Goal: Information Seeking & Learning: Find specific page/section

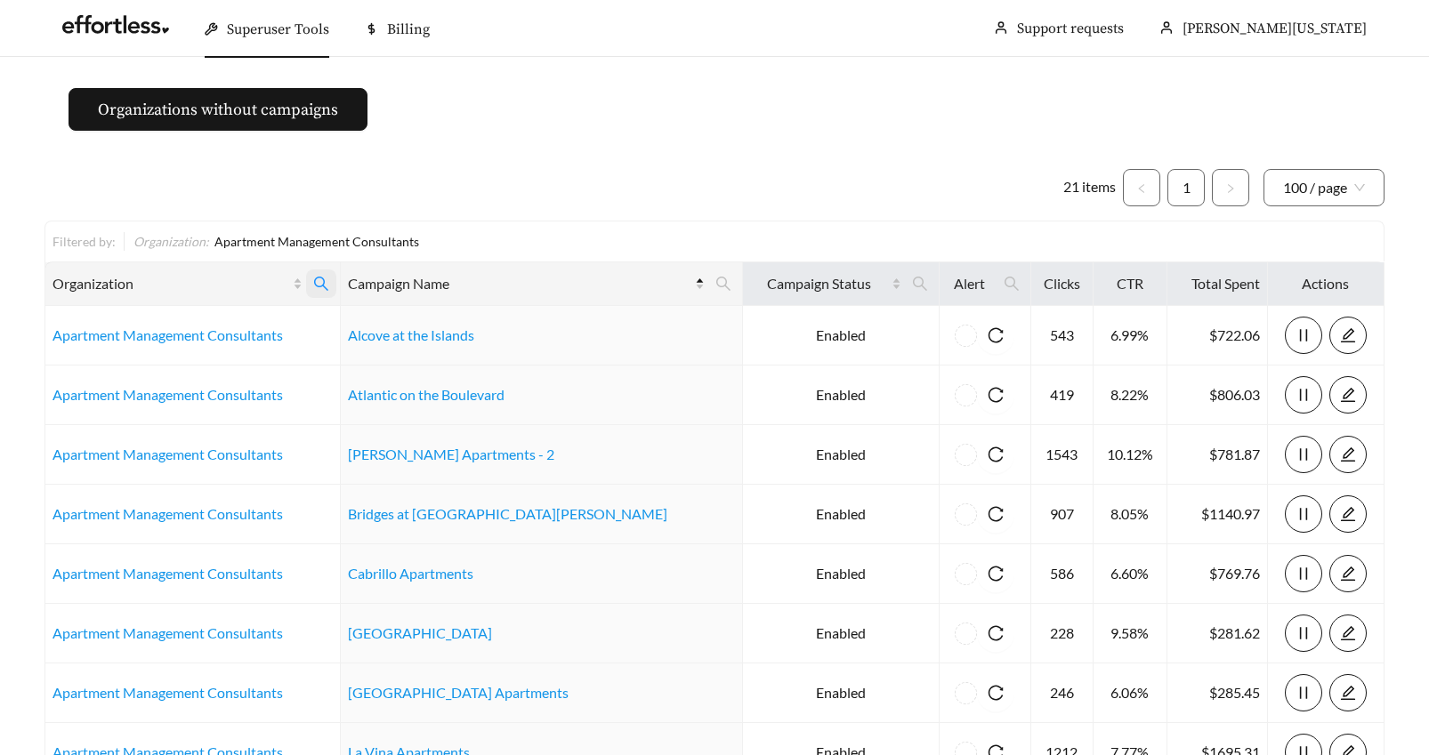
click at [329, 279] on icon "search" at bounding box center [321, 284] width 16 height 16
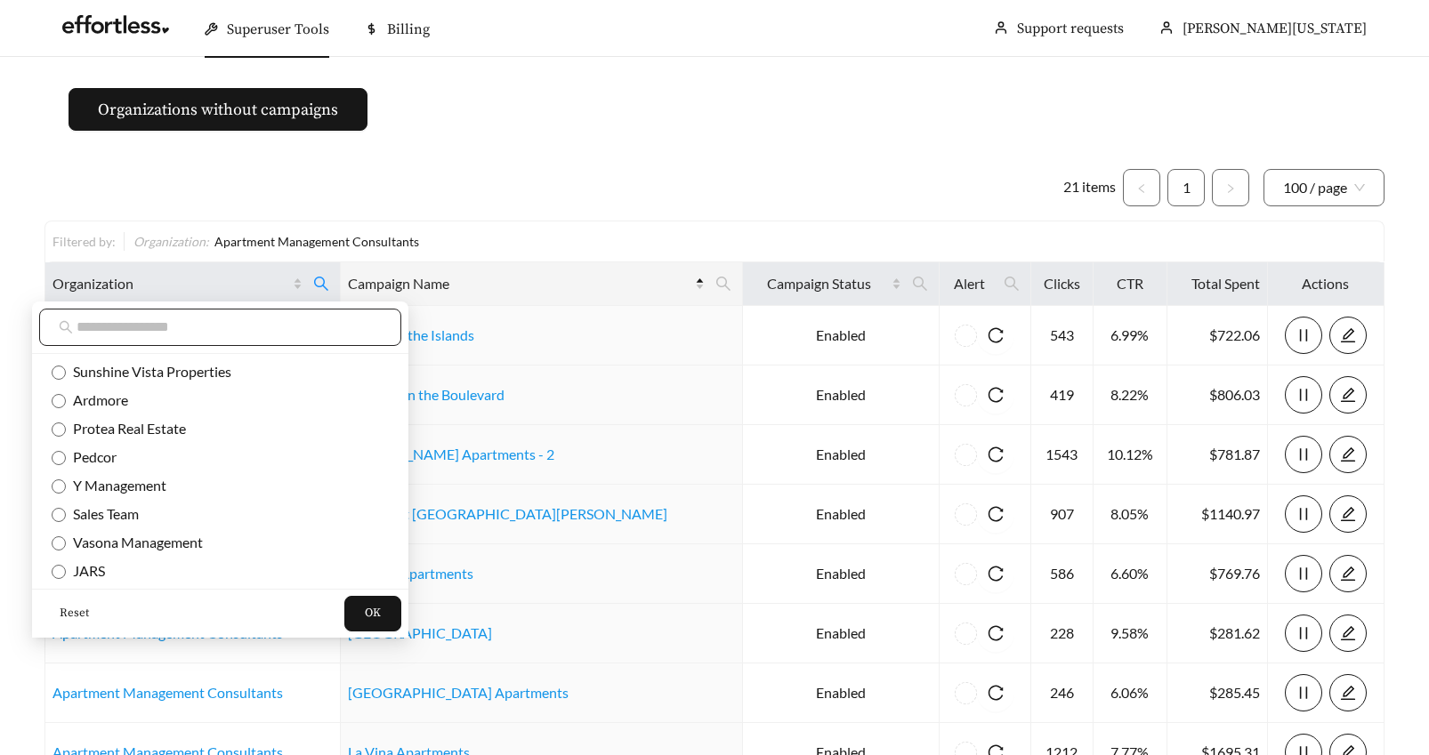
click at [142, 326] on input "text" at bounding box center [229, 327] width 305 height 21
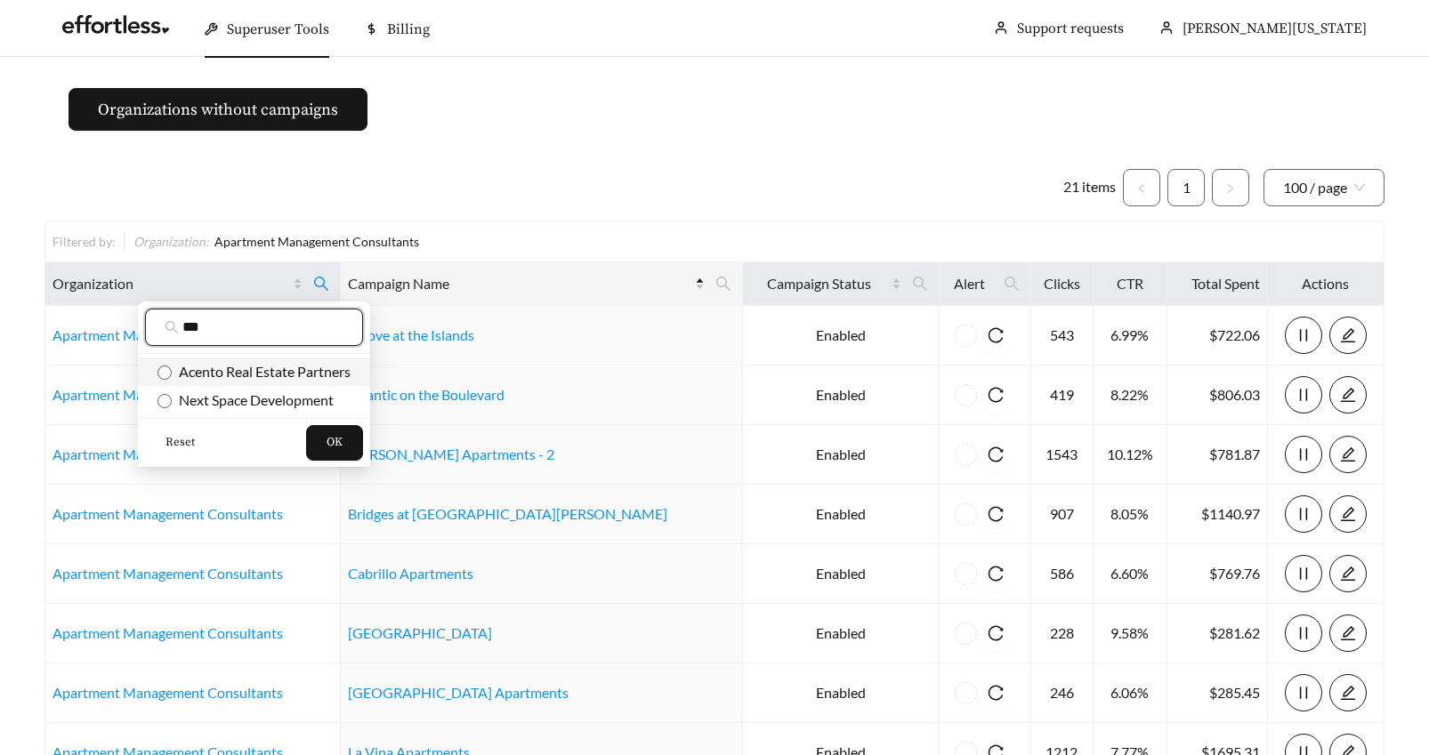
type input "***"
click at [342, 436] on span "OK" at bounding box center [335, 443] width 16 height 18
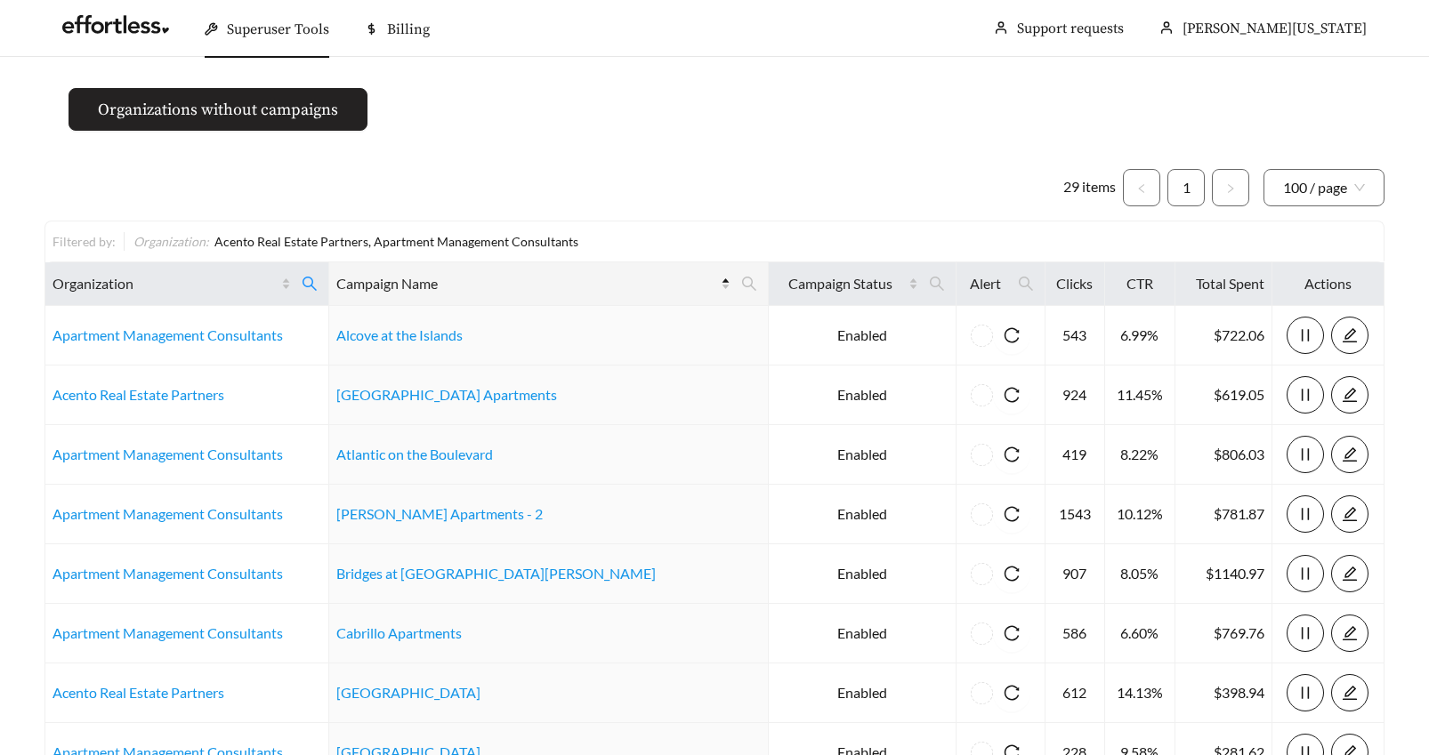
click at [236, 109] on span "Organizations without campaigns" at bounding box center [218, 110] width 240 height 24
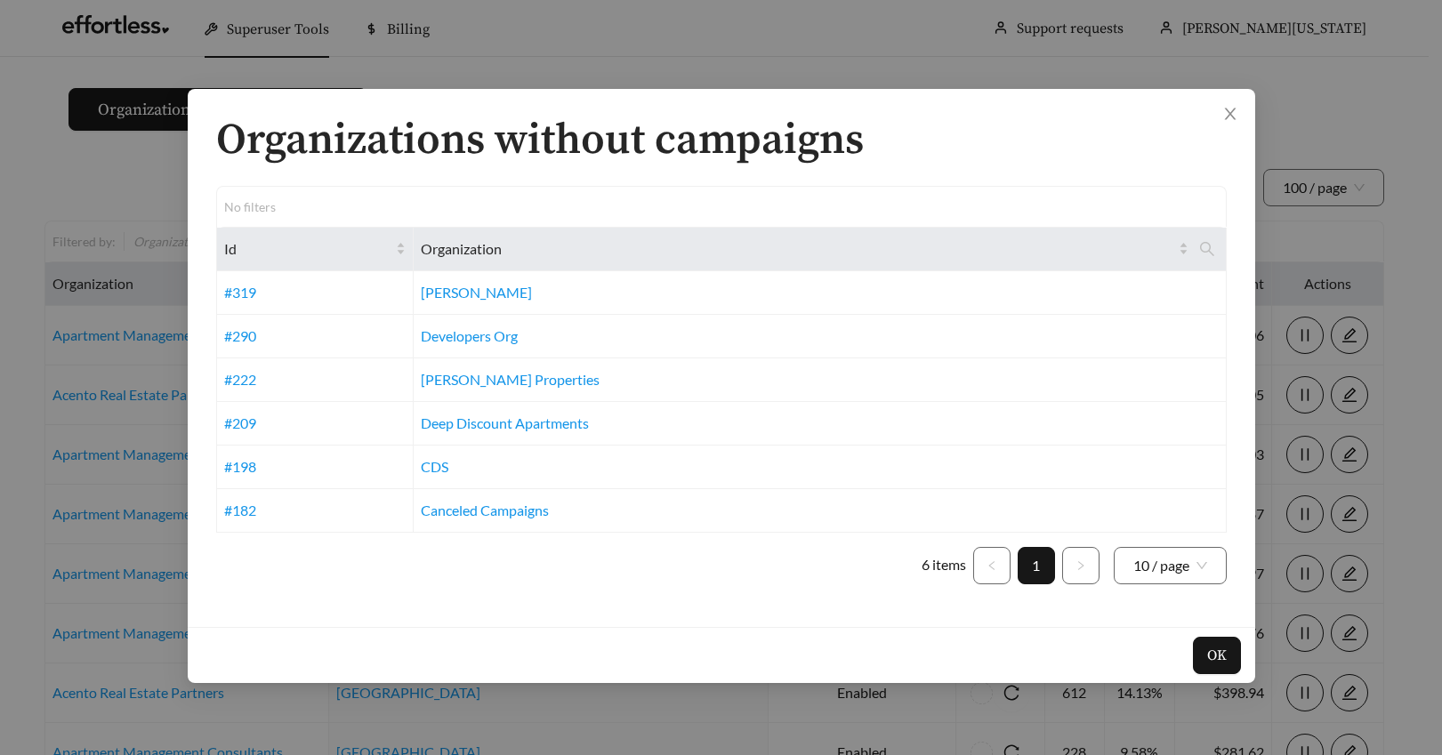
click at [451, 50] on div "Organizations without campaigns No filters Id Organization #319 Cannon #290 Dev…" at bounding box center [721, 377] width 1442 height 755
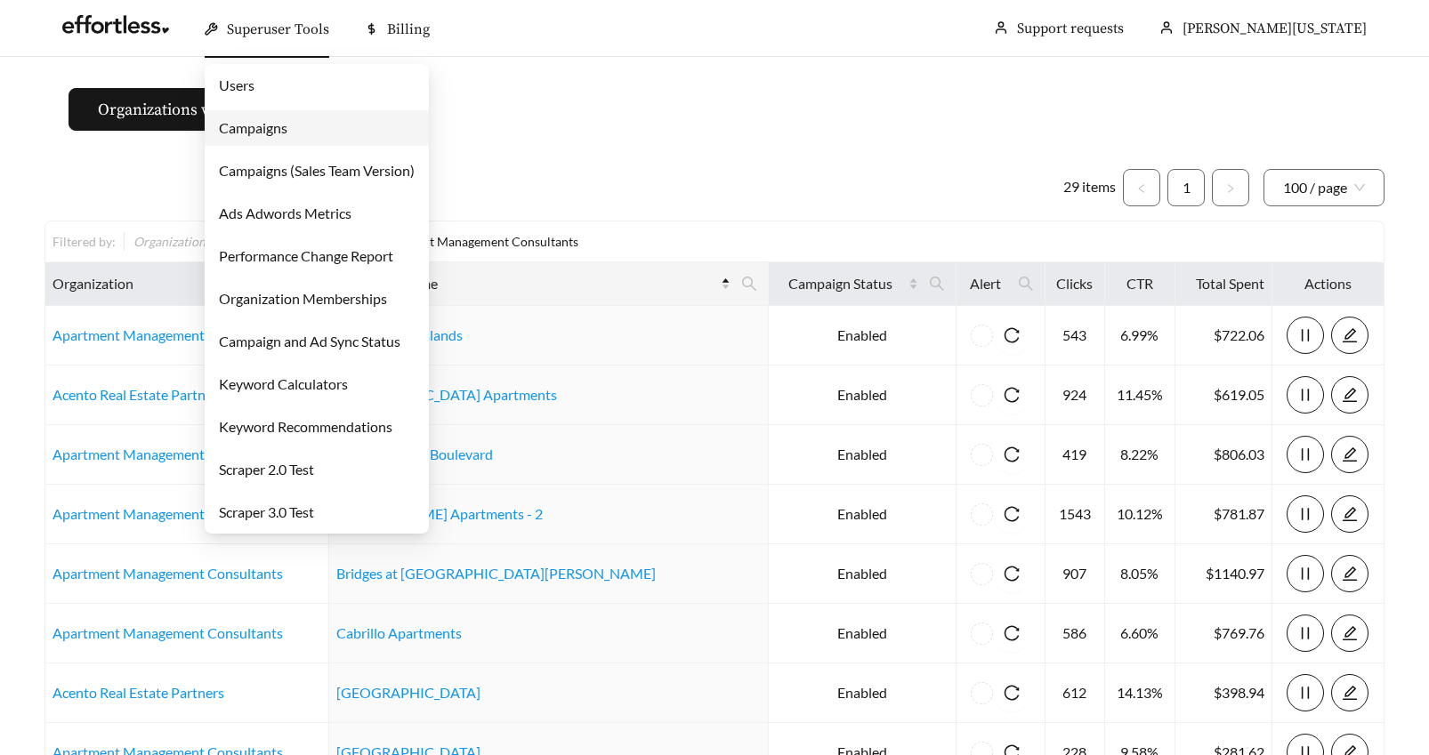
click at [270, 30] on span "Superuser Tools" at bounding box center [278, 29] width 102 height 18
click at [243, 129] on link "Campaigns" at bounding box center [253, 127] width 69 height 17
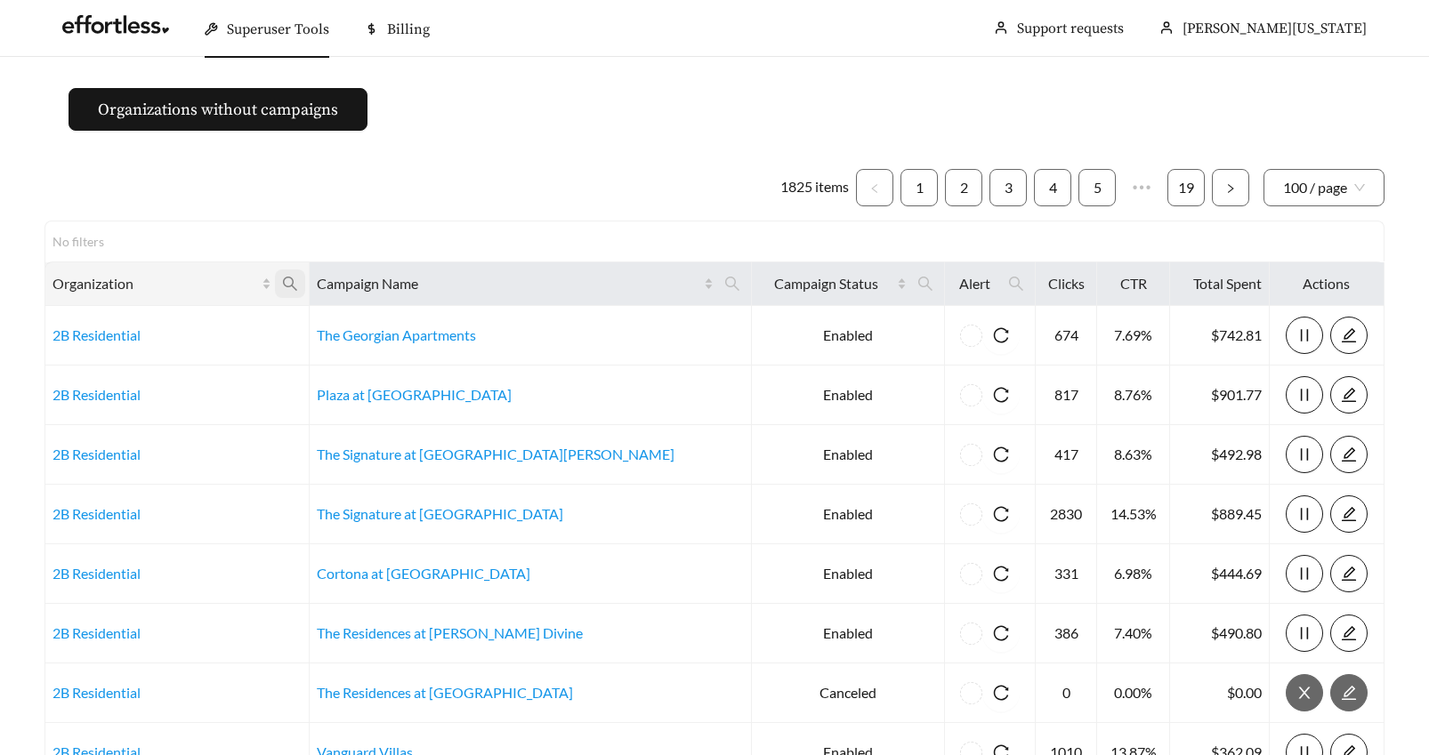
click at [297, 282] on icon "search" at bounding box center [290, 284] width 14 height 14
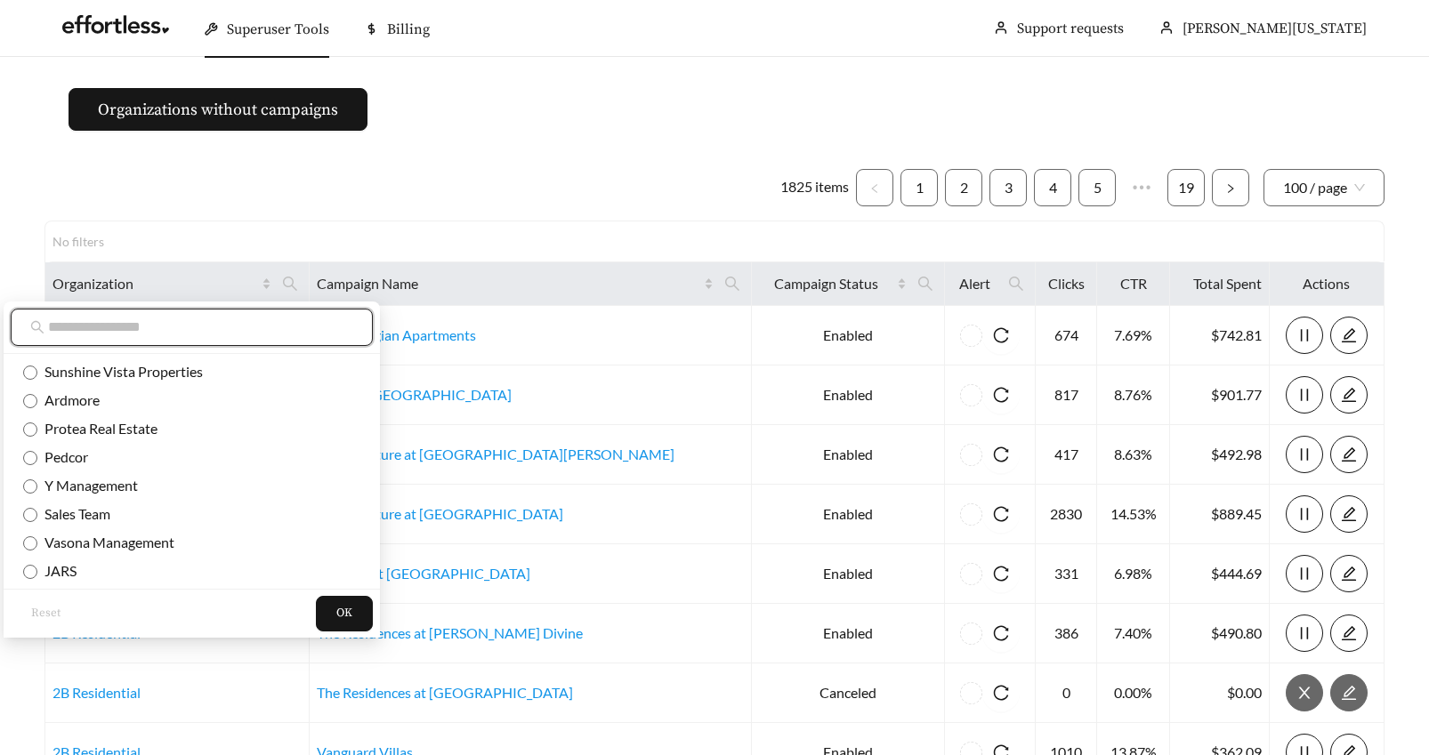
click at [230, 322] on input "text" at bounding box center [200, 327] width 305 height 21
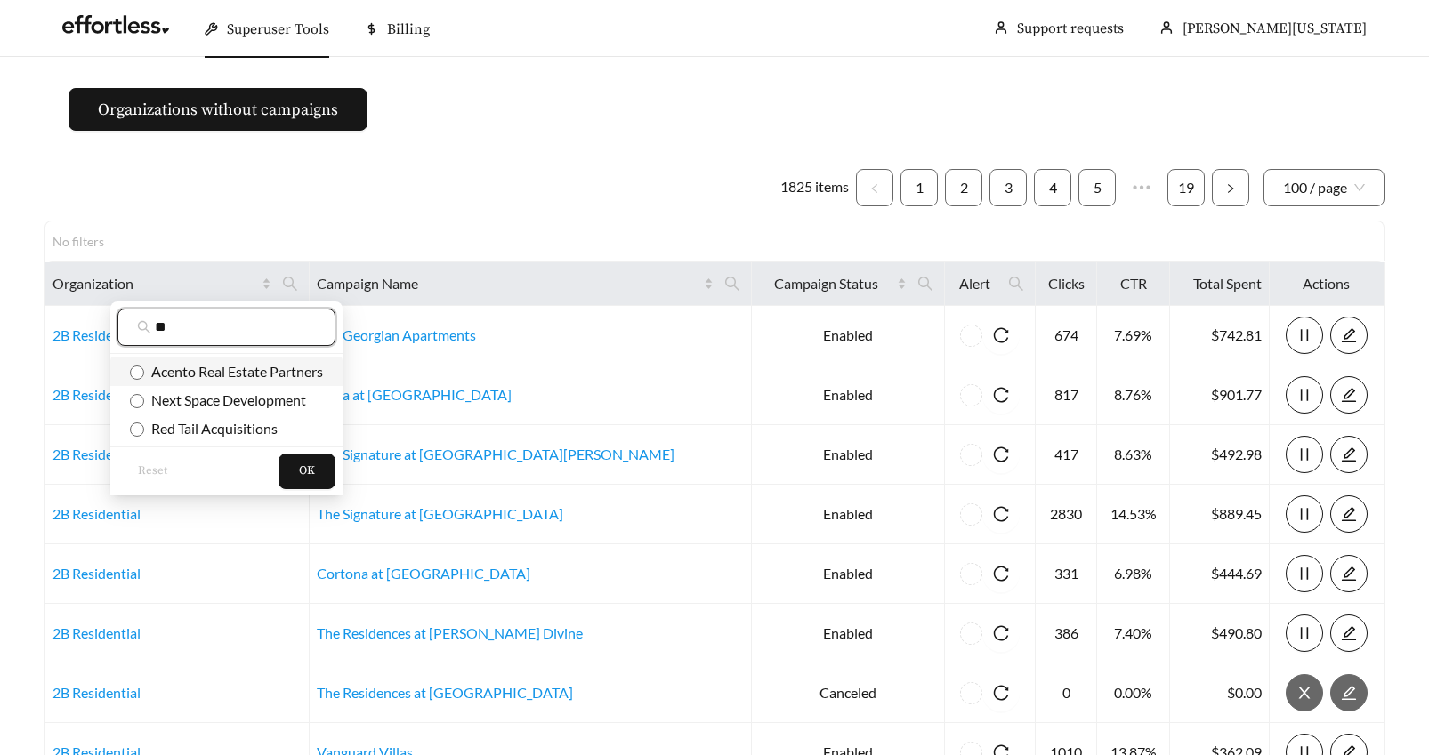
type input "**"
click at [295, 468] on button "OK" at bounding box center [307, 472] width 57 height 36
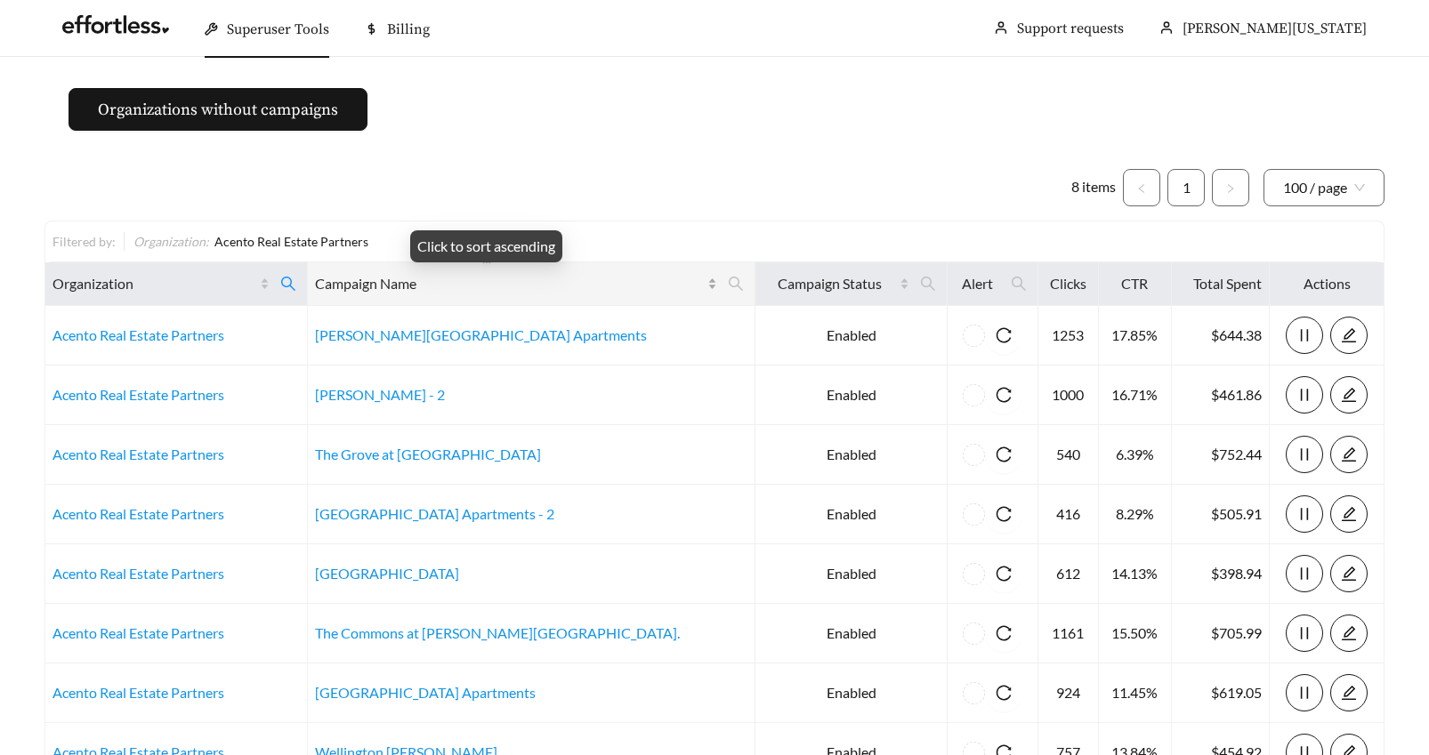
click at [618, 286] on div "Campaign Name" at bounding box center [516, 283] width 403 height 21
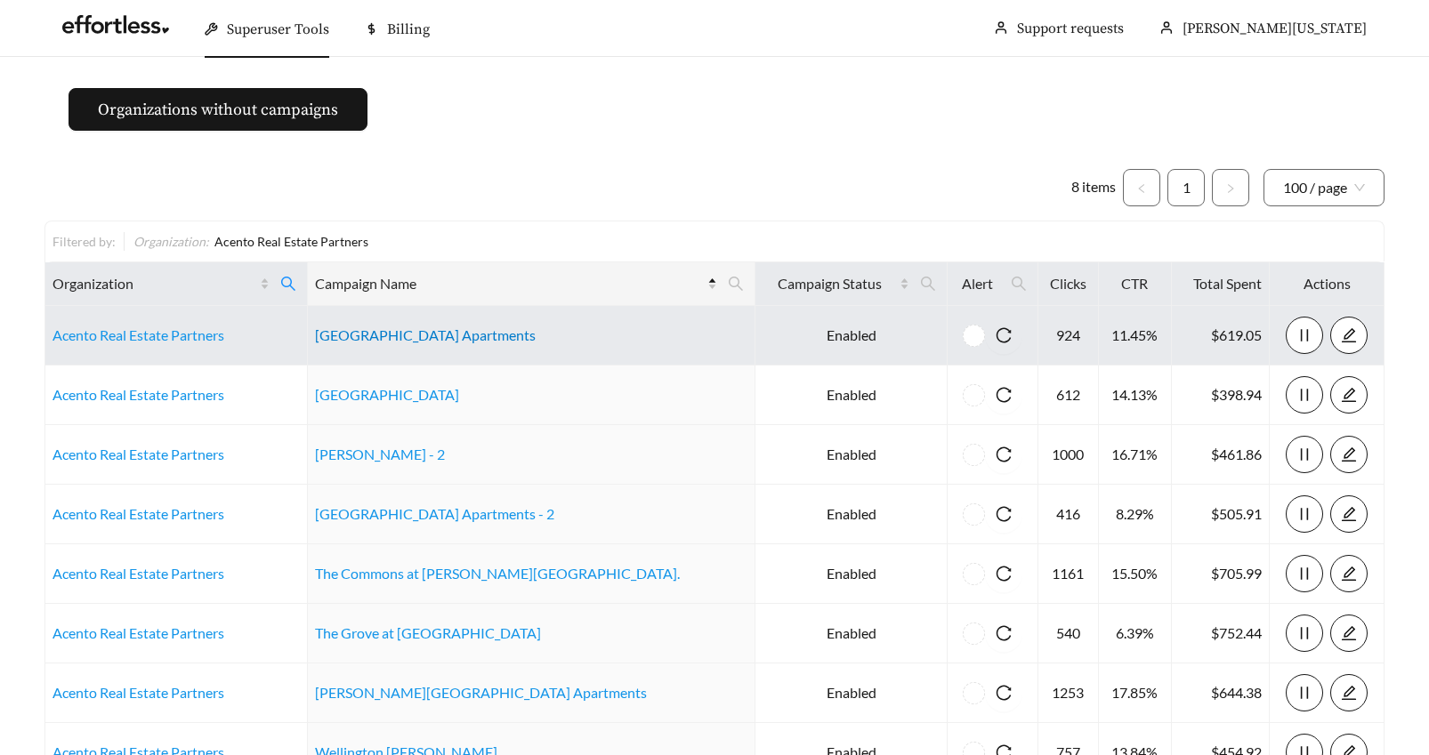
click at [441, 337] on link "Ashland Towne Square Apartments" at bounding box center [425, 335] width 221 height 17
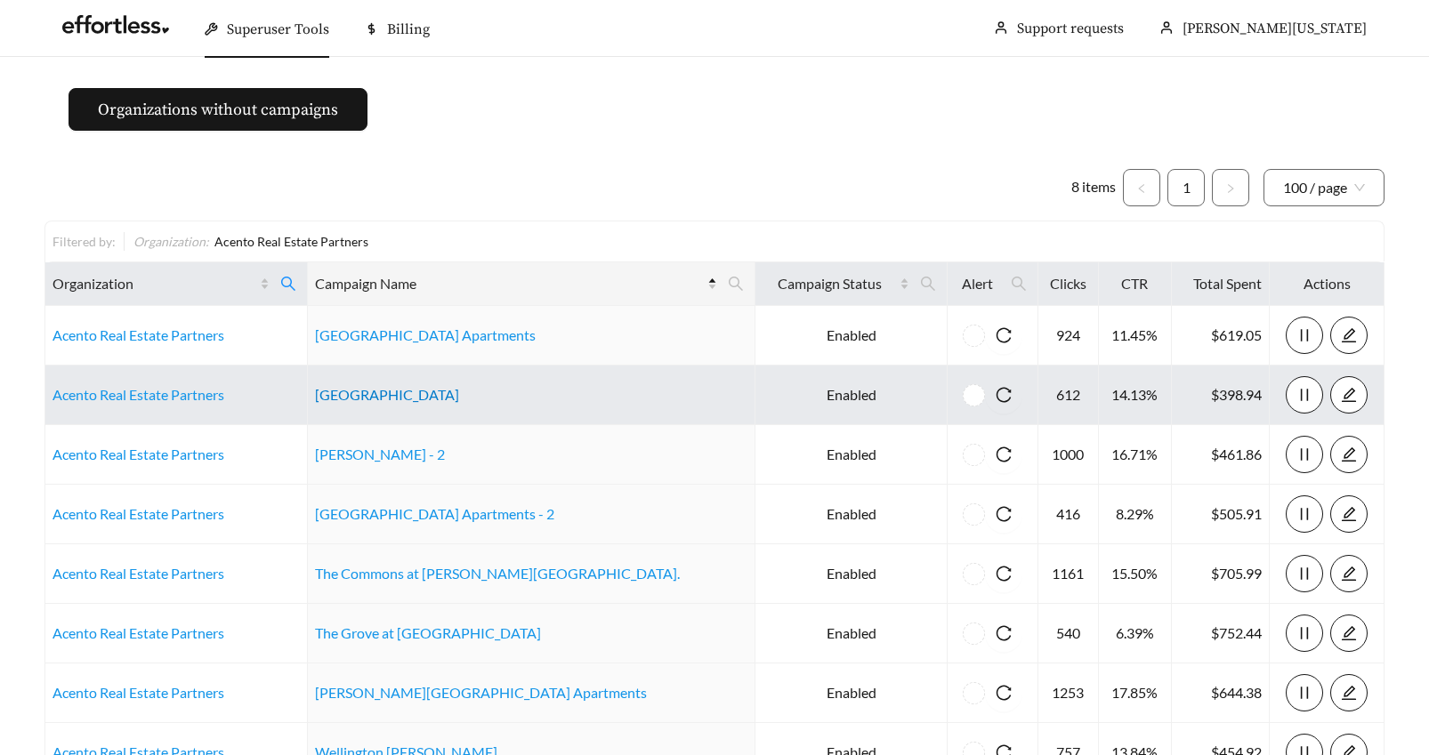
click at [396, 400] on link "Camden Hills" at bounding box center [387, 394] width 144 height 17
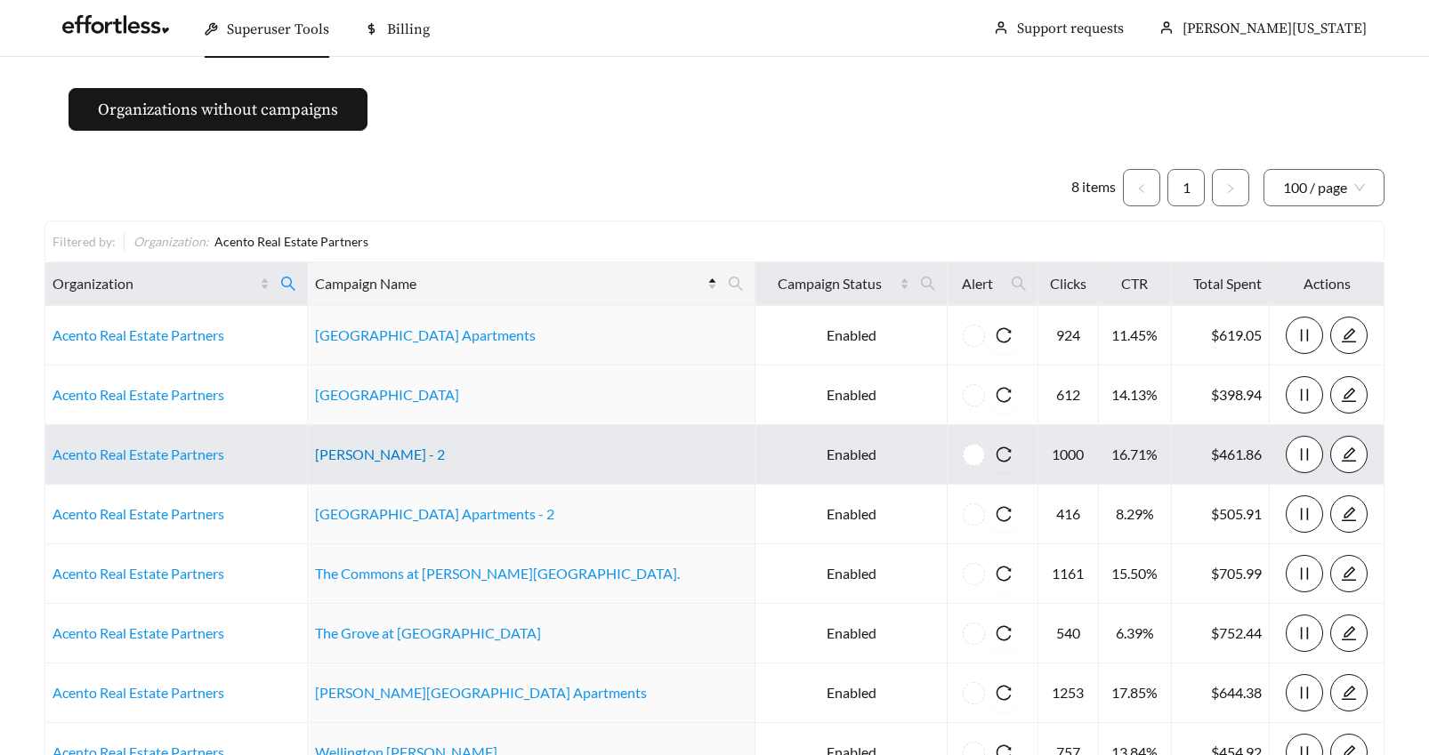
click at [386, 460] on link "Crystal Woods - 2" at bounding box center [380, 454] width 130 height 17
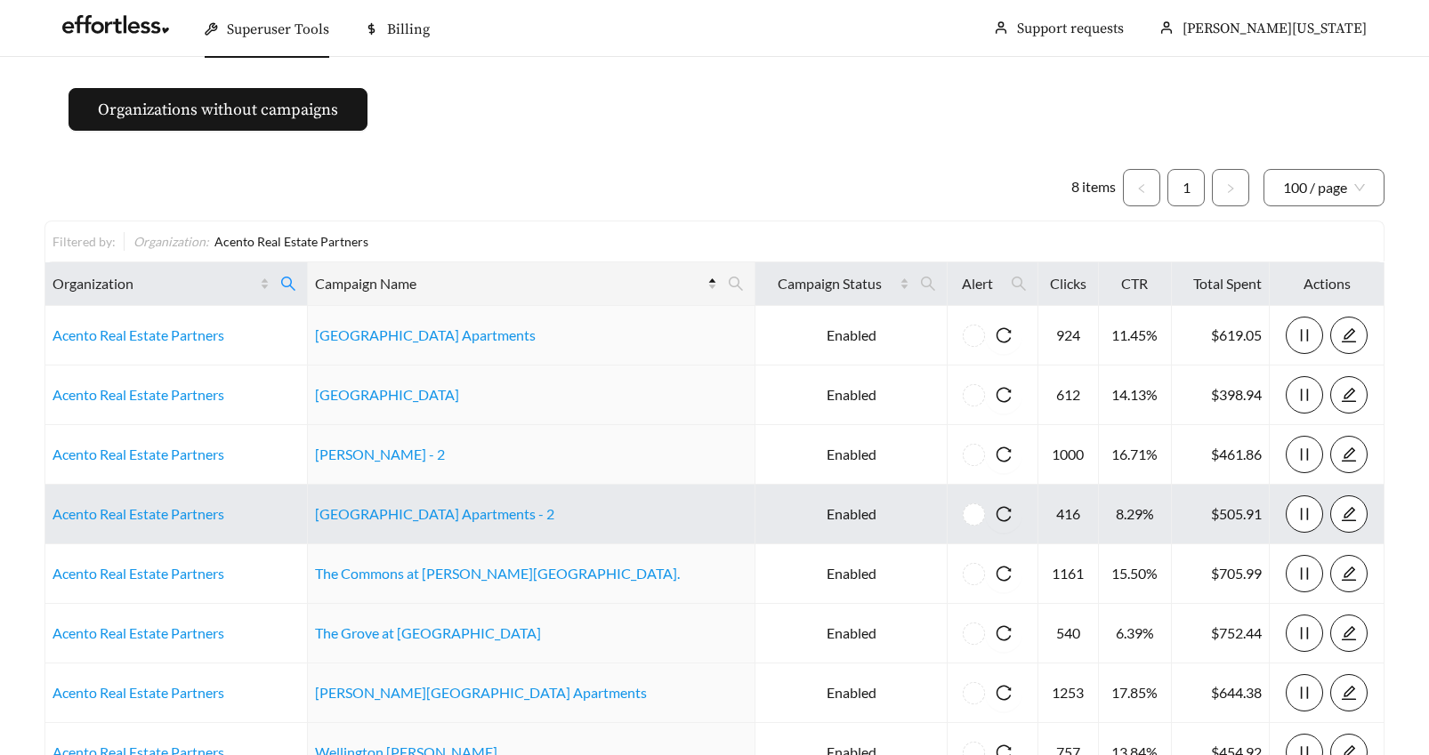
click at [416, 516] on link "Linden Park Apartments - 2" at bounding box center [434, 513] width 239 height 17
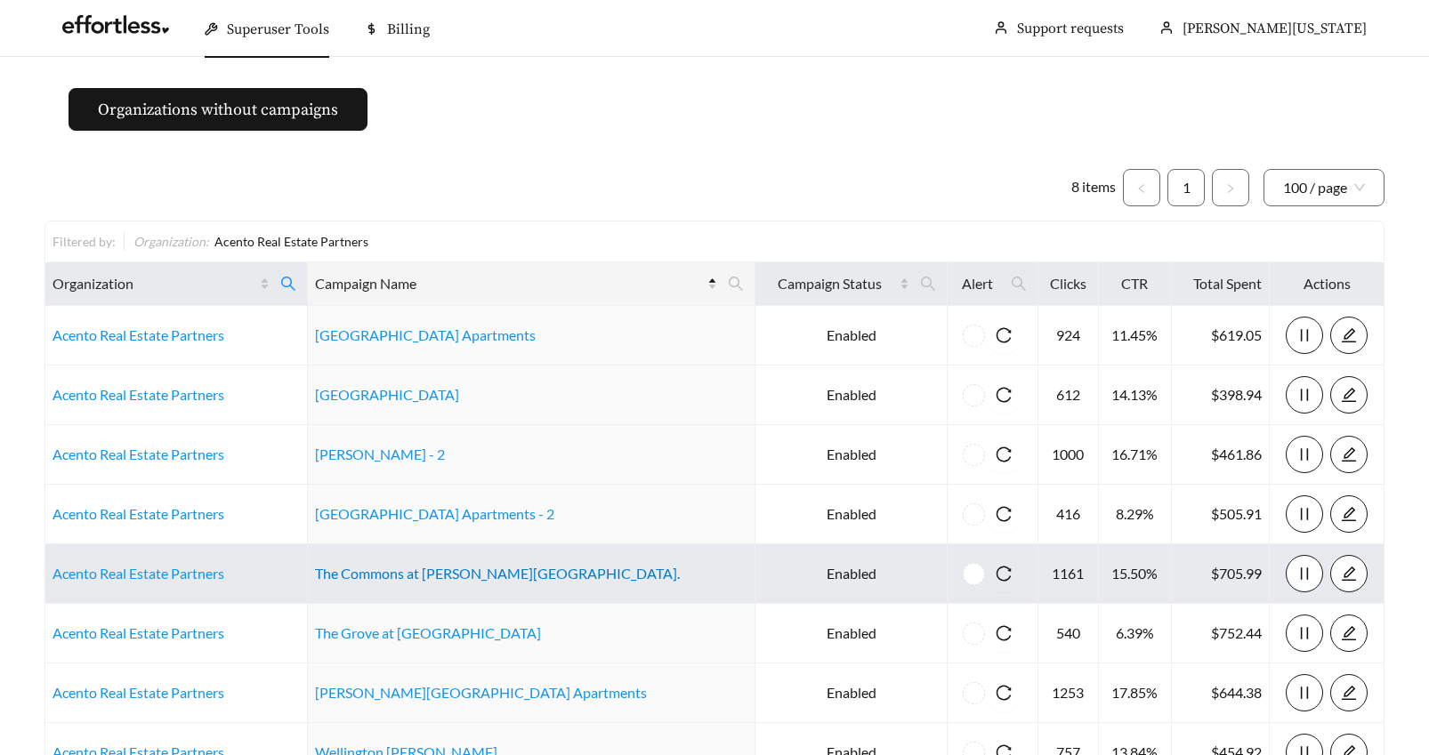
click at [372, 569] on link "The Commons at Cowan Blvd." at bounding box center [497, 573] width 365 height 17
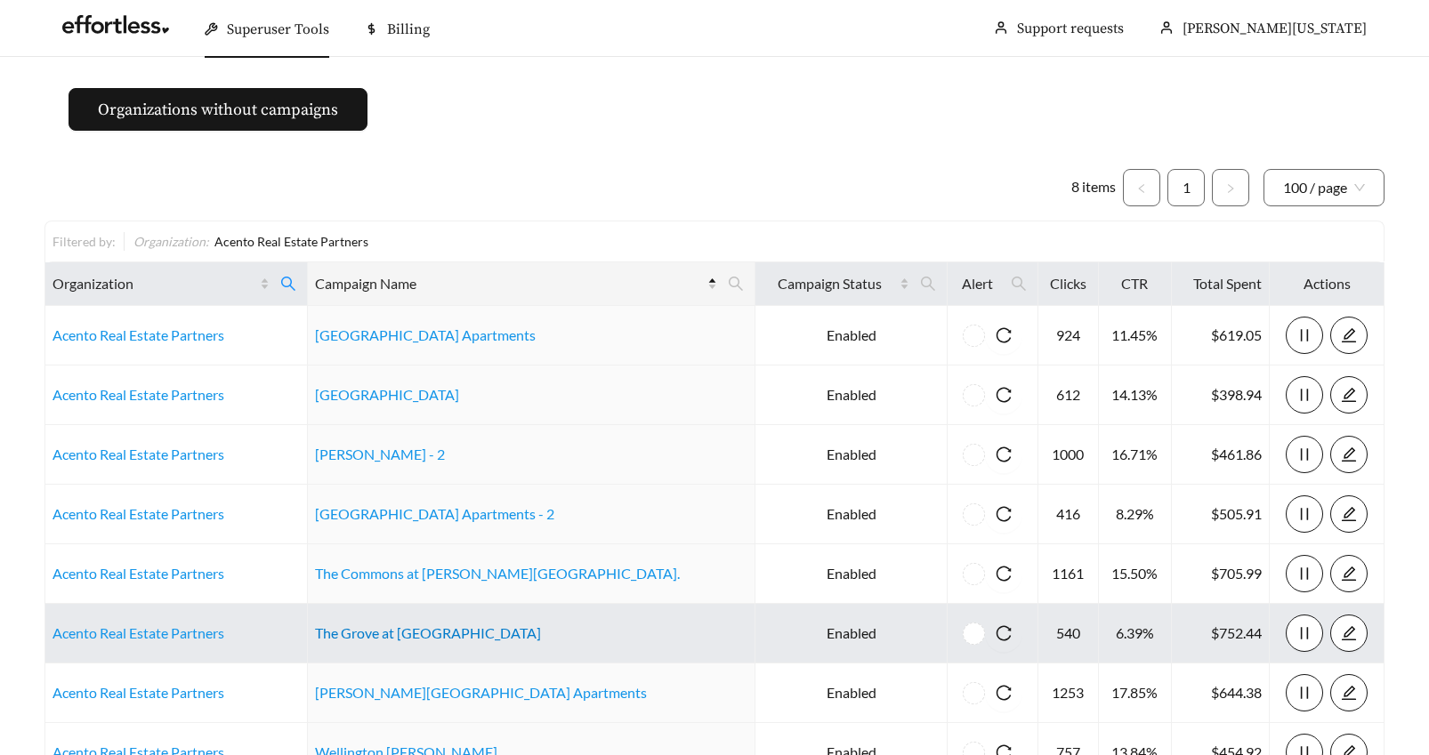
click at [388, 635] on link "The Grove at Alban" at bounding box center [428, 633] width 226 height 17
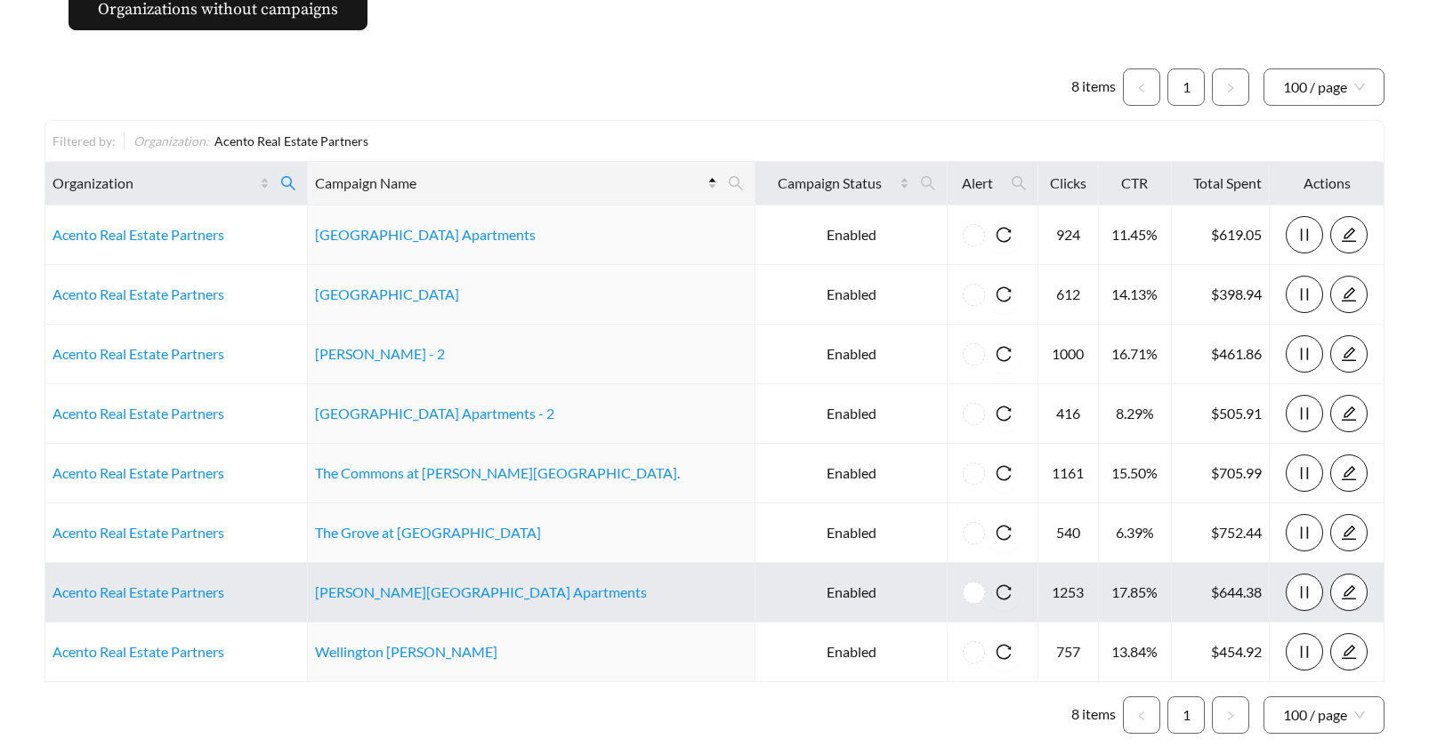
scroll to position [110, 0]
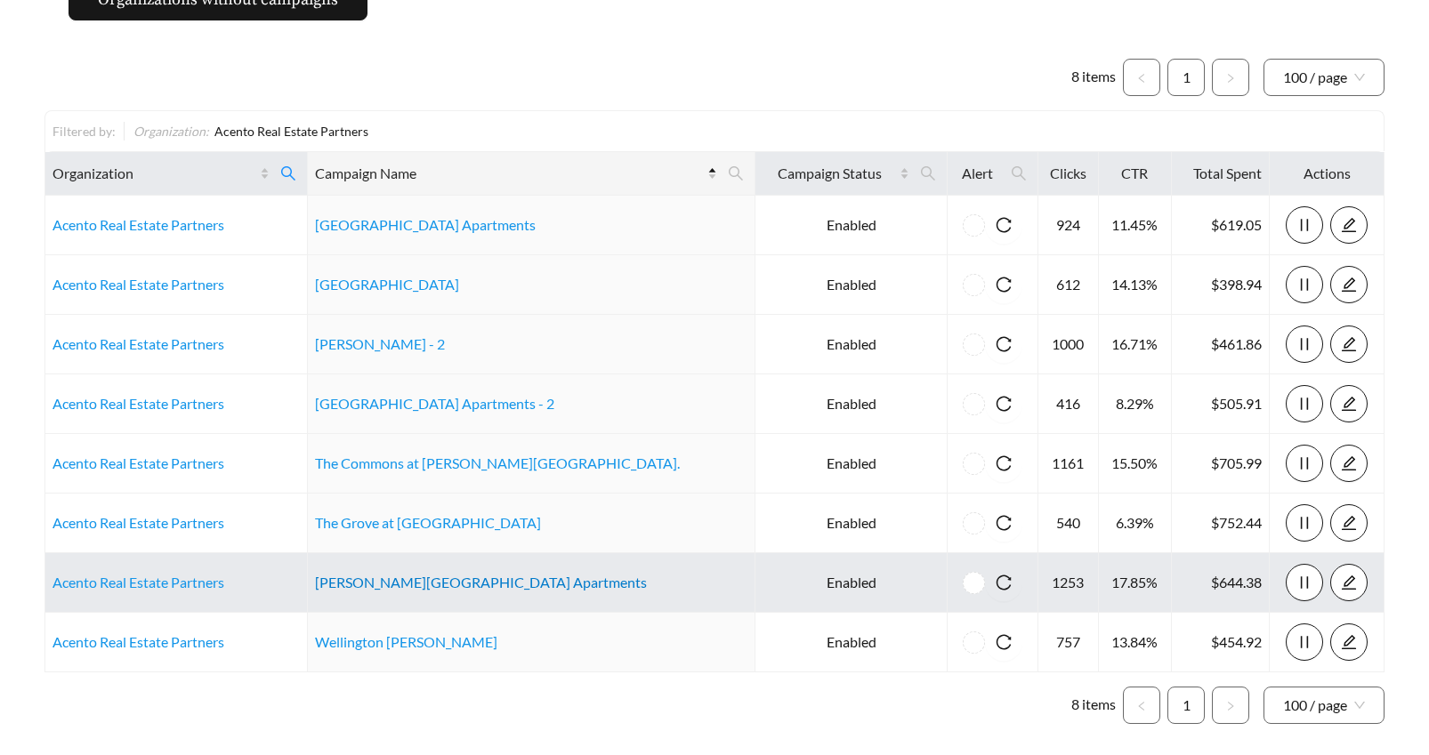
click at [474, 583] on link "Townsend Square Apartments" at bounding box center [481, 582] width 332 height 17
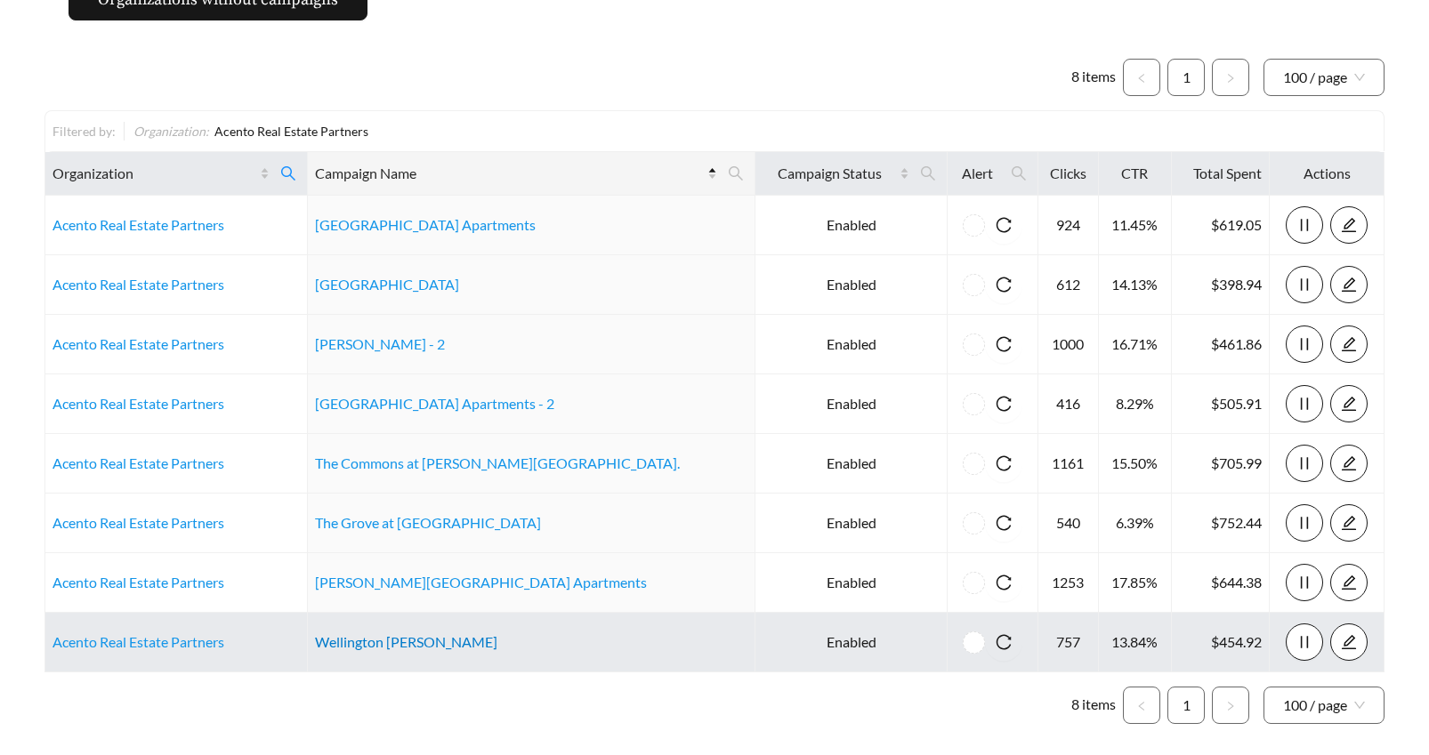
click at [408, 642] on link "Wellington Woods" at bounding box center [406, 642] width 182 height 17
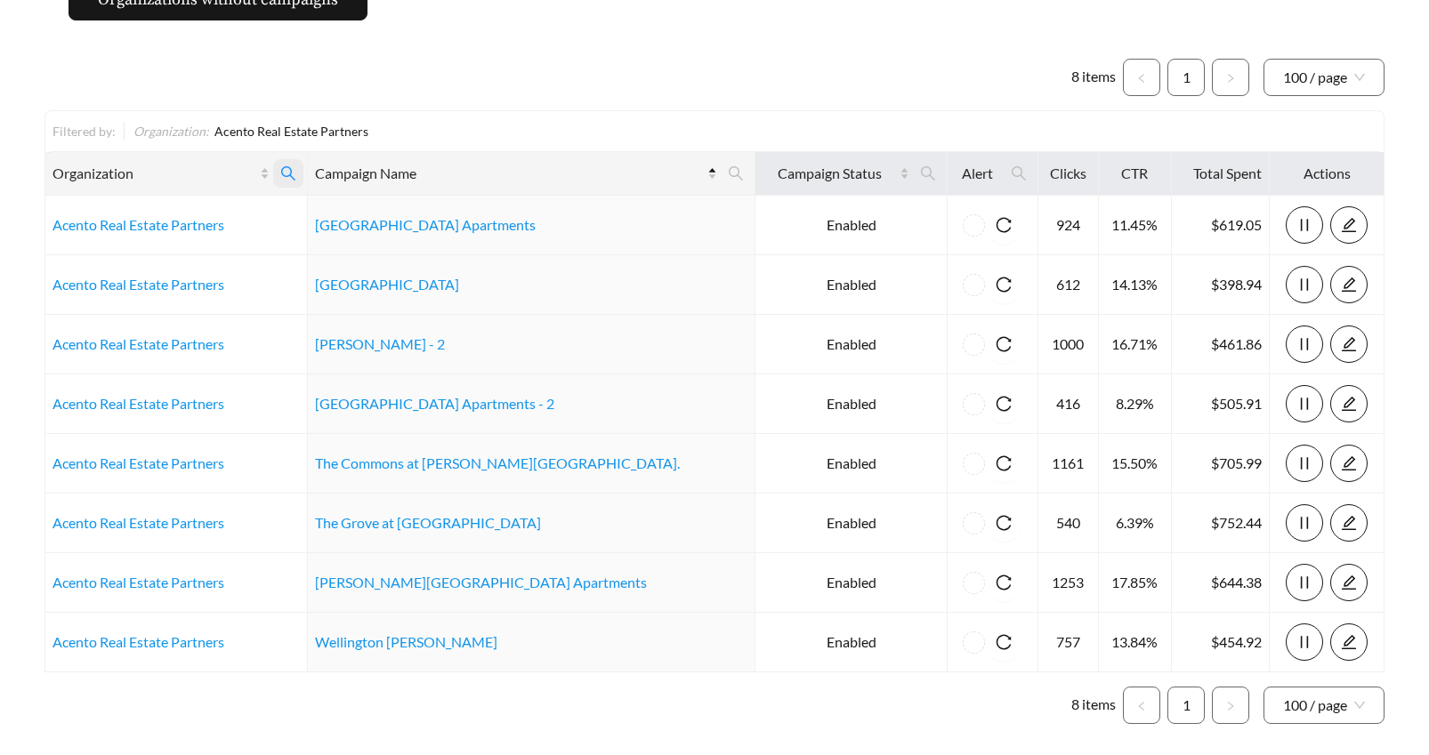
click at [296, 169] on icon "search" at bounding box center [288, 174] width 16 height 16
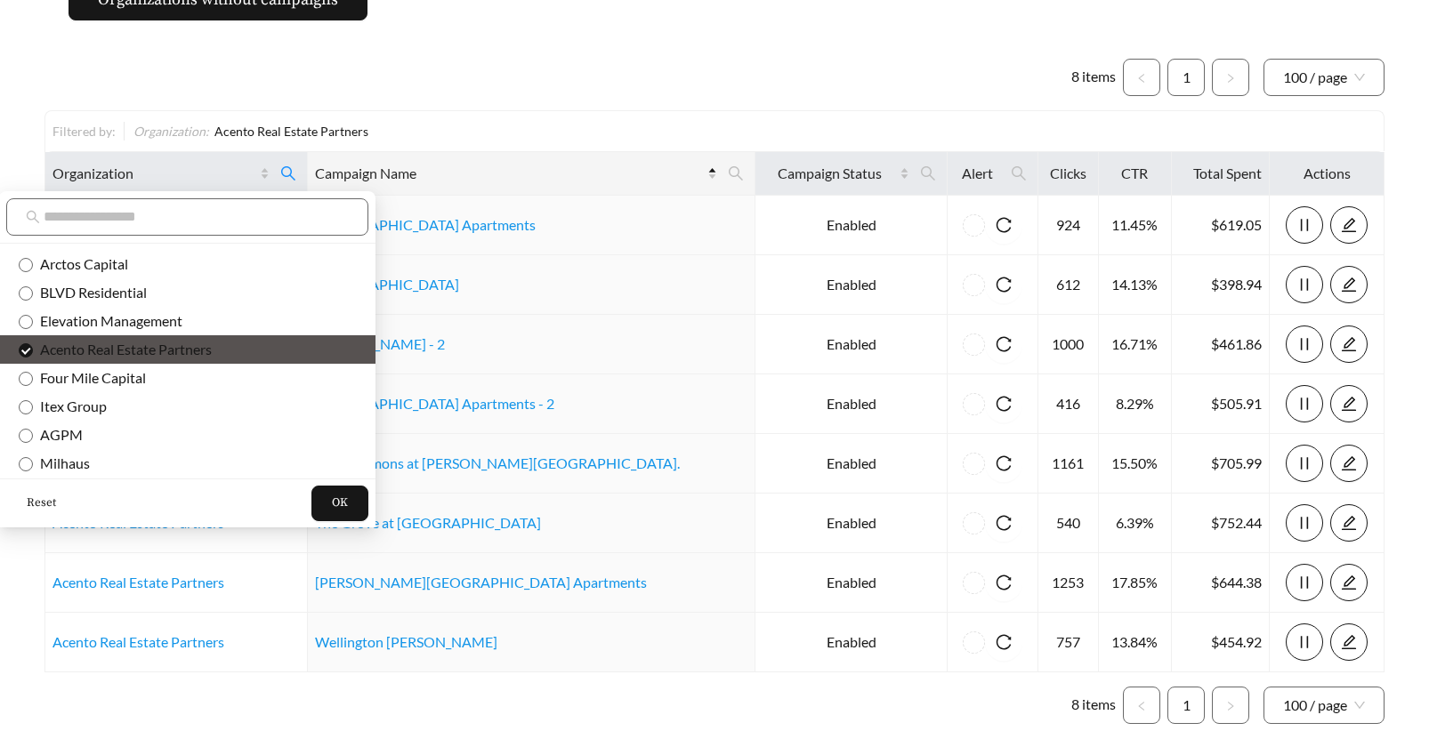
scroll to position [1138, 0]
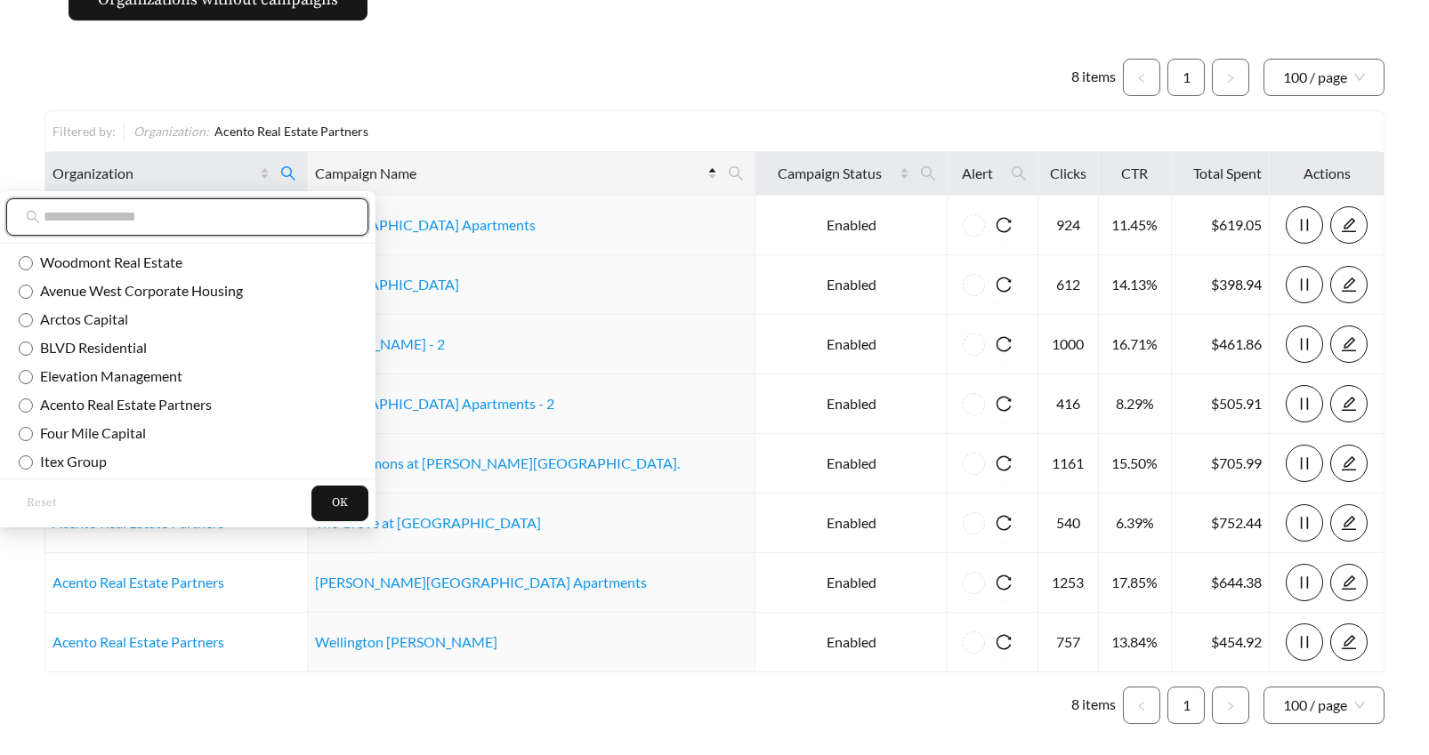
click at [53, 209] on input "text" at bounding box center [196, 216] width 305 height 21
click at [61, 224] on input "text" at bounding box center [196, 216] width 305 height 21
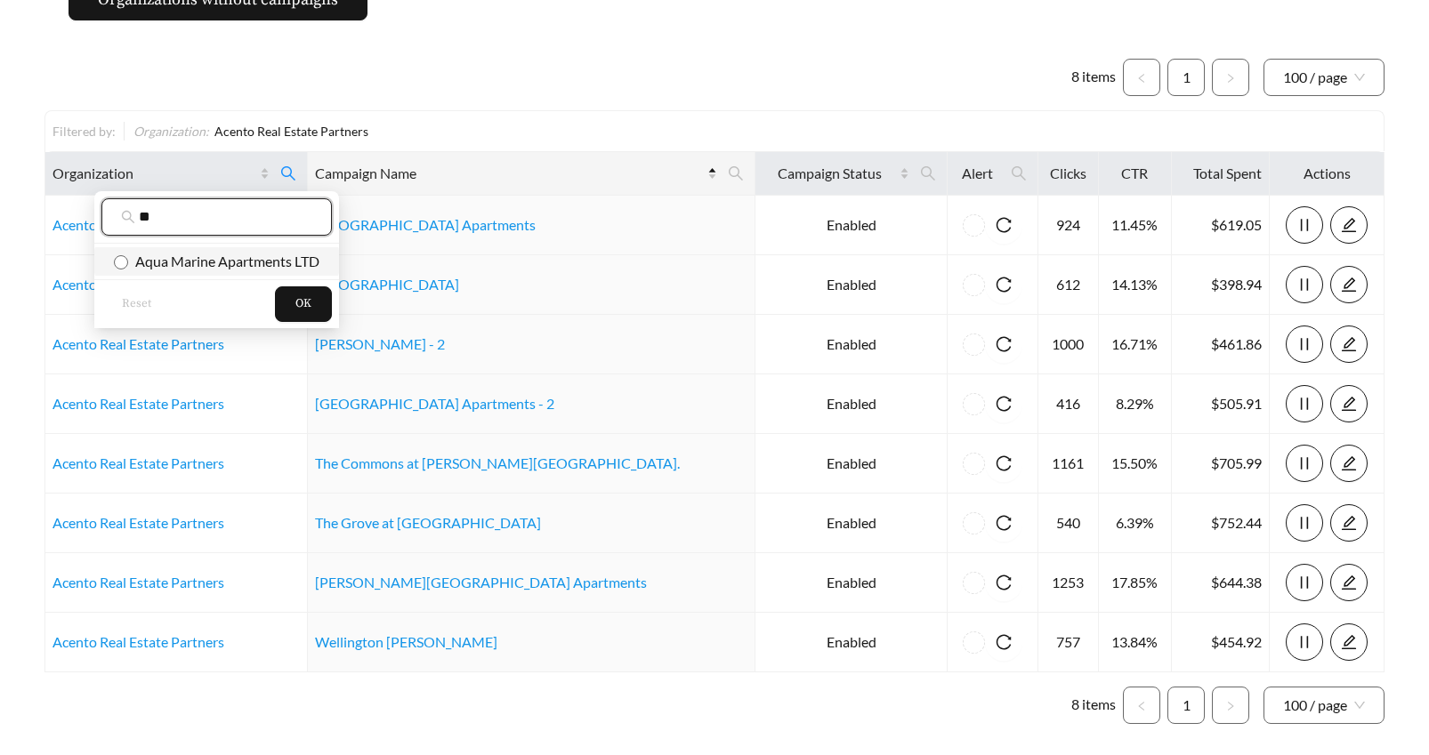
type input "**"
click at [200, 262] on span "Aqua Marine Apartments LTD" at bounding box center [223, 261] width 191 height 17
click at [291, 300] on button "OK" at bounding box center [303, 305] width 57 height 36
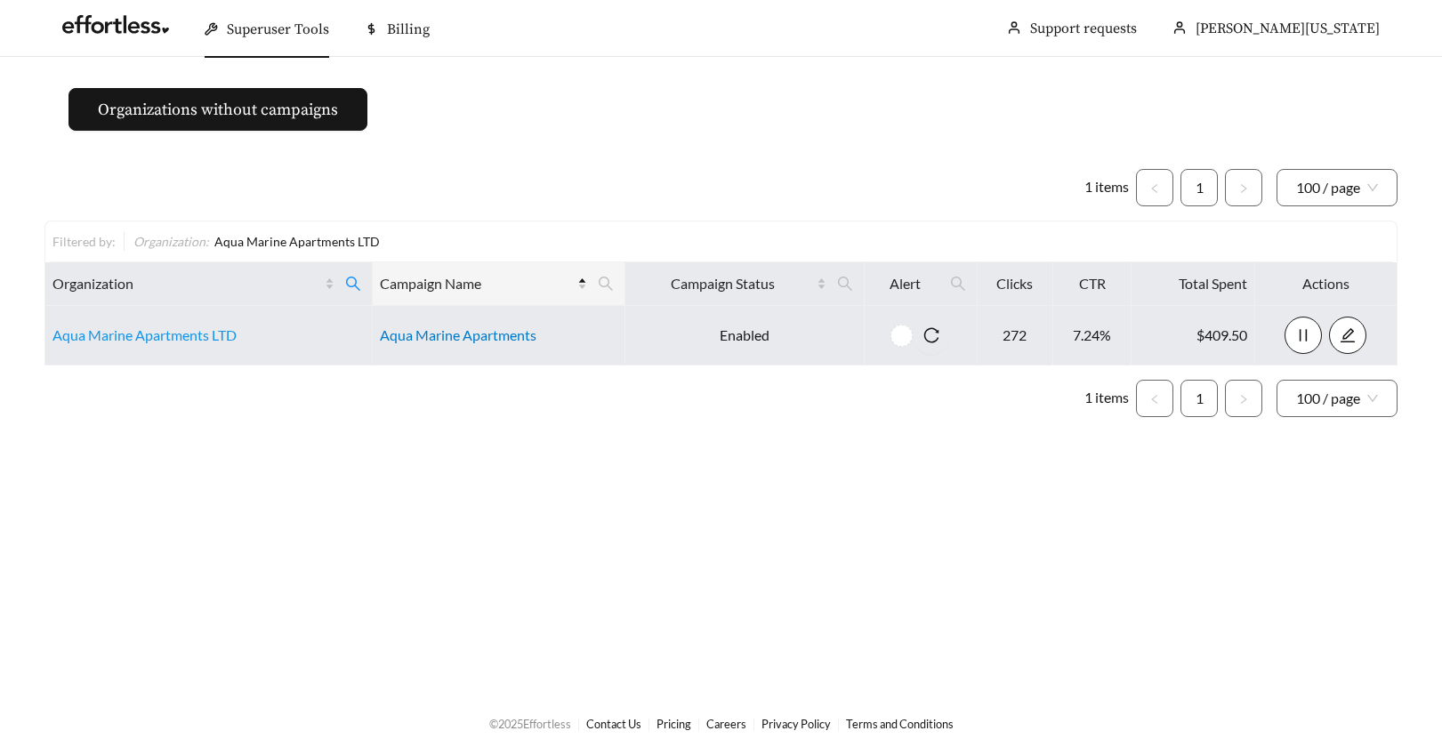
click at [440, 341] on link "Aqua Marine Apartments" at bounding box center [458, 335] width 157 height 17
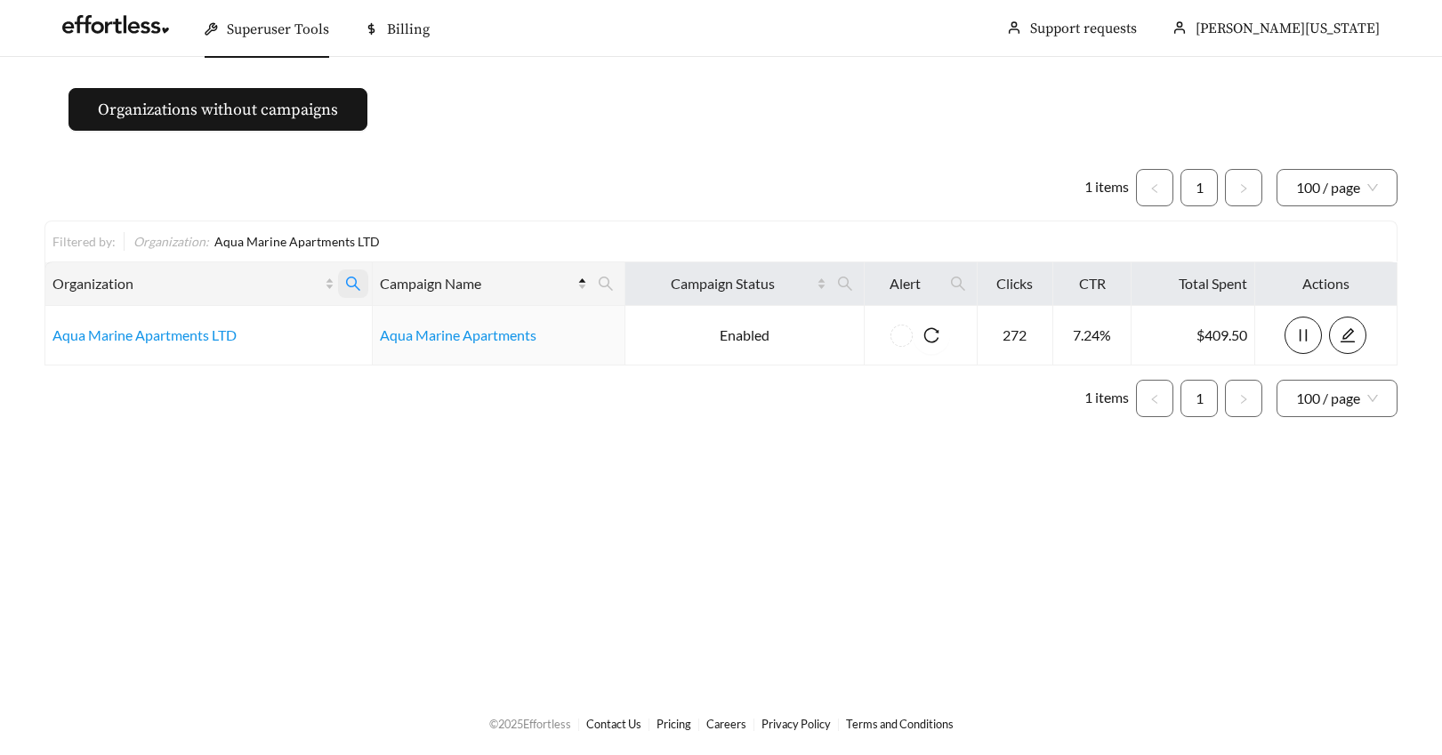
click at [349, 278] on icon "search" at bounding box center [353, 284] width 14 height 14
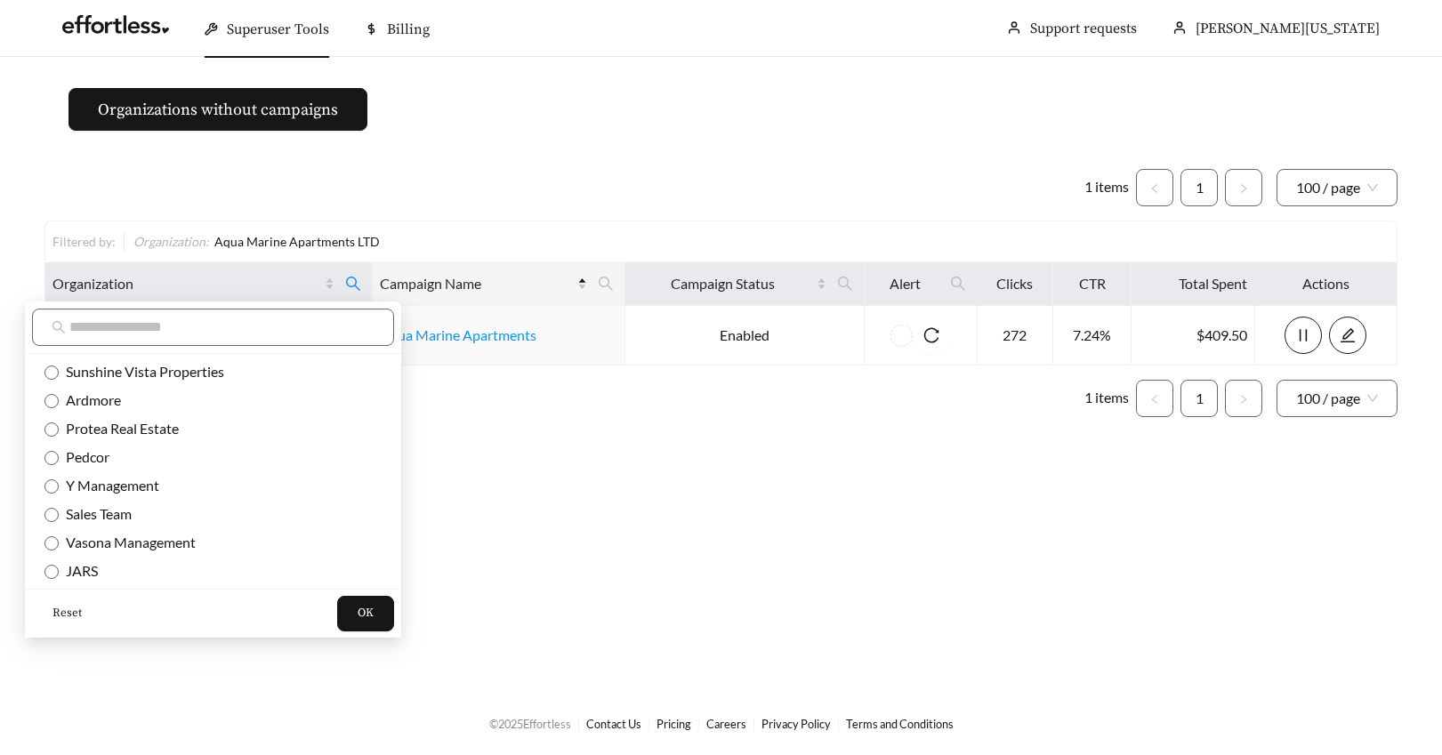
click at [61, 612] on span "Reset" at bounding box center [66, 614] width 29 height 18
click at [89, 331] on input "text" at bounding box center [221, 327] width 305 height 21
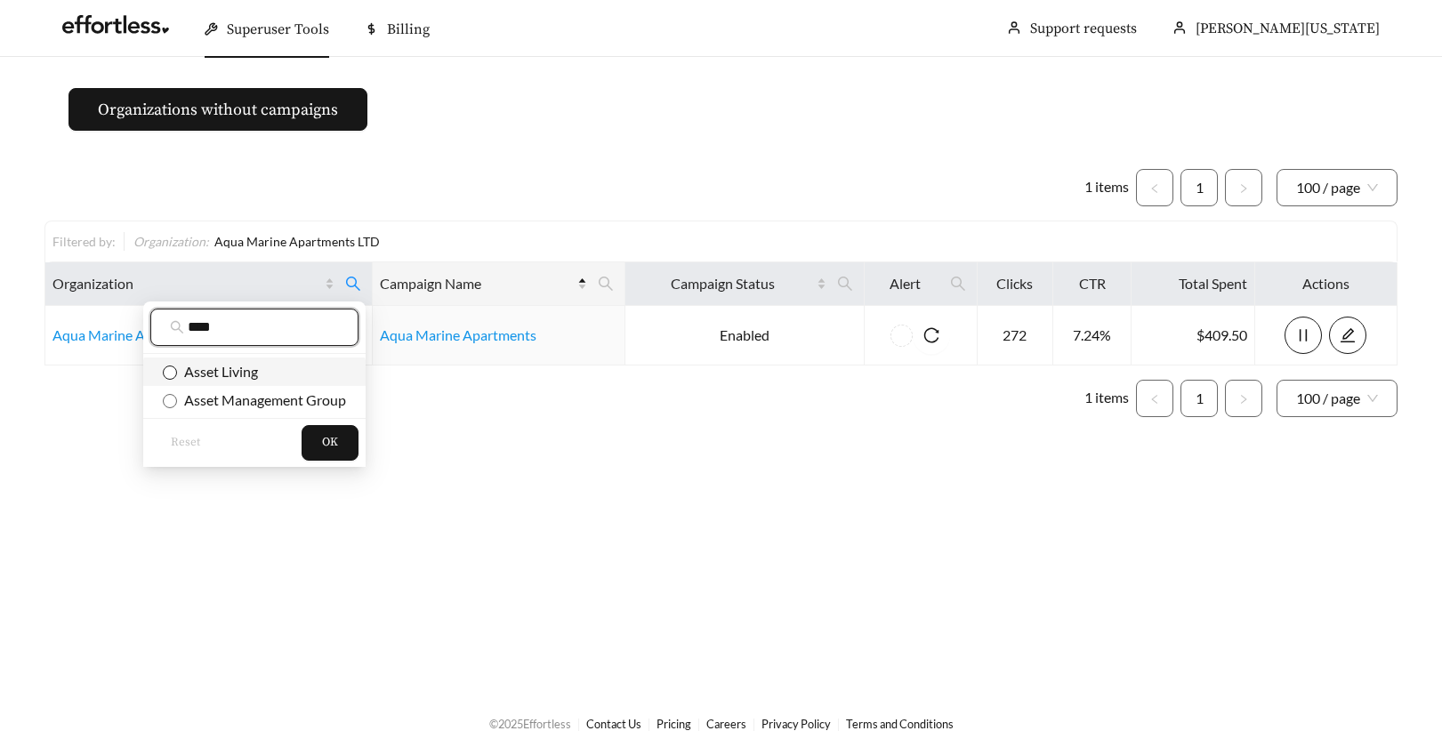
type input "****"
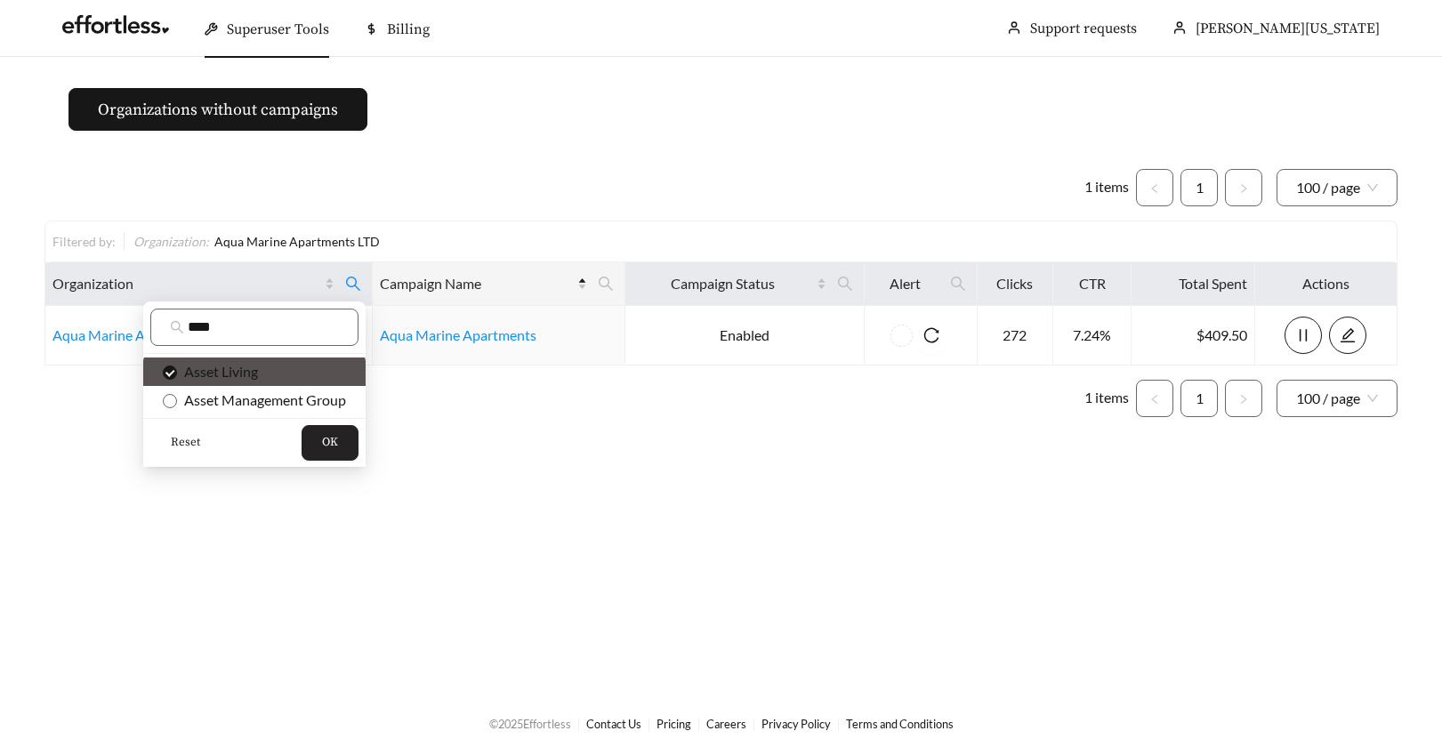
click at [323, 435] on span "OK" at bounding box center [330, 443] width 16 height 18
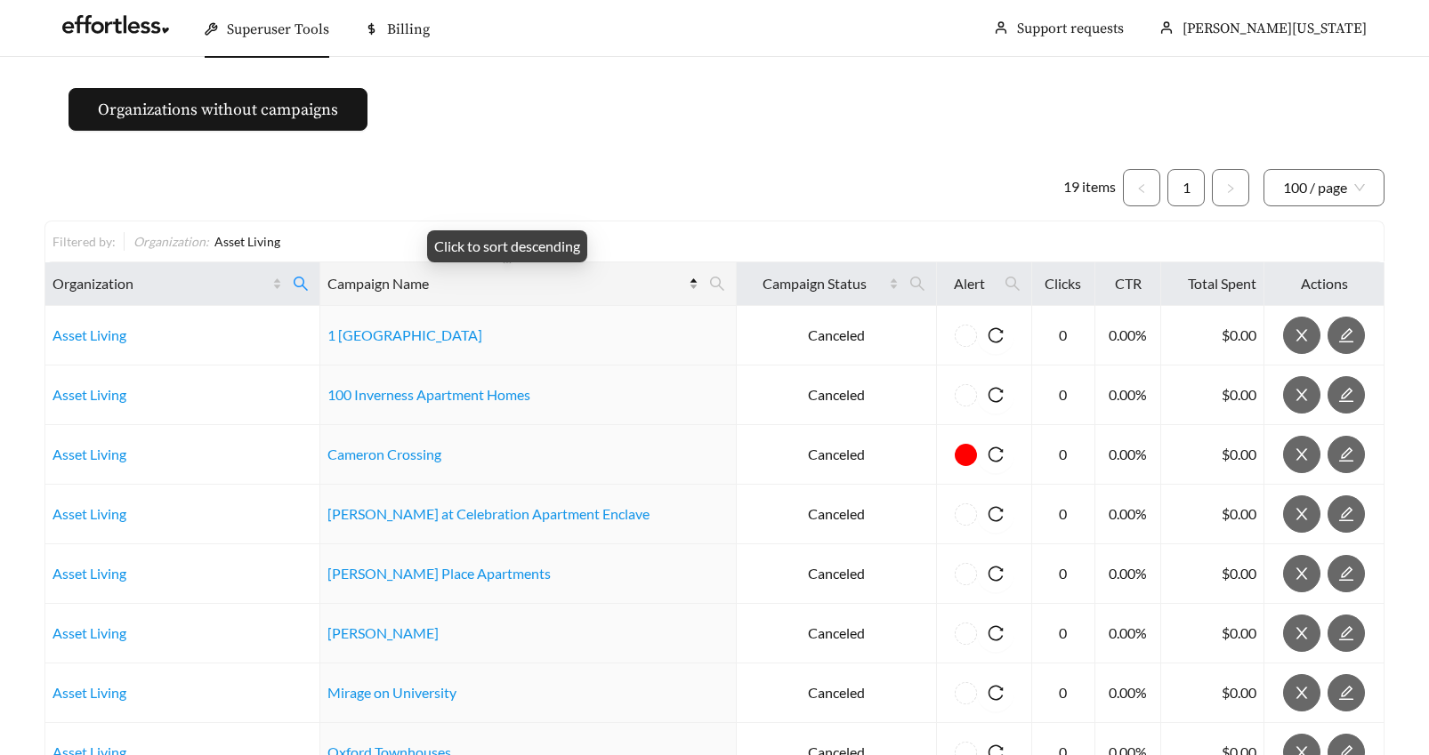
click at [682, 280] on div "Campaign Name" at bounding box center [512, 283] width 371 height 21
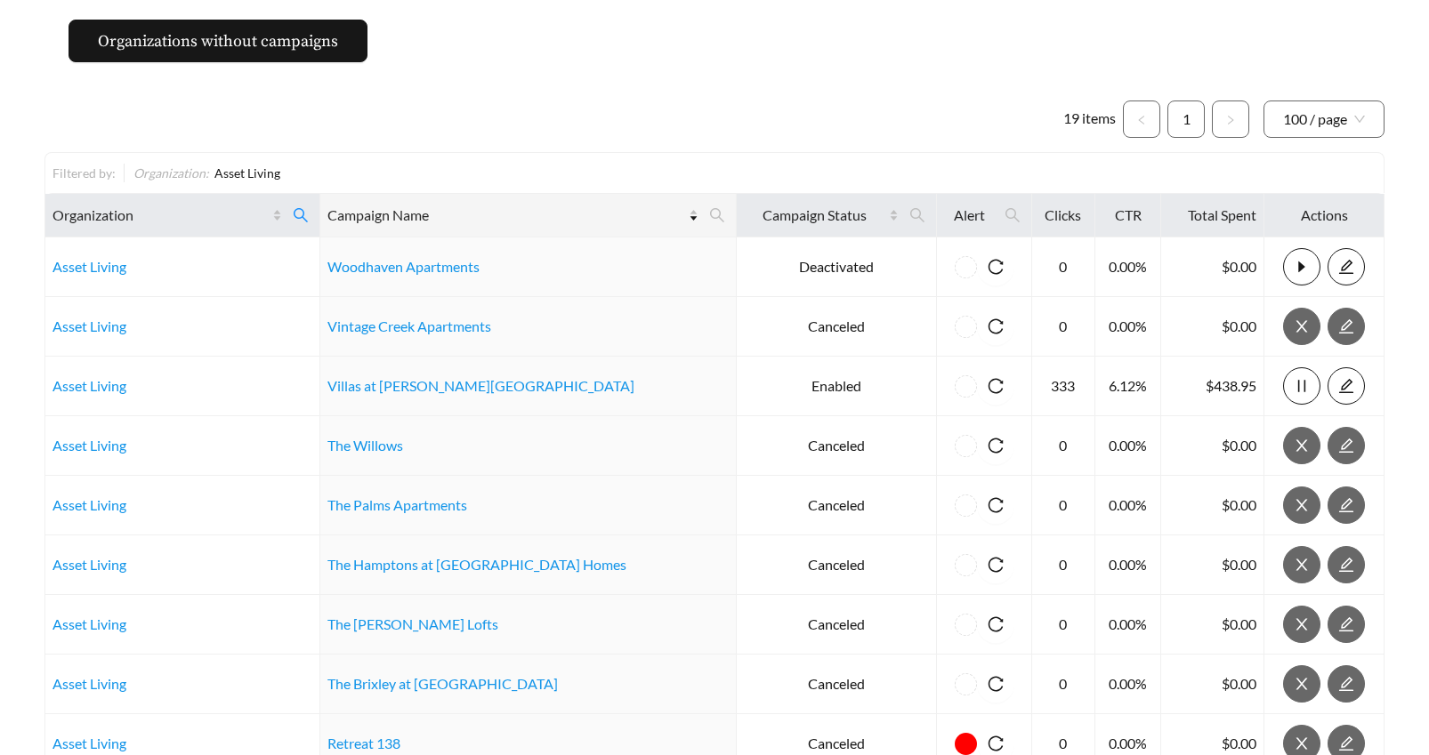
scroll to position [150, 0]
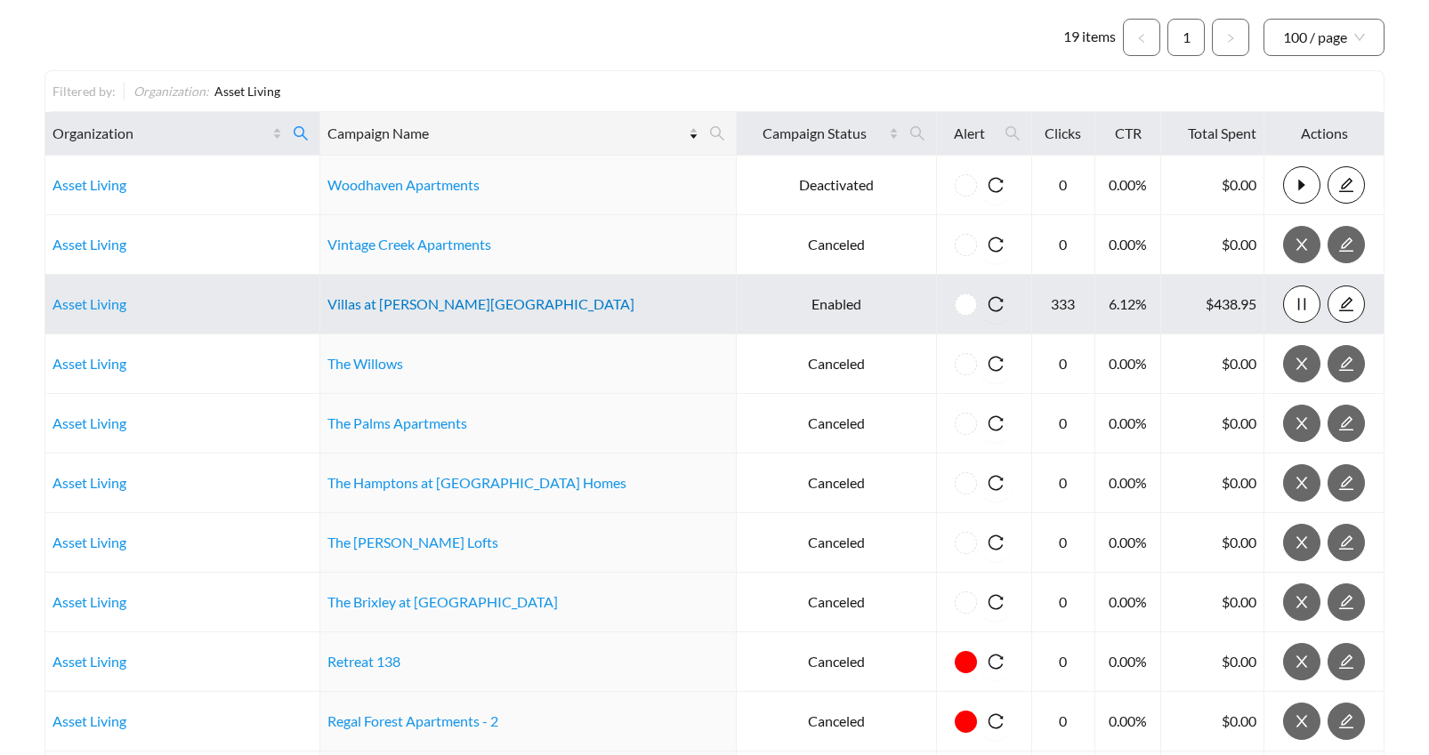
click at [473, 303] on link "Villas at Holly Apartments" at bounding box center [480, 303] width 307 height 17
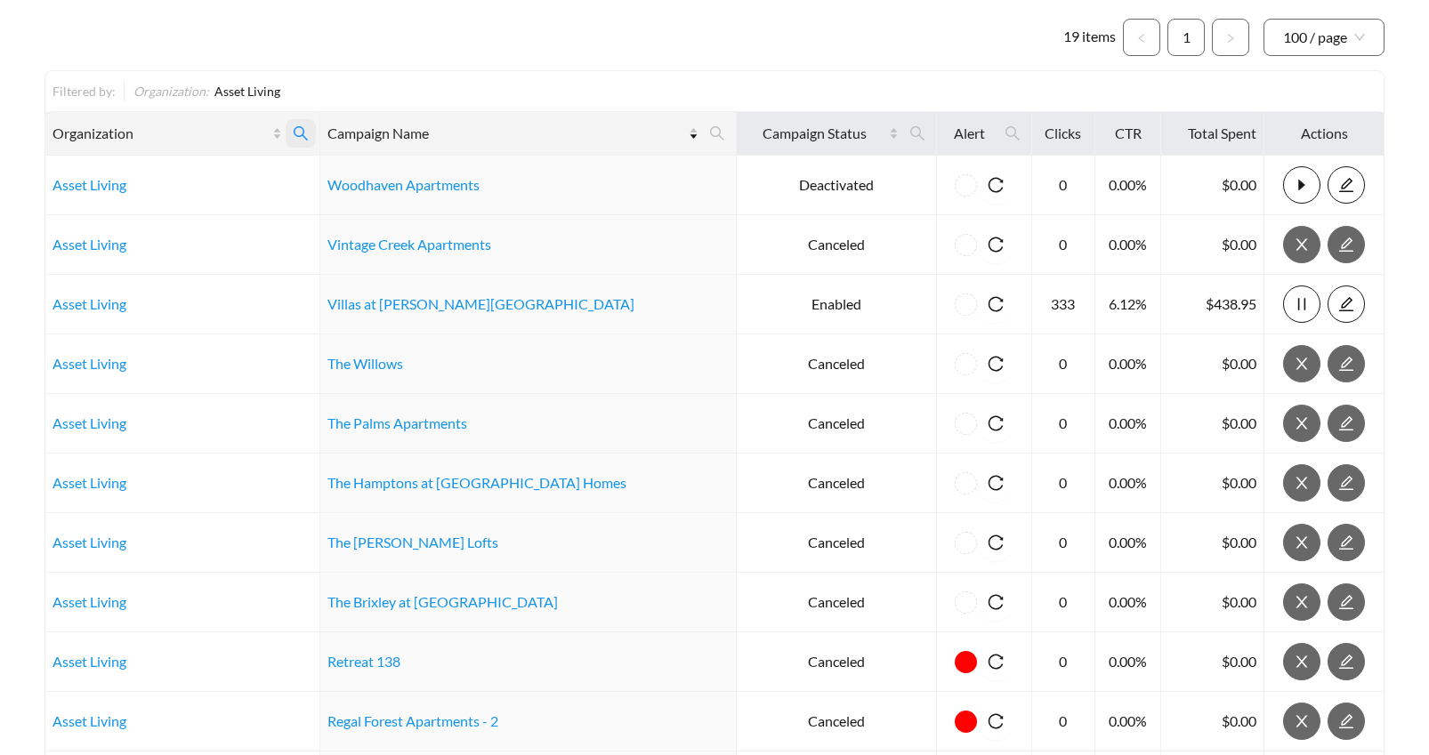
click at [303, 127] on icon "search" at bounding box center [301, 133] width 14 height 14
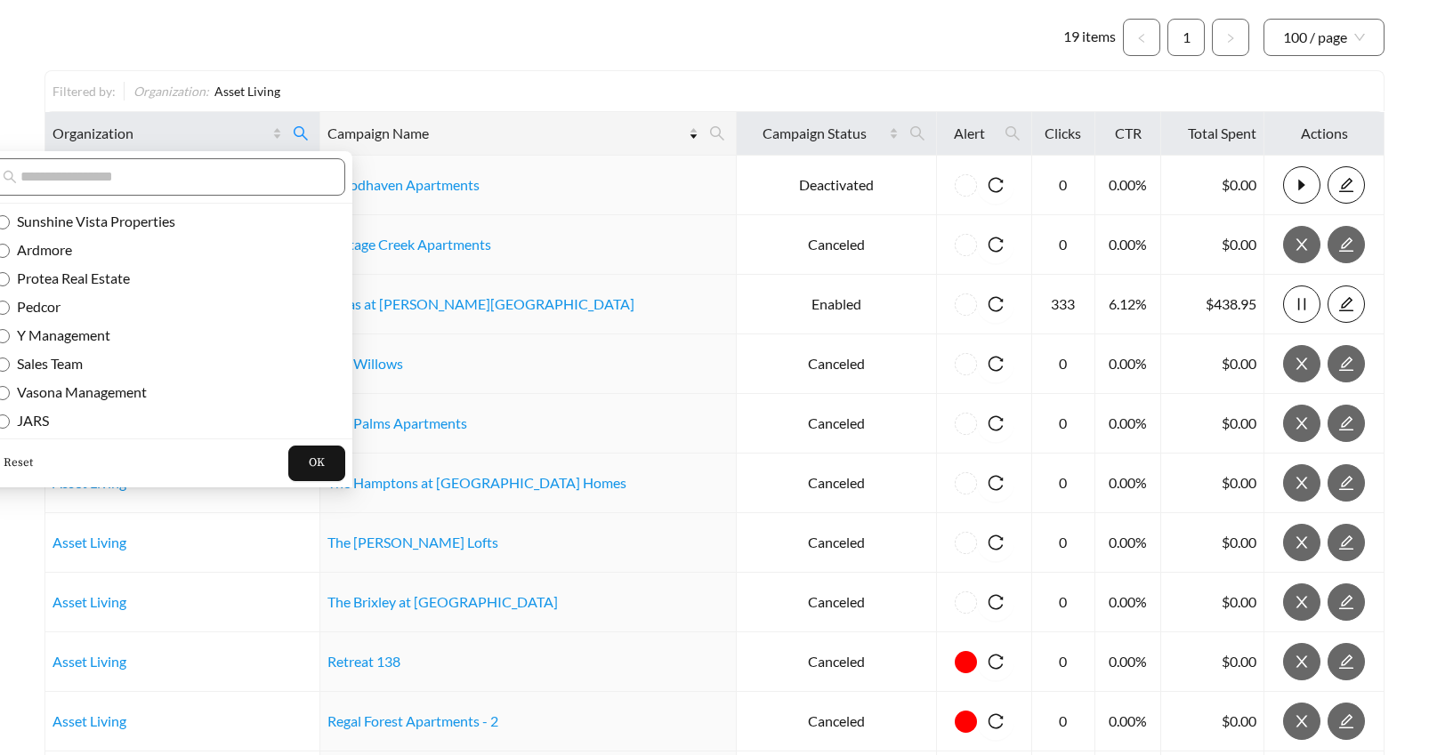
click at [20, 461] on span "Reset" at bounding box center [18, 464] width 29 height 18
click at [53, 182] on input "text" at bounding box center [172, 176] width 305 height 21
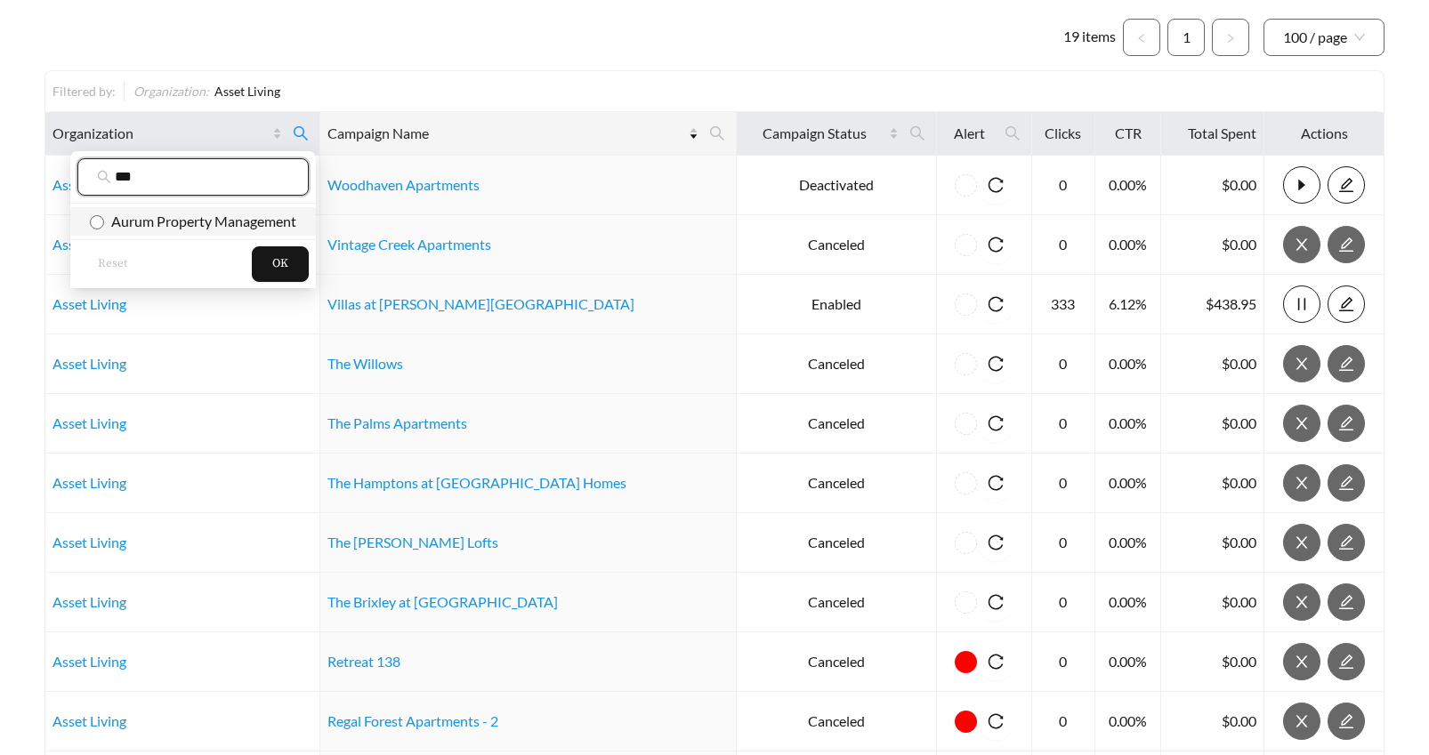
type input "***"
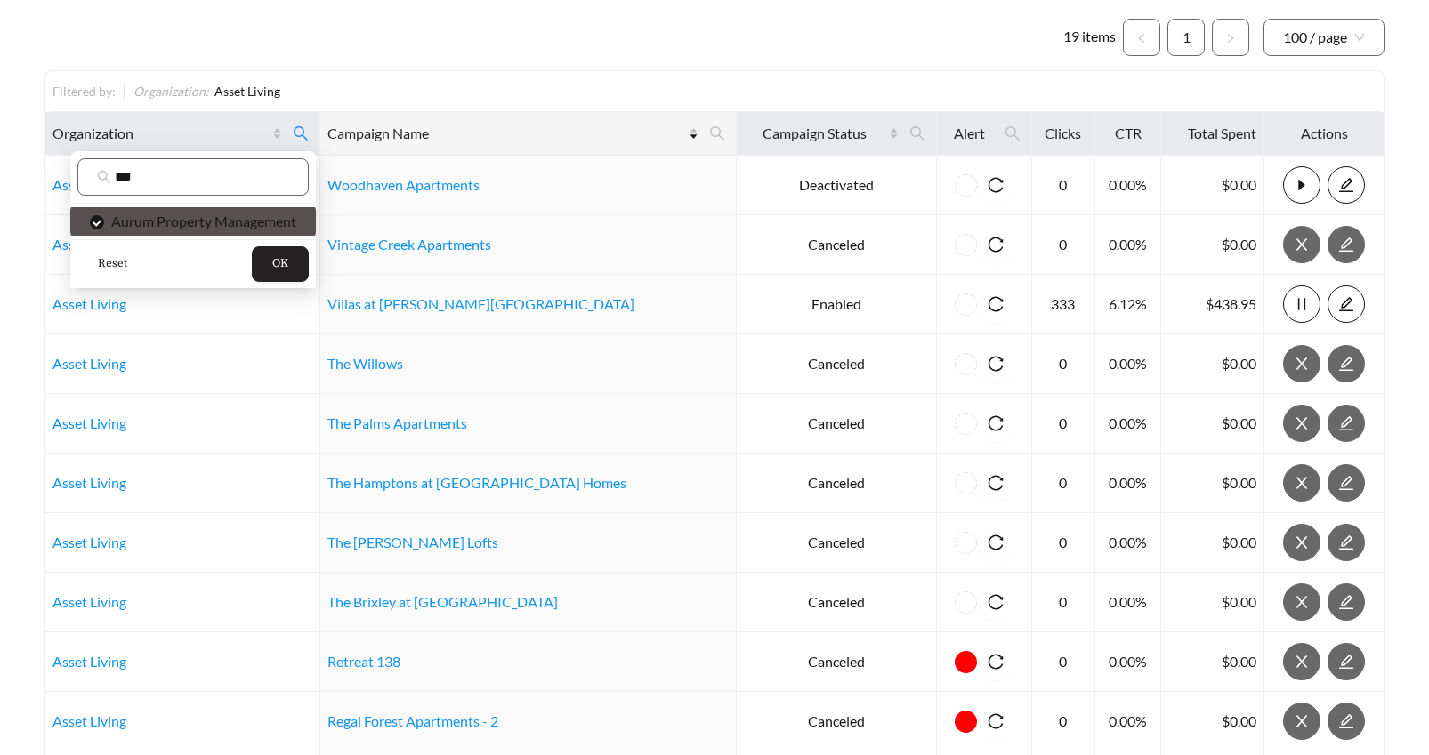
click at [293, 269] on button "OK" at bounding box center [280, 264] width 57 height 36
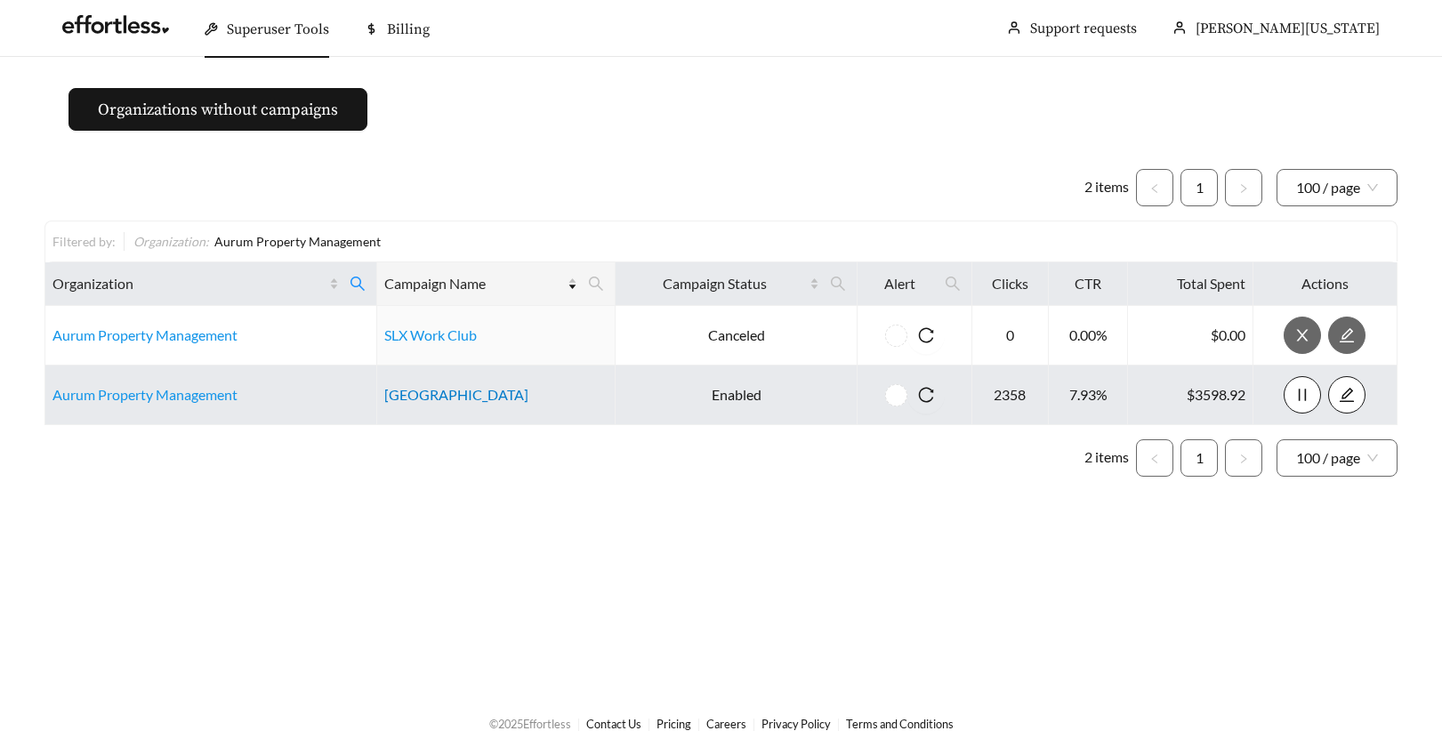
click at [408, 393] on link "Salt Lake Crossing" at bounding box center [456, 394] width 144 height 17
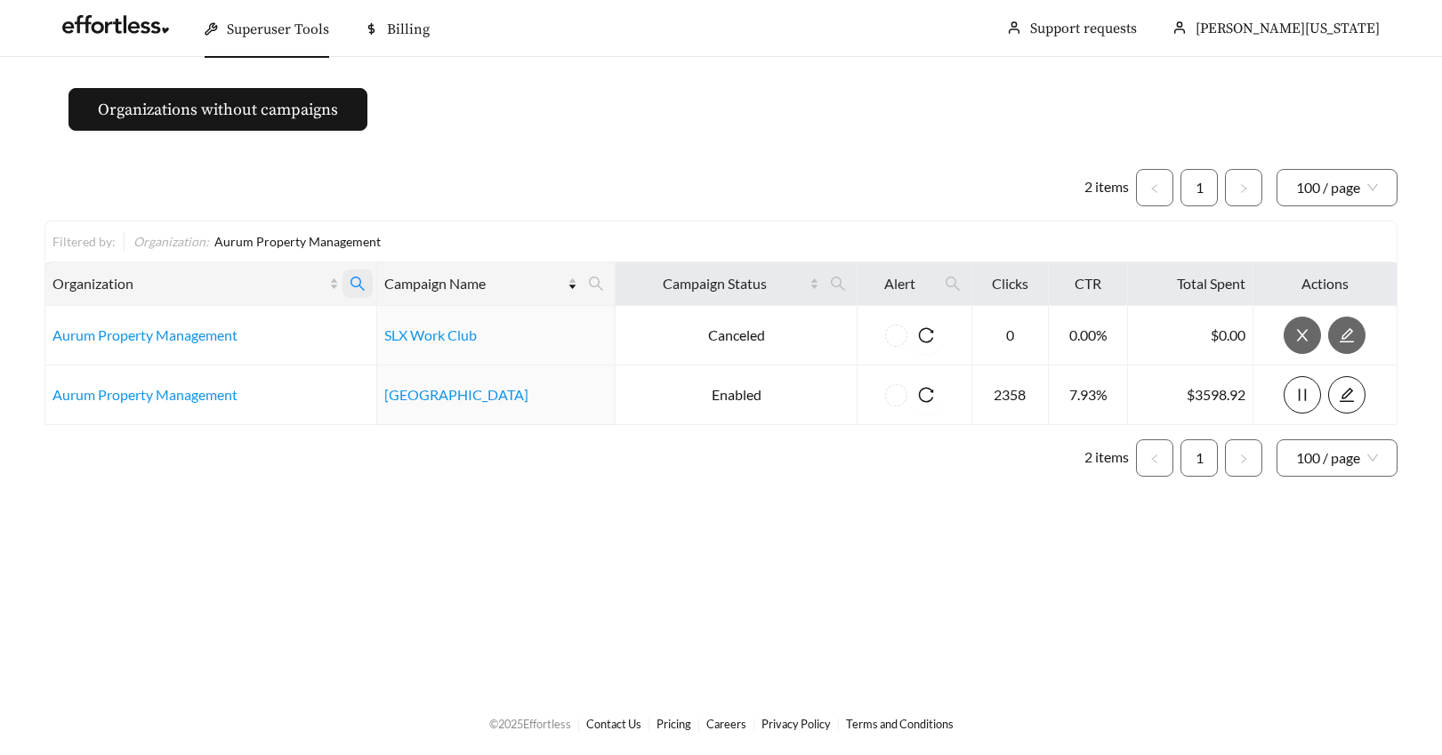
click at [351, 279] on icon "search" at bounding box center [358, 284] width 16 height 16
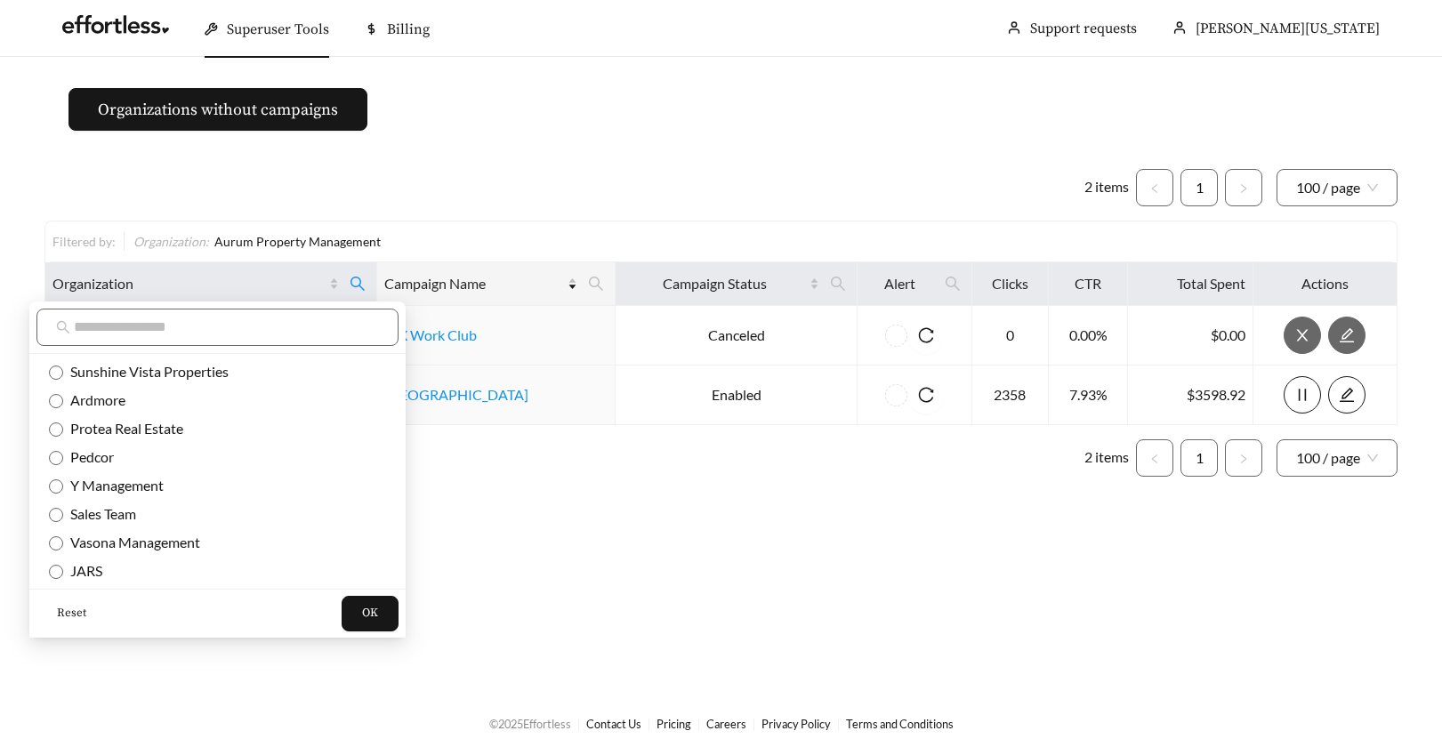
click at [65, 613] on span "Reset" at bounding box center [71, 614] width 29 height 18
click at [101, 328] on input "text" at bounding box center [226, 327] width 305 height 21
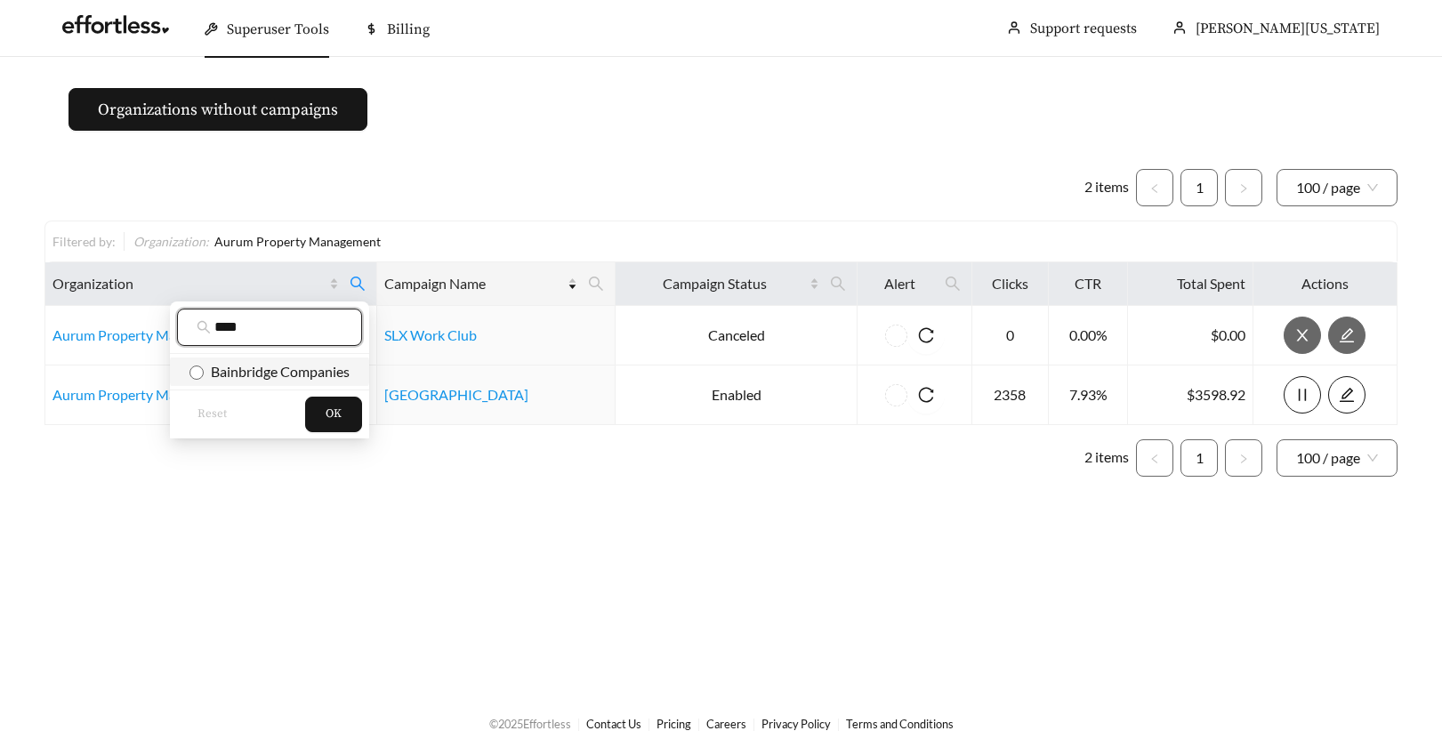
type input "****"
click at [343, 419] on button "OK" at bounding box center [333, 415] width 57 height 36
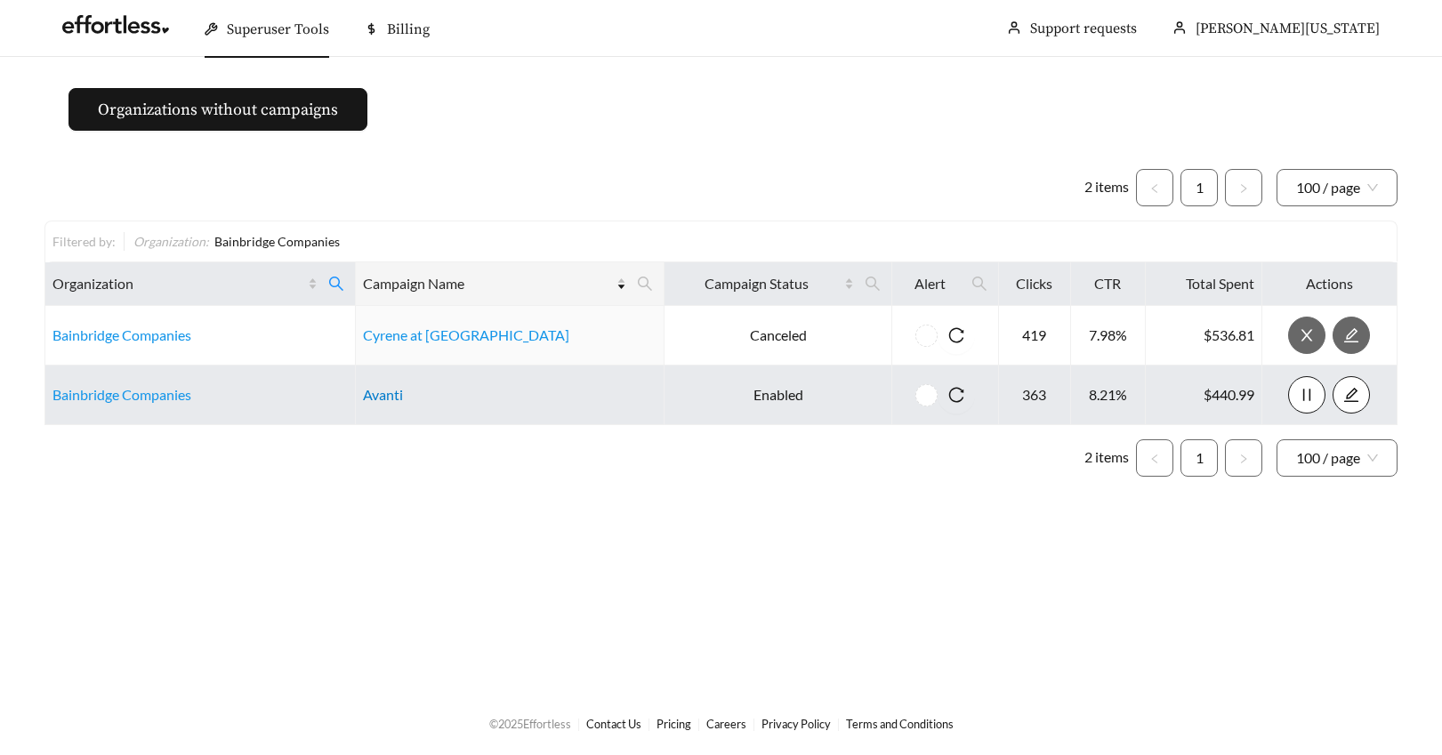
click at [403, 394] on link "Avanti" at bounding box center [383, 394] width 40 height 17
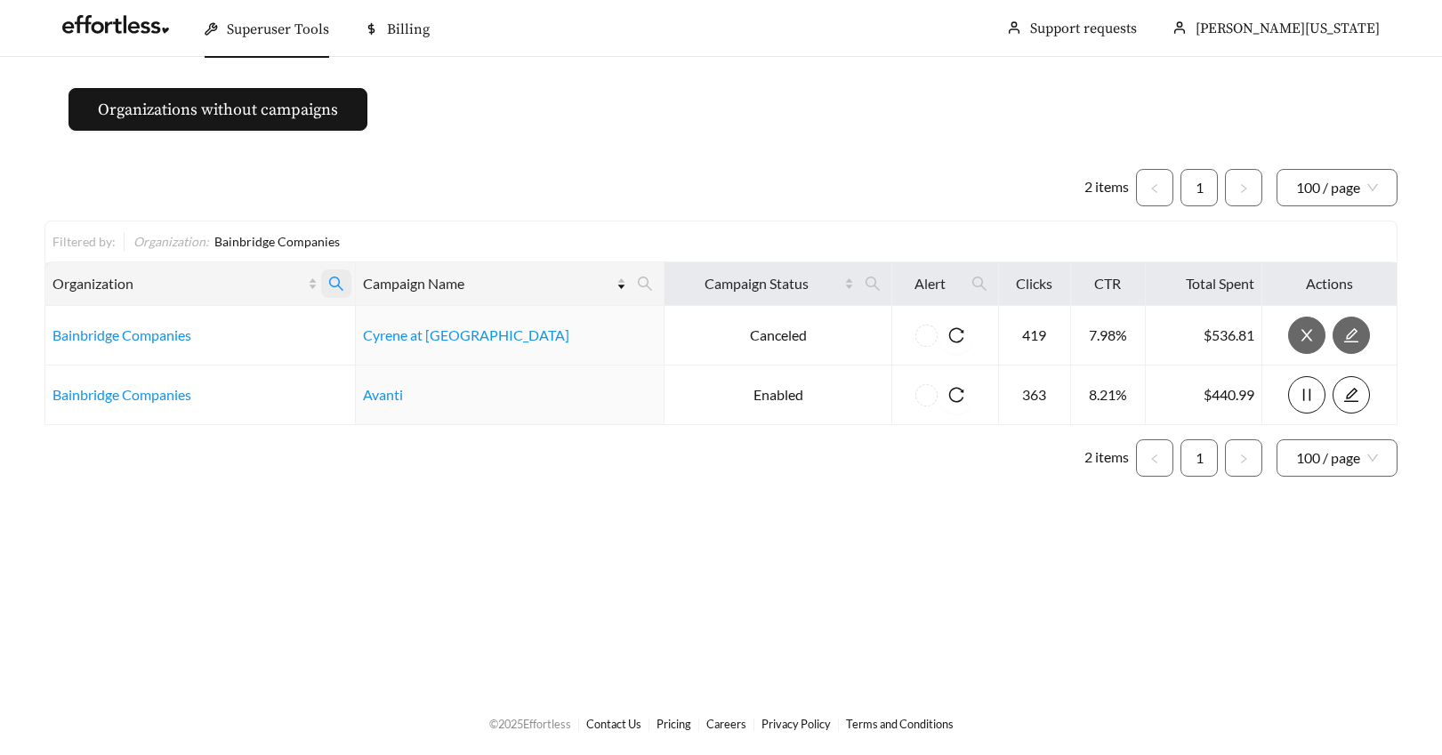
click at [344, 279] on icon "search" at bounding box center [336, 284] width 16 height 16
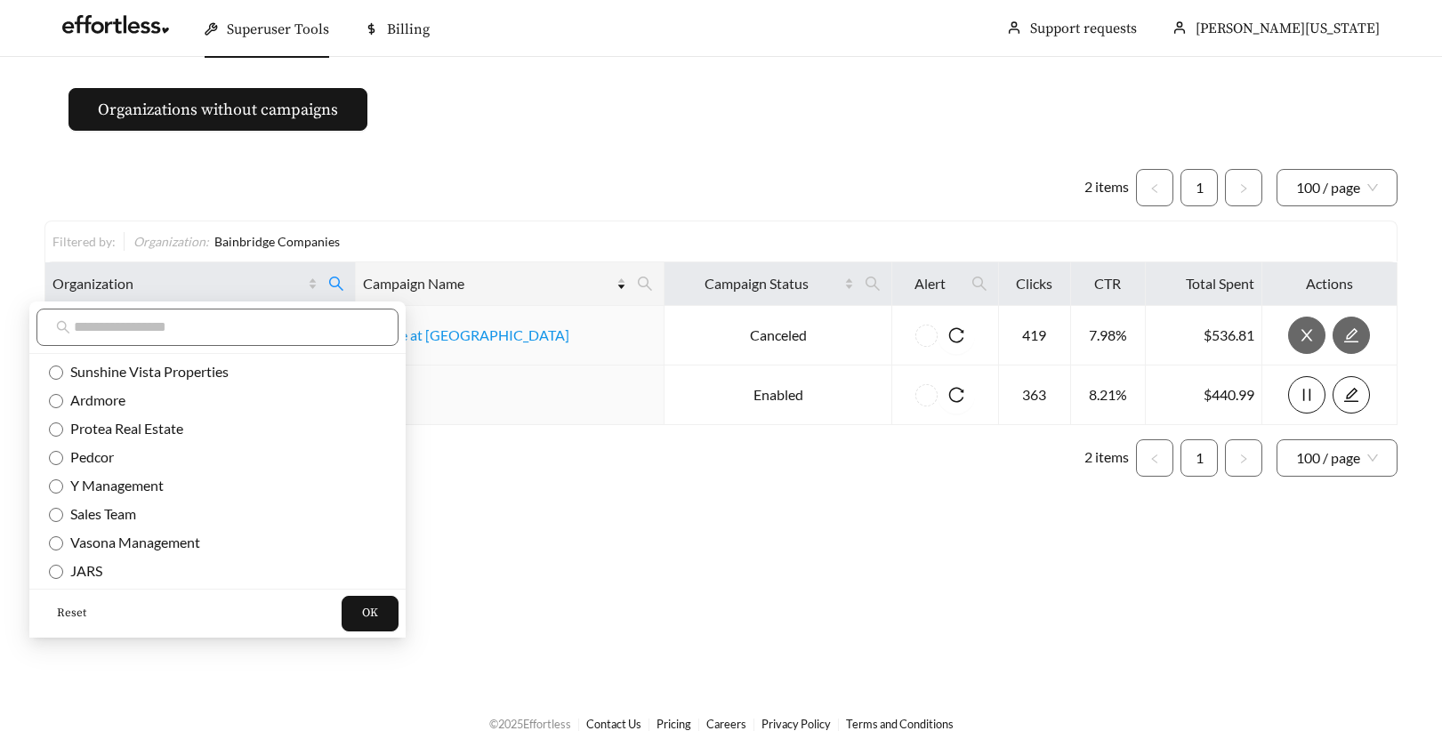
click at [70, 610] on span "Reset" at bounding box center [71, 614] width 29 height 18
click at [111, 336] on input "text" at bounding box center [226, 327] width 305 height 21
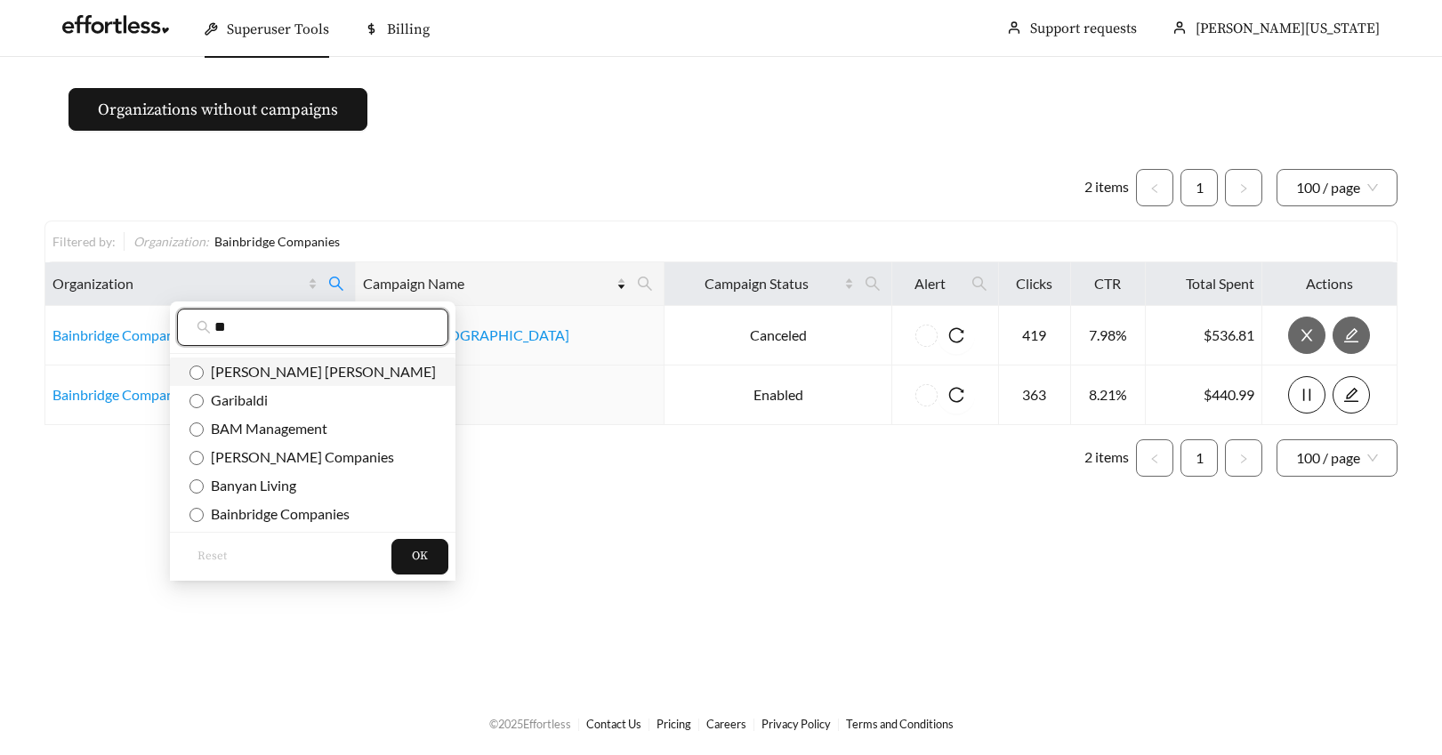
type input "**"
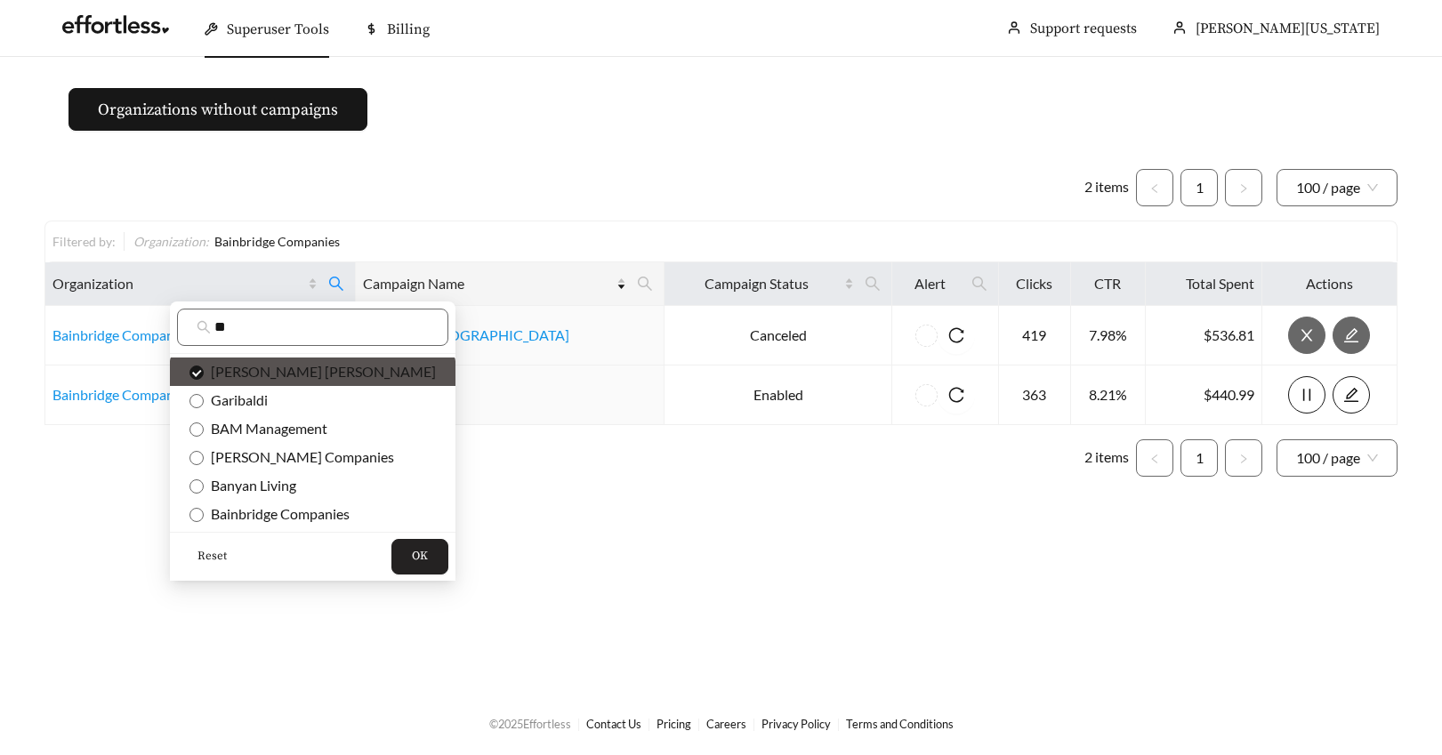
click at [412, 556] on span "OK" at bounding box center [420, 557] width 16 height 18
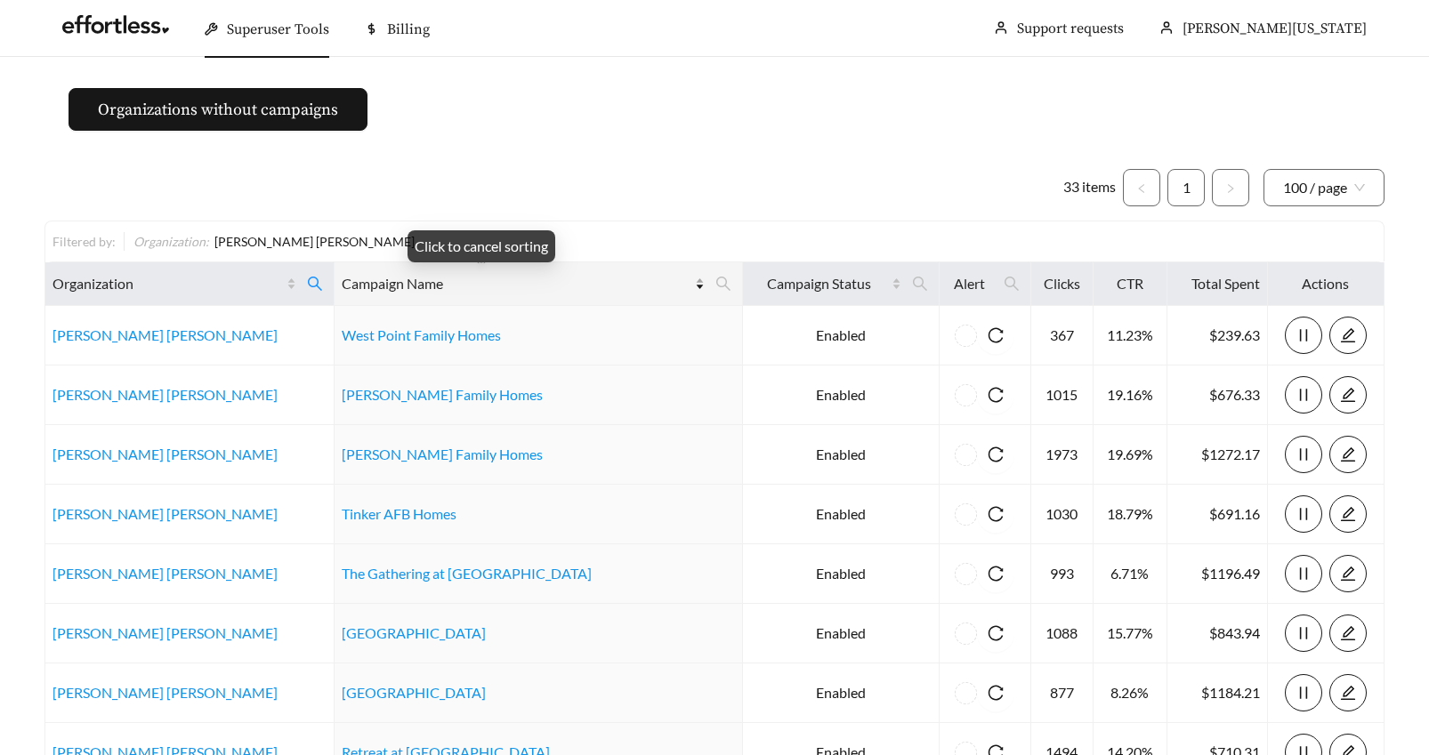
click at [602, 285] on div "Campaign Name" at bounding box center [524, 283] width 364 height 21
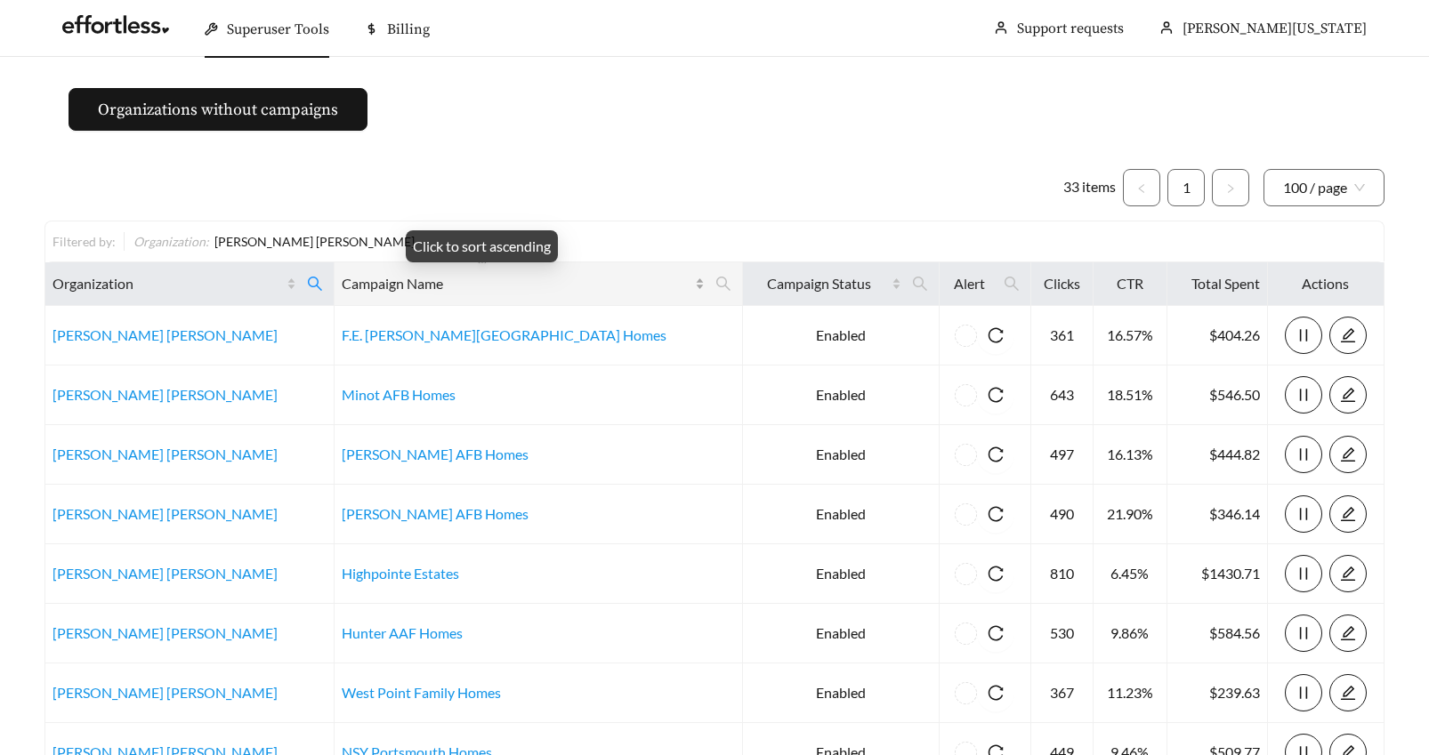
click at [603, 282] on div "Campaign Name" at bounding box center [524, 283] width 364 height 21
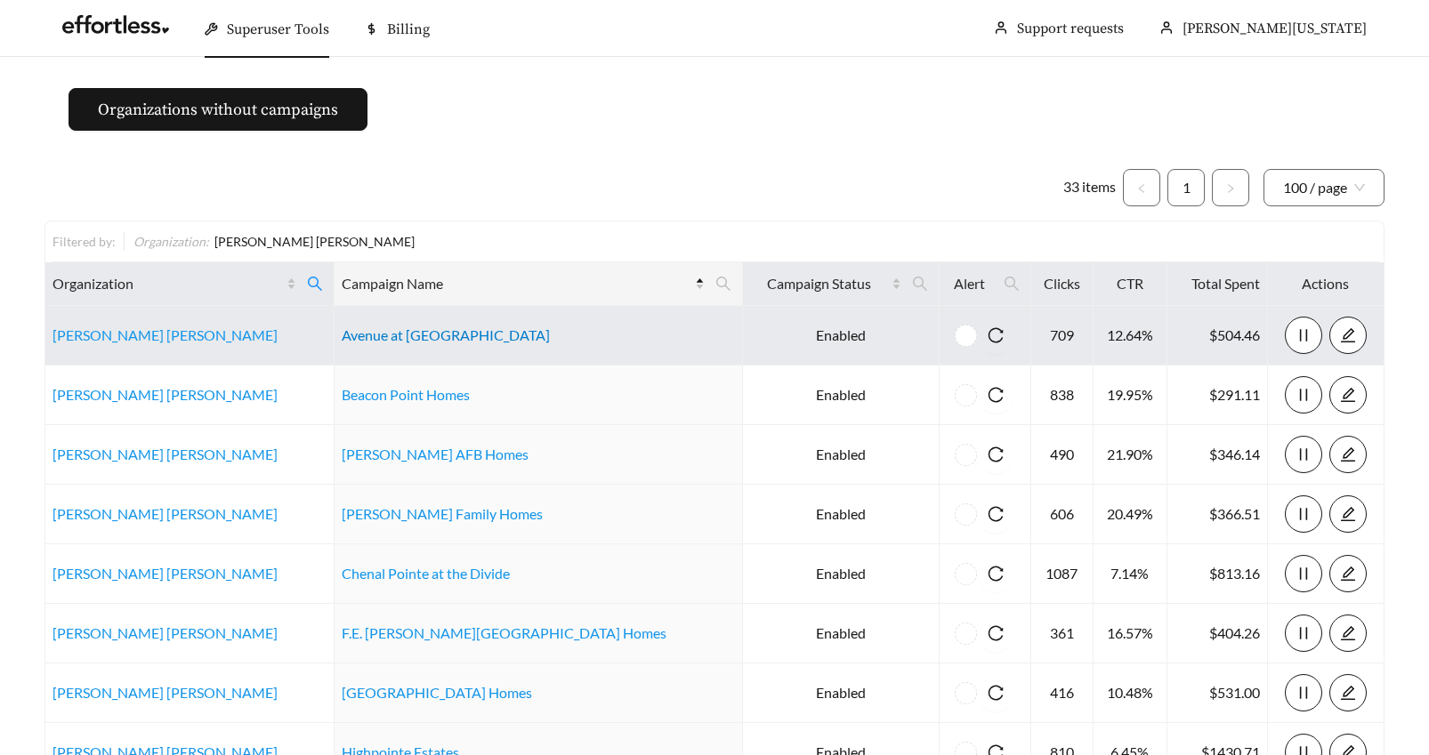
click at [449, 334] on link "Avenue at Harbison" at bounding box center [446, 335] width 208 height 17
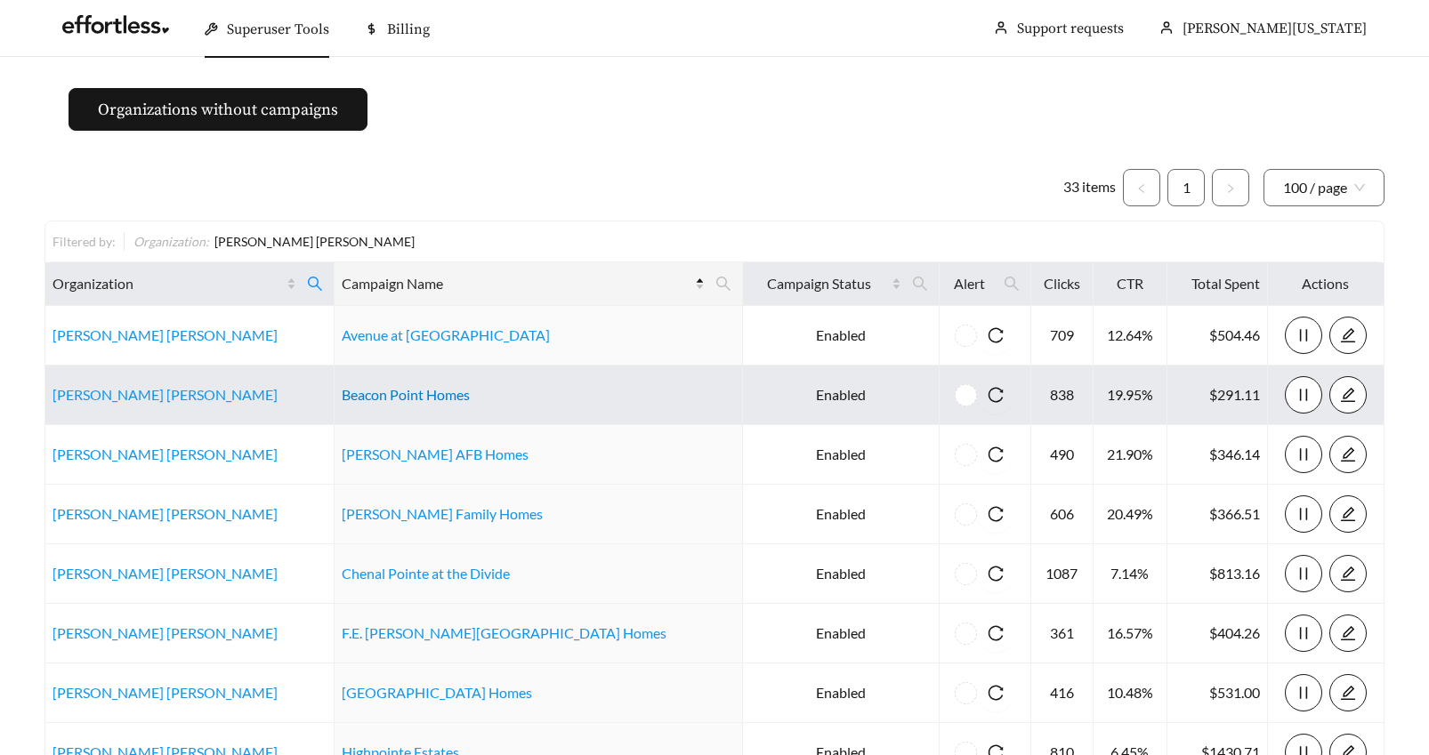
click at [383, 398] on link "Beacon Point Homes" at bounding box center [406, 394] width 128 height 17
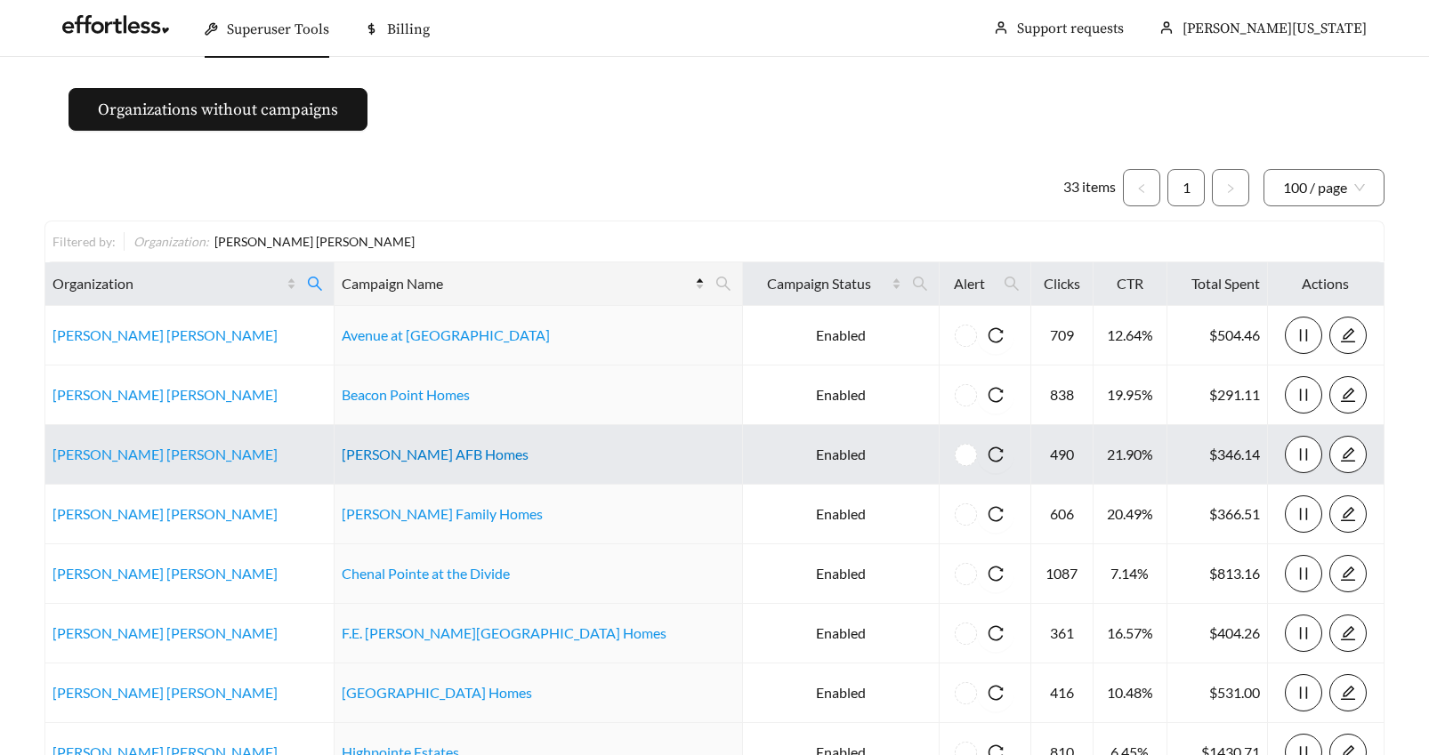
click at [400, 458] on link "Beale AFB Homes" at bounding box center [435, 454] width 187 height 17
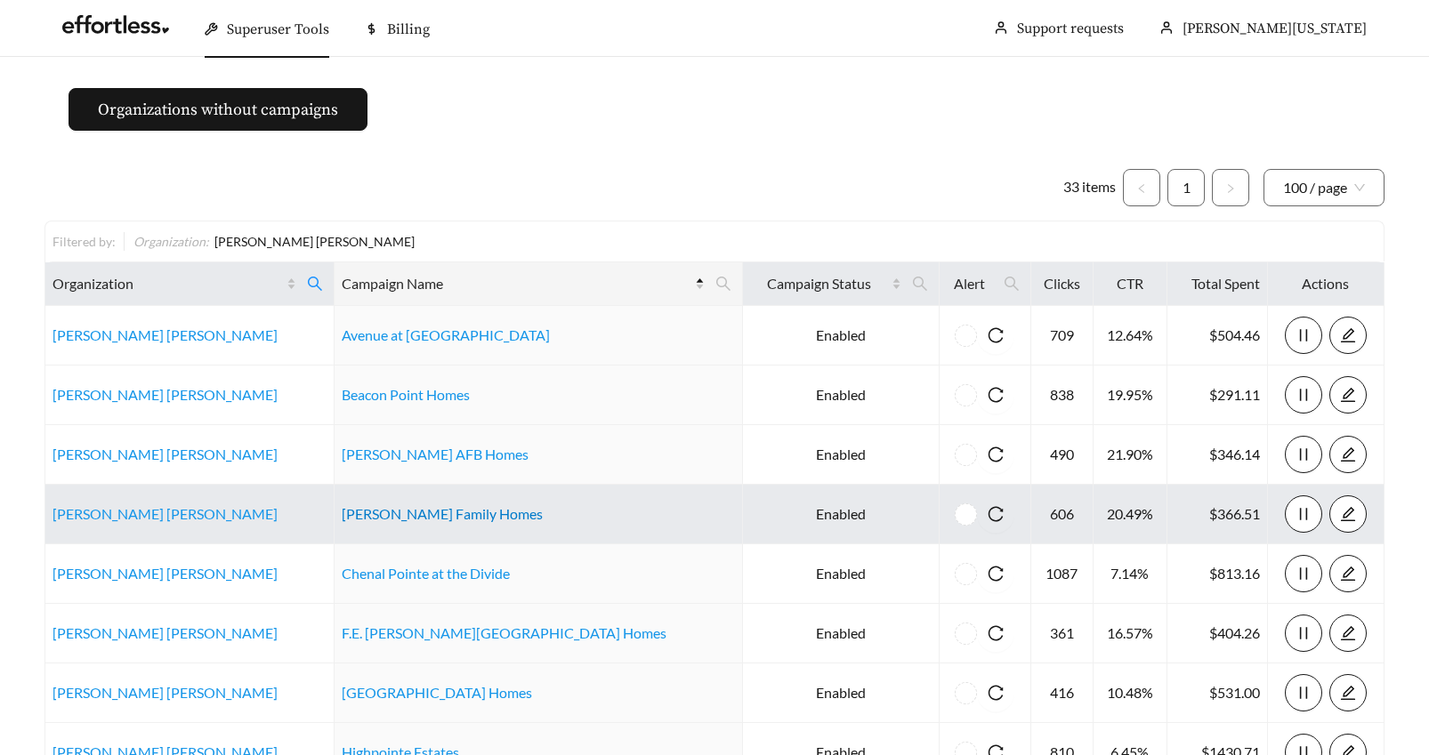
click at [392, 513] on link "Cannon Family Homes" at bounding box center [442, 513] width 201 height 17
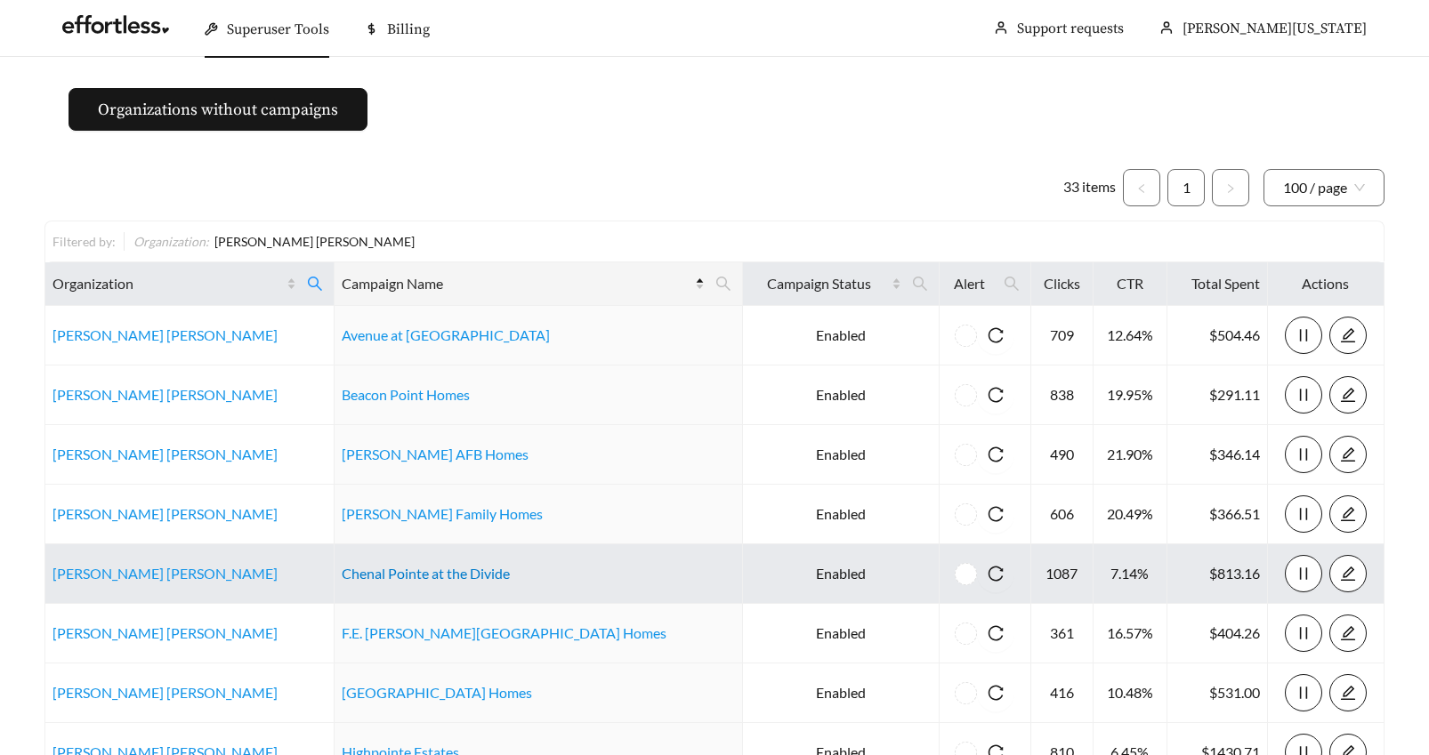
click at [422, 572] on link "Chenal Pointe at the Divide" at bounding box center [426, 573] width 168 height 17
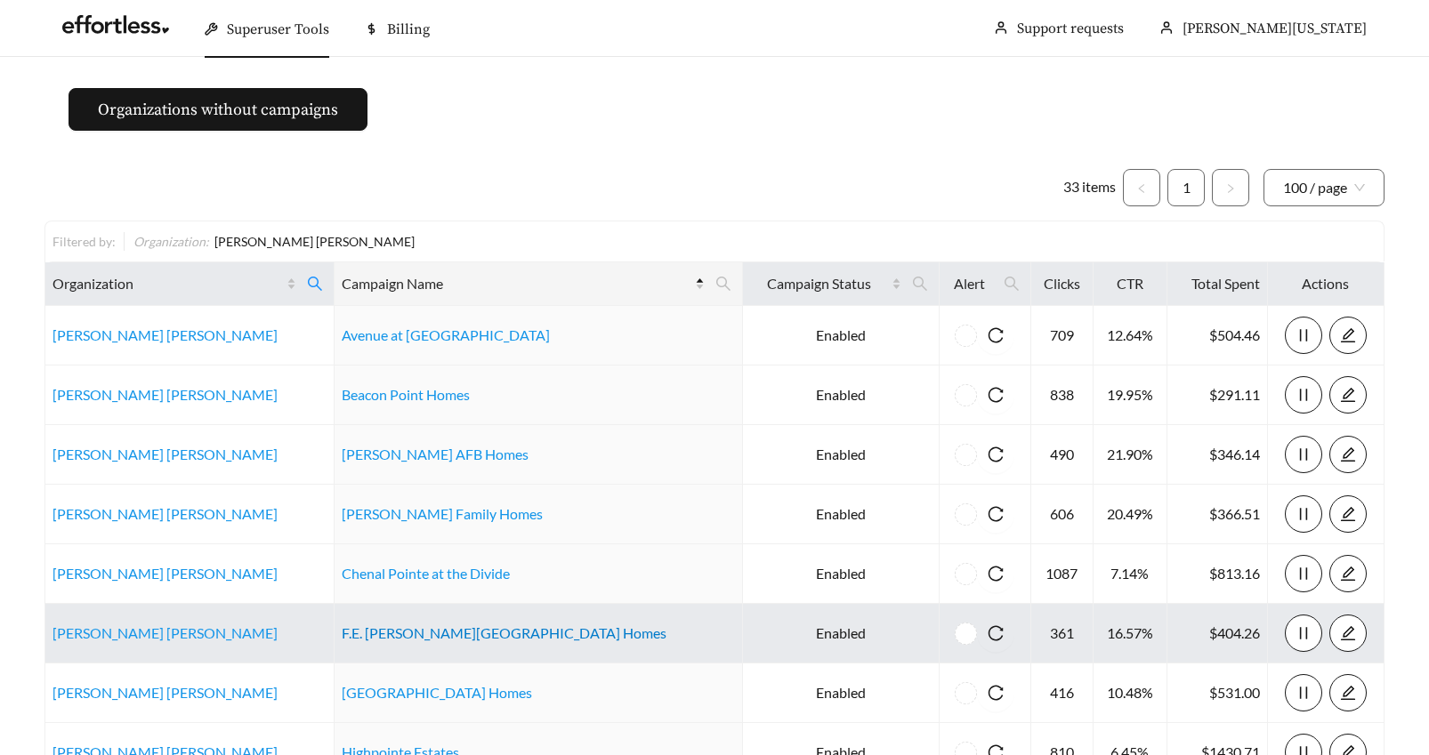
click at [388, 635] on link "F.E. Warren AFB Homes" at bounding box center [504, 633] width 325 height 17
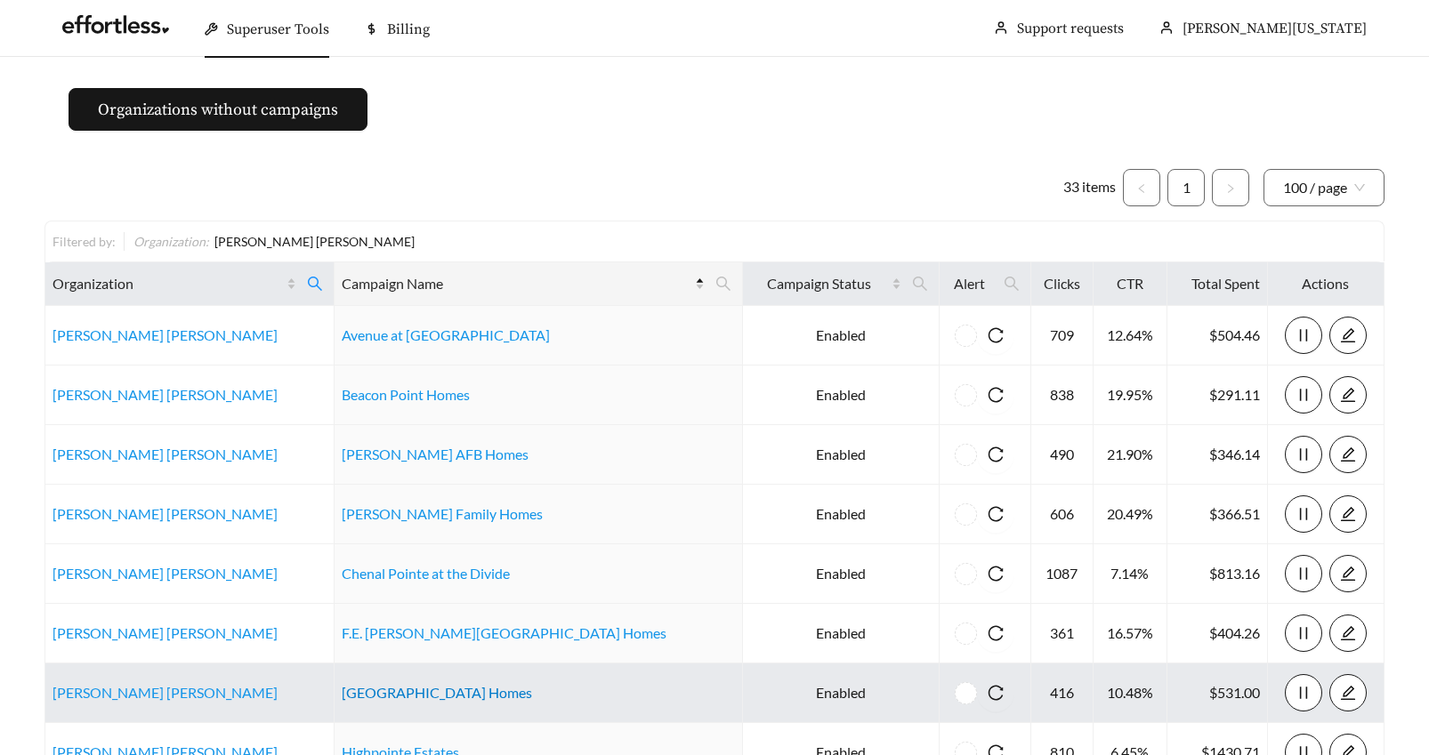
click at [403, 692] on link "Grand Forks AFB Homes" at bounding box center [437, 692] width 190 height 17
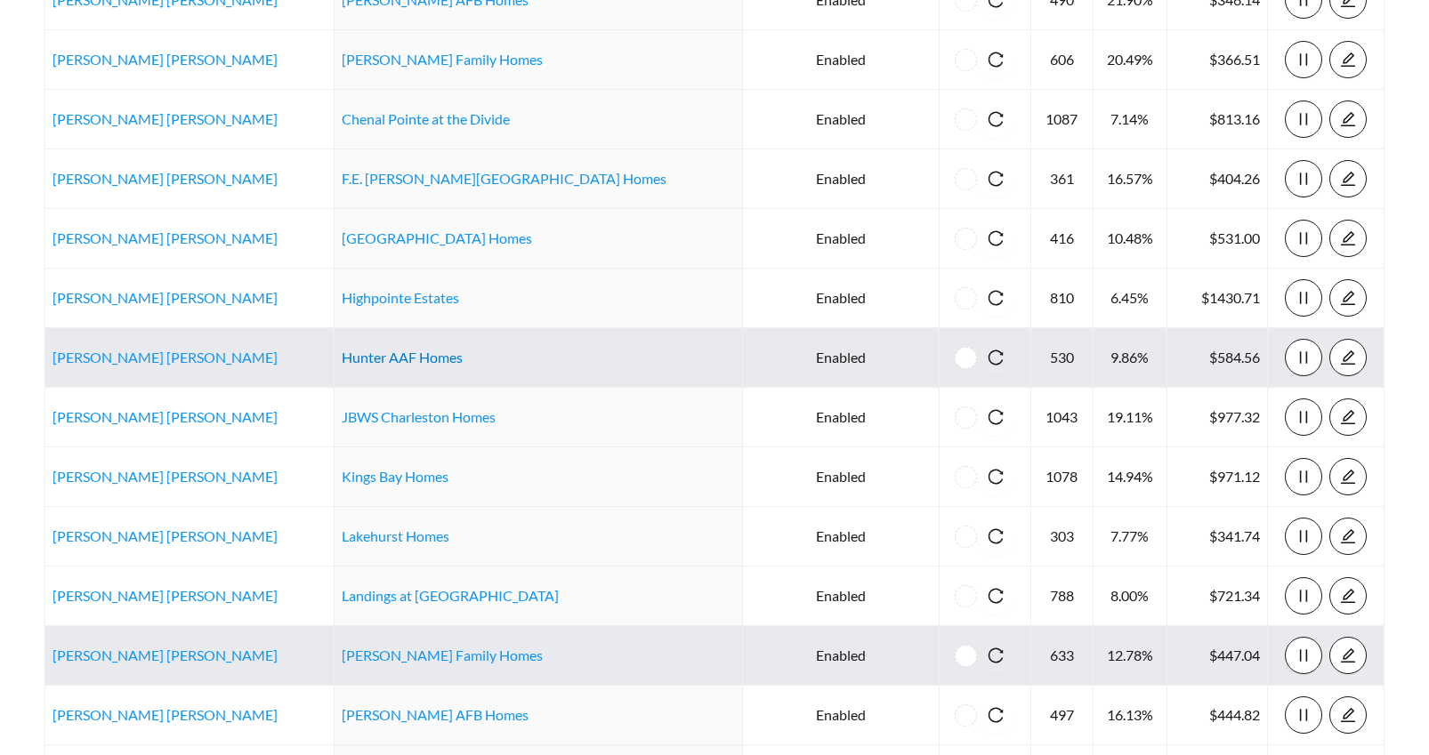
scroll to position [502, 0]
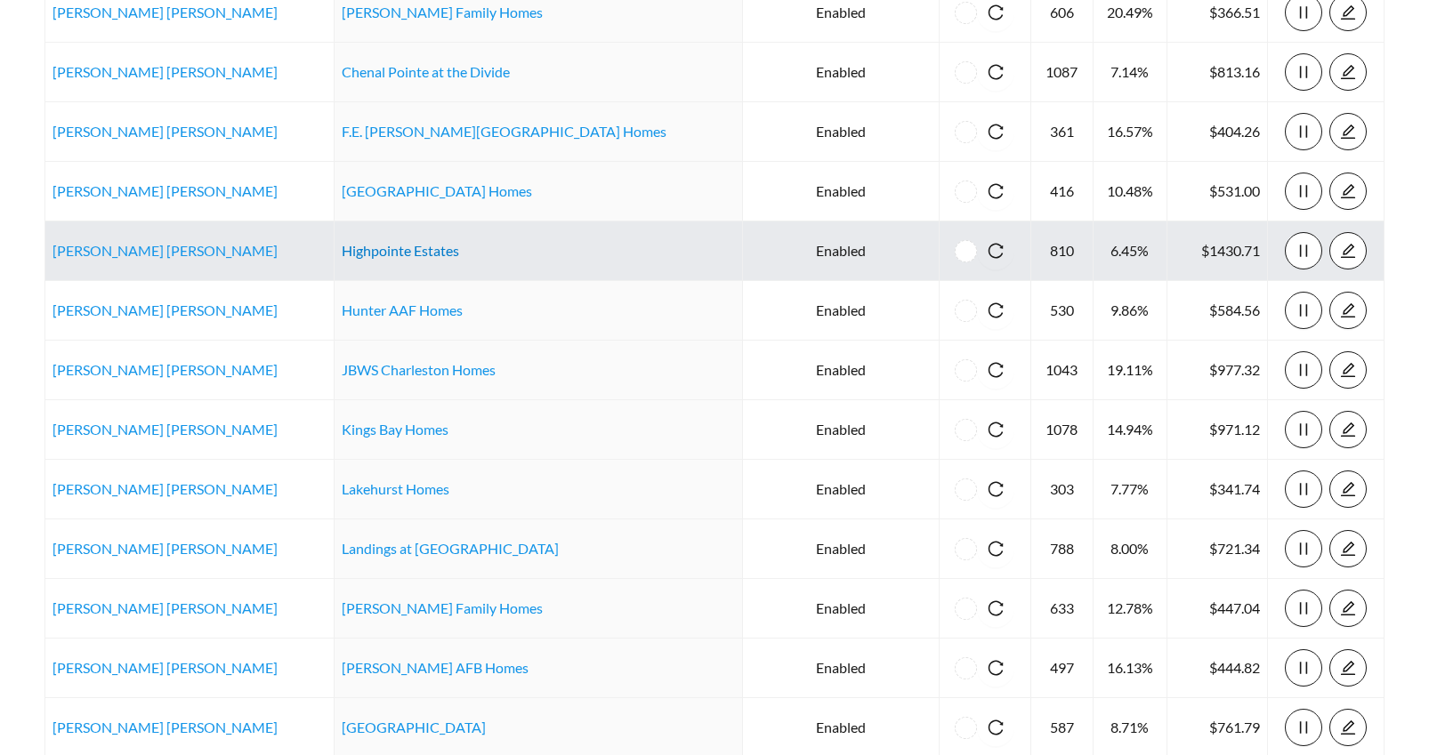
click at [387, 248] on link "Highpointe Estates" at bounding box center [400, 250] width 117 height 17
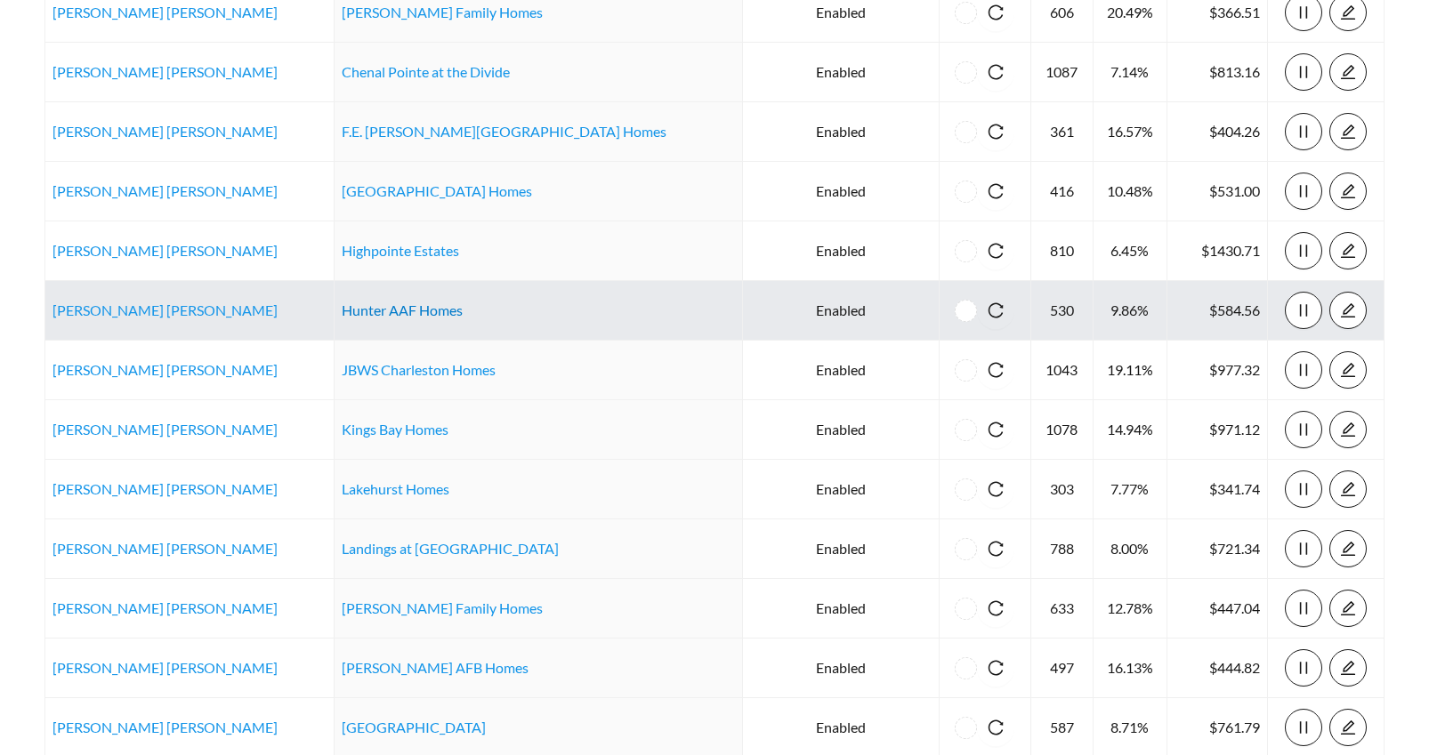
click at [383, 311] on link "Hunter AAF Homes" at bounding box center [402, 310] width 121 height 17
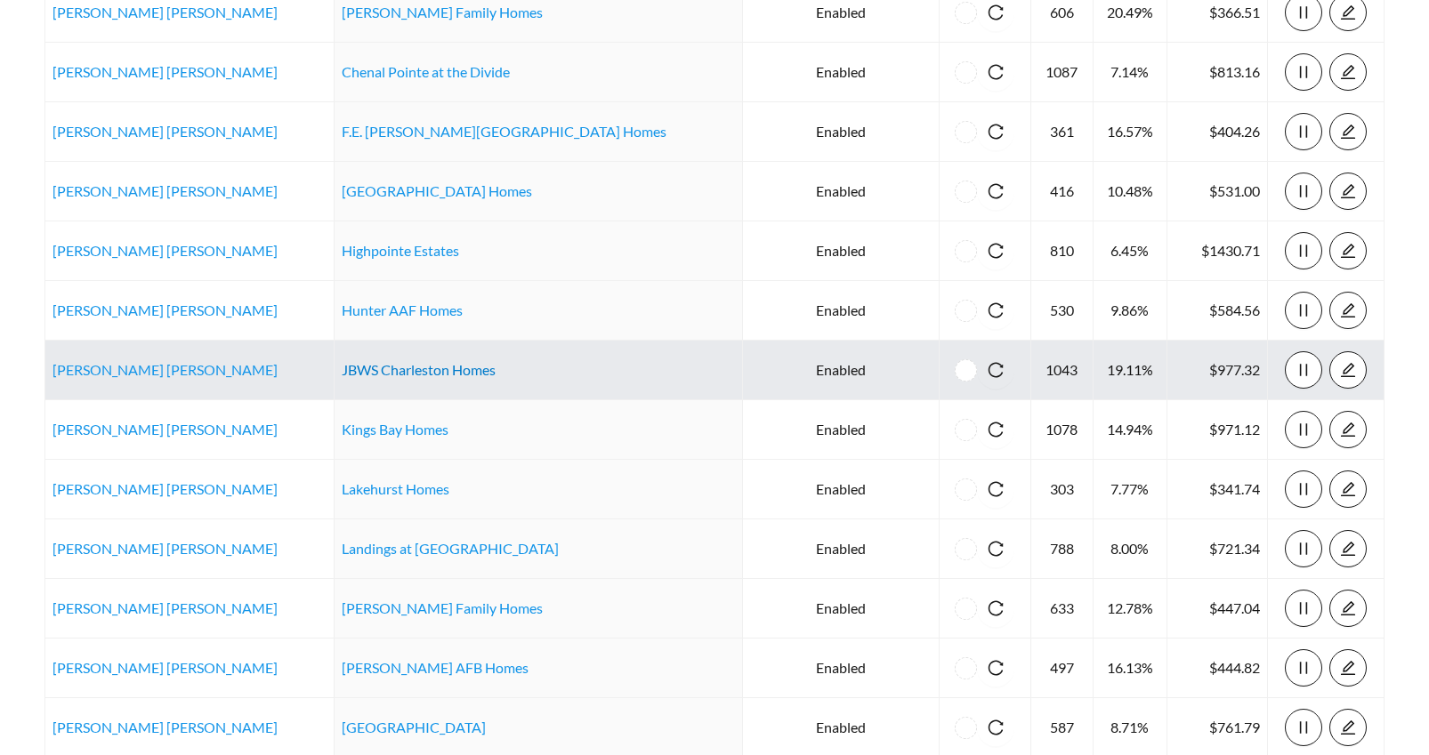
click at [434, 368] on link "JBWS Charleston Homes" at bounding box center [419, 369] width 154 height 17
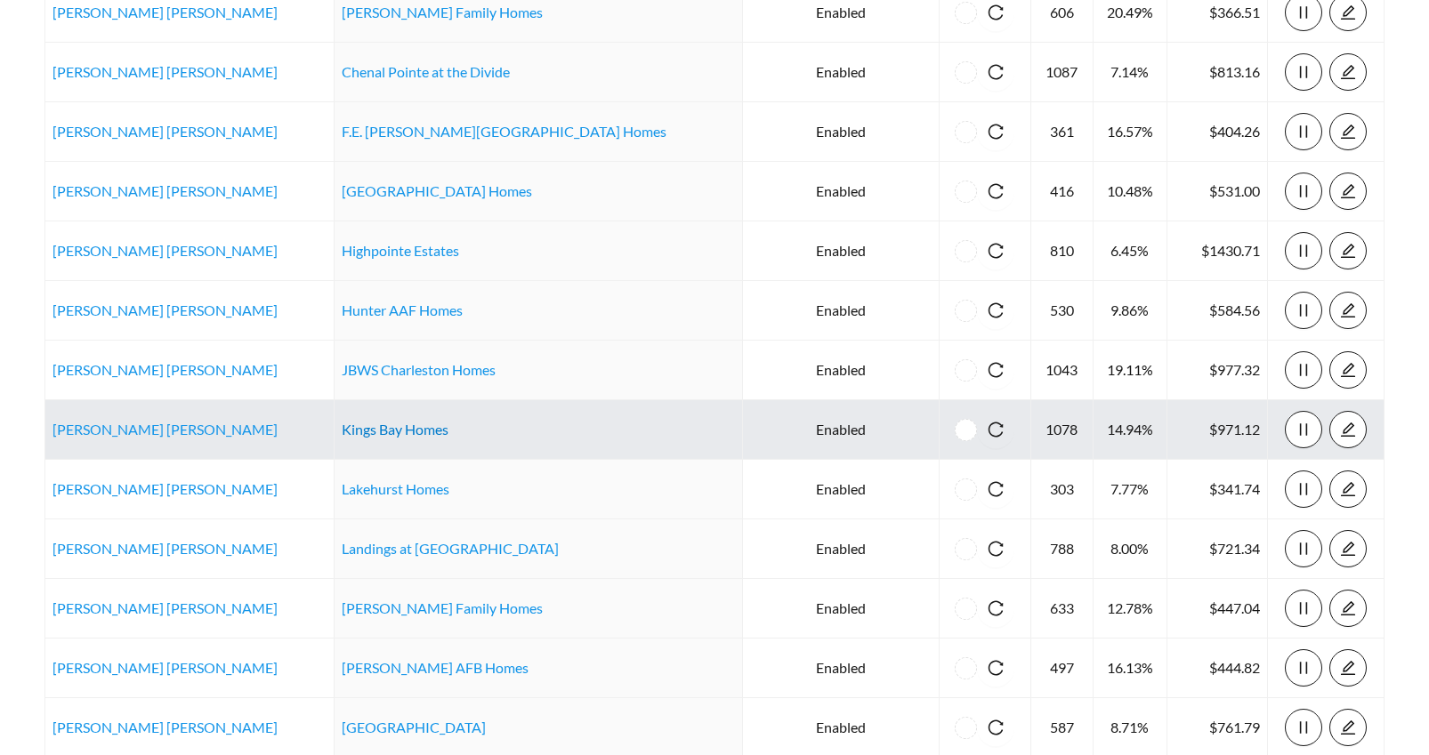
click at [411, 428] on link "Kings Bay Homes" at bounding box center [395, 429] width 107 height 17
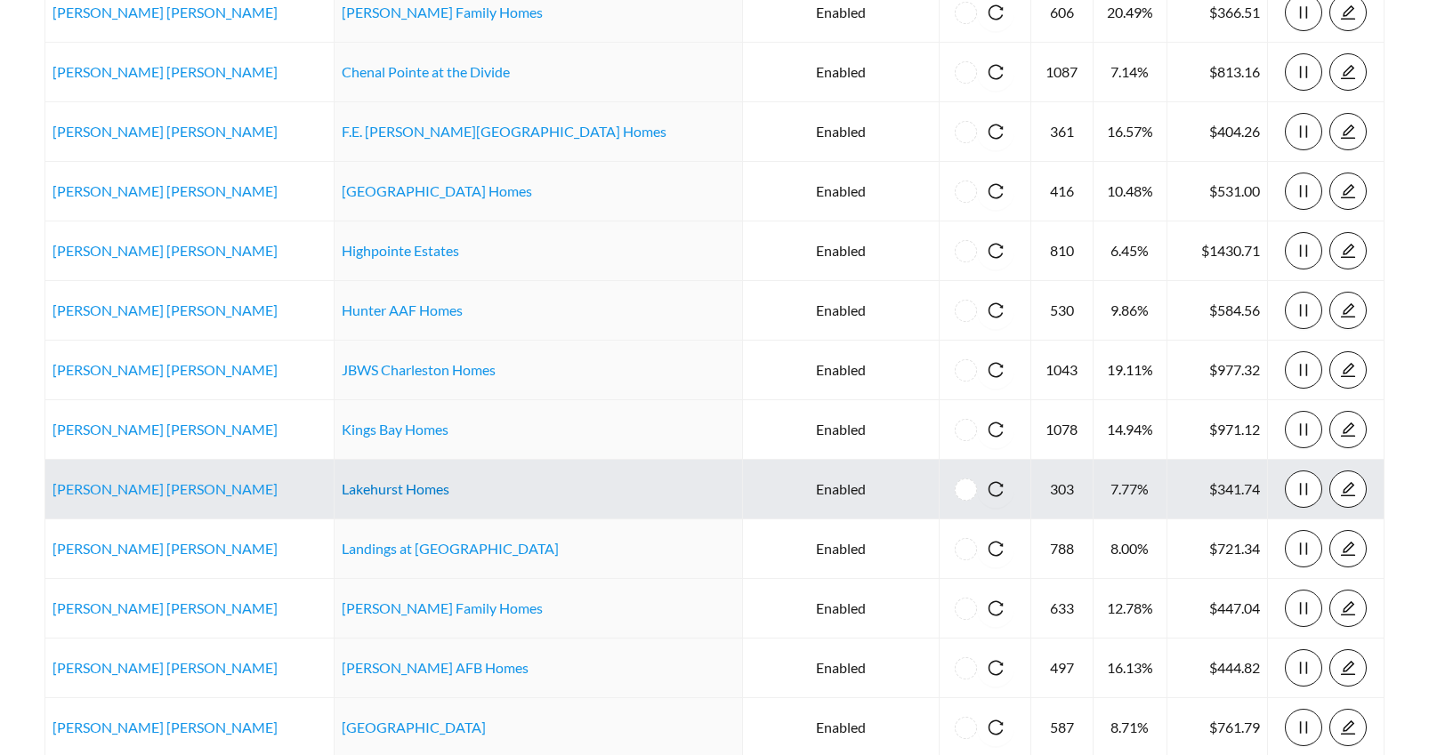
click at [432, 482] on link "Lakehurst Homes" at bounding box center [396, 488] width 108 height 17
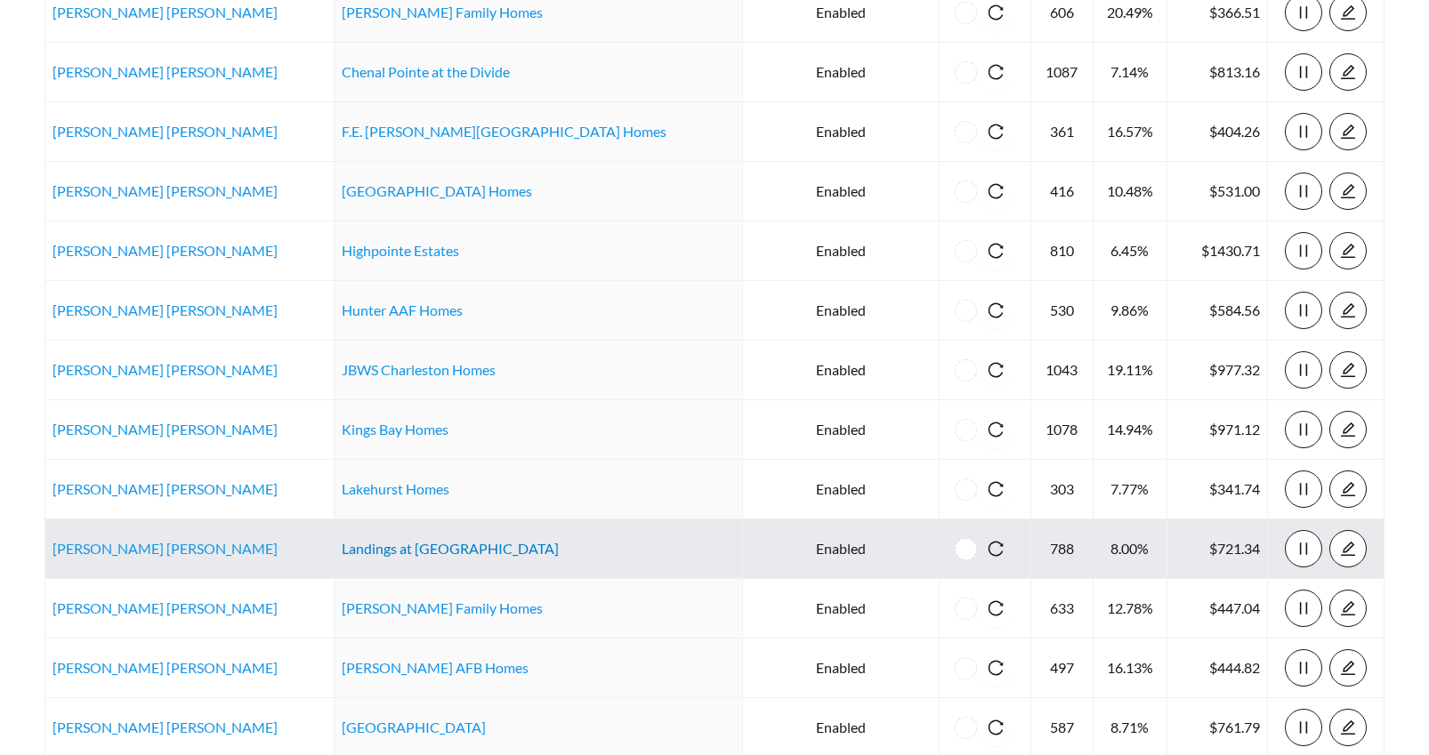
click at [397, 549] on link "Landings at Lake Gray" at bounding box center [450, 548] width 217 height 17
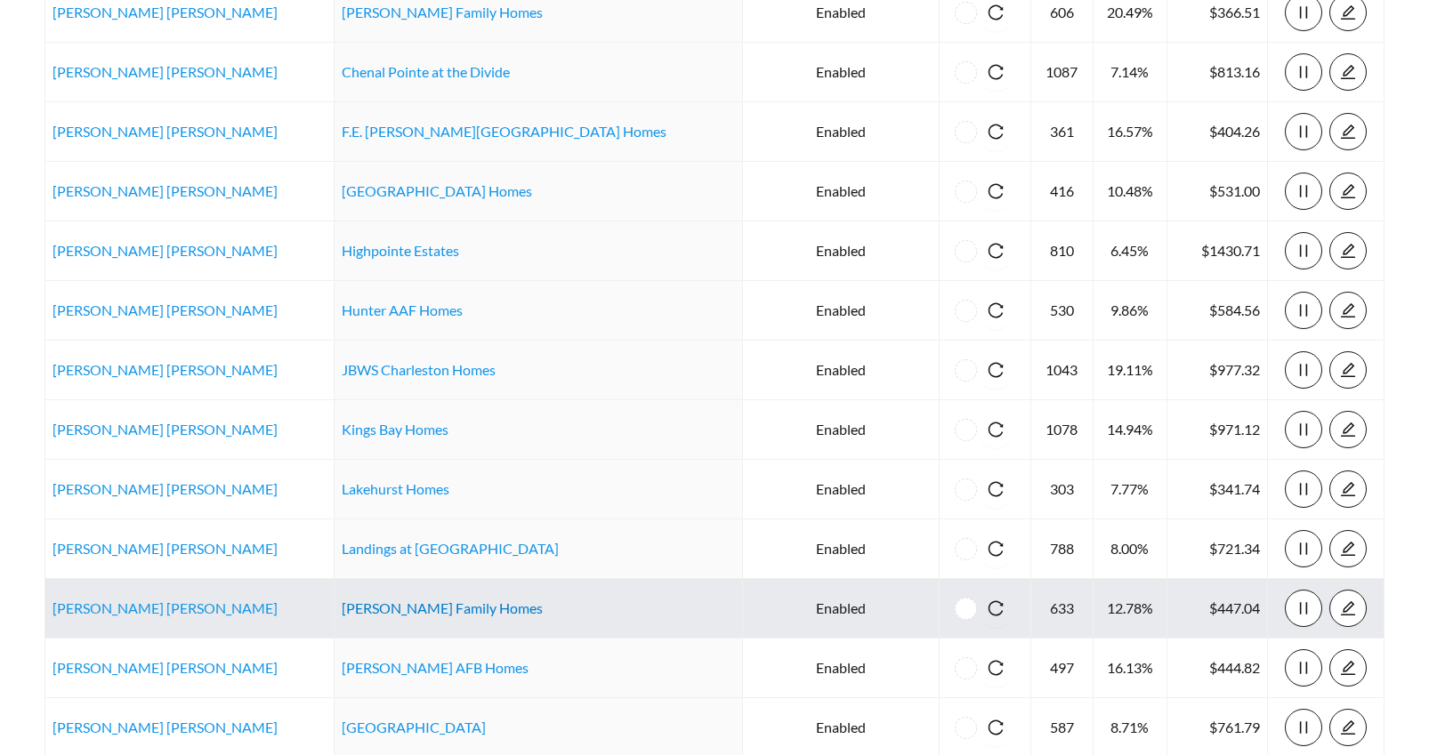
click at [421, 610] on link "Luke Family Homes" at bounding box center [442, 608] width 201 height 17
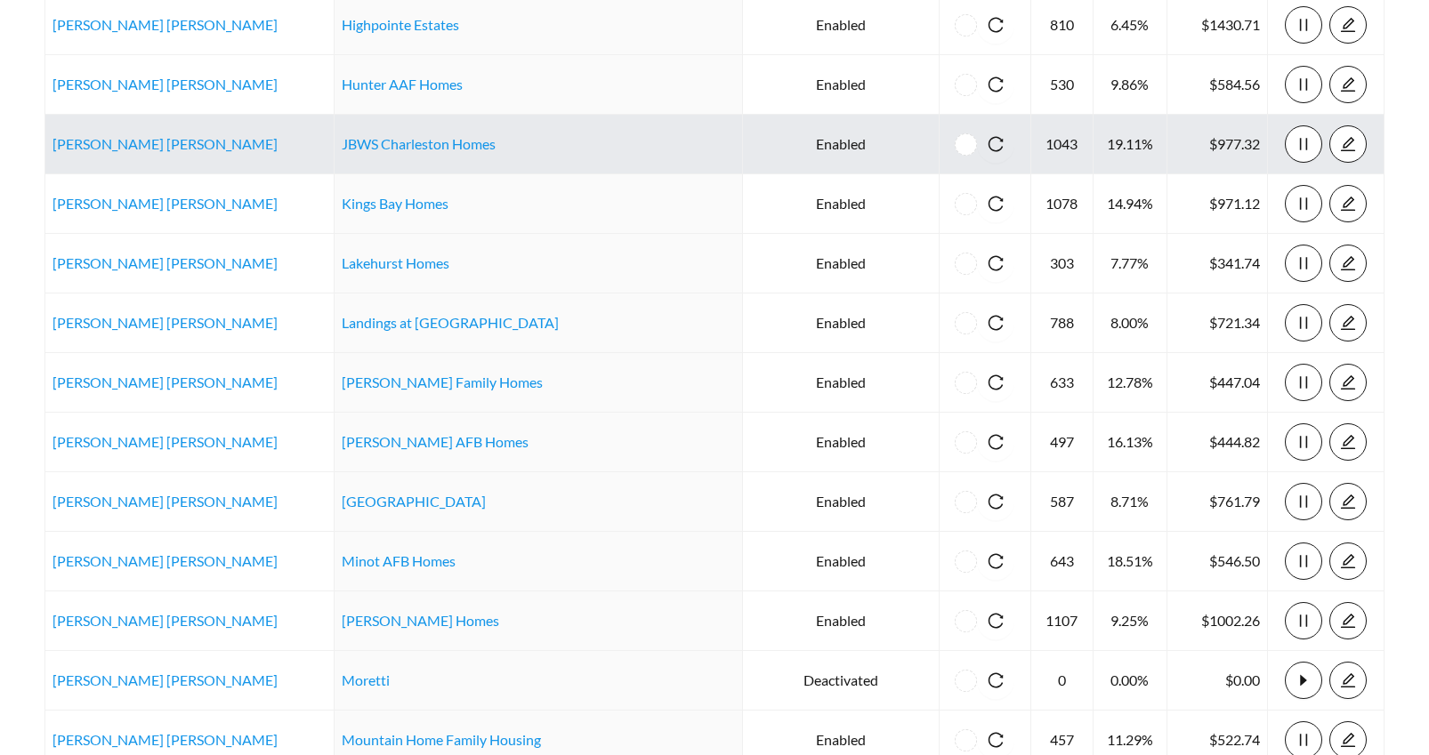
scroll to position [729, 0]
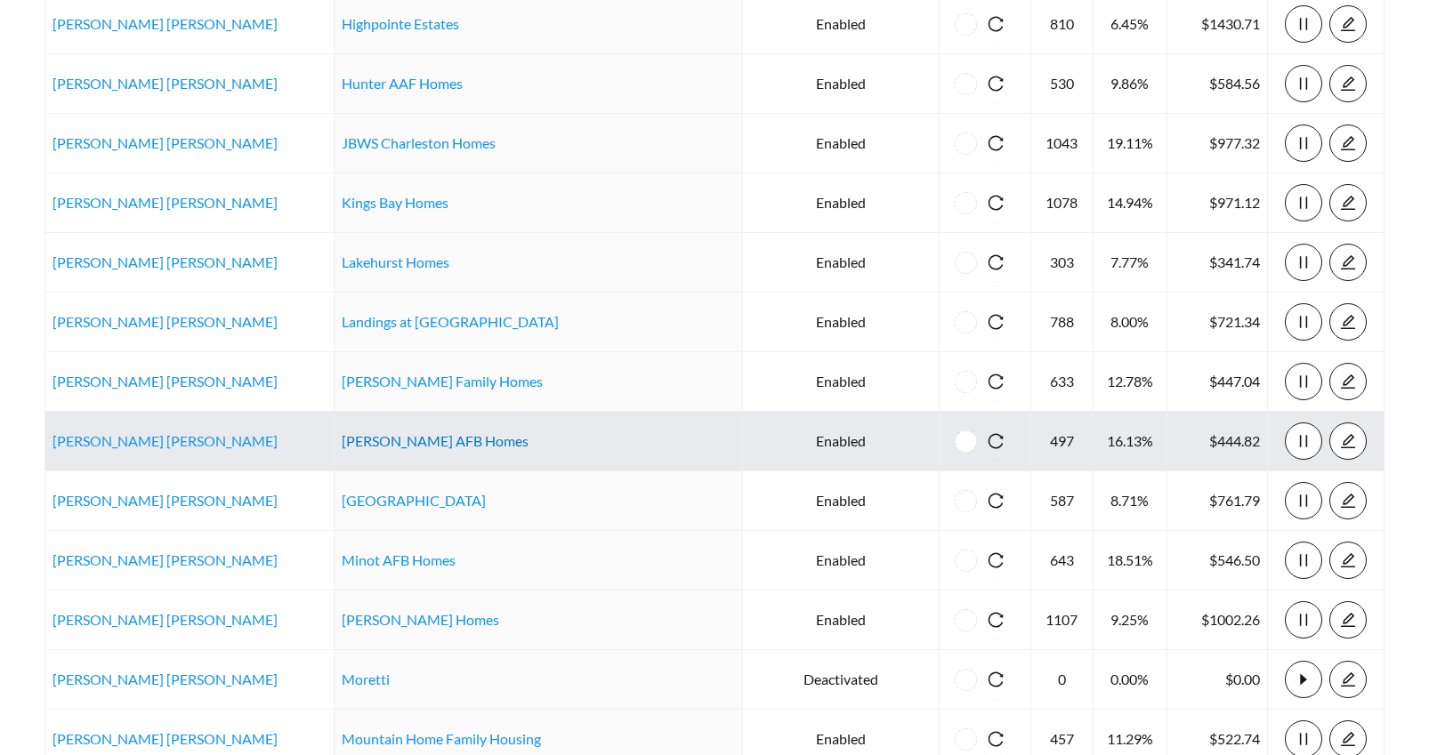
click at [450, 437] on link "Malmstrom AFB Homes" at bounding box center [435, 440] width 187 height 17
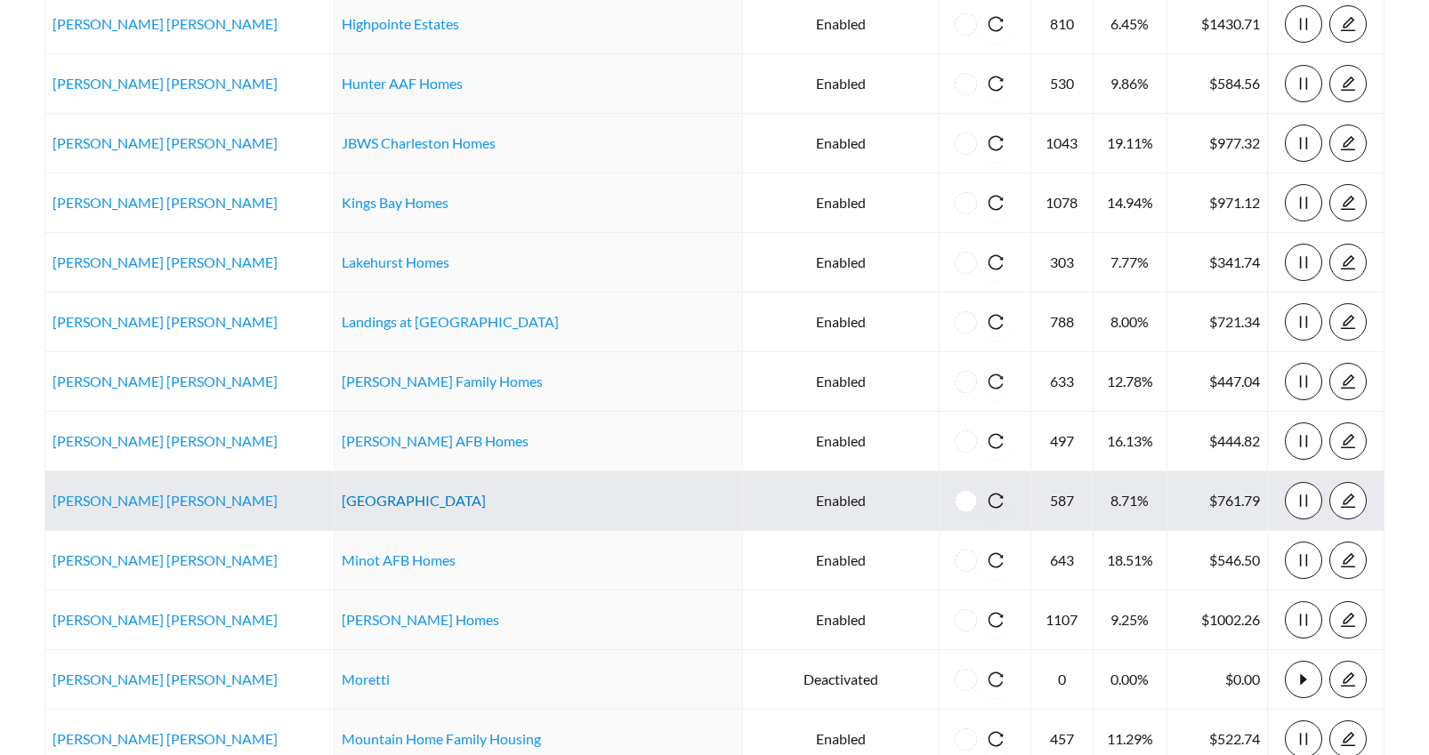
click at [442, 497] on link "Marne Point Apartments" at bounding box center [414, 500] width 144 height 17
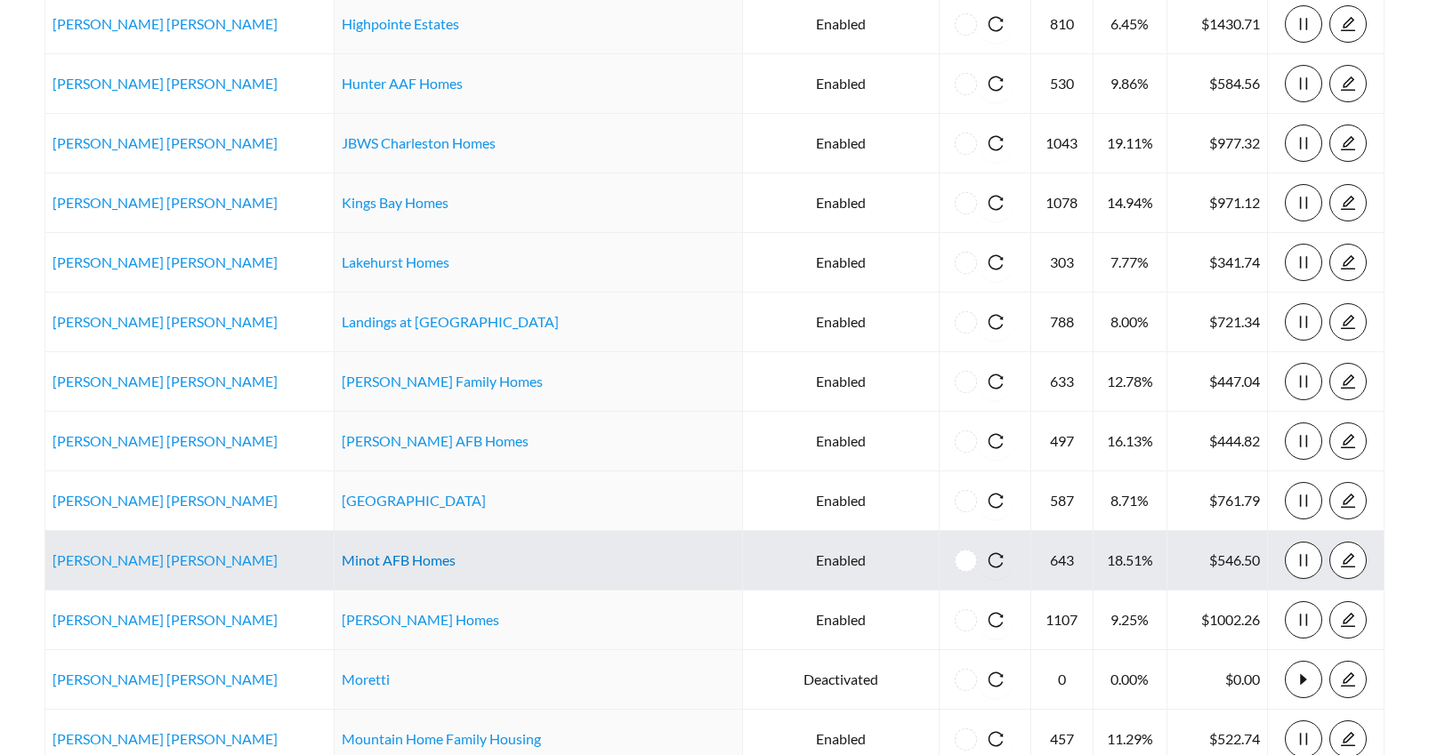
click at [430, 559] on link "Minot AFB Homes" at bounding box center [399, 560] width 114 height 17
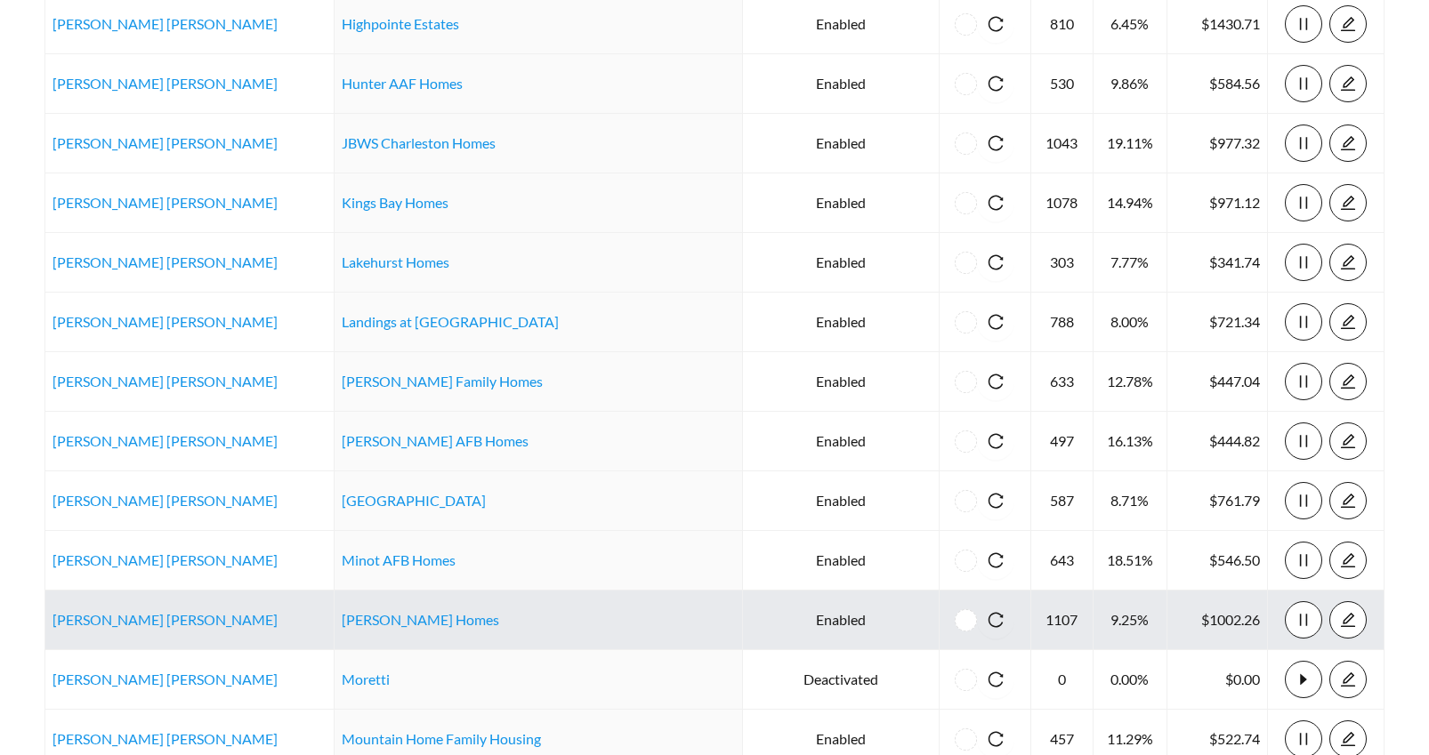
click at [385, 622] on link "Mitchel Homes" at bounding box center [420, 619] width 157 height 17
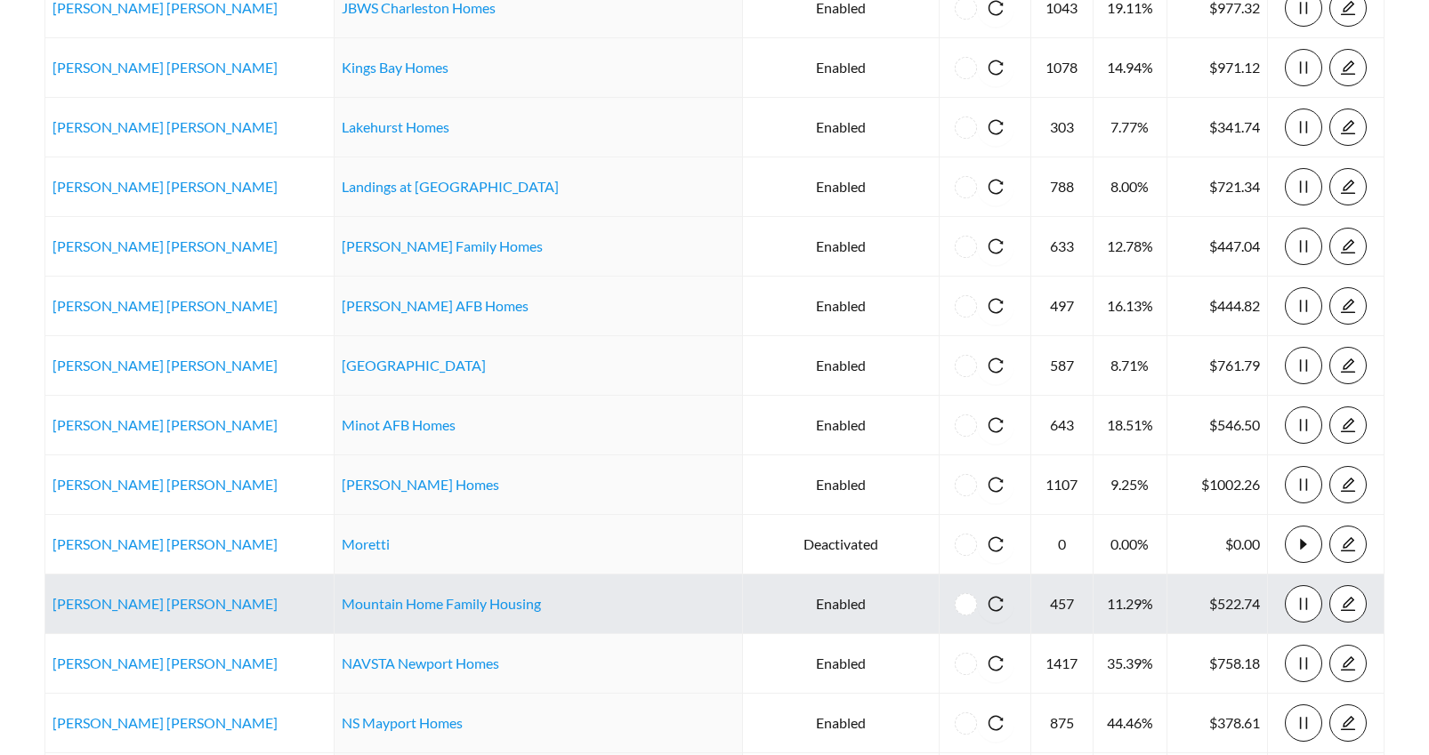
scroll to position [865, 0]
click at [393, 607] on link "Mountain Home Family Housing" at bounding box center [441, 602] width 199 height 17
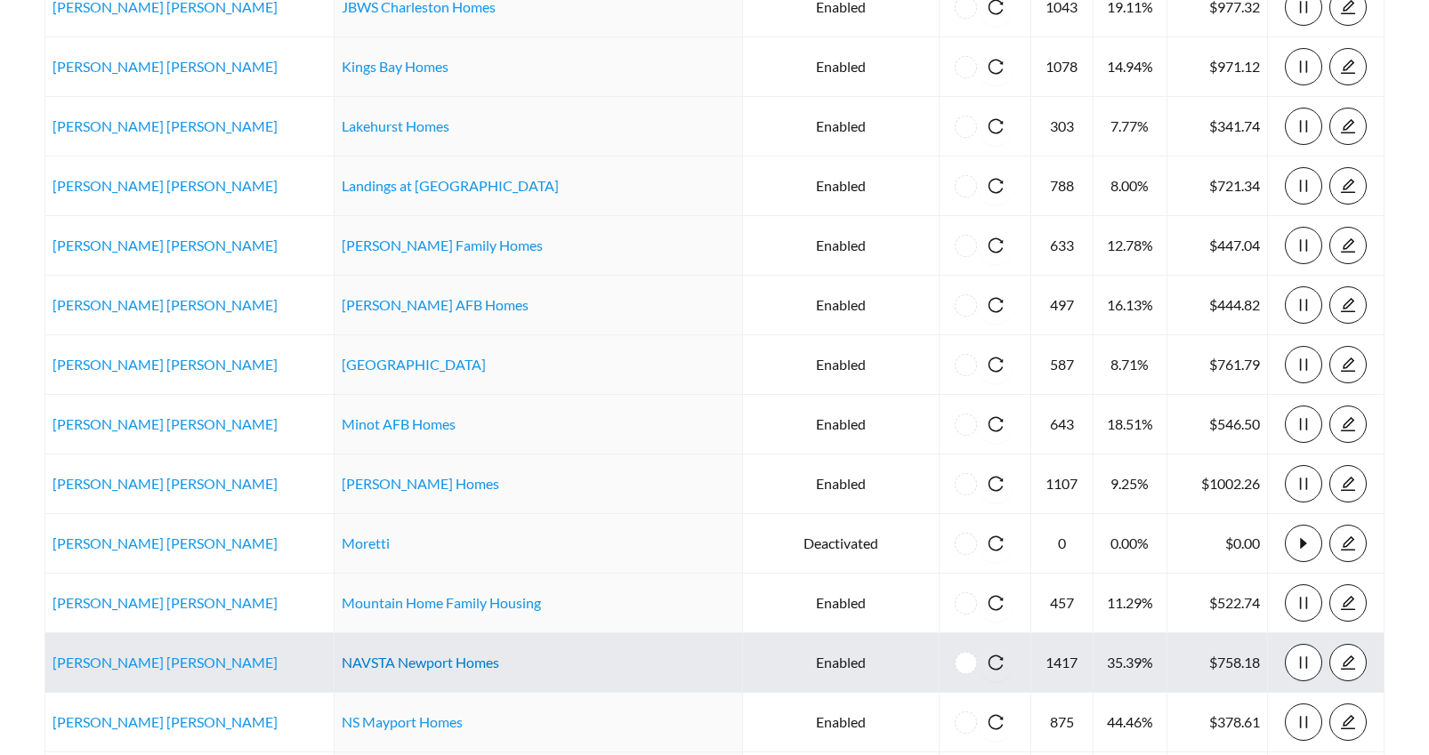
click at [472, 662] on link "NAVSTA Newport Homes" at bounding box center [420, 662] width 157 height 17
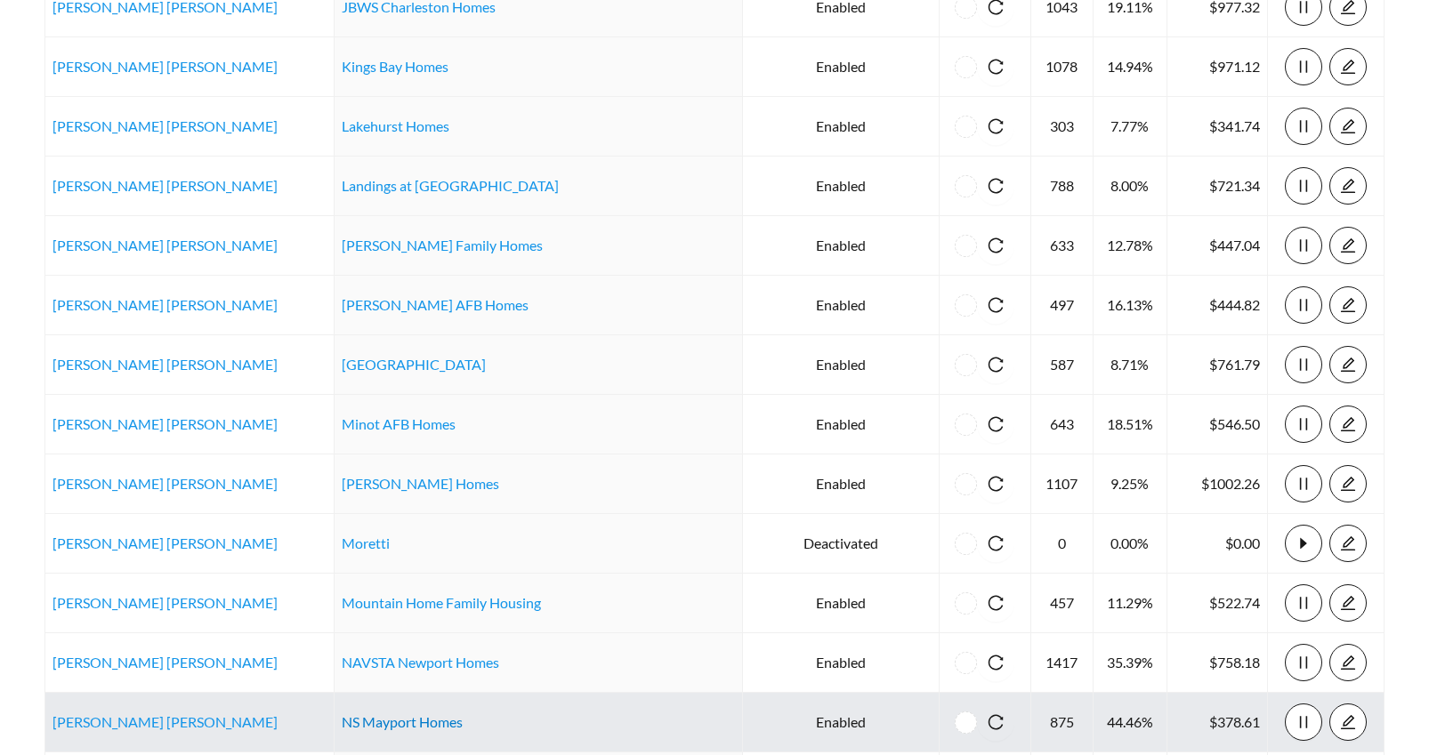
click at [382, 719] on link "NS Mayport Homes" at bounding box center [402, 722] width 121 height 17
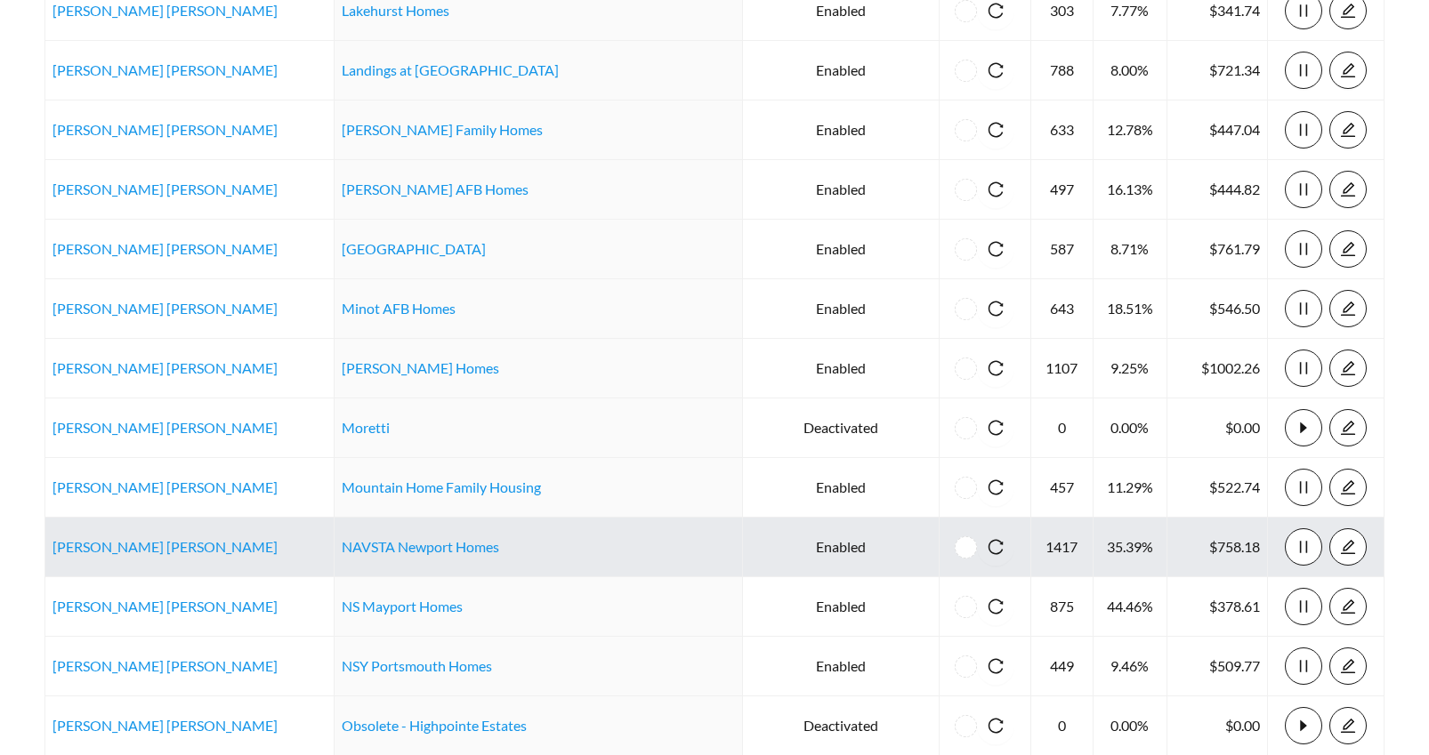
scroll to position [981, 0]
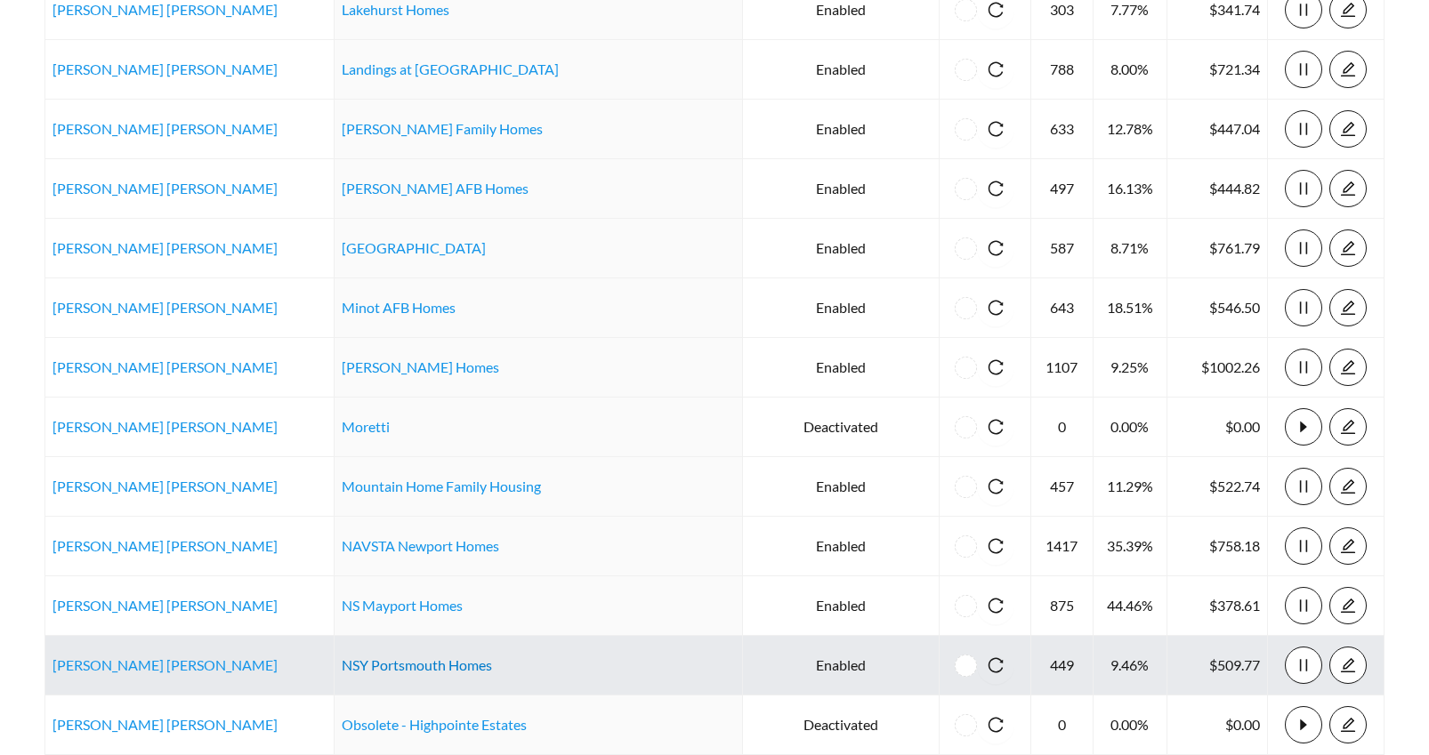
click at [432, 666] on link "NSY Portsmouth Homes" at bounding box center [417, 665] width 150 height 17
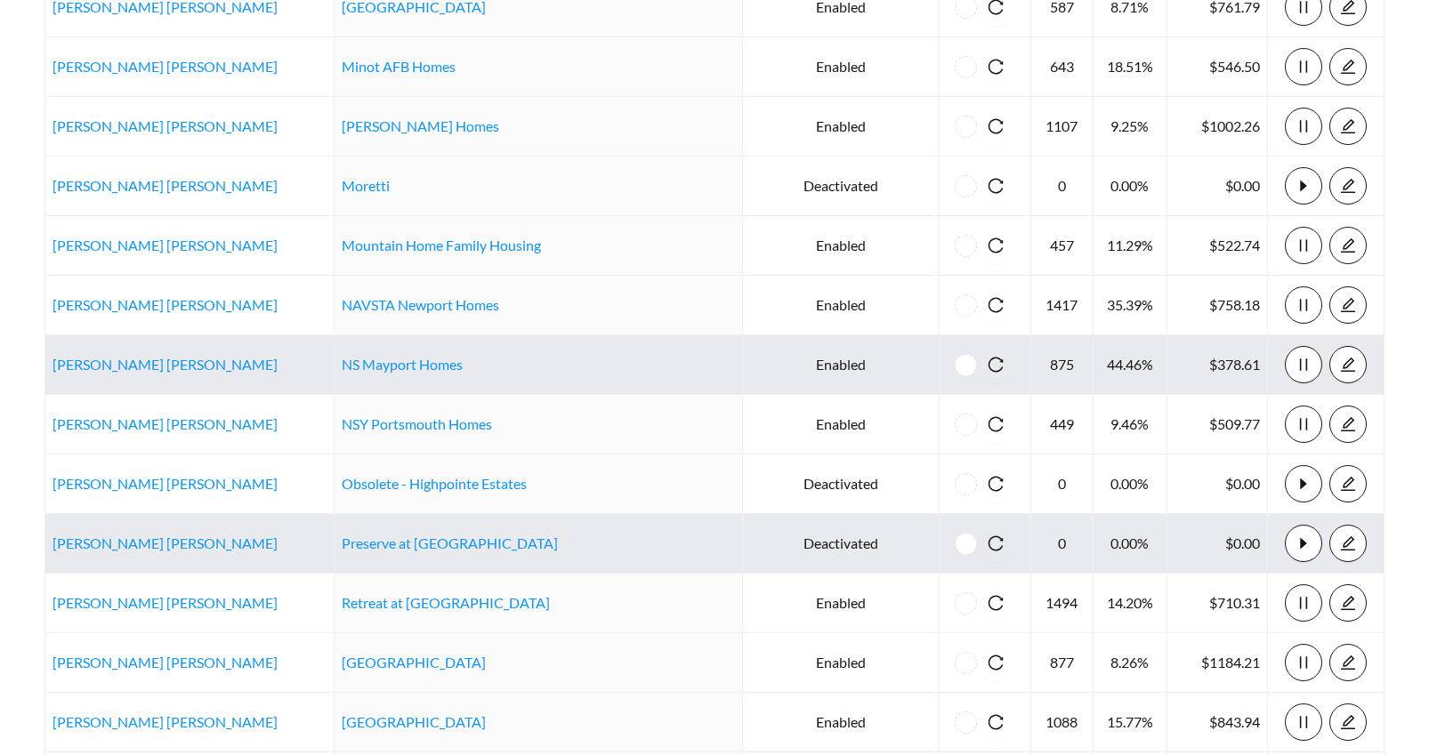
scroll to position [1225, 0]
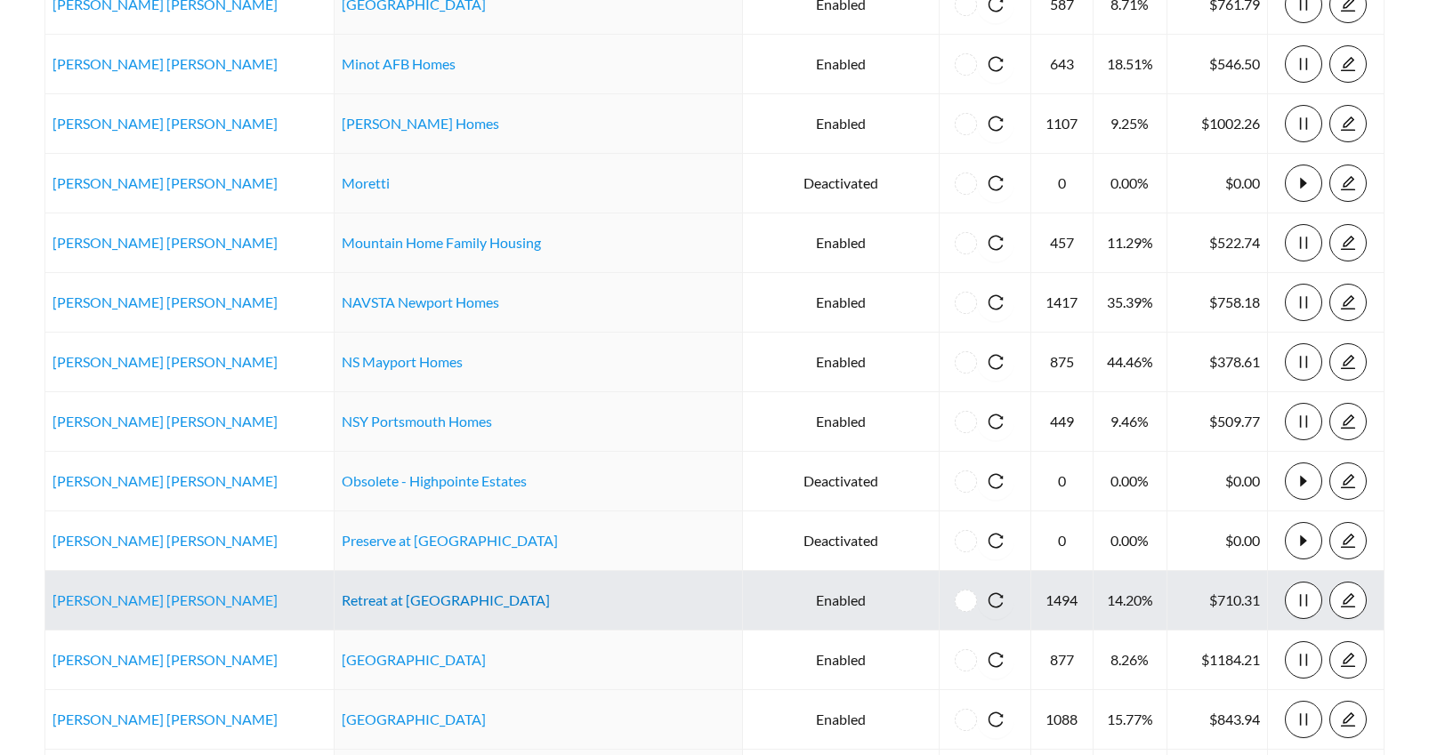
click at [472, 603] on link "Retreat at Schillinger" at bounding box center [446, 600] width 208 height 17
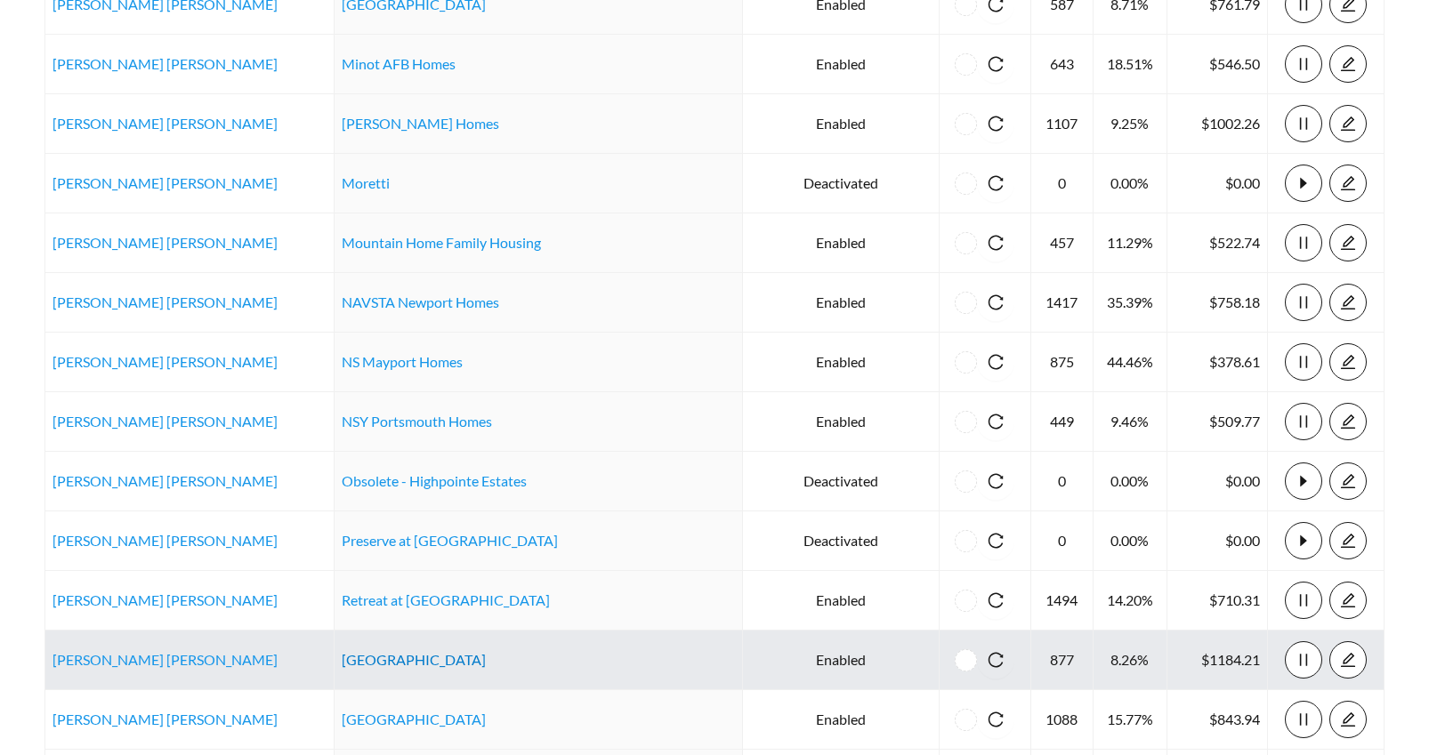
click at [390, 659] on link "River Pointe" at bounding box center [414, 659] width 144 height 17
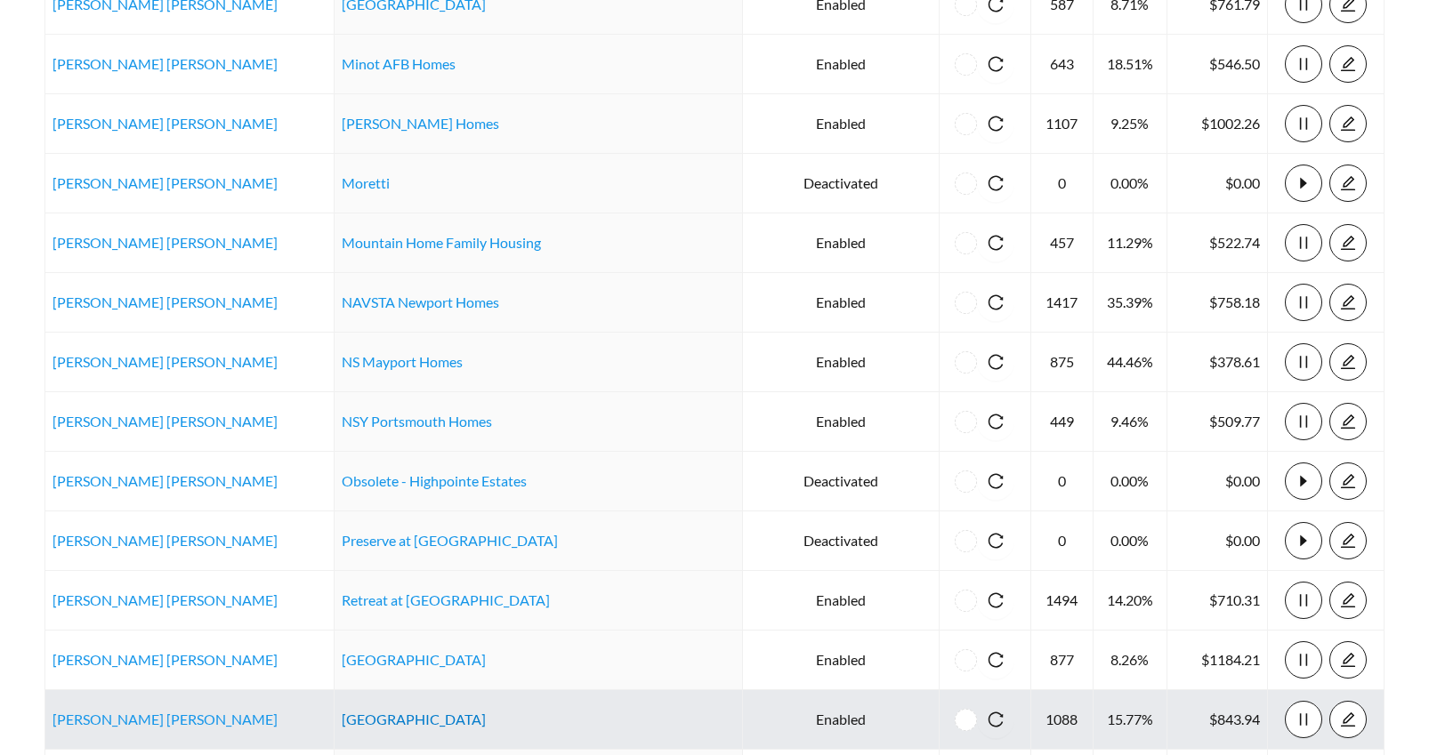
click at [444, 715] on link "San Mateo Crossing" at bounding box center [414, 719] width 144 height 17
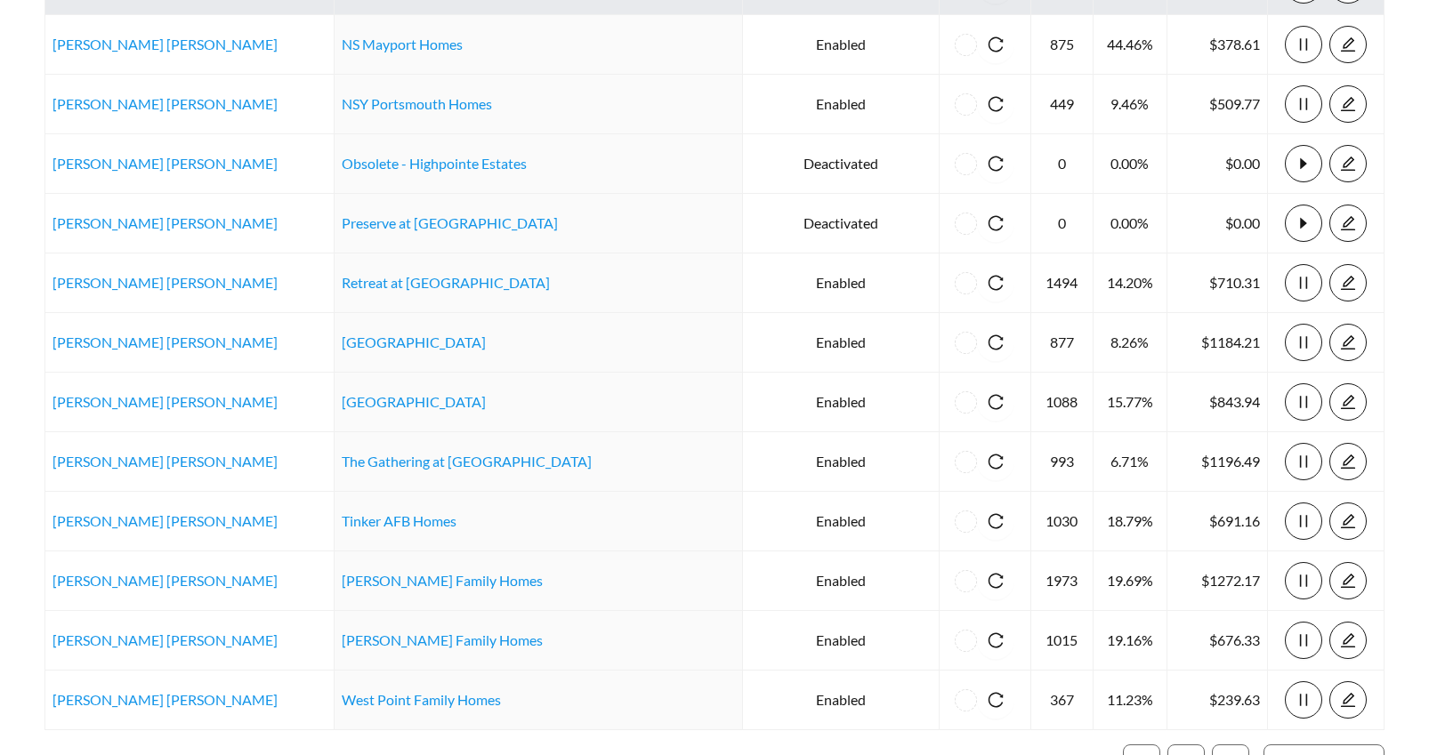
scroll to position [1605, 0]
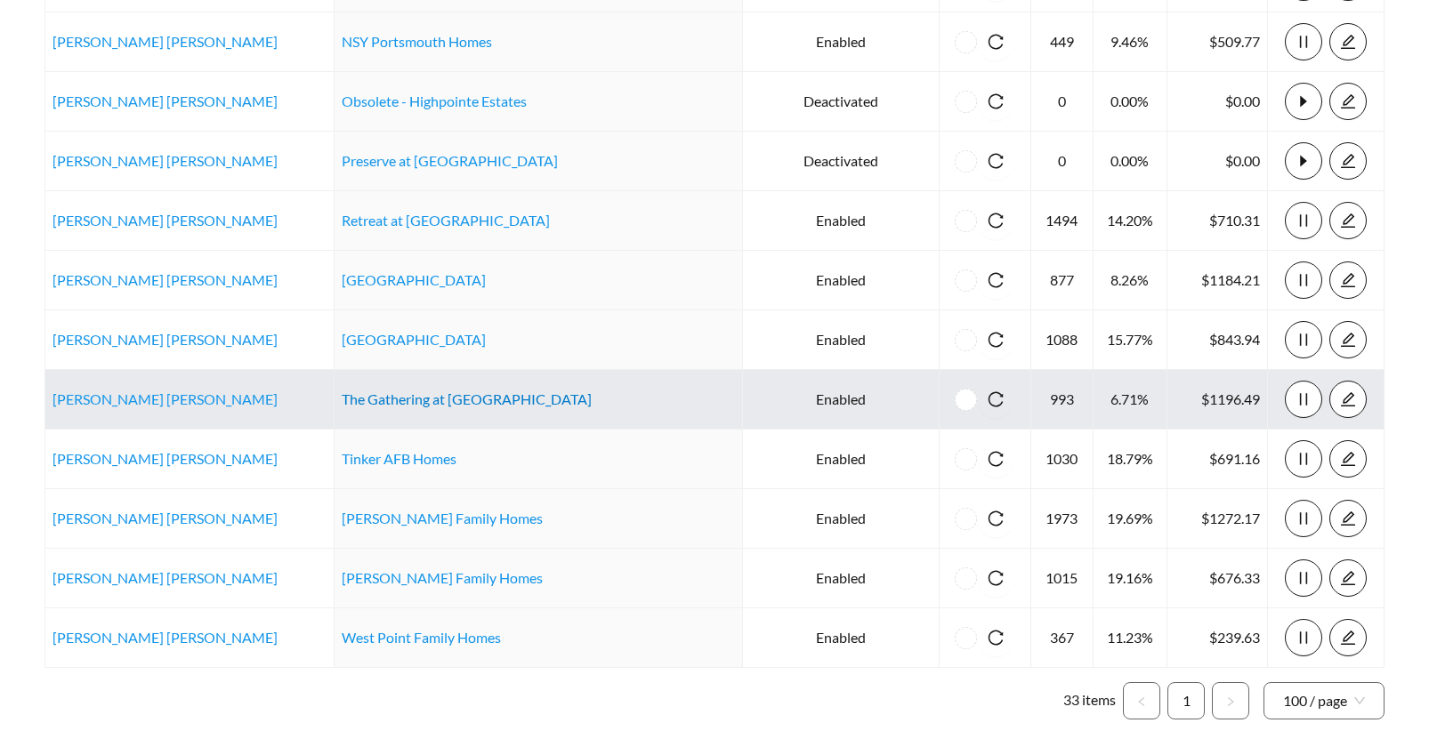
click at [527, 403] on link "The Gathering at Arbor Greens" at bounding box center [467, 399] width 250 height 17
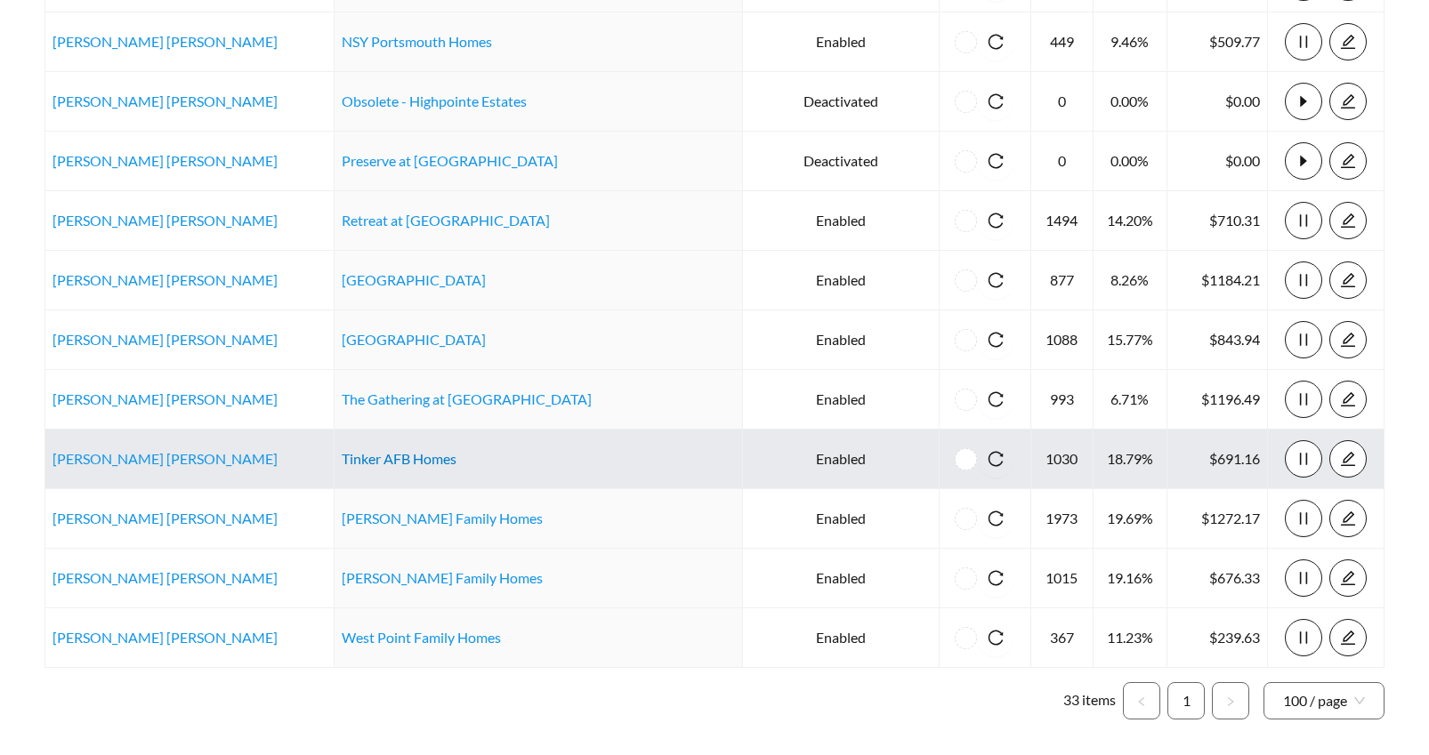
click at [456, 463] on link "Tinker AFB Homes" at bounding box center [399, 458] width 115 height 17
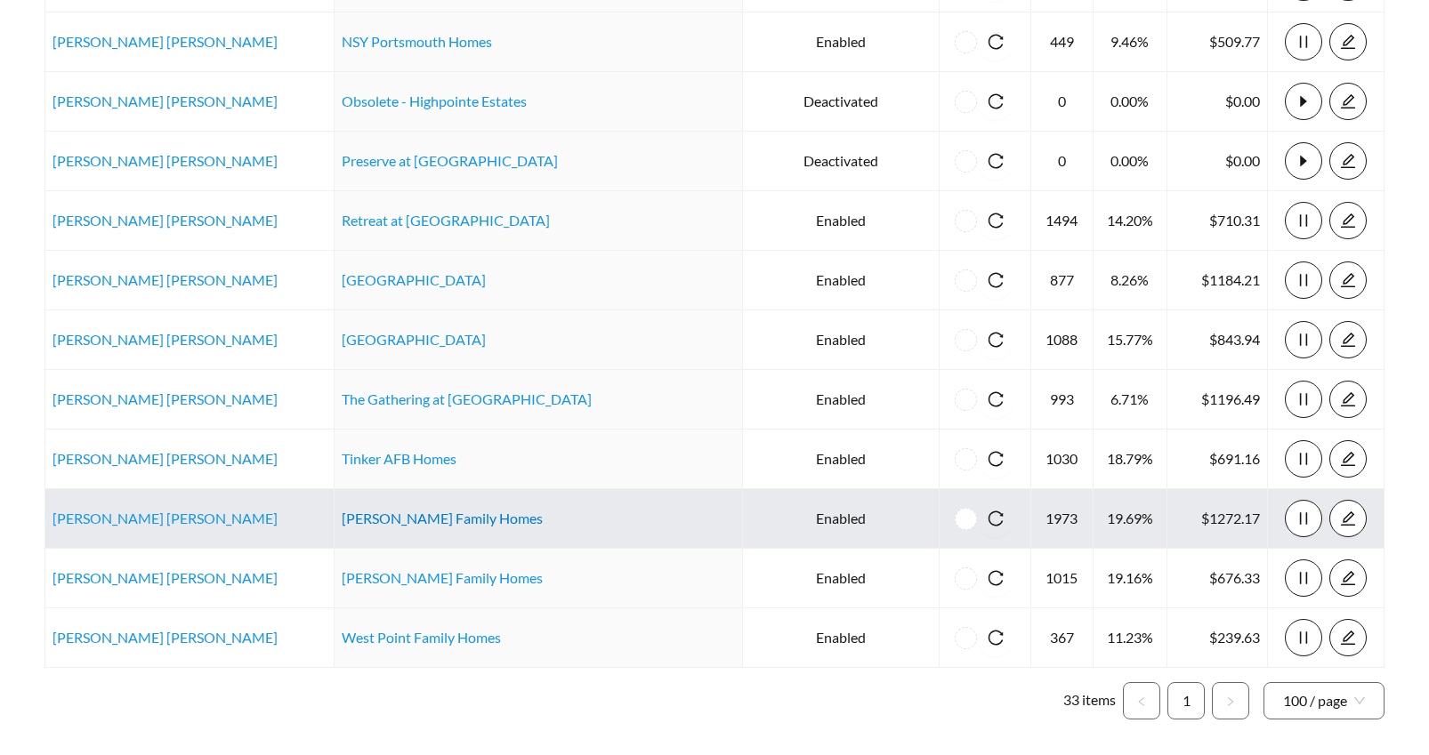
click at [401, 518] on link "Travis Family Homes" at bounding box center [442, 518] width 201 height 17
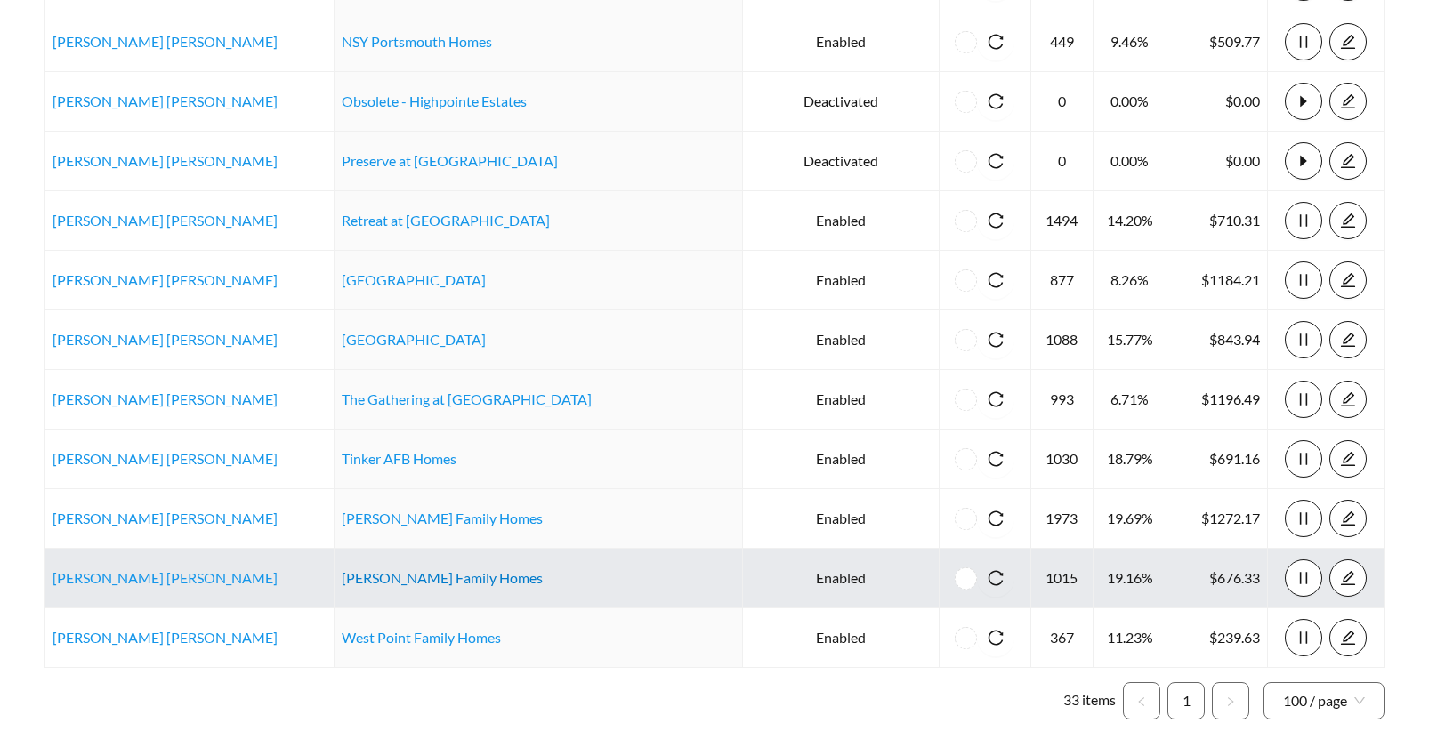
click at [423, 577] on link "Vandenberg Family Homes" at bounding box center [442, 577] width 201 height 17
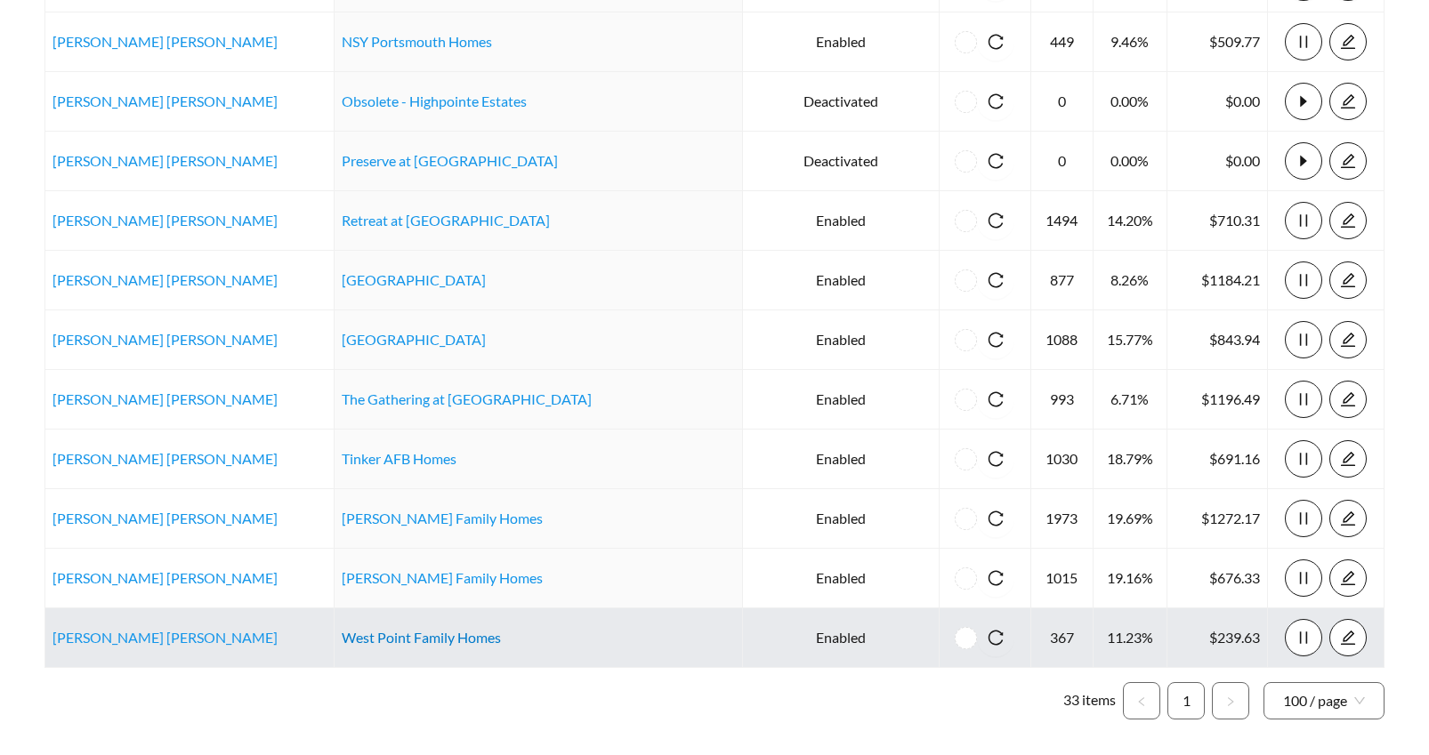
click at [392, 639] on link "West Point Family Homes" at bounding box center [421, 637] width 159 height 17
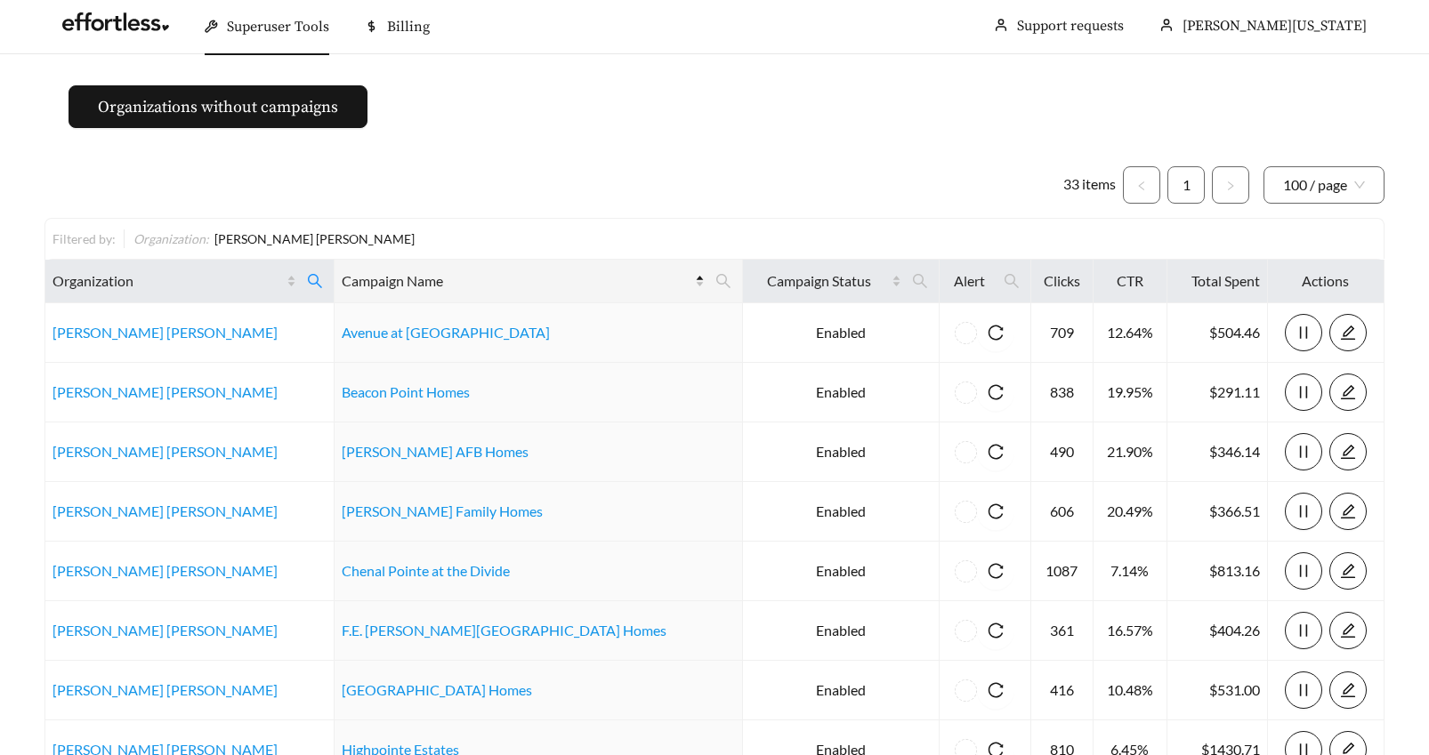
scroll to position [0, 0]
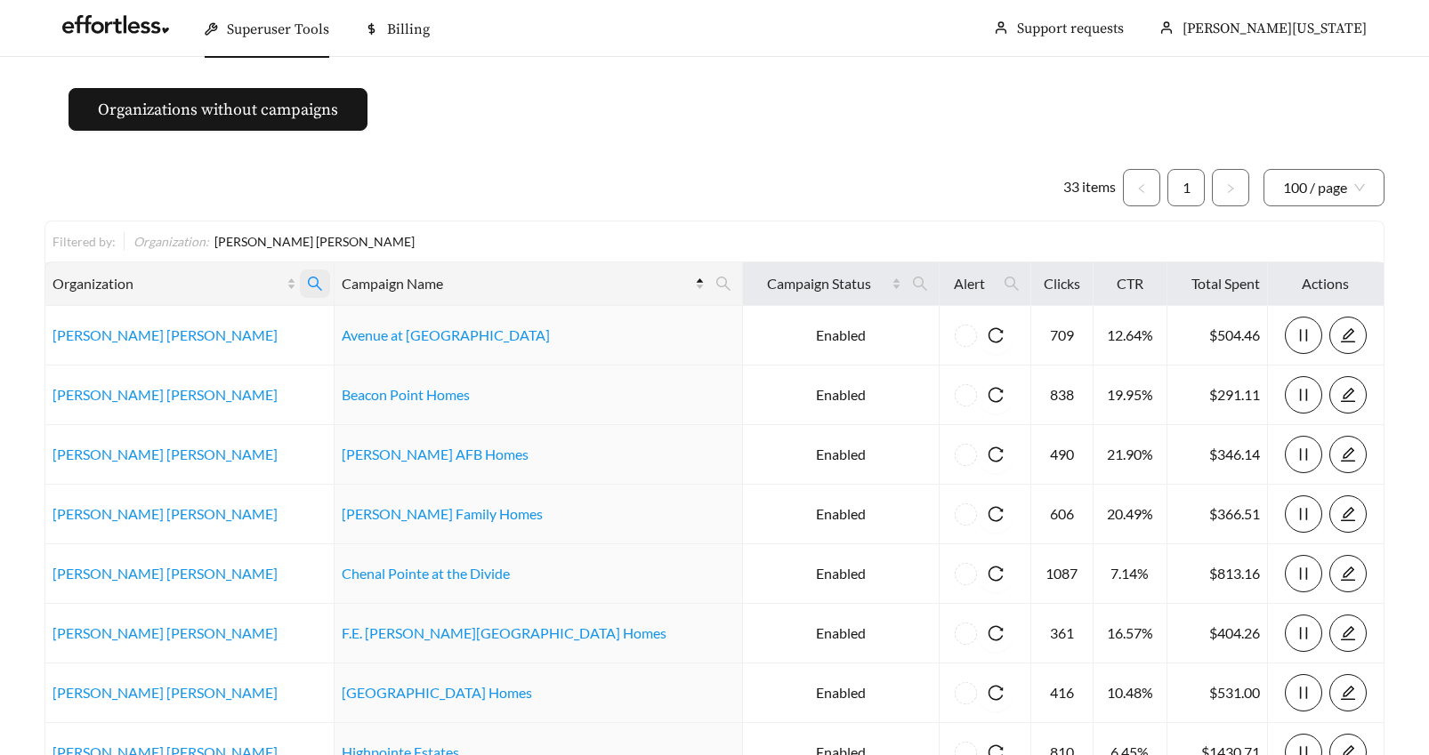
click at [323, 281] on icon "search" at bounding box center [315, 284] width 16 height 16
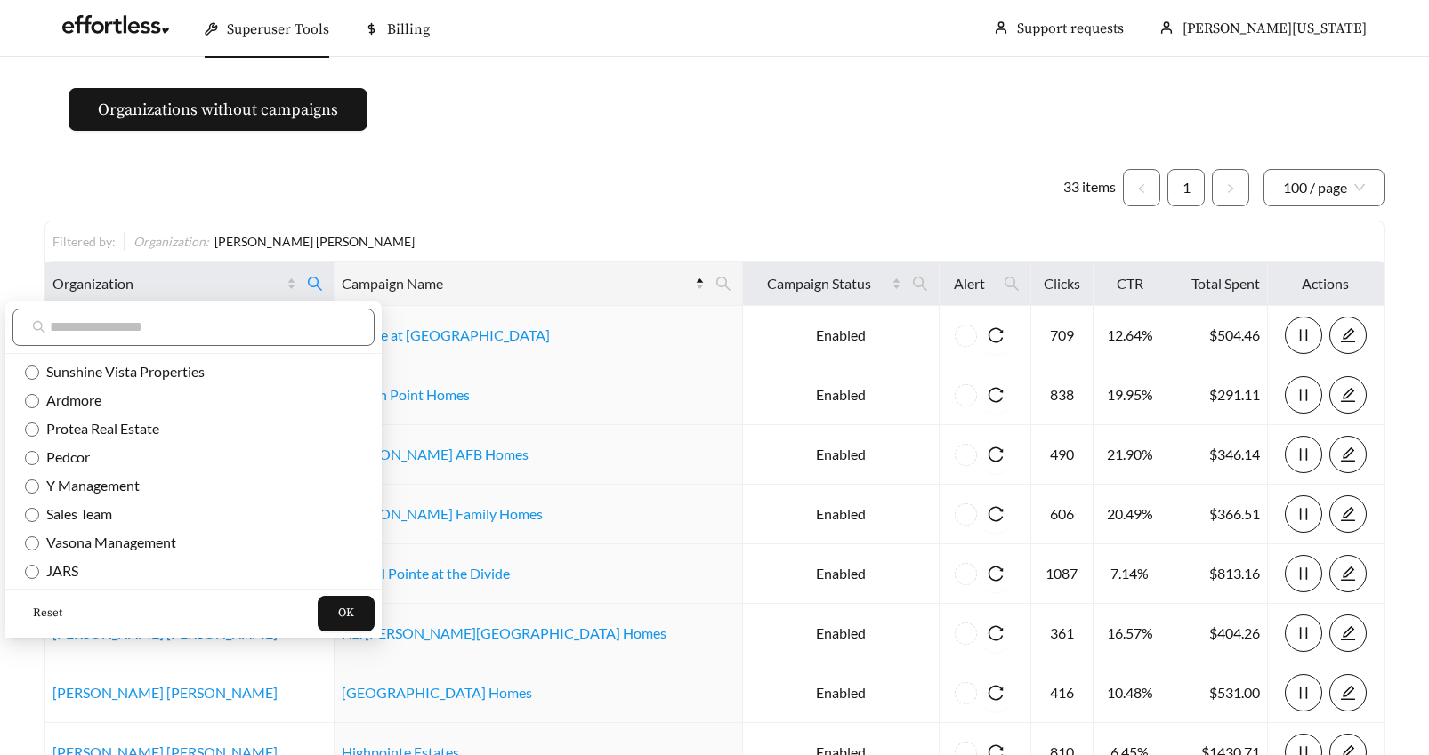
click at [41, 611] on span "Reset" at bounding box center [47, 614] width 29 height 18
click at [65, 325] on input "text" at bounding box center [202, 327] width 305 height 21
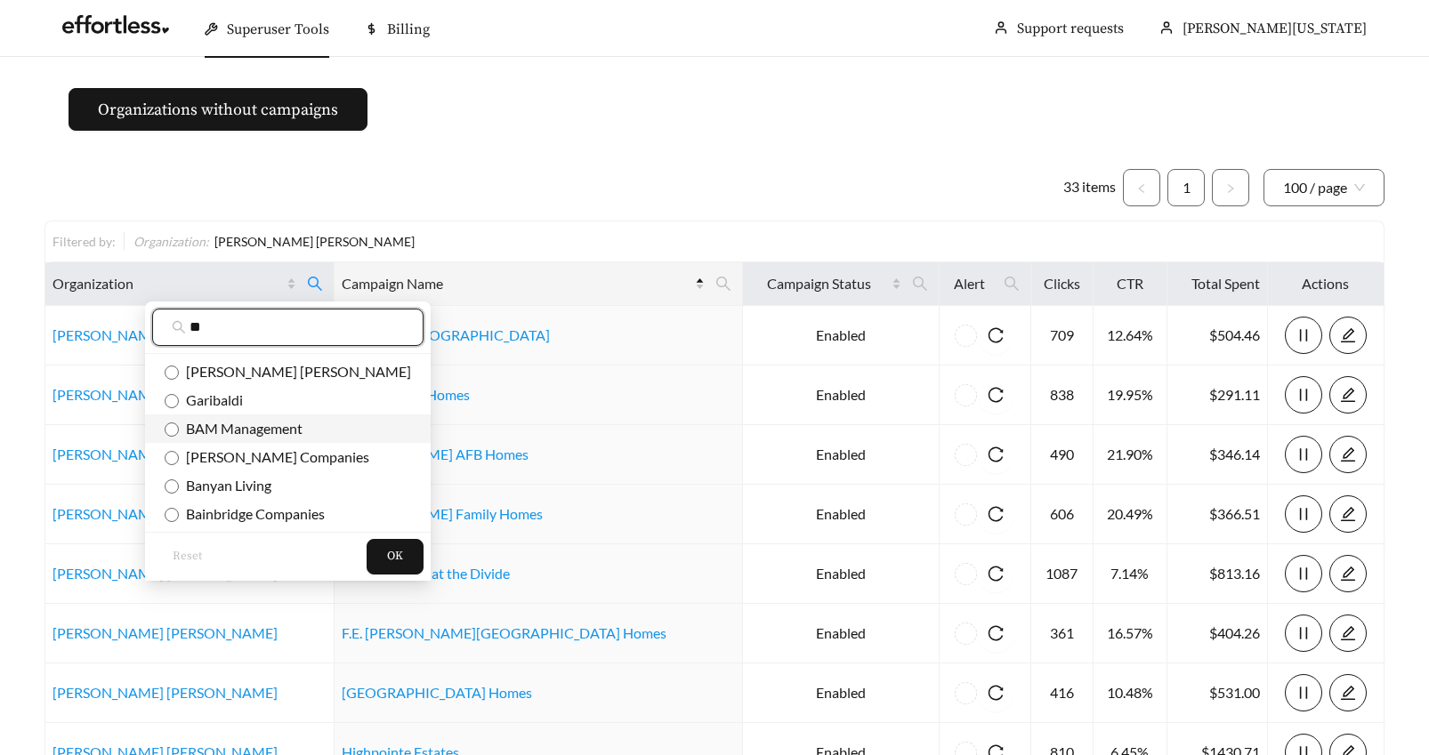
type input "**"
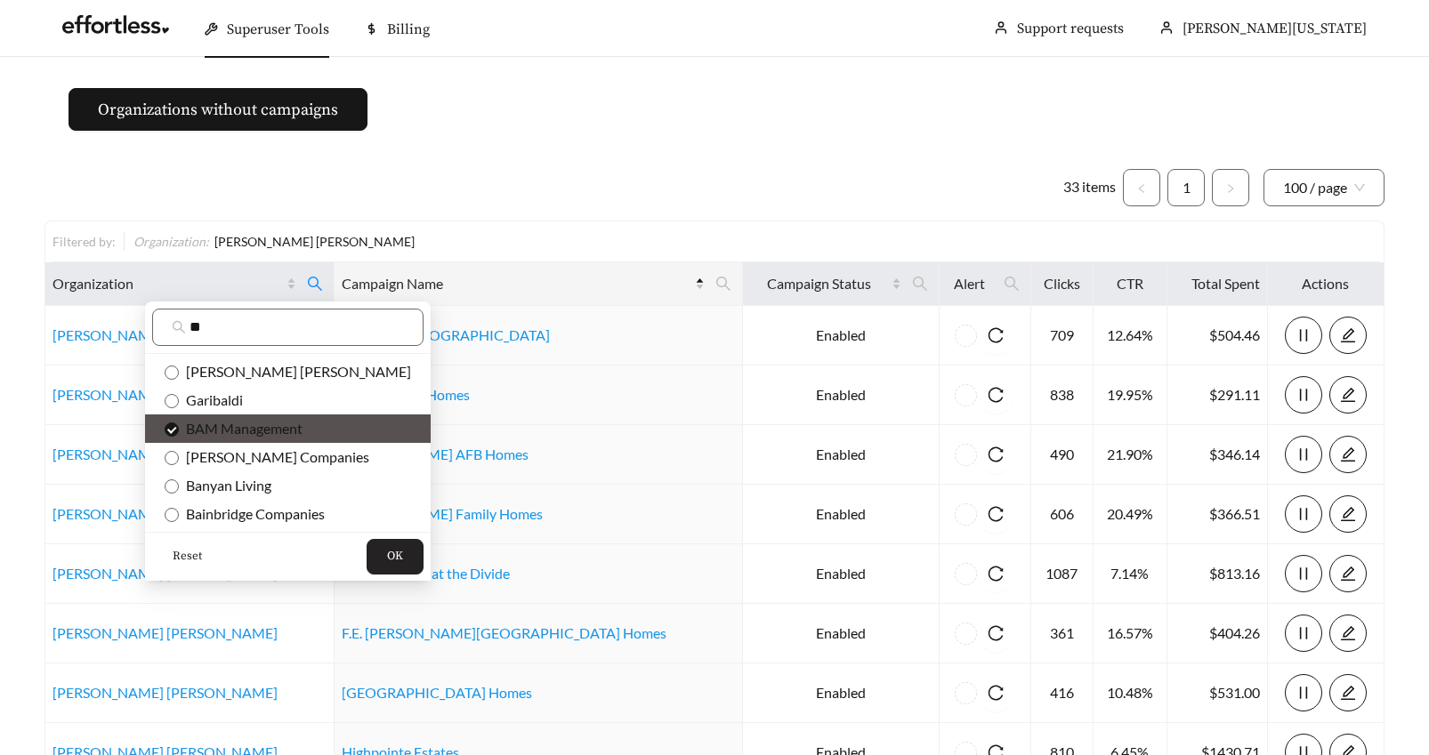
click at [387, 551] on span "OK" at bounding box center [395, 557] width 16 height 18
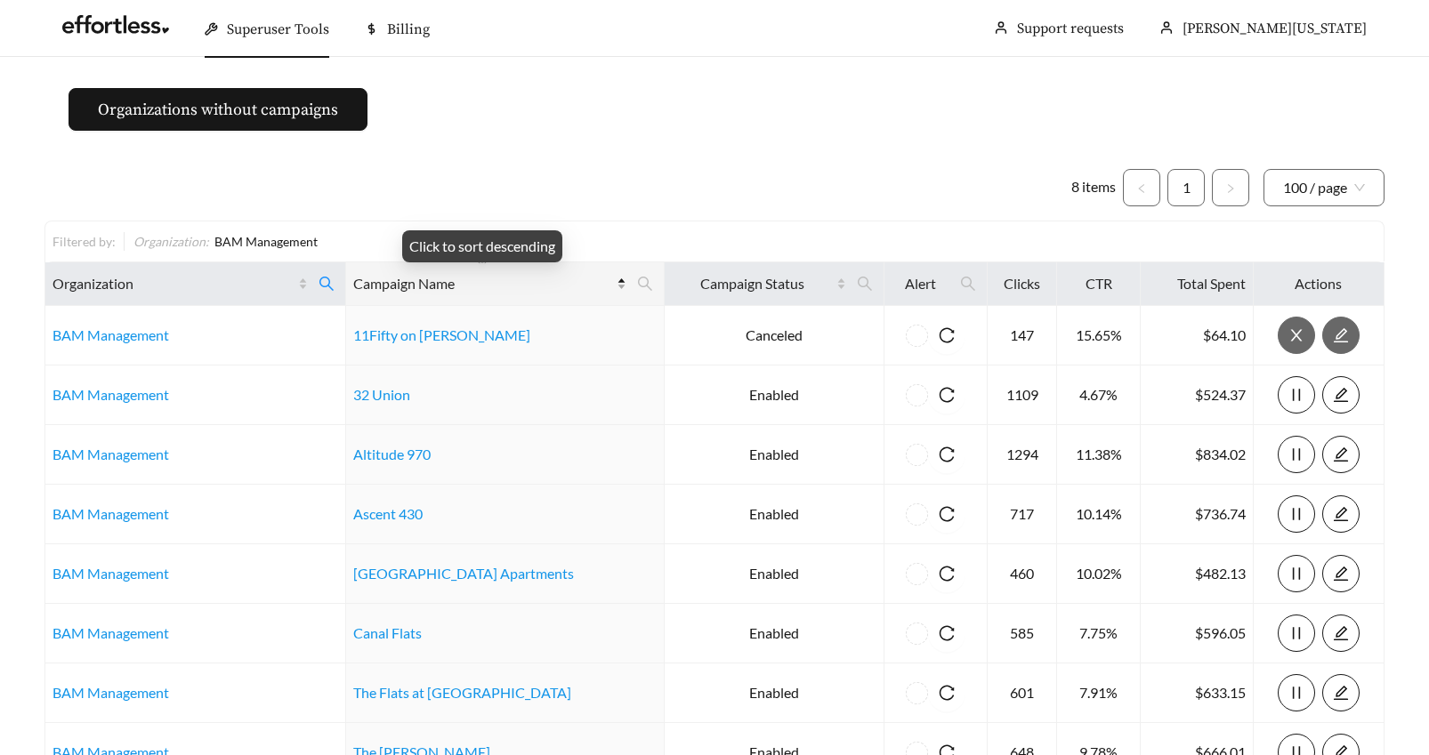
click at [608, 279] on div "Campaign Name" at bounding box center [489, 283] width 273 height 21
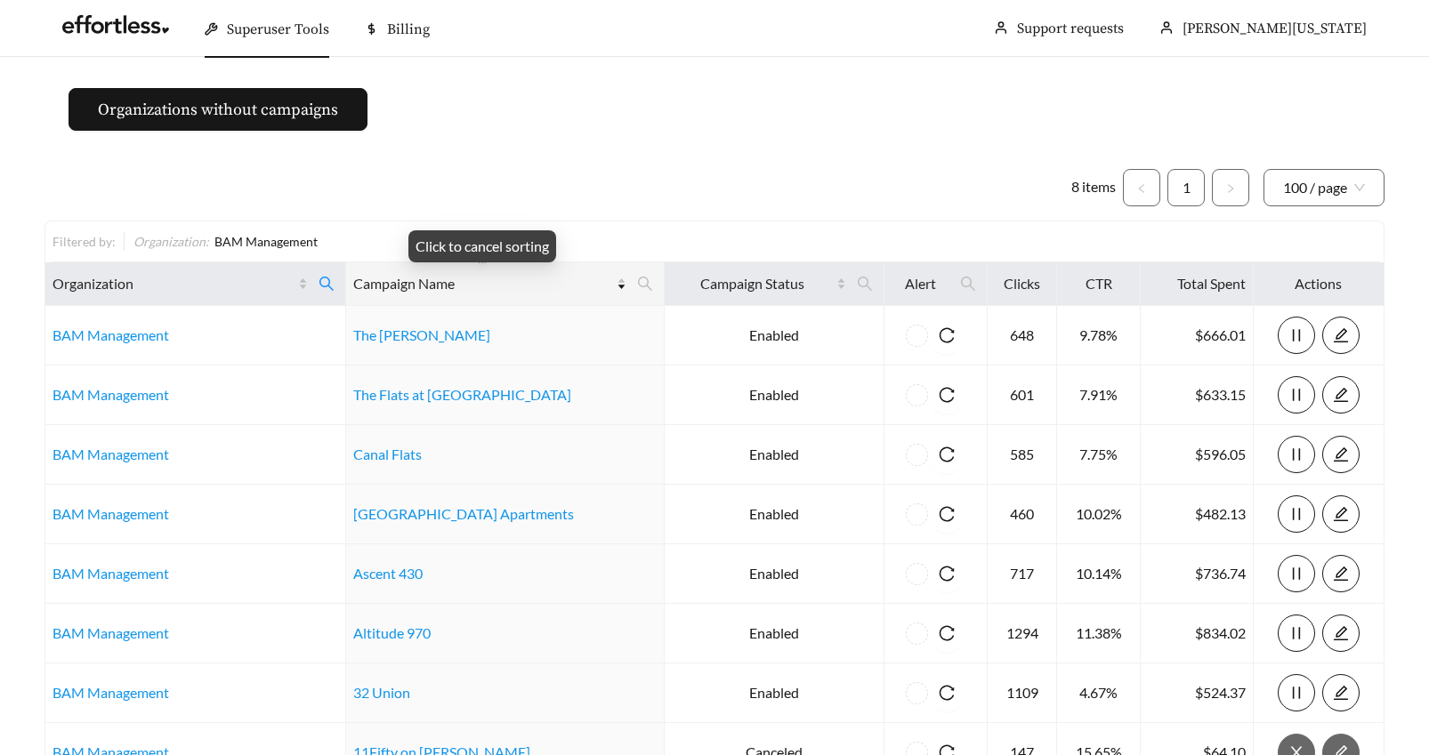
click at [608, 279] on div "Campaign Name" at bounding box center [489, 283] width 273 height 21
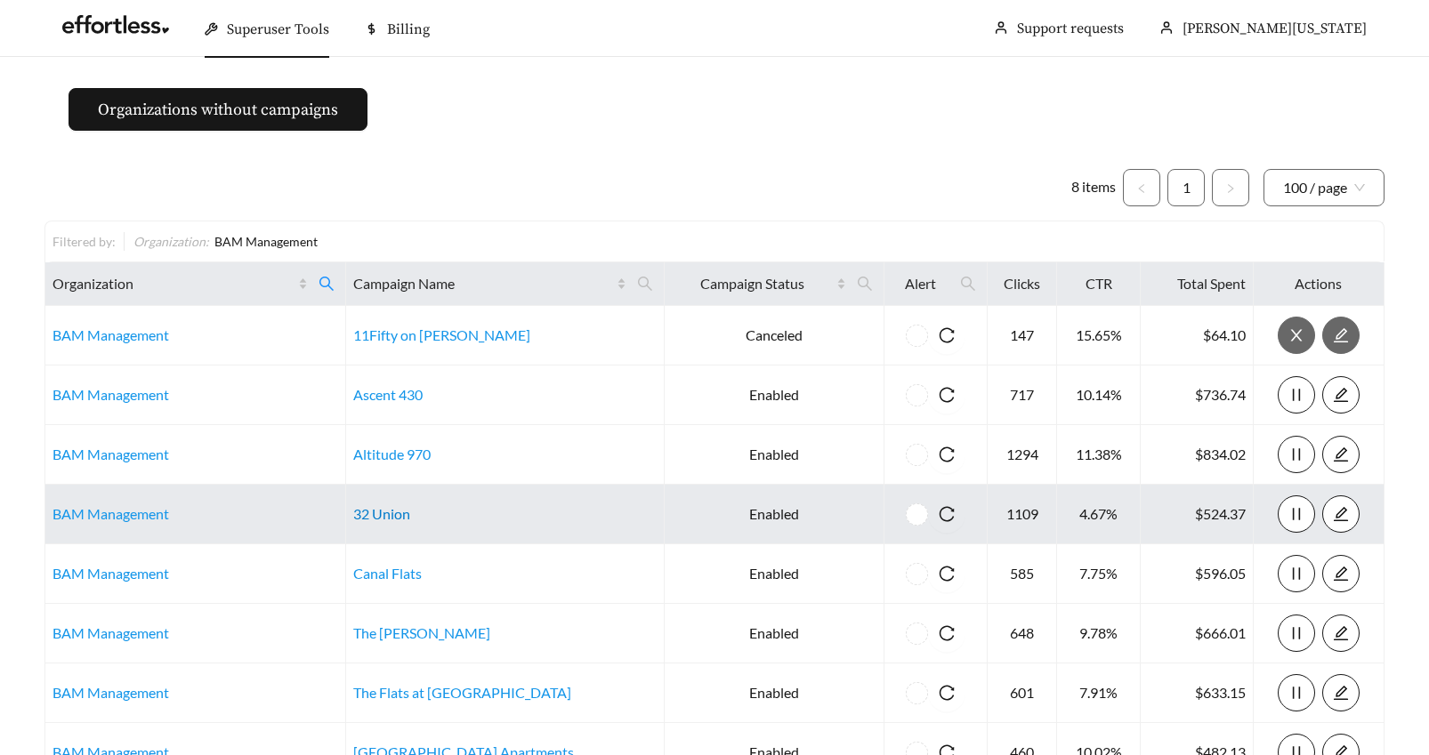
click at [392, 516] on link "32 Union" at bounding box center [381, 513] width 57 height 17
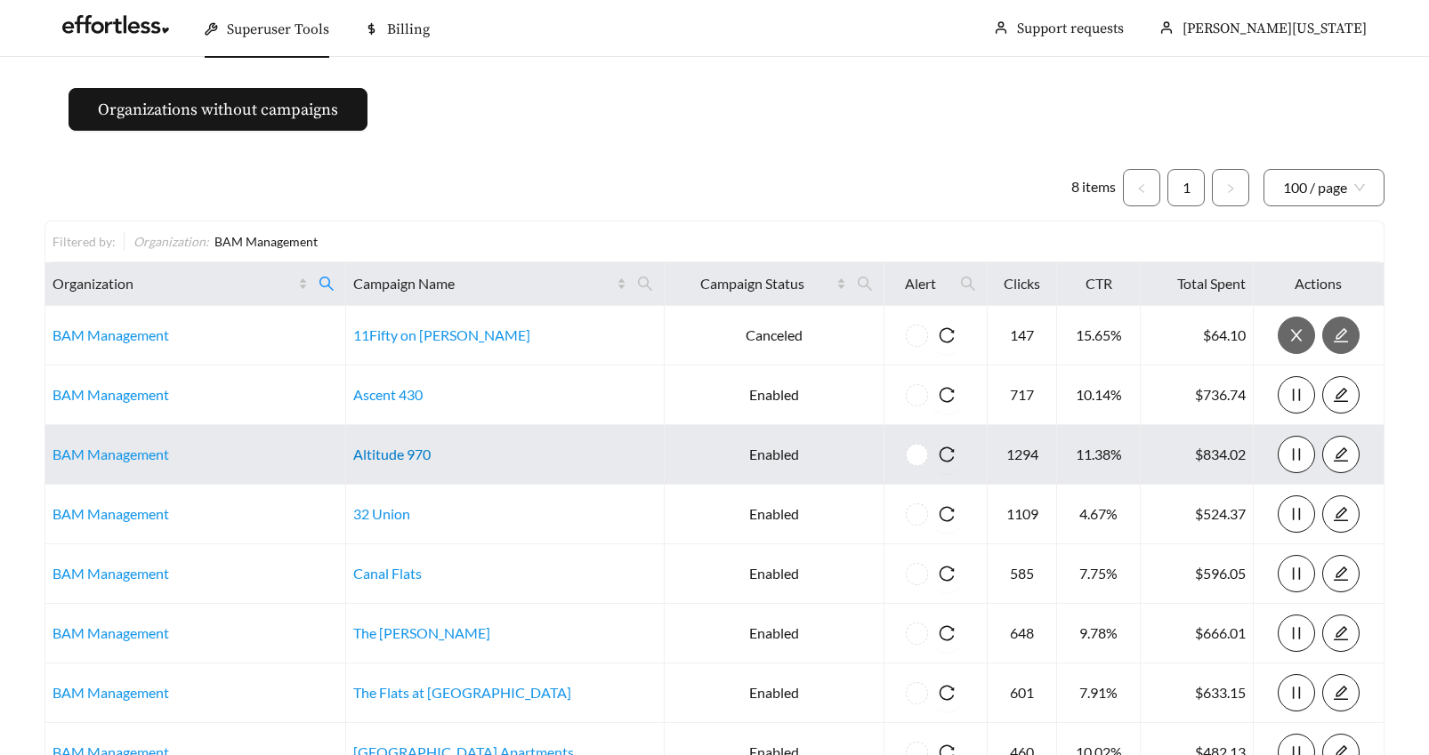
click at [376, 450] on link "Altitude 970" at bounding box center [391, 454] width 77 height 17
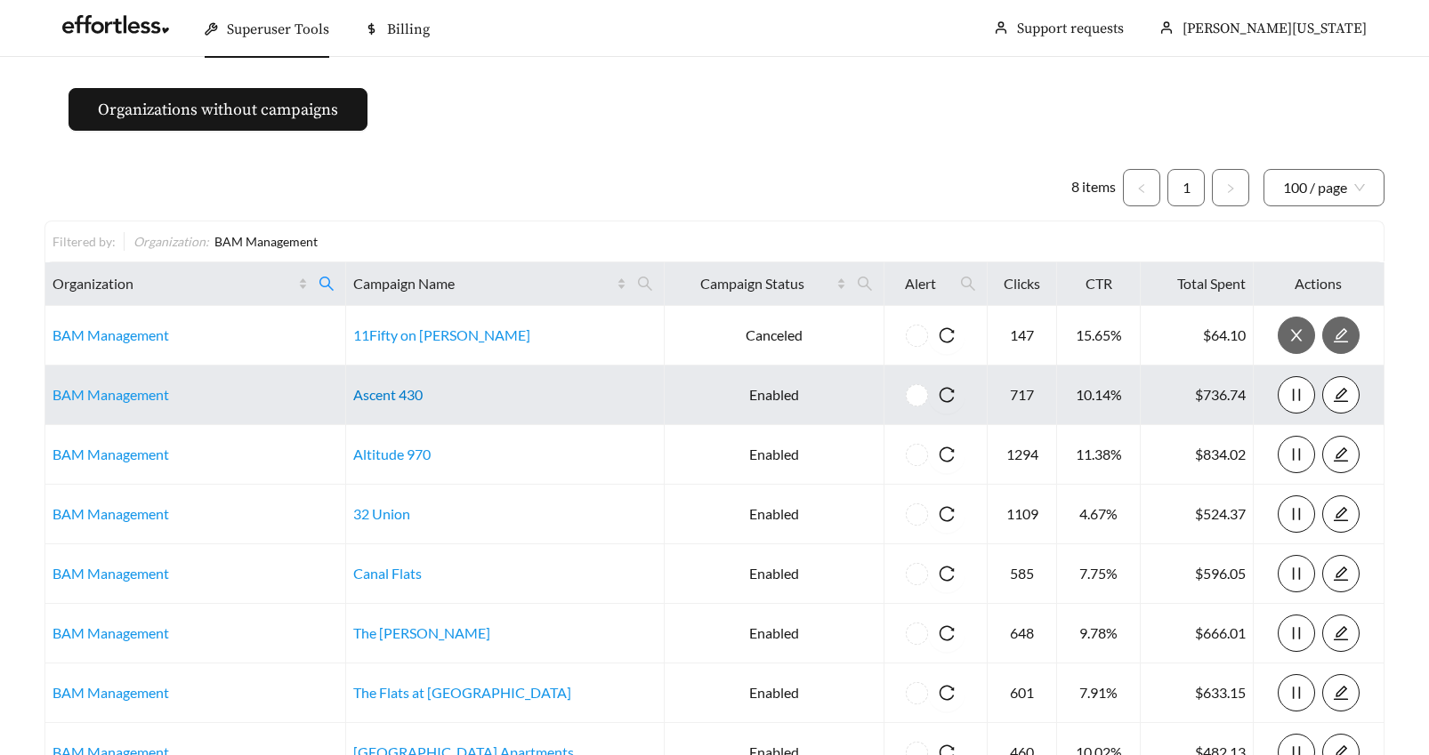
click at [393, 395] on link "Ascent 430" at bounding box center [387, 394] width 69 height 17
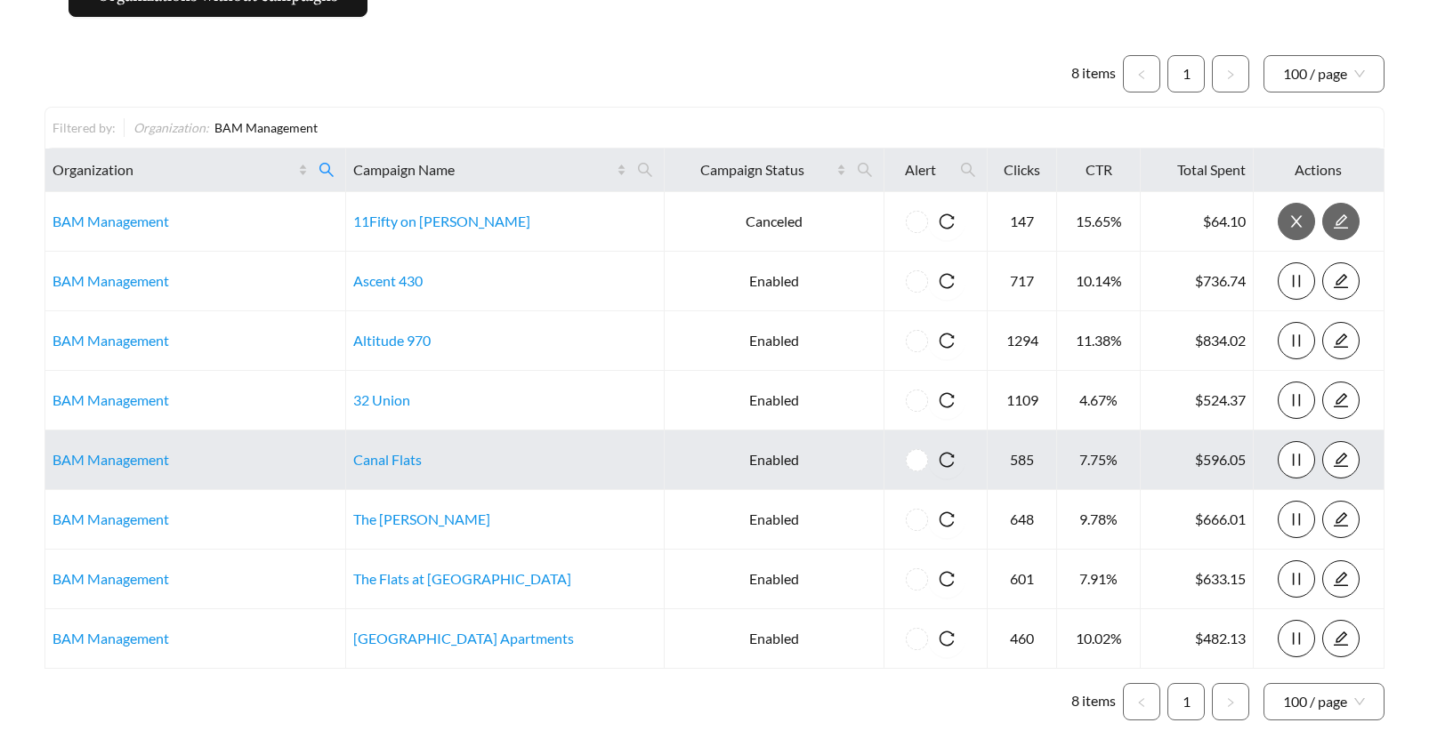
scroll to position [121, 0]
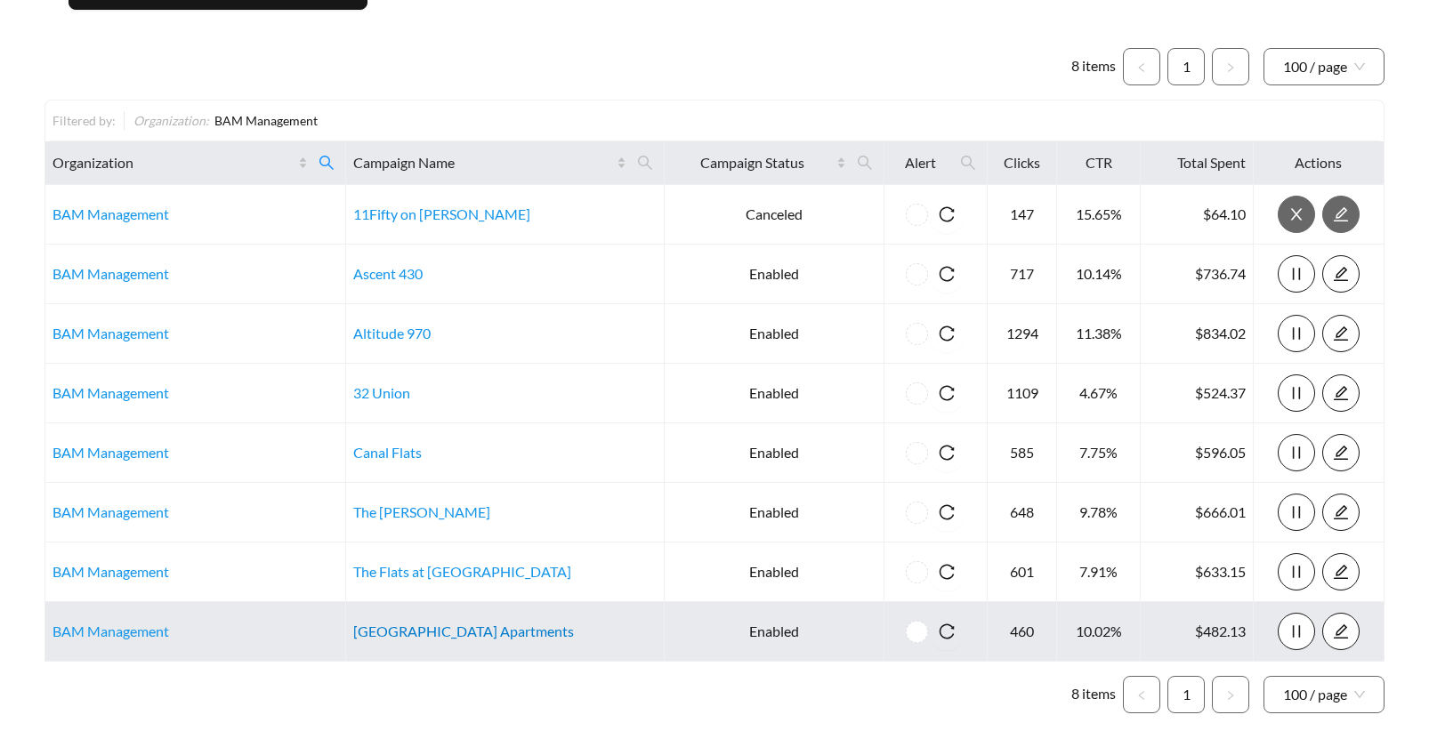
click at [428, 631] on link "Camden Park Apartments" at bounding box center [463, 631] width 221 height 17
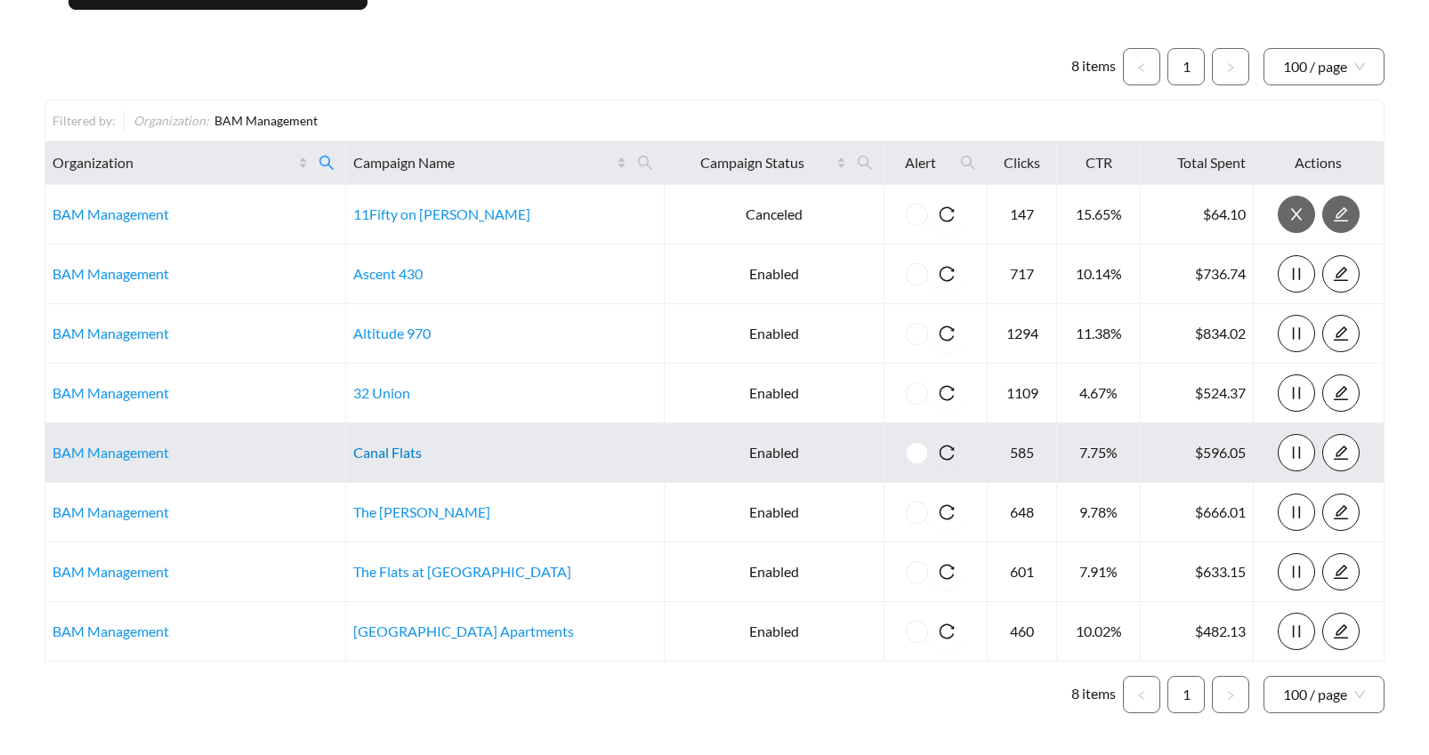
click at [388, 446] on link "Canal Flats" at bounding box center [387, 452] width 69 height 17
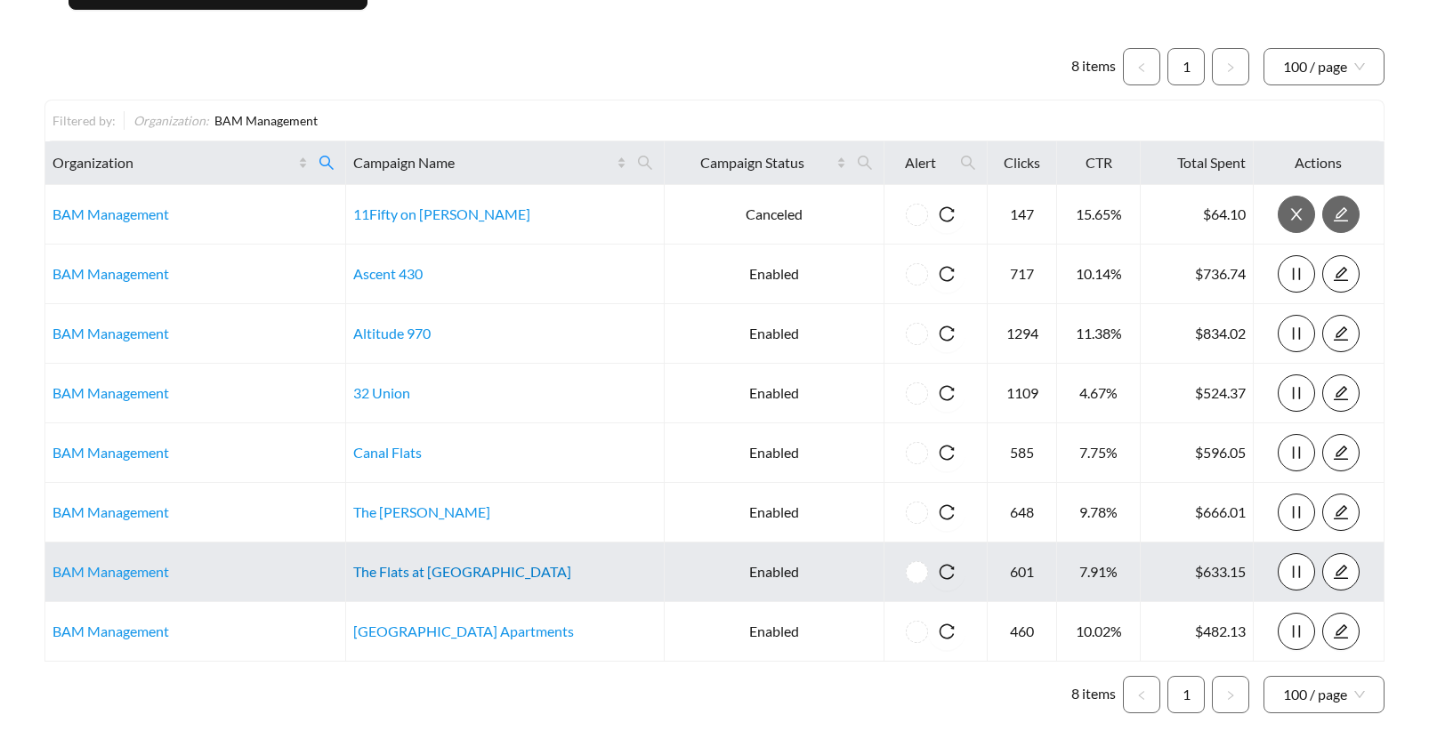
click at [443, 573] on link "The Flats at Fishers Marketplace" at bounding box center [462, 571] width 218 height 17
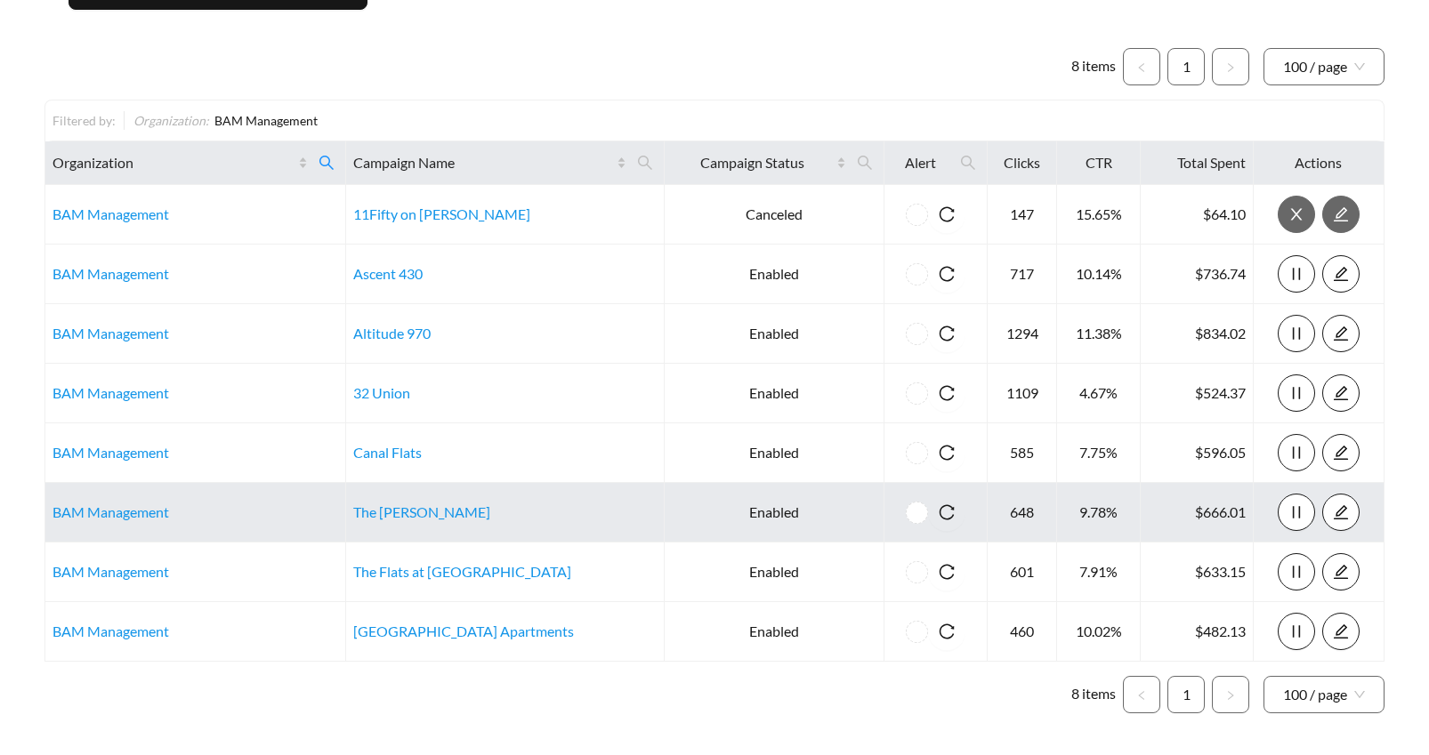
click at [437, 514] on td "The Ventry" at bounding box center [505, 513] width 319 height 60
click at [405, 513] on link "The Ventry" at bounding box center [421, 512] width 137 height 17
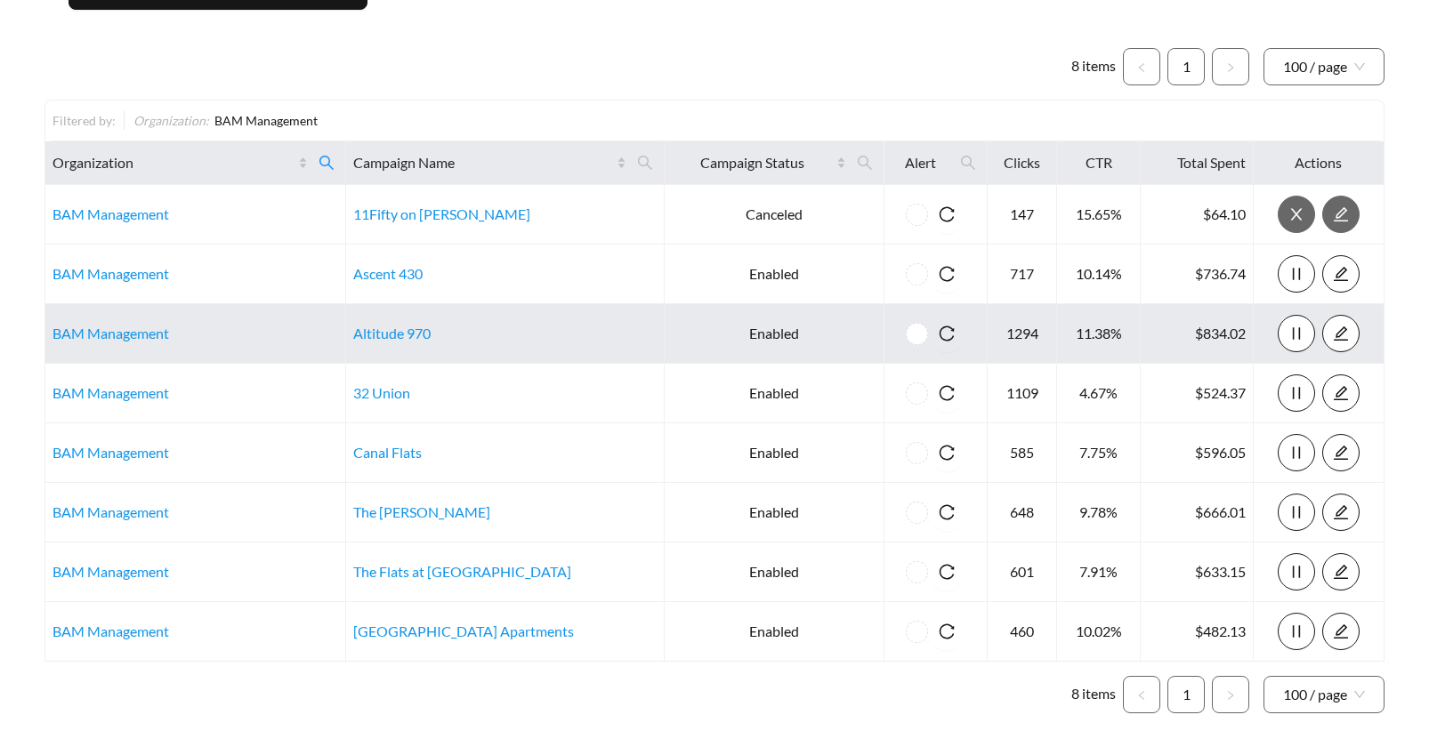
drag, startPoint x: 326, startPoint y: 162, endPoint x: 229, endPoint y: 357, distance: 217.7
click at [325, 163] on icon "search" at bounding box center [327, 163] width 16 height 16
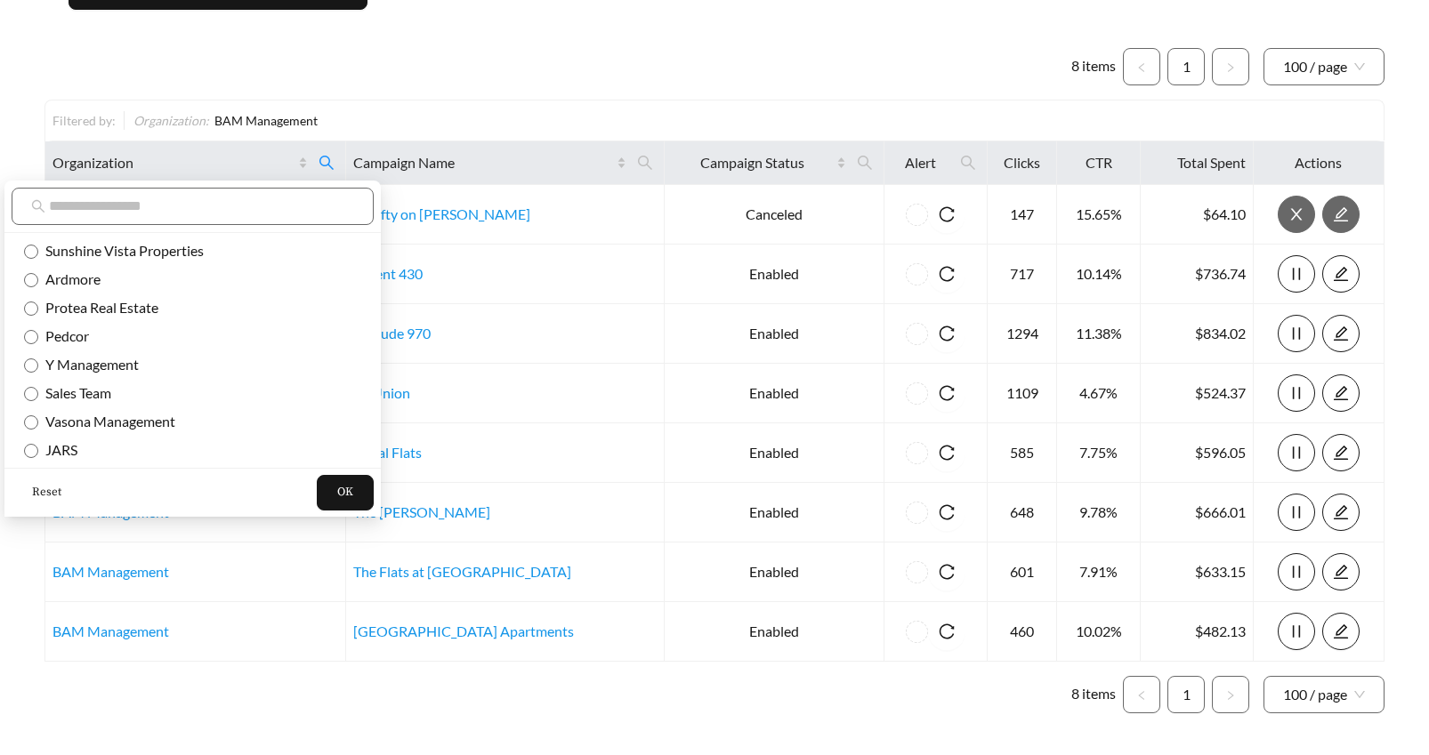
click at [36, 495] on span "Reset" at bounding box center [46, 493] width 29 height 18
click at [61, 205] on input "text" at bounding box center [201, 206] width 305 height 21
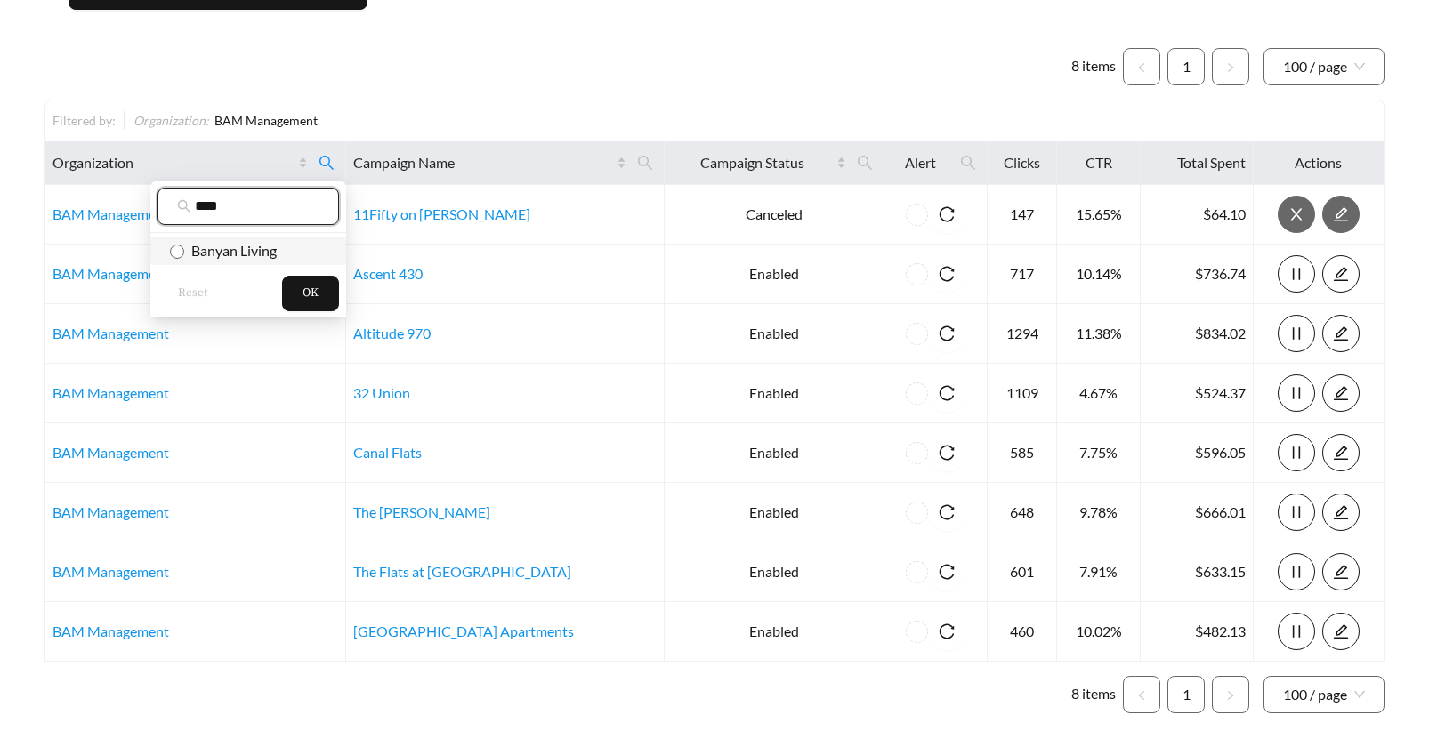
type input "****"
click at [297, 292] on button "OK" at bounding box center [310, 294] width 57 height 36
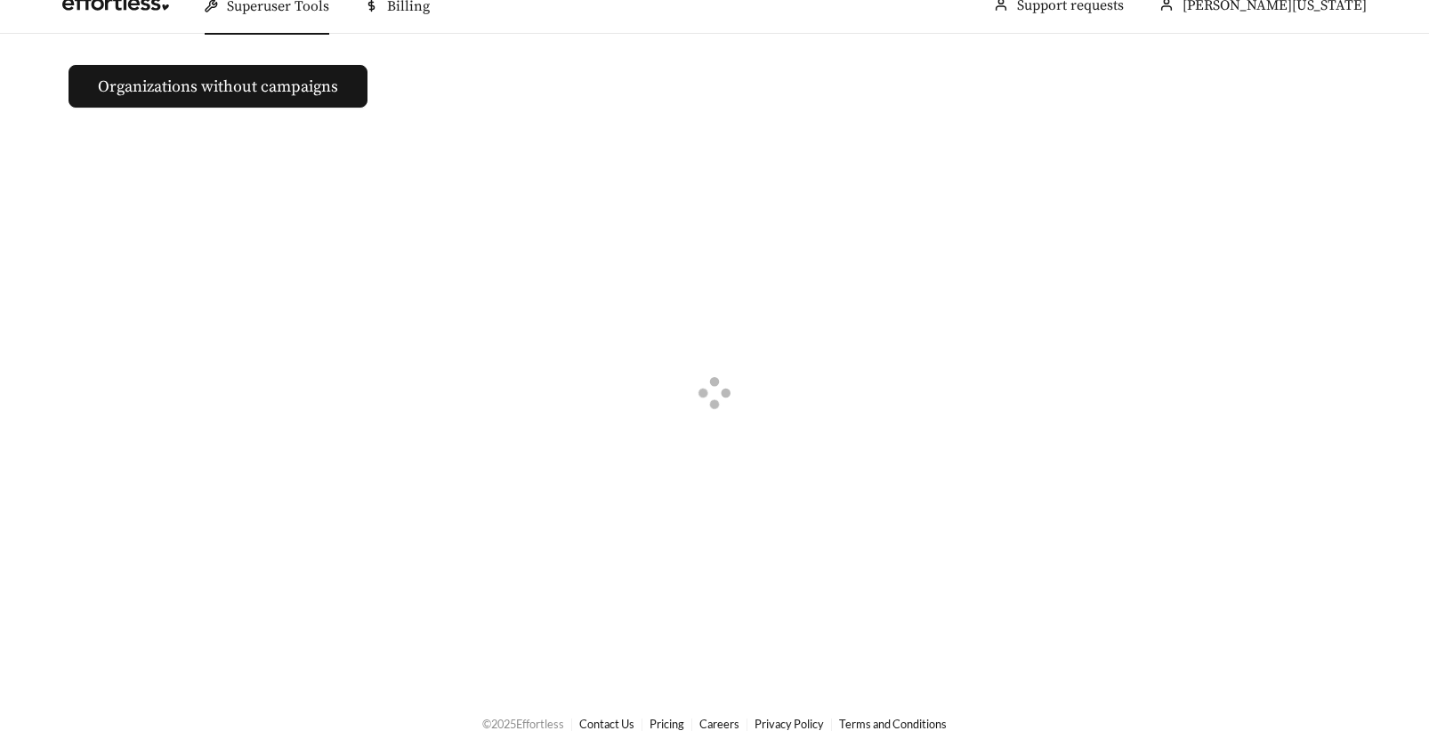
scroll to position [121, 0]
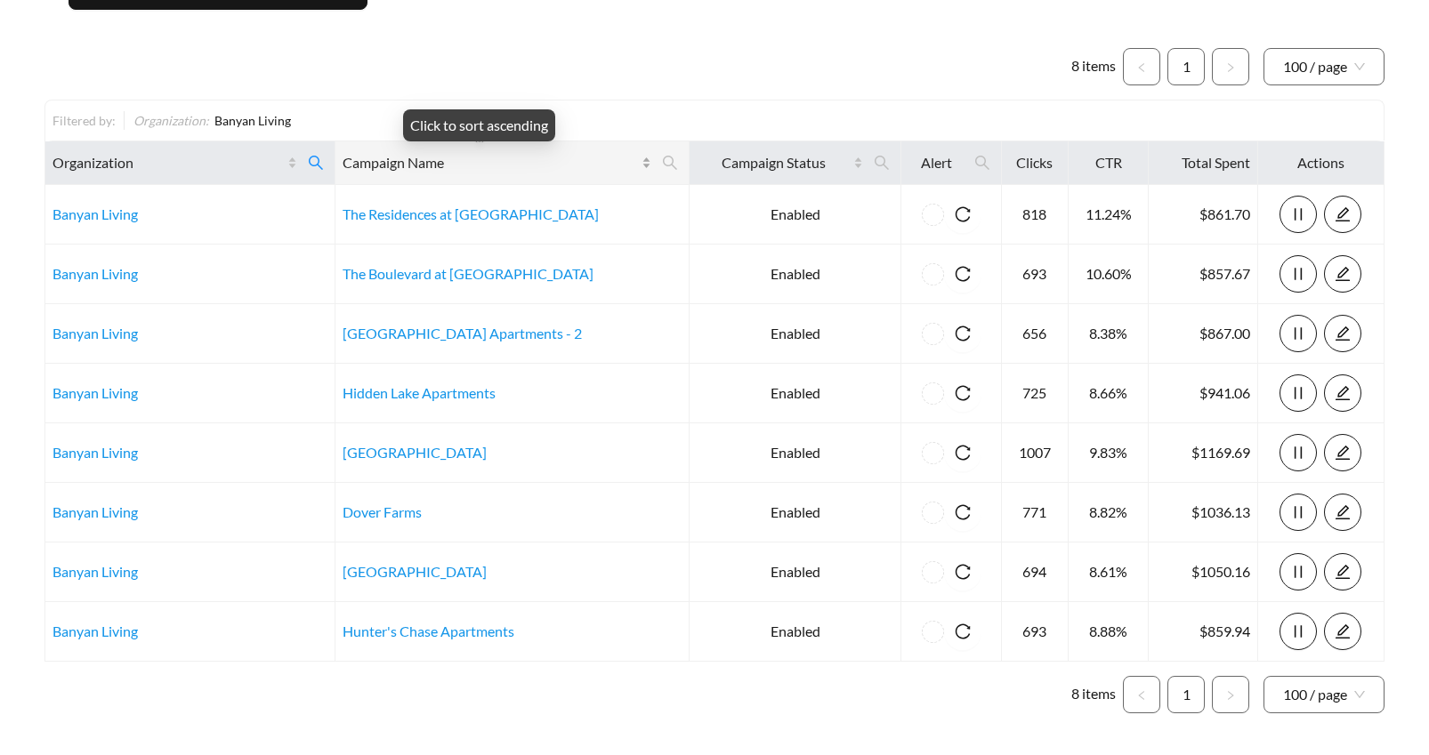
click at [594, 164] on div "Campaign Name" at bounding box center [497, 162] width 309 height 21
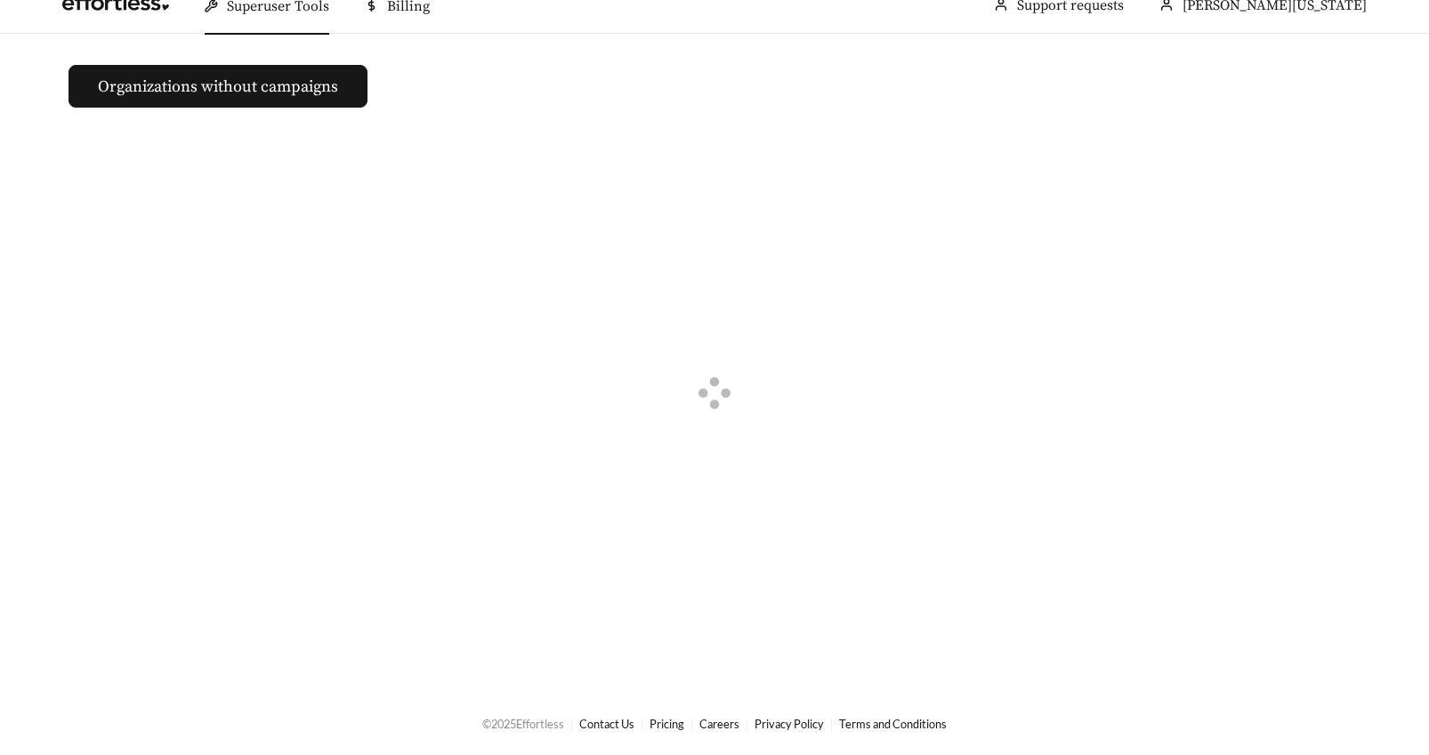
scroll to position [121, 0]
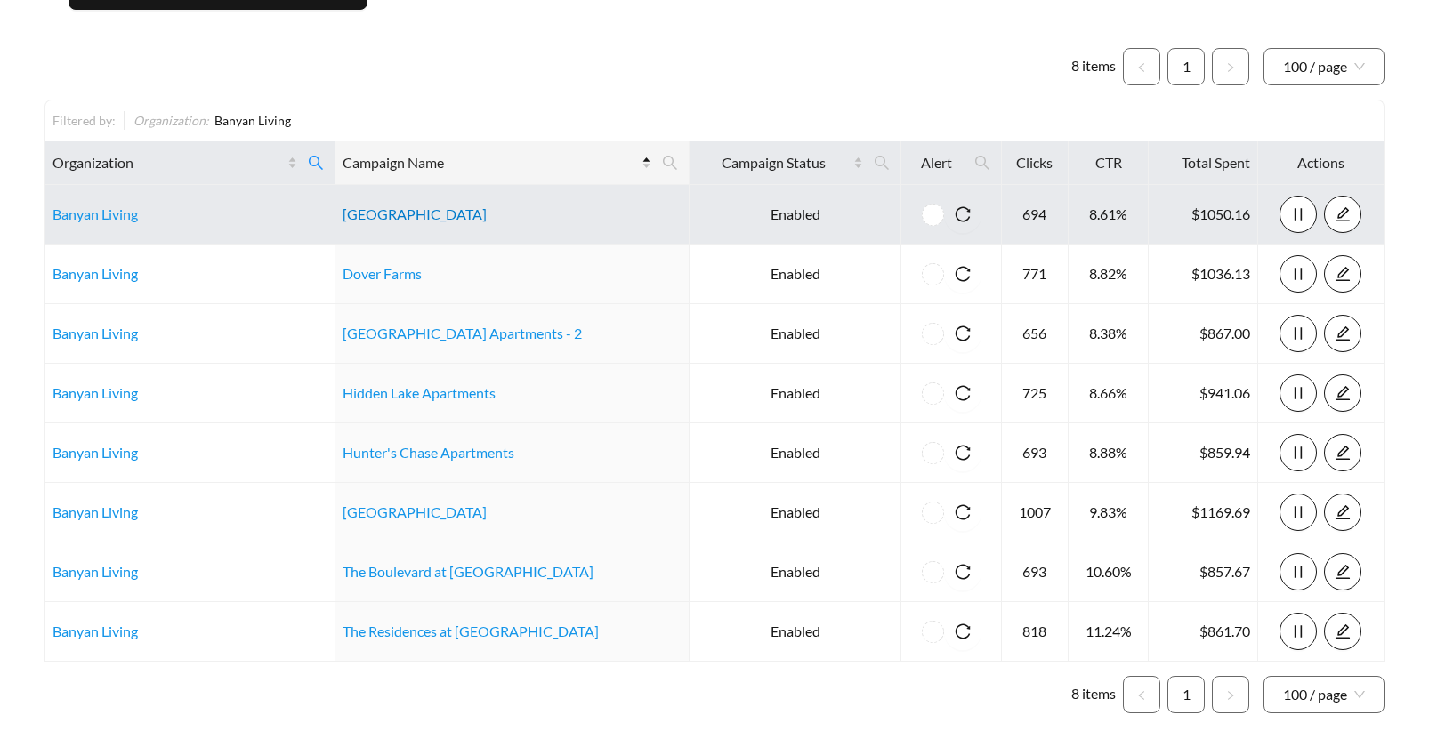
click at [428, 219] on link "Barrington Place" at bounding box center [415, 214] width 144 height 17
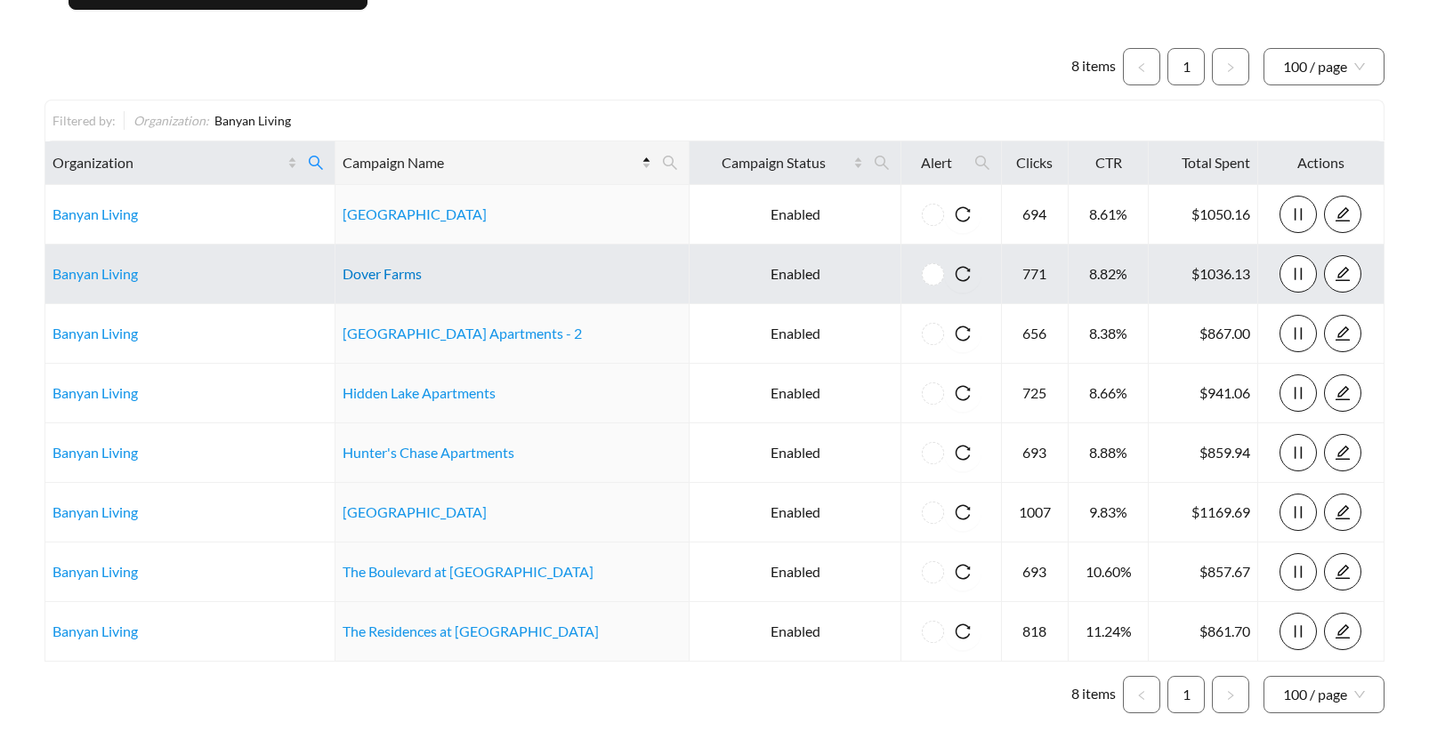
click at [377, 271] on link "Dover Farms" at bounding box center [382, 273] width 79 height 17
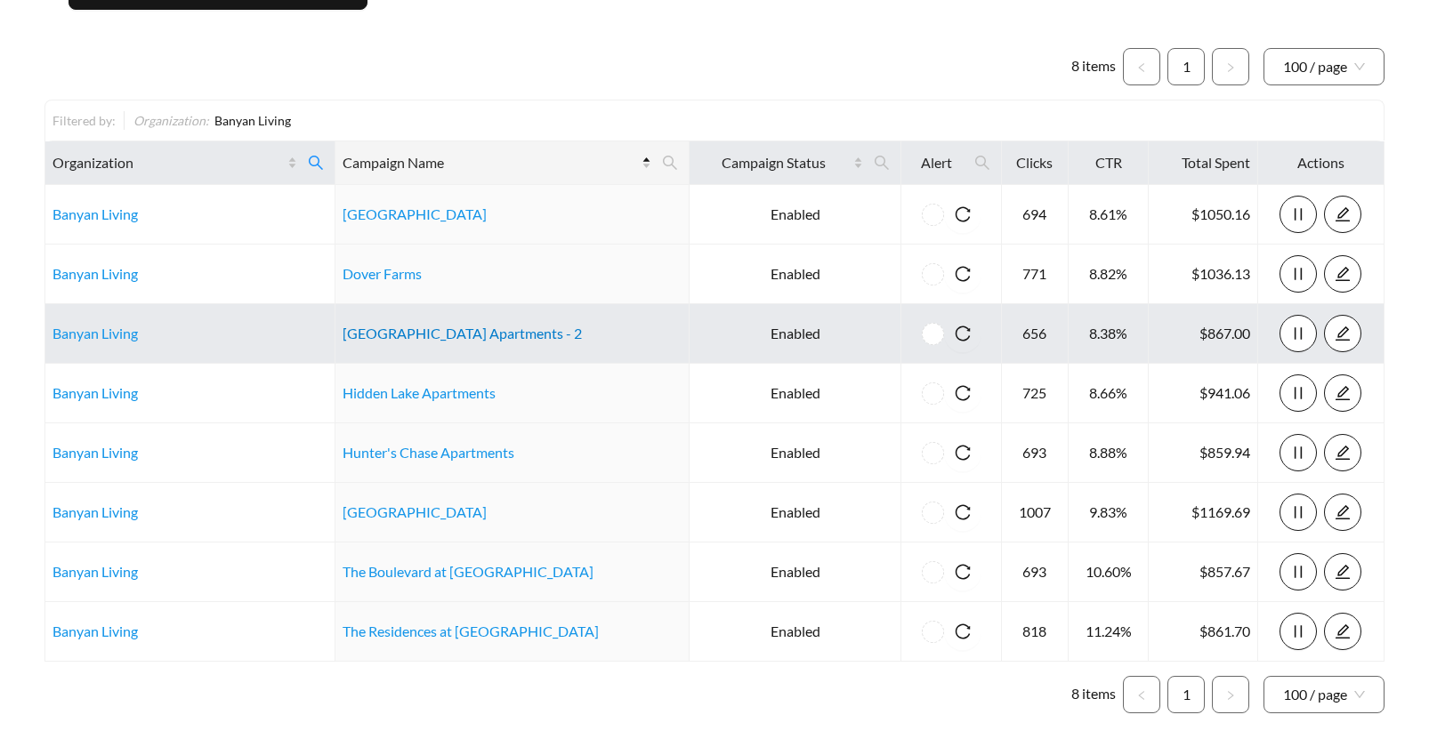
click at [436, 336] on link "Fairway Park Apartments - 2" at bounding box center [462, 333] width 239 height 17
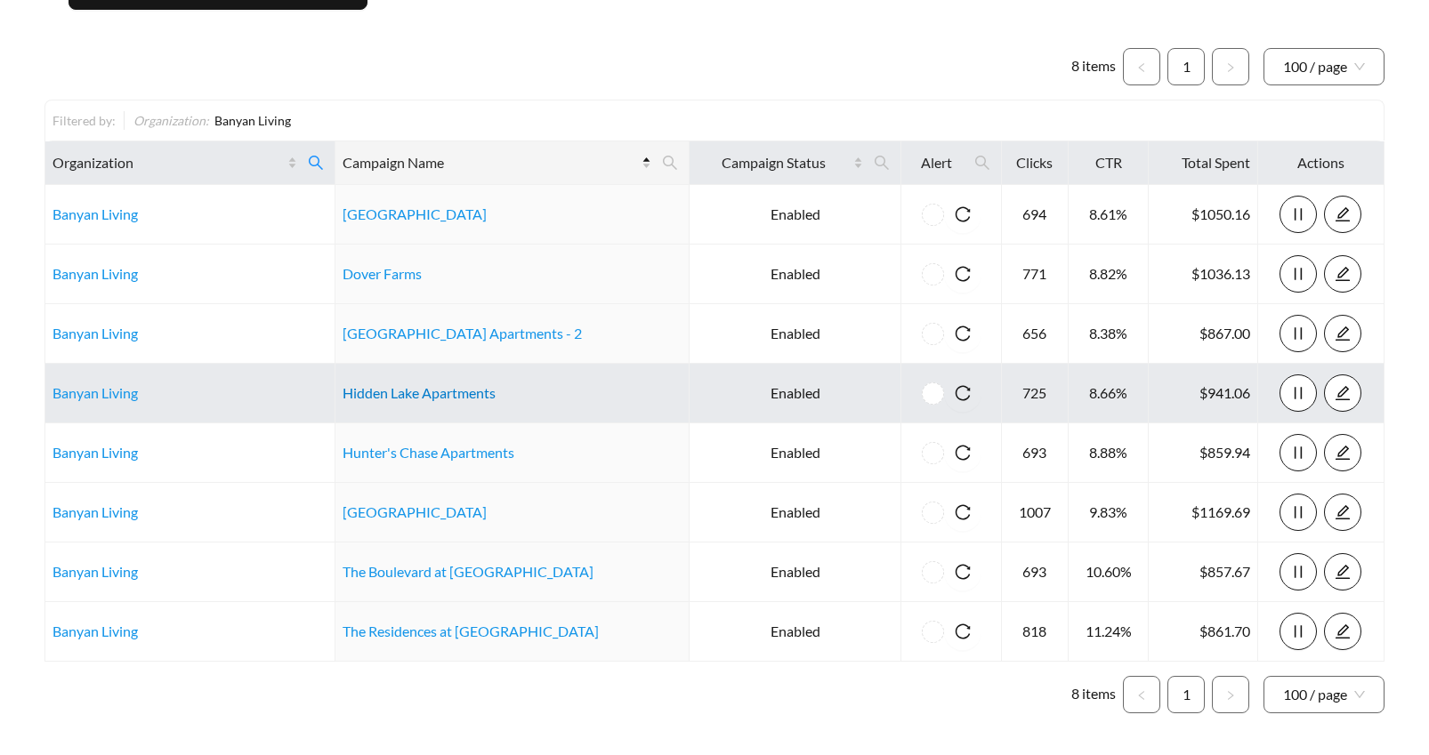
click at [410, 392] on link "Hidden Lake Apartments" at bounding box center [419, 392] width 153 height 17
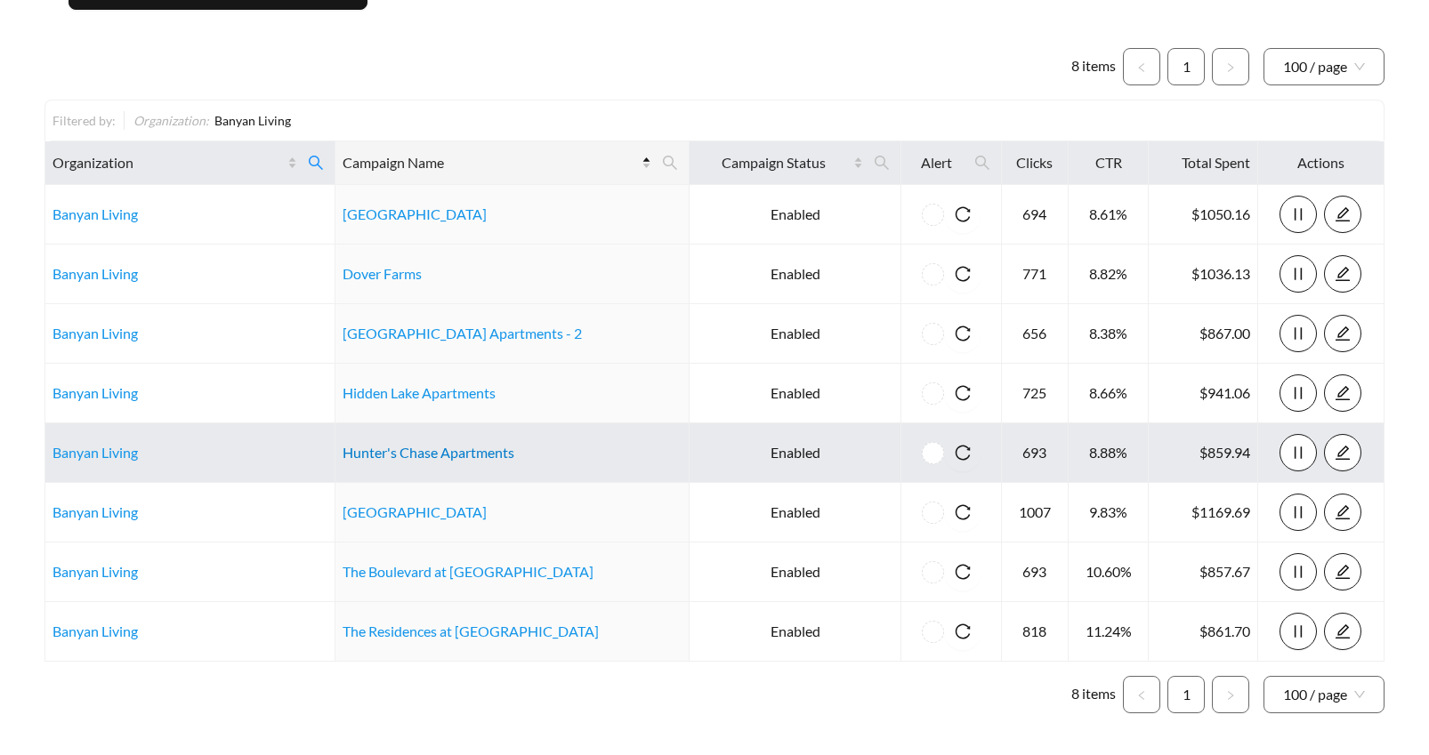
click at [400, 448] on link "Hunter's Chase Apartments" at bounding box center [429, 452] width 172 height 17
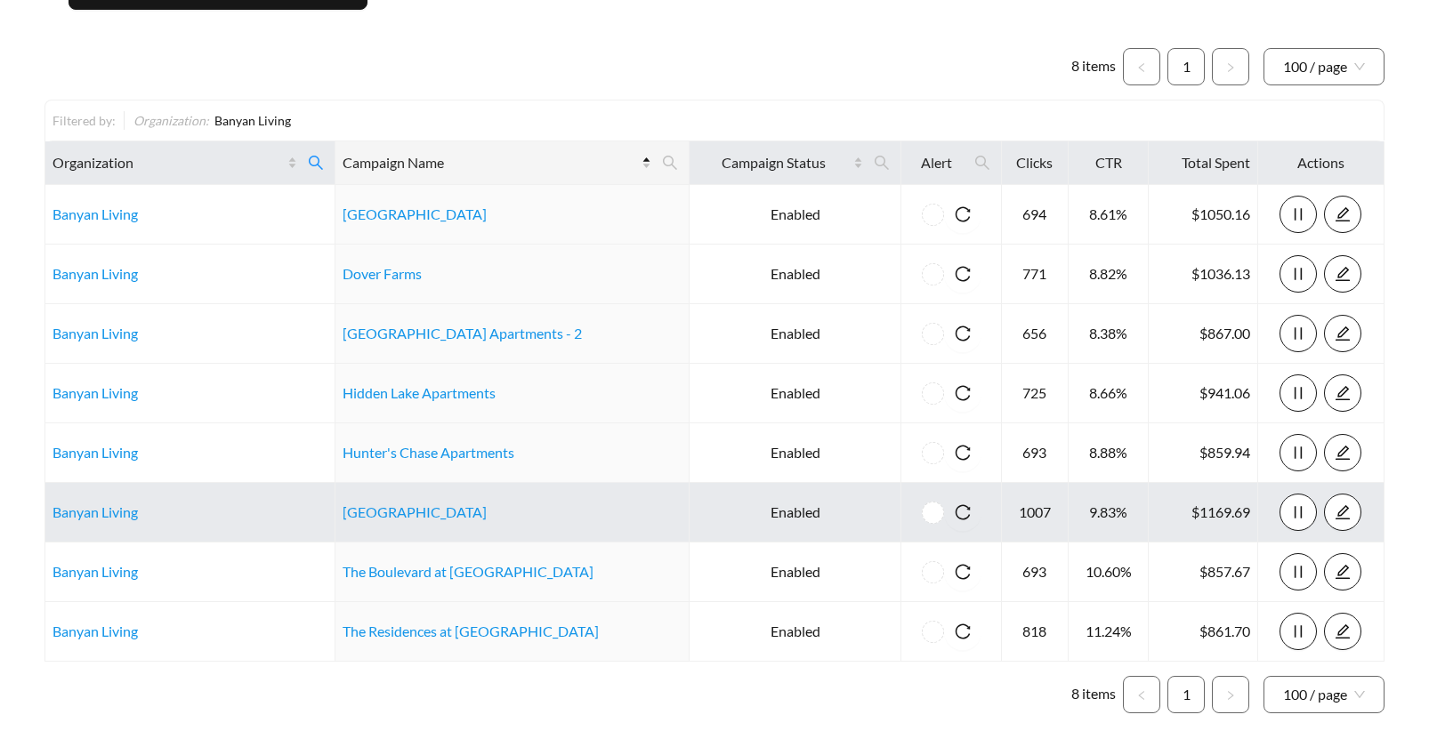
click at [381, 527] on td "Royal Oaks" at bounding box center [512, 513] width 354 height 60
click at [381, 521] on td "Royal Oaks" at bounding box center [512, 513] width 354 height 60
click at [382, 516] on link "Royal Oaks" at bounding box center [415, 512] width 144 height 17
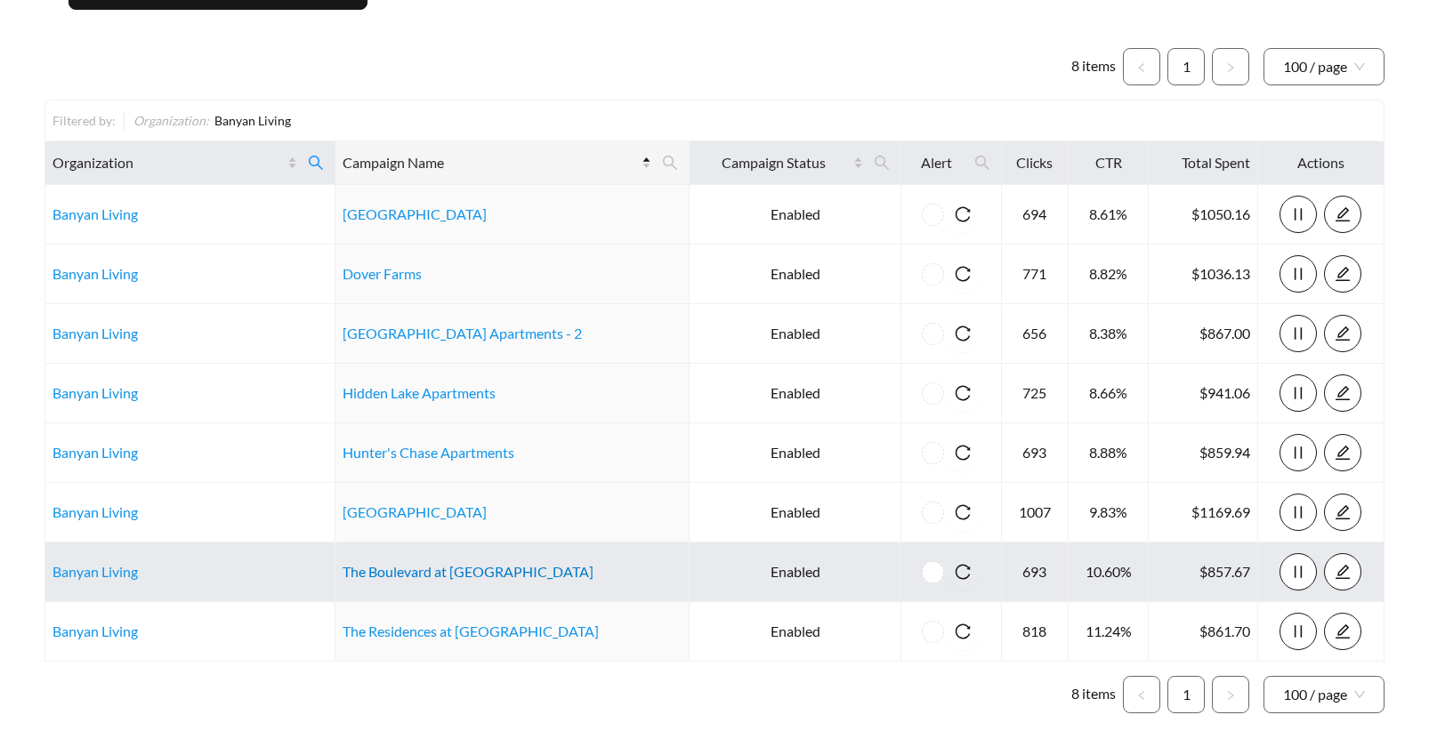
click at [410, 573] on link "The Boulevard at Green" at bounding box center [468, 571] width 251 height 17
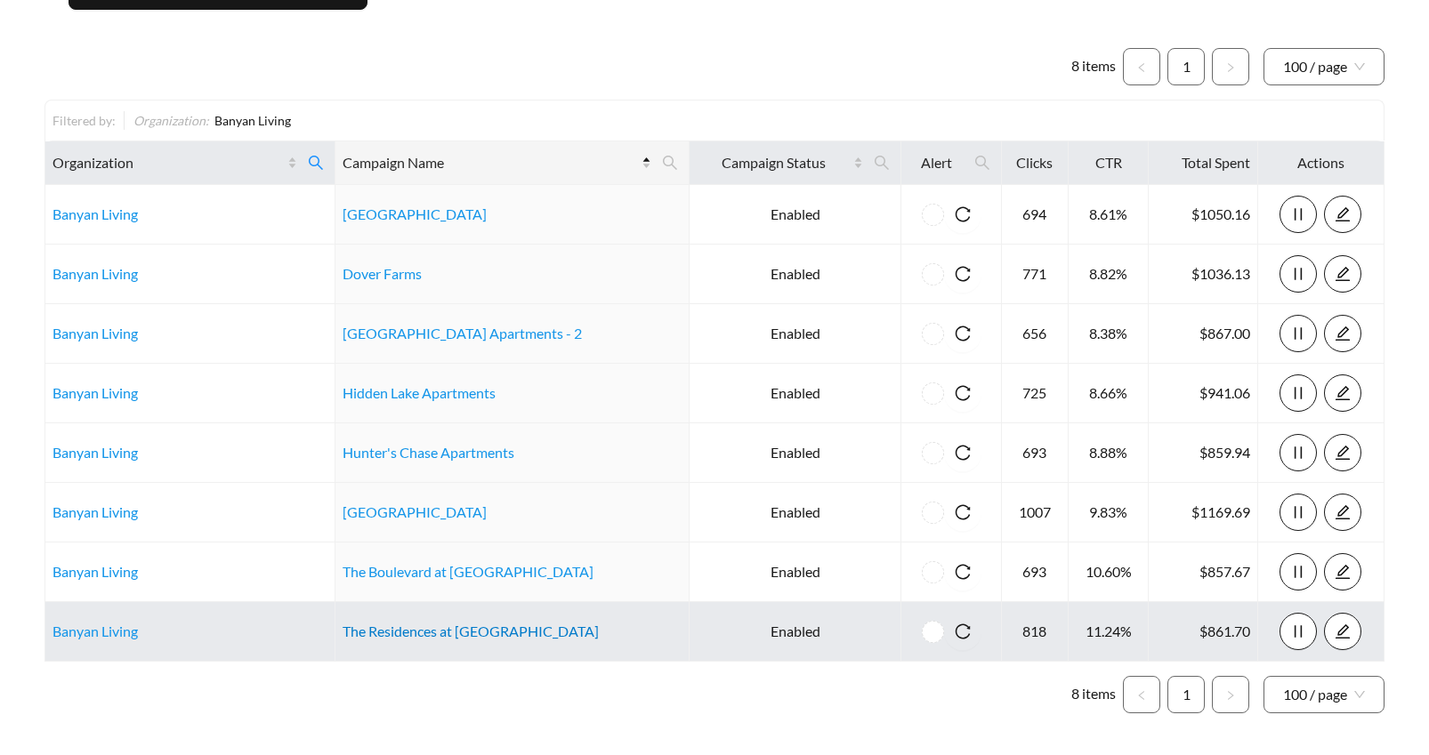
click at [453, 635] on link "The Residences at The Greens" at bounding box center [471, 631] width 256 height 17
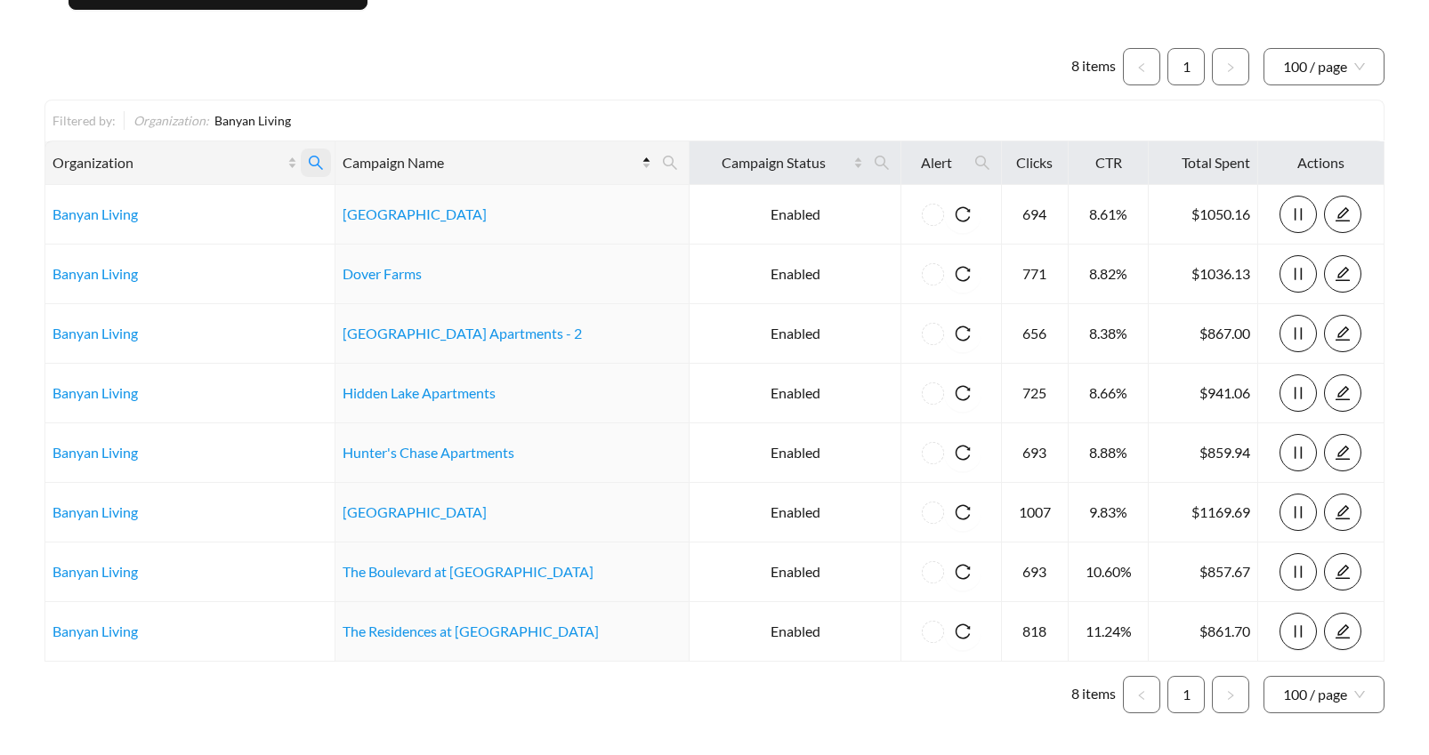
click at [324, 159] on icon "search" at bounding box center [316, 163] width 16 height 16
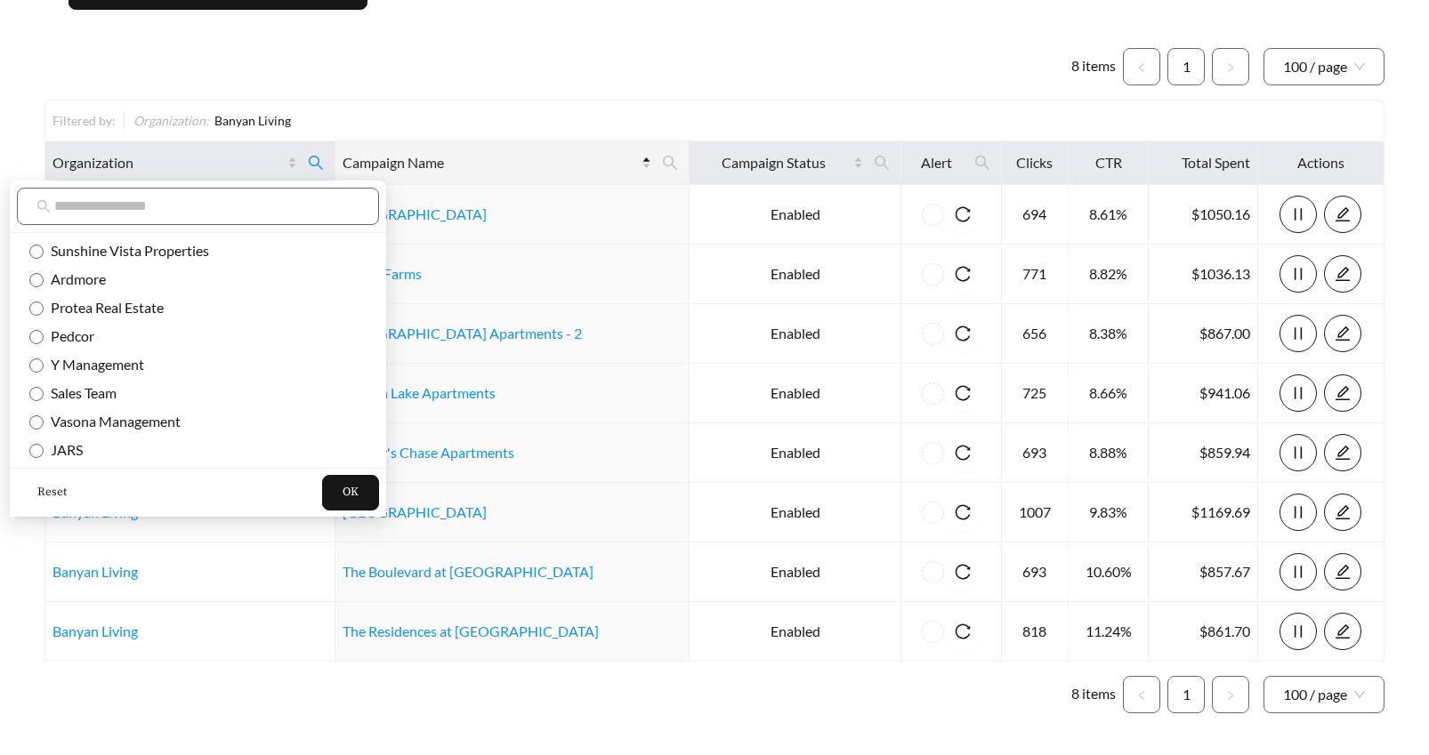
click at [46, 490] on span "Reset" at bounding box center [51, 493] width 29 height 18
click at [71, 202] on input "text" at bounding box center [206, 206] width 305 height 21
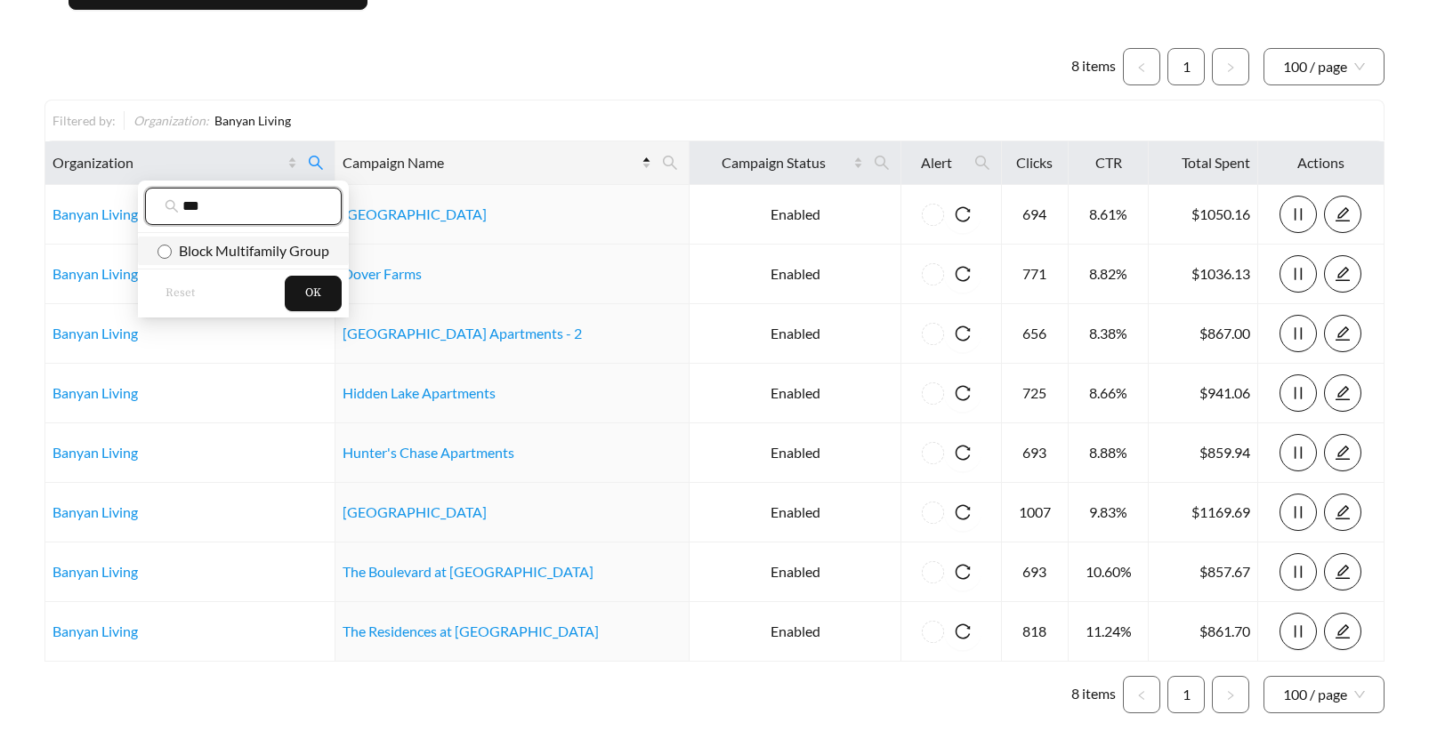
type input "***"
click at [303, 290] on button "OK" at bounding box center [313, 294] width 57 height 36
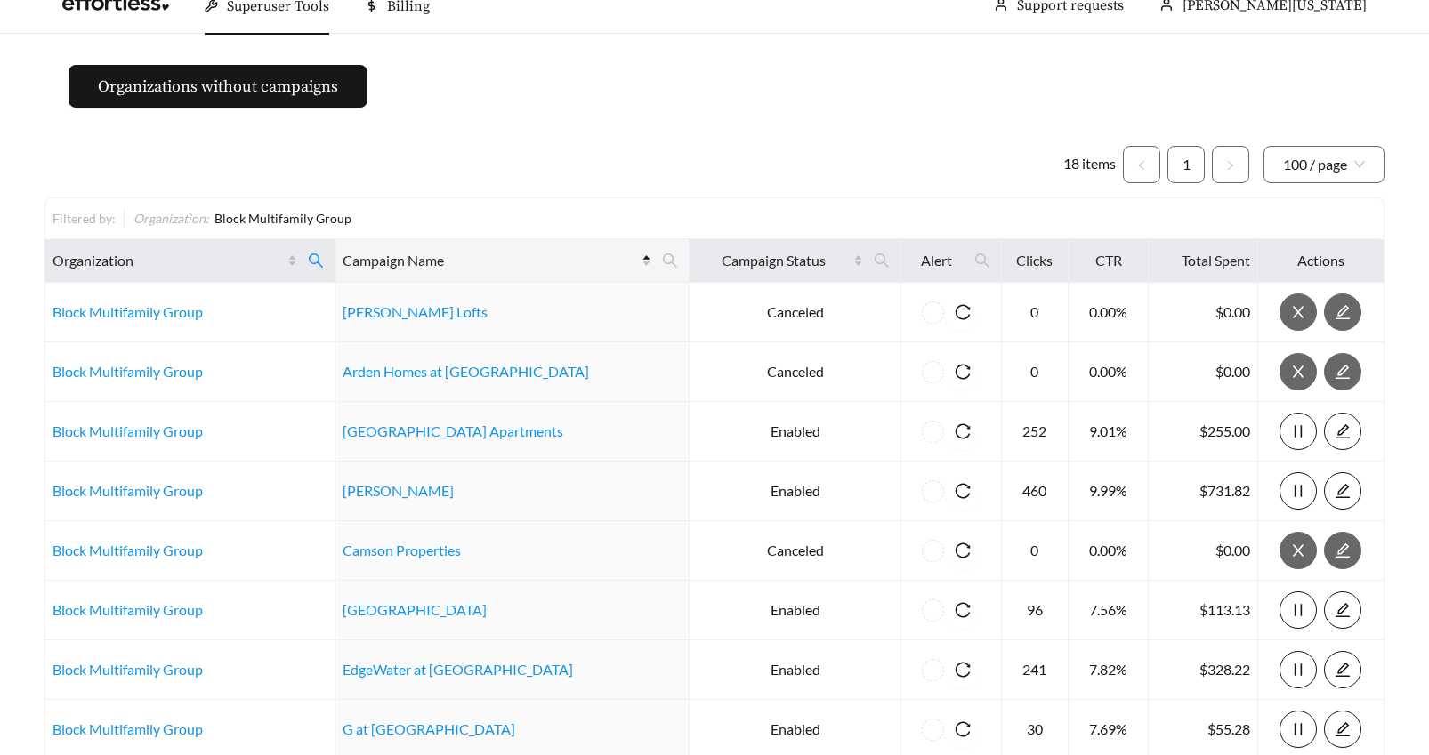
scroll to position [121, 0]
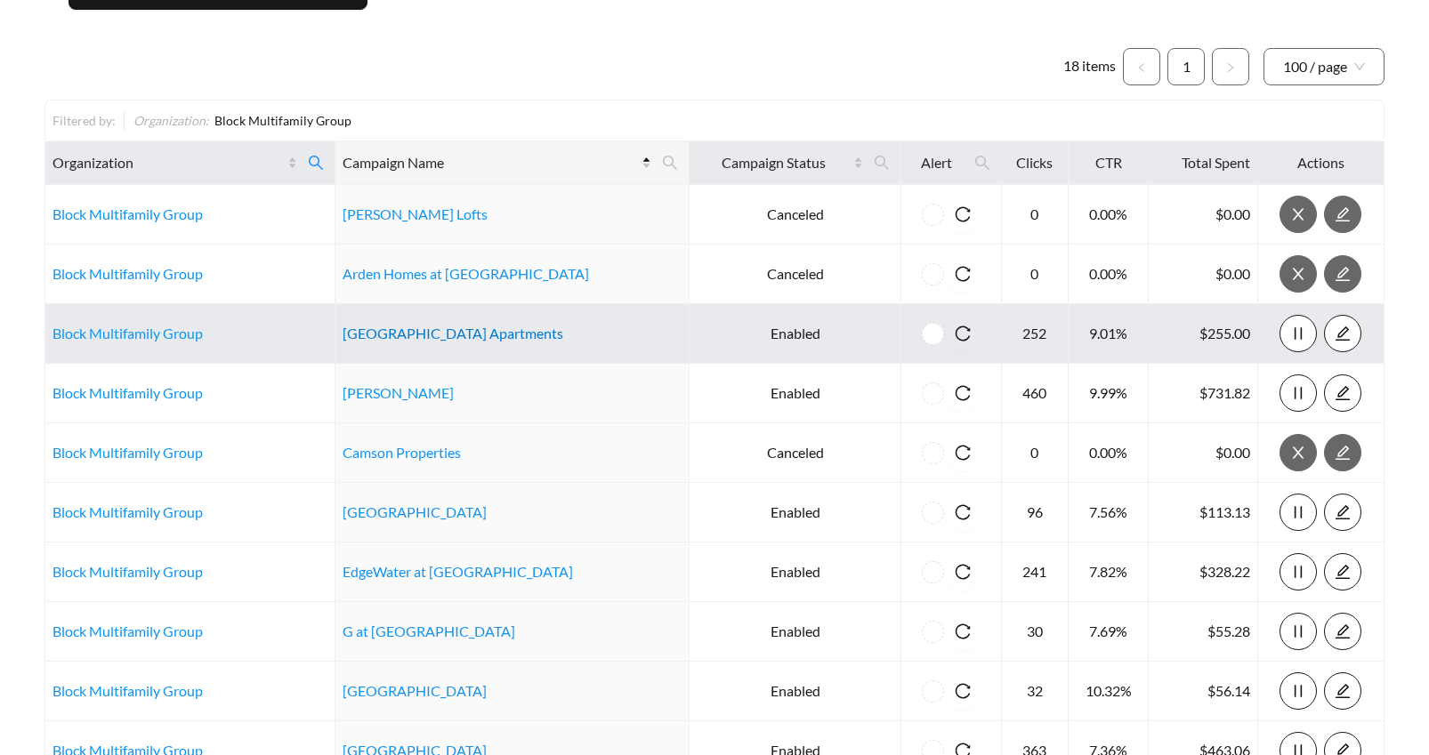
click at [454, 331] on link "Aspen Ridge Apartments" at bounding box center [453, 333] width 221 height 17
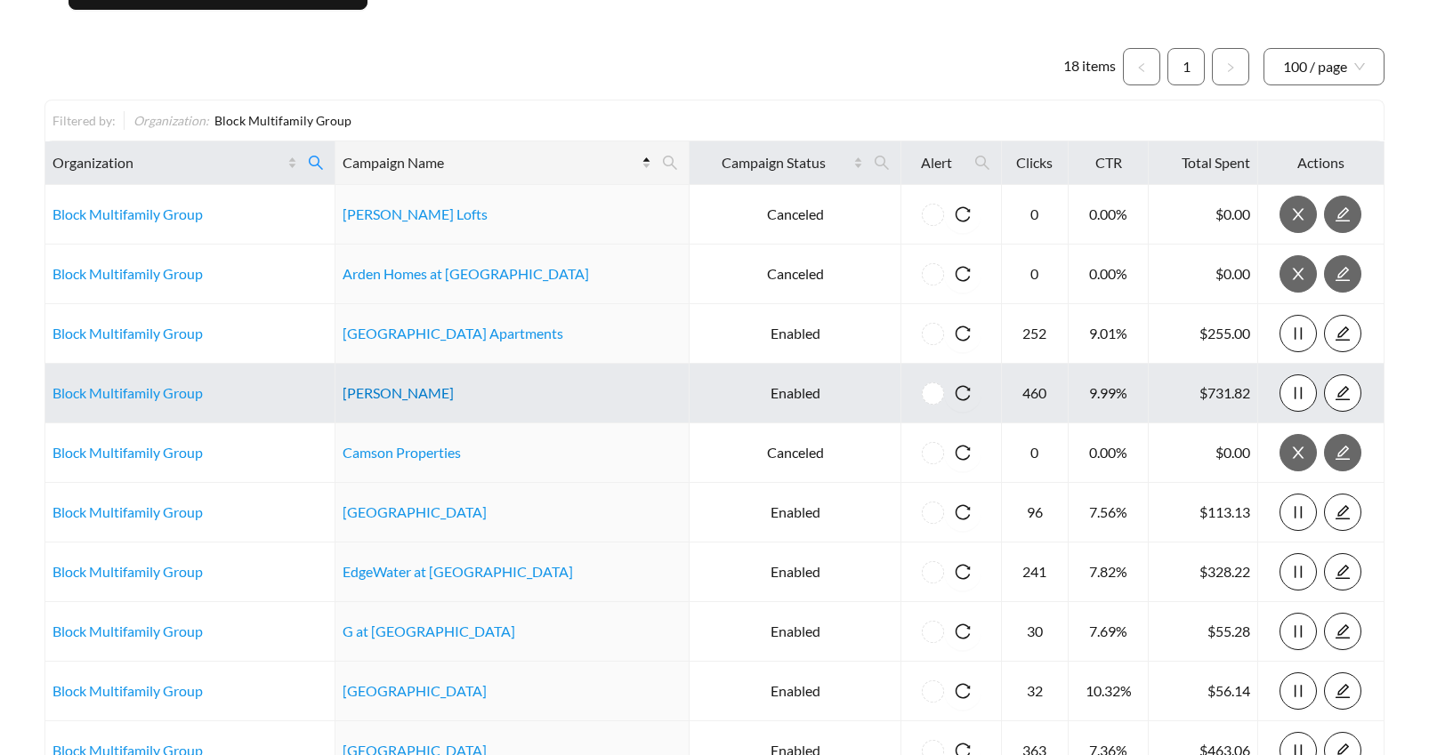
click at [422, 396] on link "Bella Madera" at bounding box center [398, 392] width 111 height 17
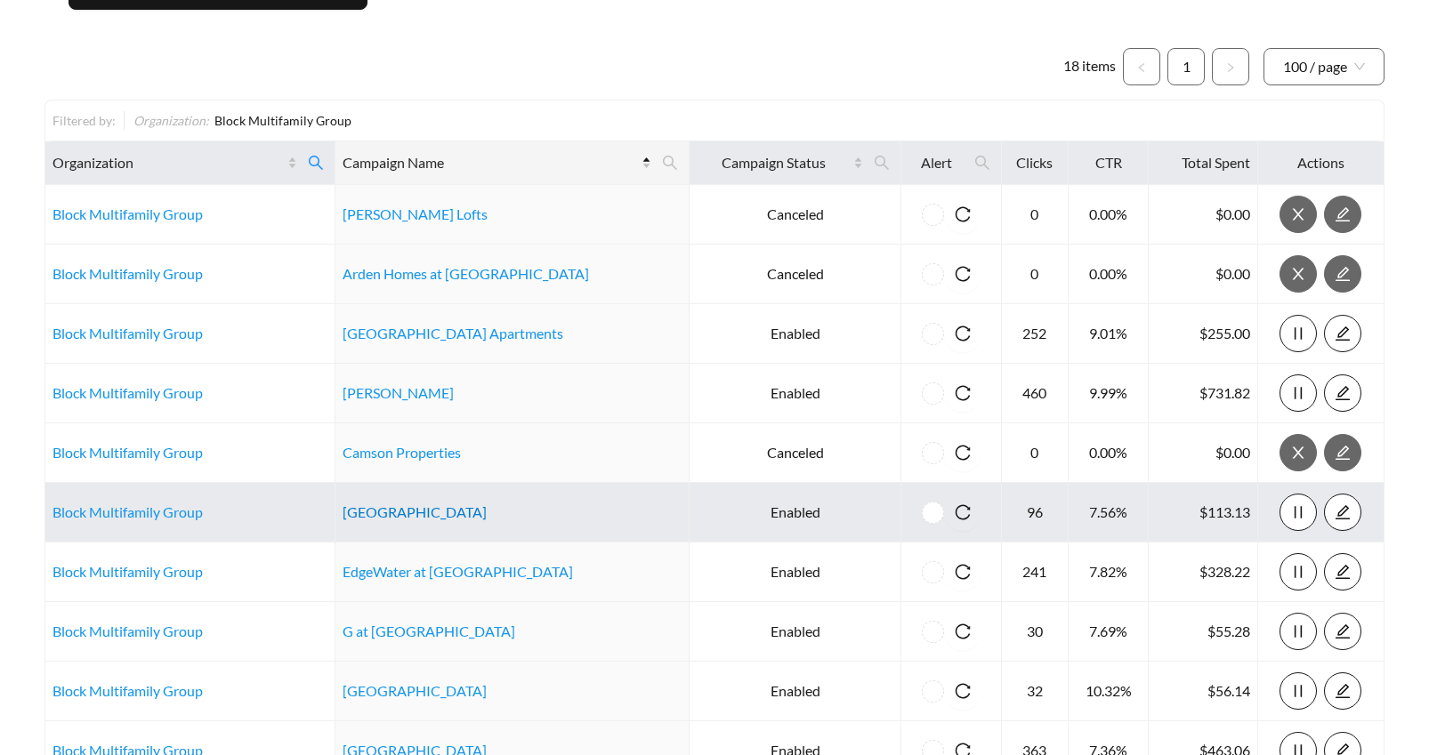
click at [389, 514] on link "Centennial Park" at bounding box center [415, 512] width 144 height 17
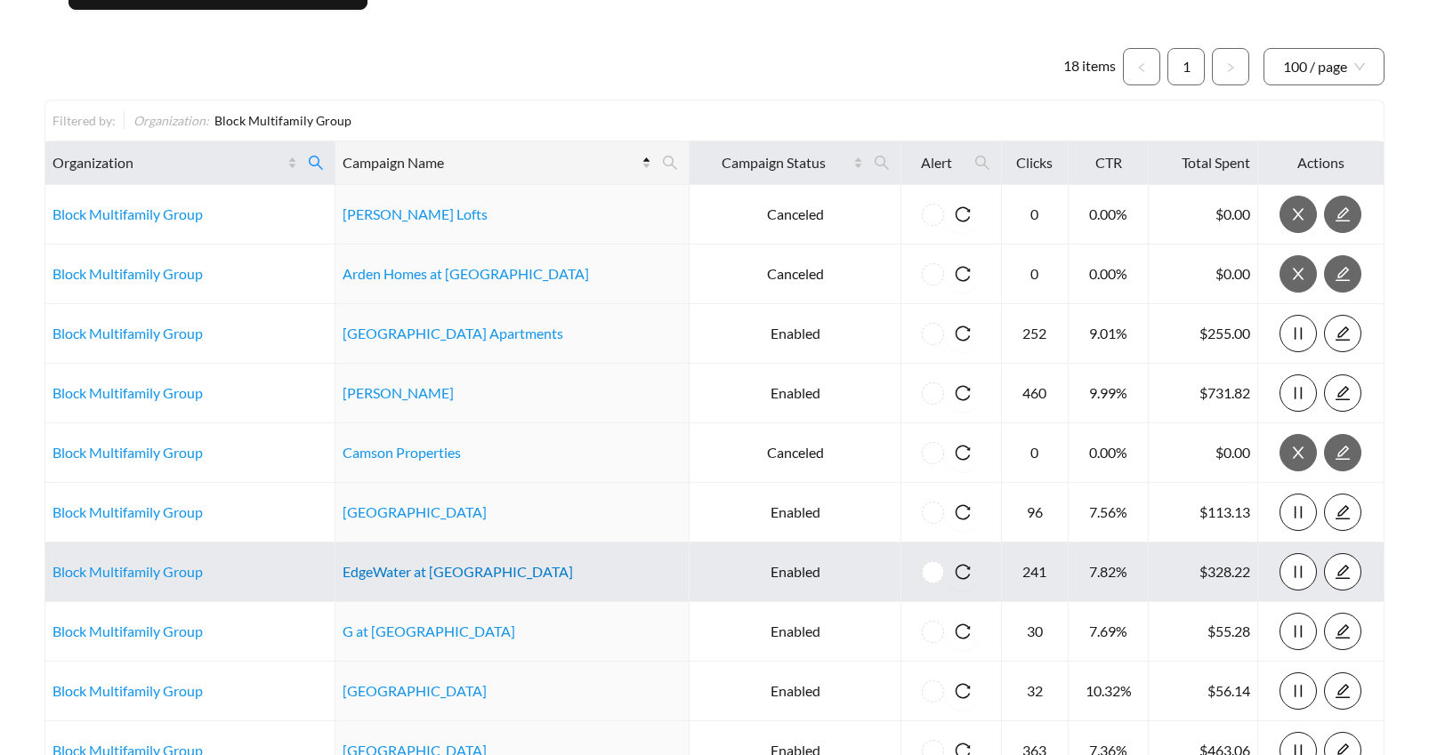
click at [390, 574] on link "EdgeWater at City Center" at bounding box center [458, 571] width 230 height 17
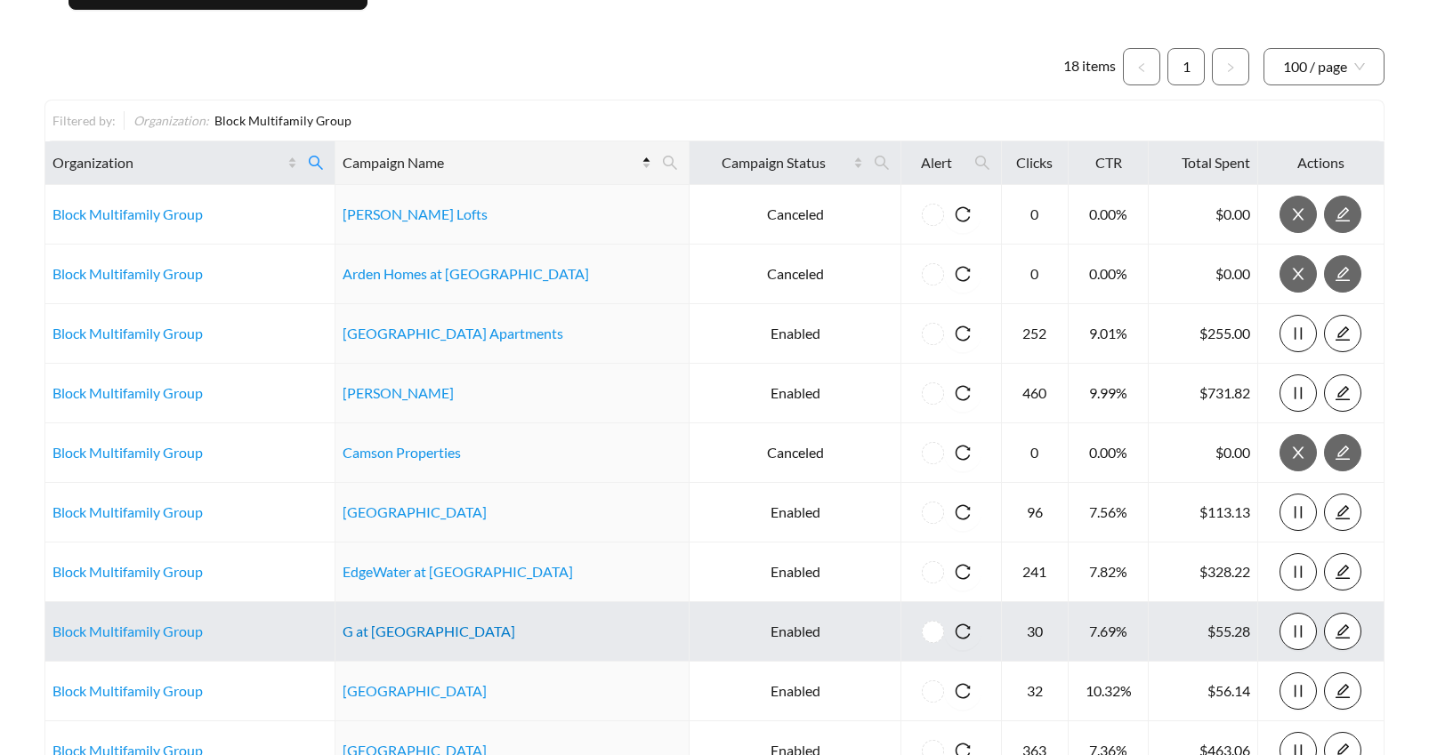
click at [398, 631] on link "G at Market" at bounding box center [429, 631] width 173 height 17
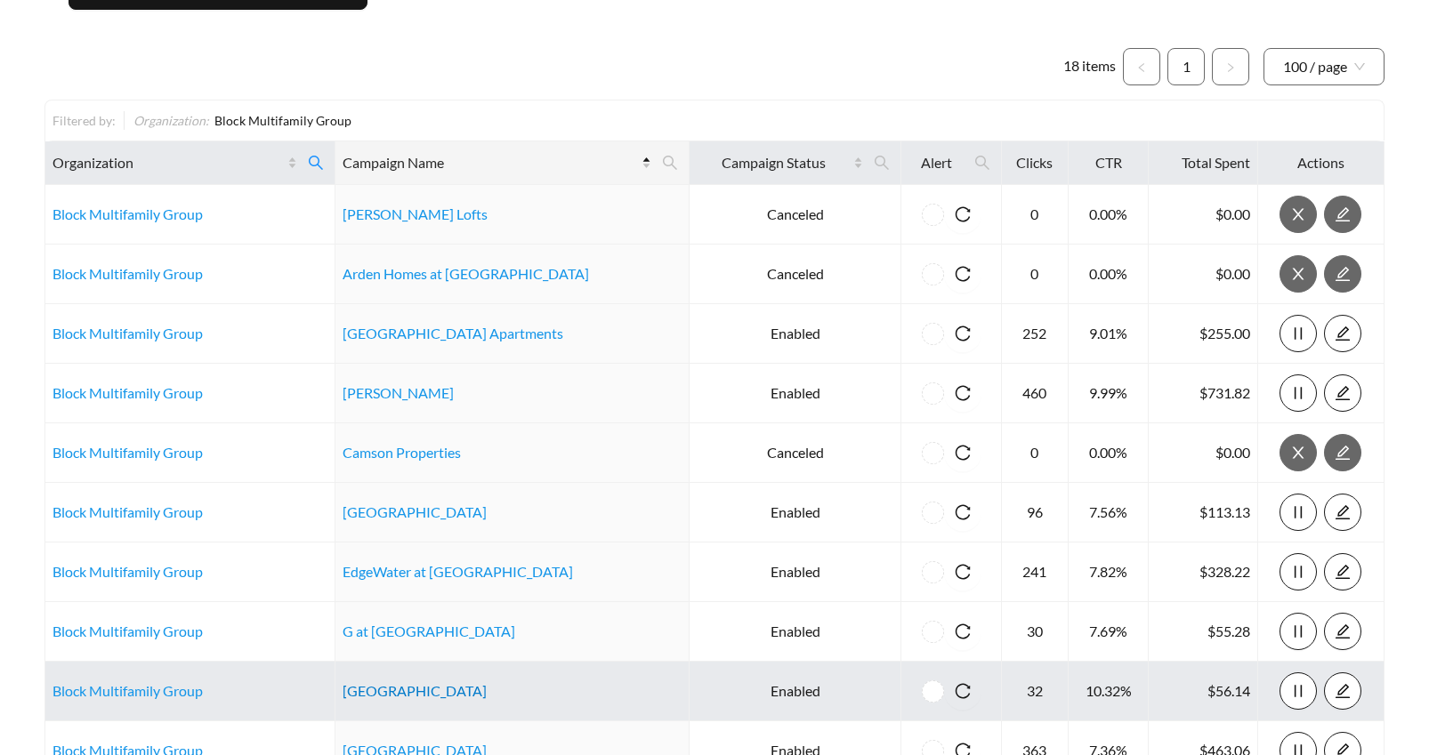
click at [385, 695] on link "Habberton Ridge" at bounding box center [415, 690] width 144 height 17
click at [434, 690] on link "Habberton Ridge" at bounding box center [415, 690] width 144 height 17
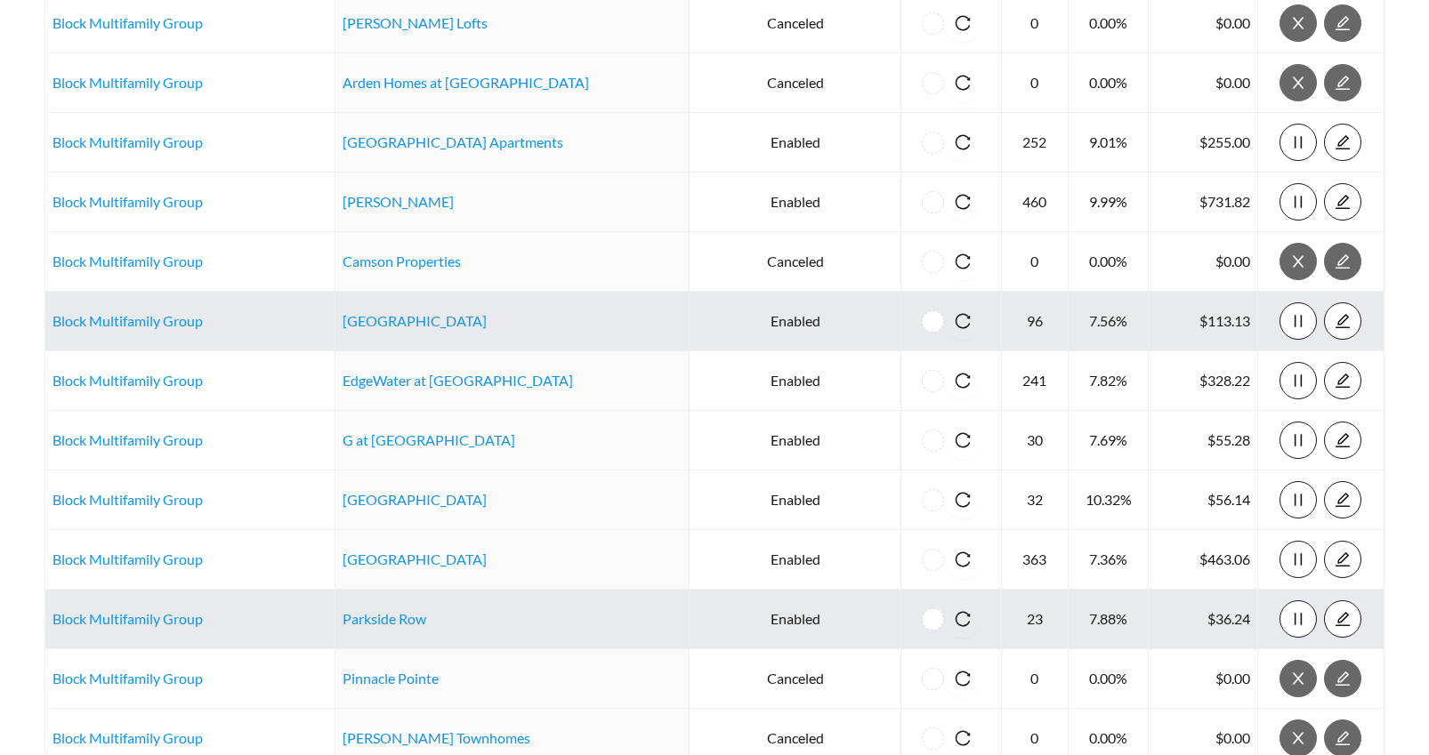
scroll to position [363, 0]
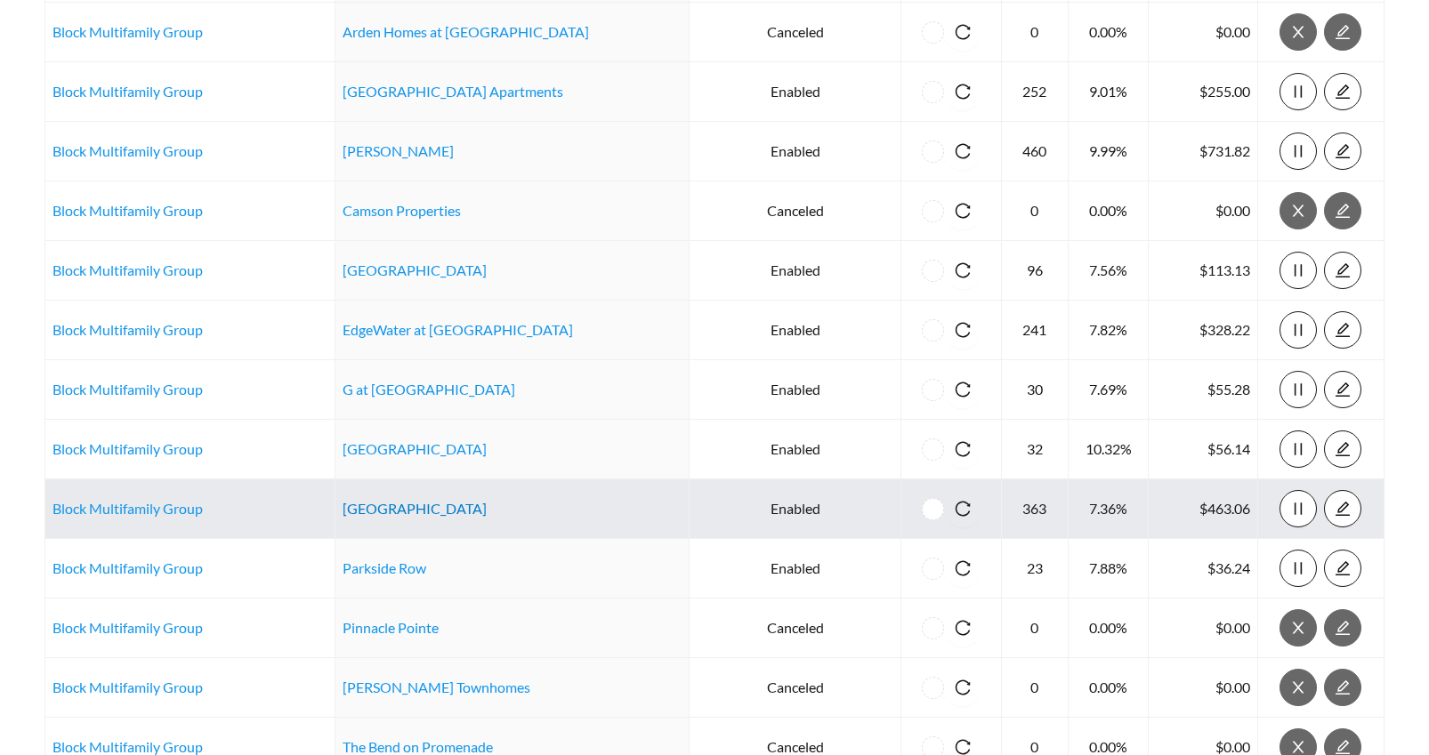
click at [478, 506] on link "Jefferson Park Apartments" at bounding box center [415, 508] width 144 height 17
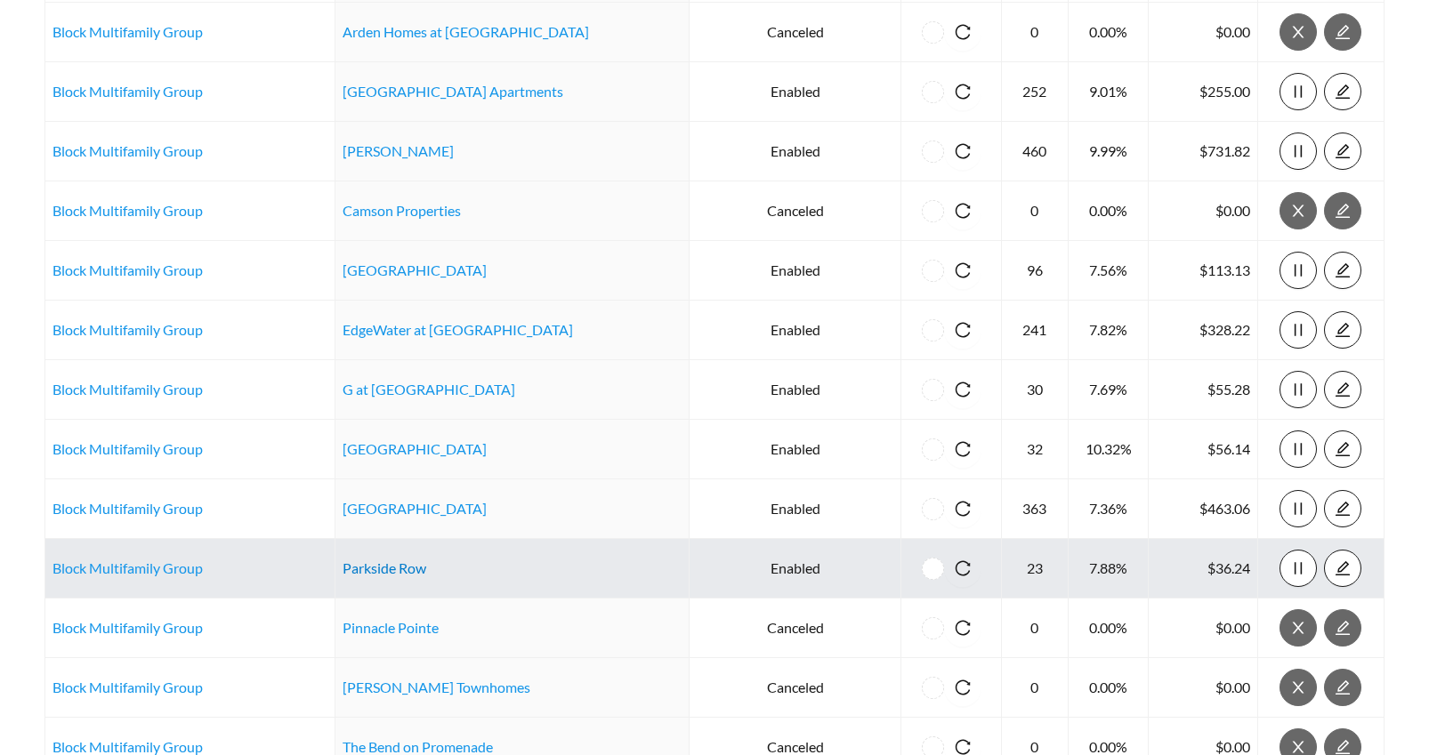
click at [369, 568] on link "Parkside Row" at bounding box center [385, 568] width 84 height 17
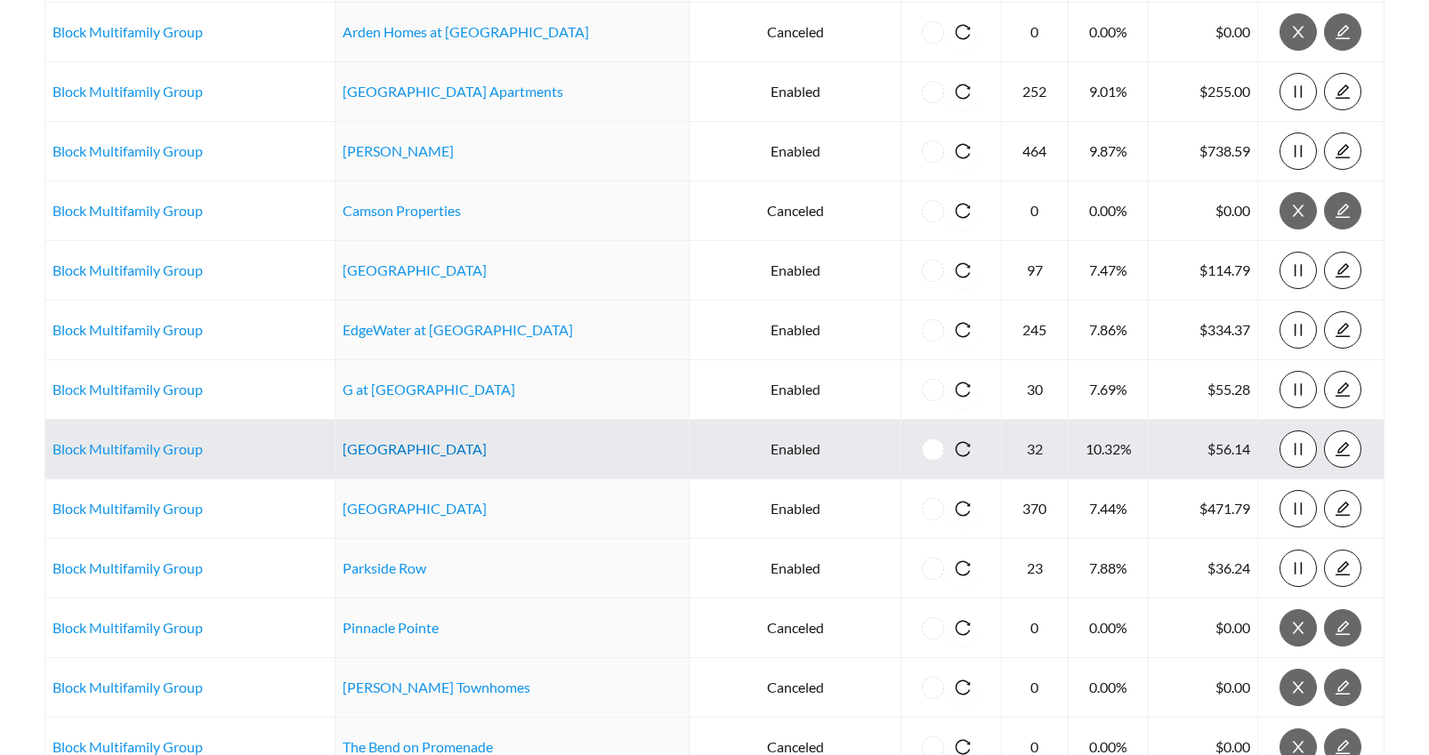
click at [410, 447] on link "Habberton Ridge" at bounding box center [415, 448] width 144 height 17
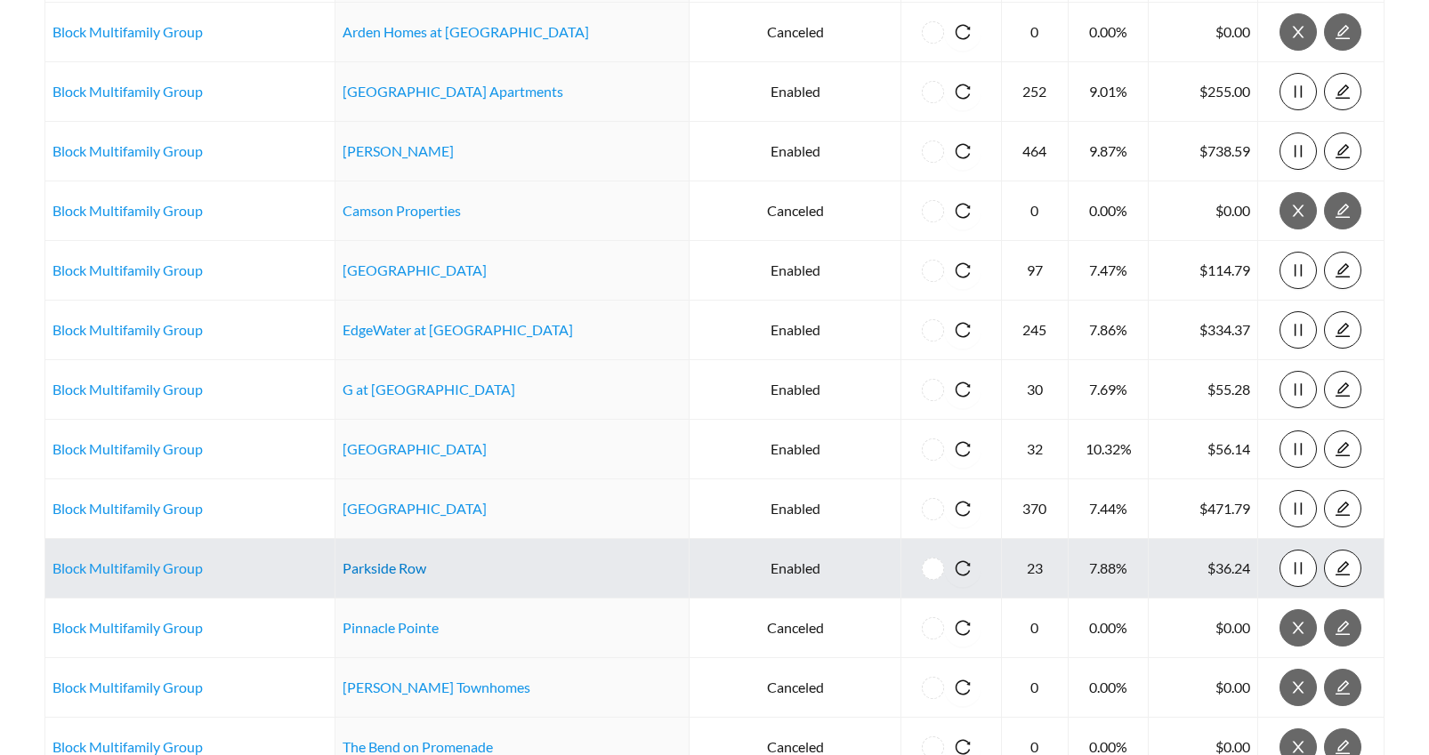
click at [378, 569] on link "Parkside Row" at bounding box center [385, 568] width 84 height 17
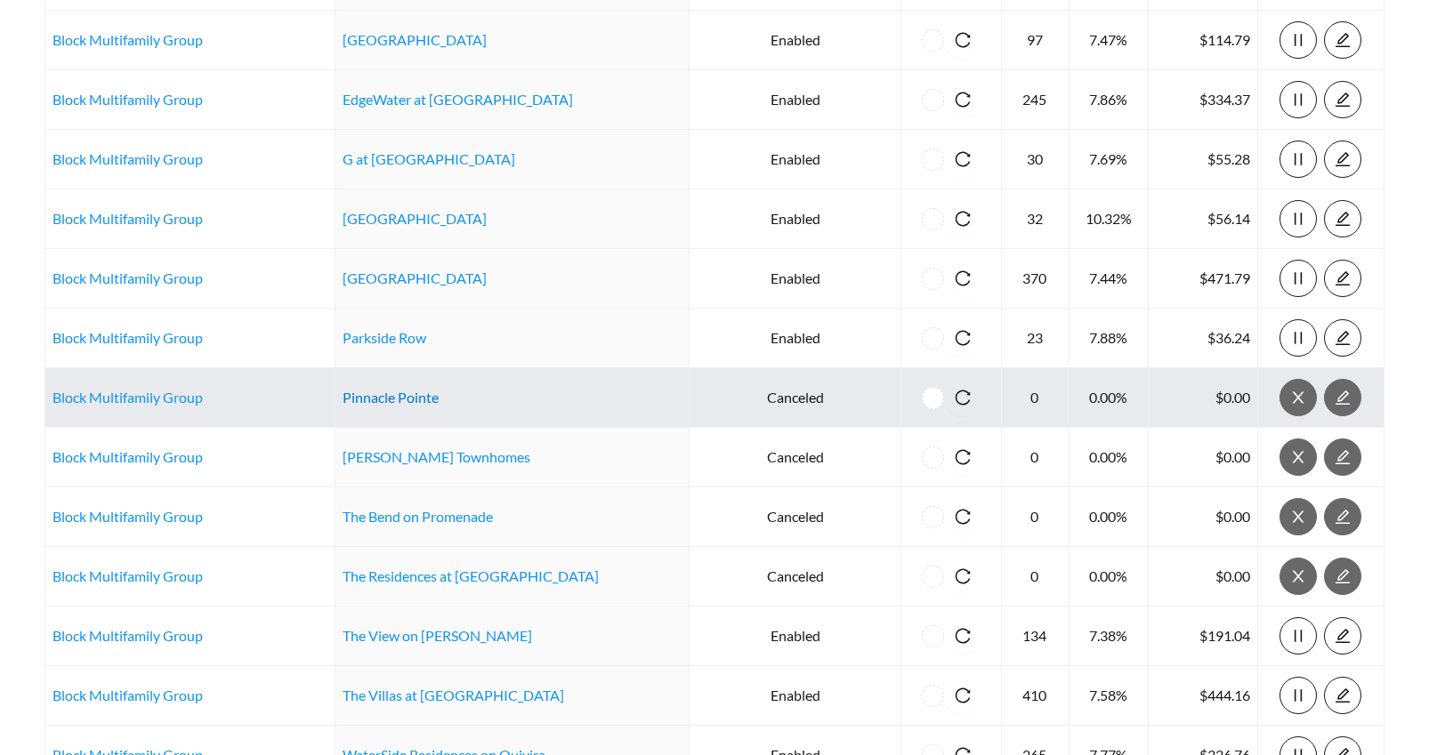
scroll to position [594, 0]
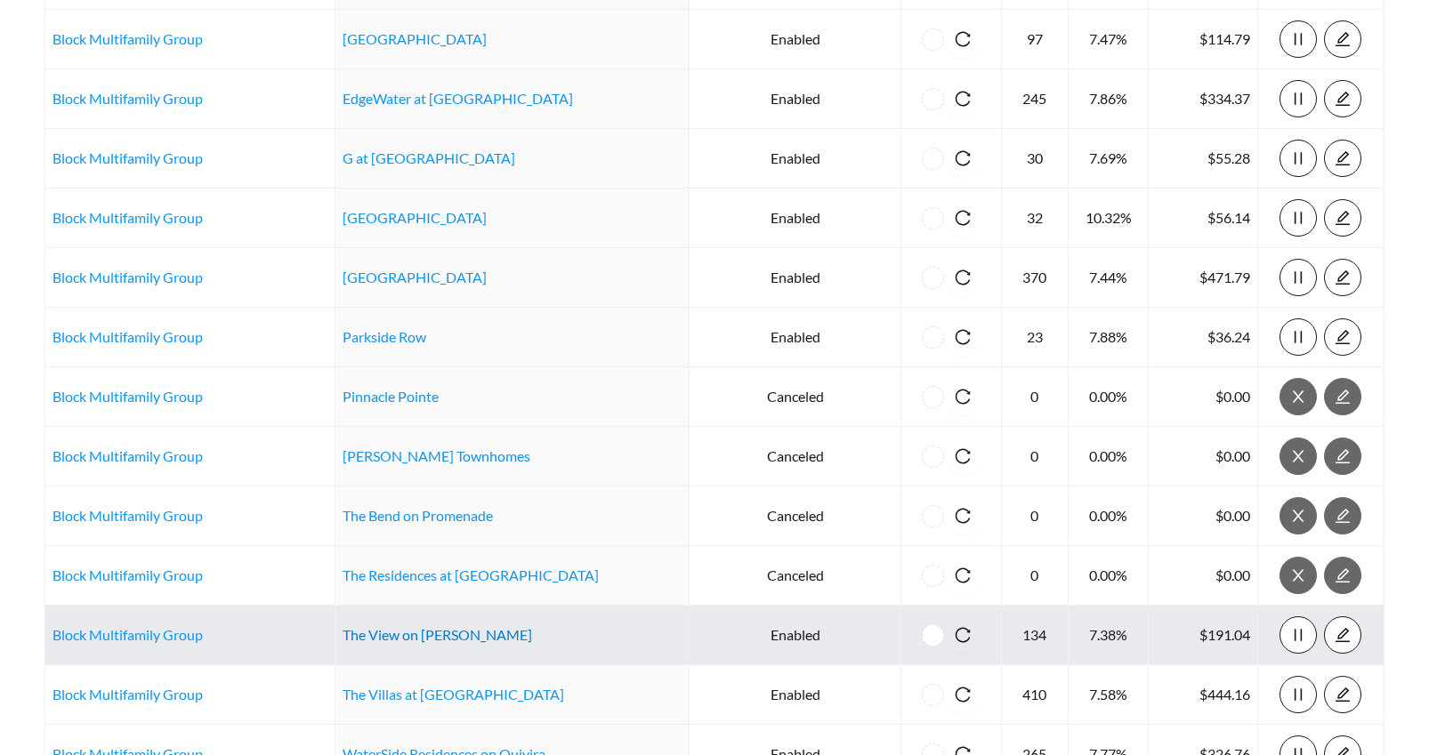
click at [388, 634] on link "The View on Vivion" at bounding box center [438, 634] width 190 height 17
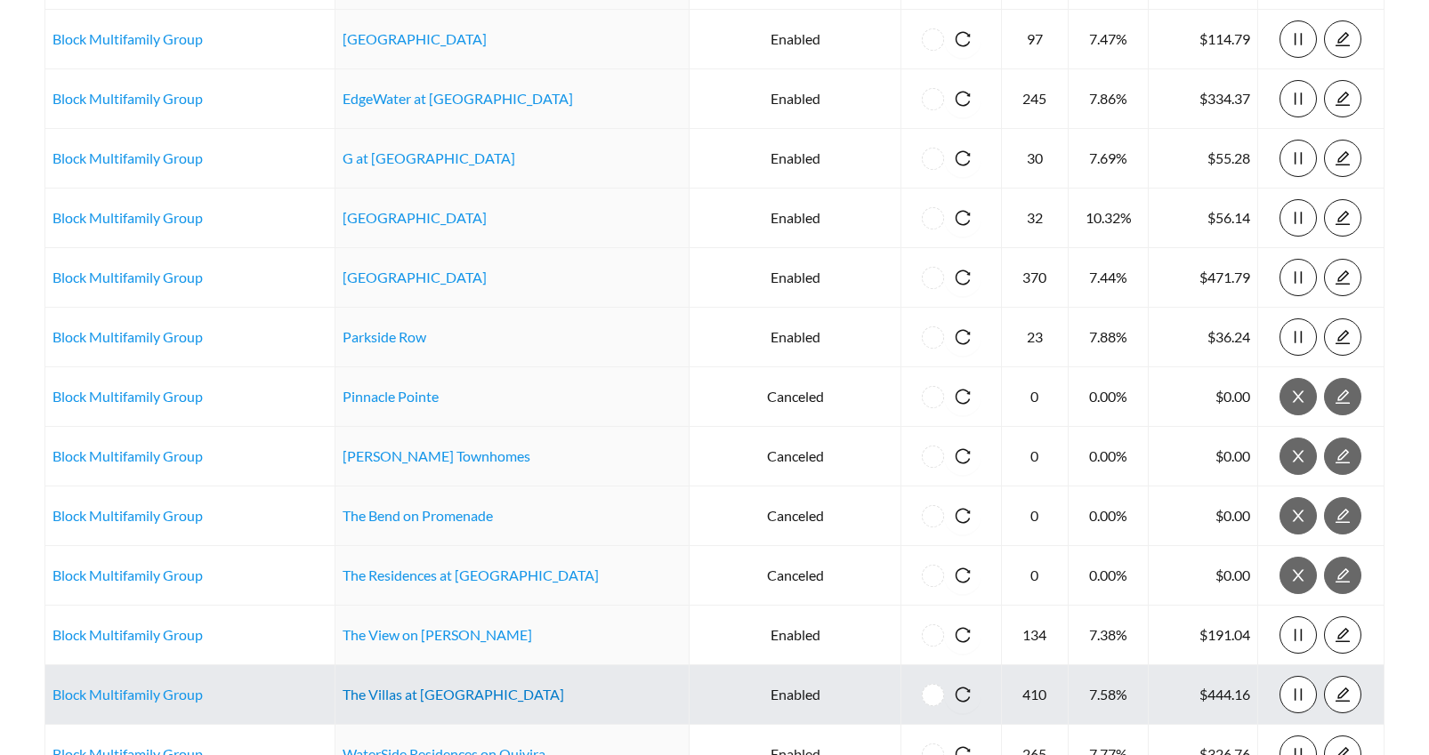
click at [418, 699] on link "The Villas at Waterside" at bounding box center [454, 694] width 222 height 17
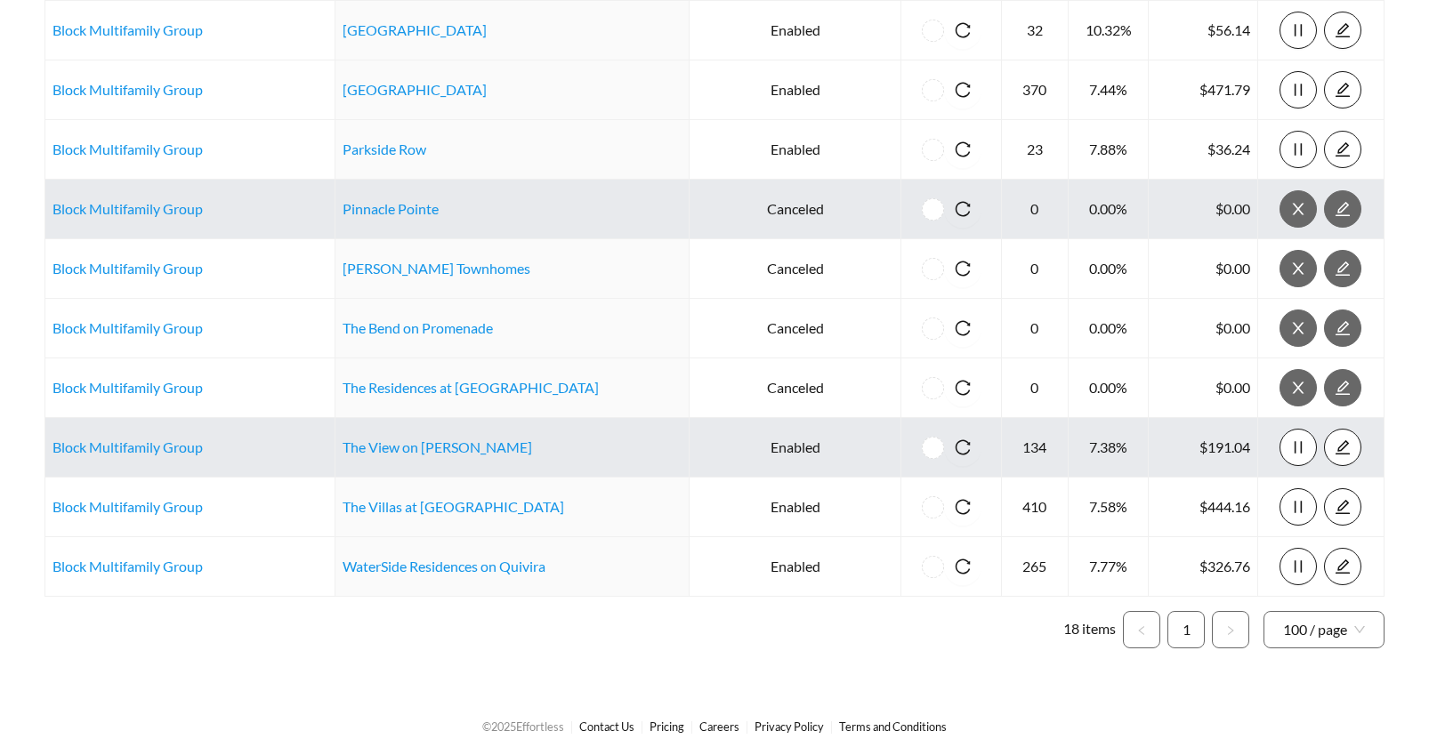
scroll to position [785, 0]
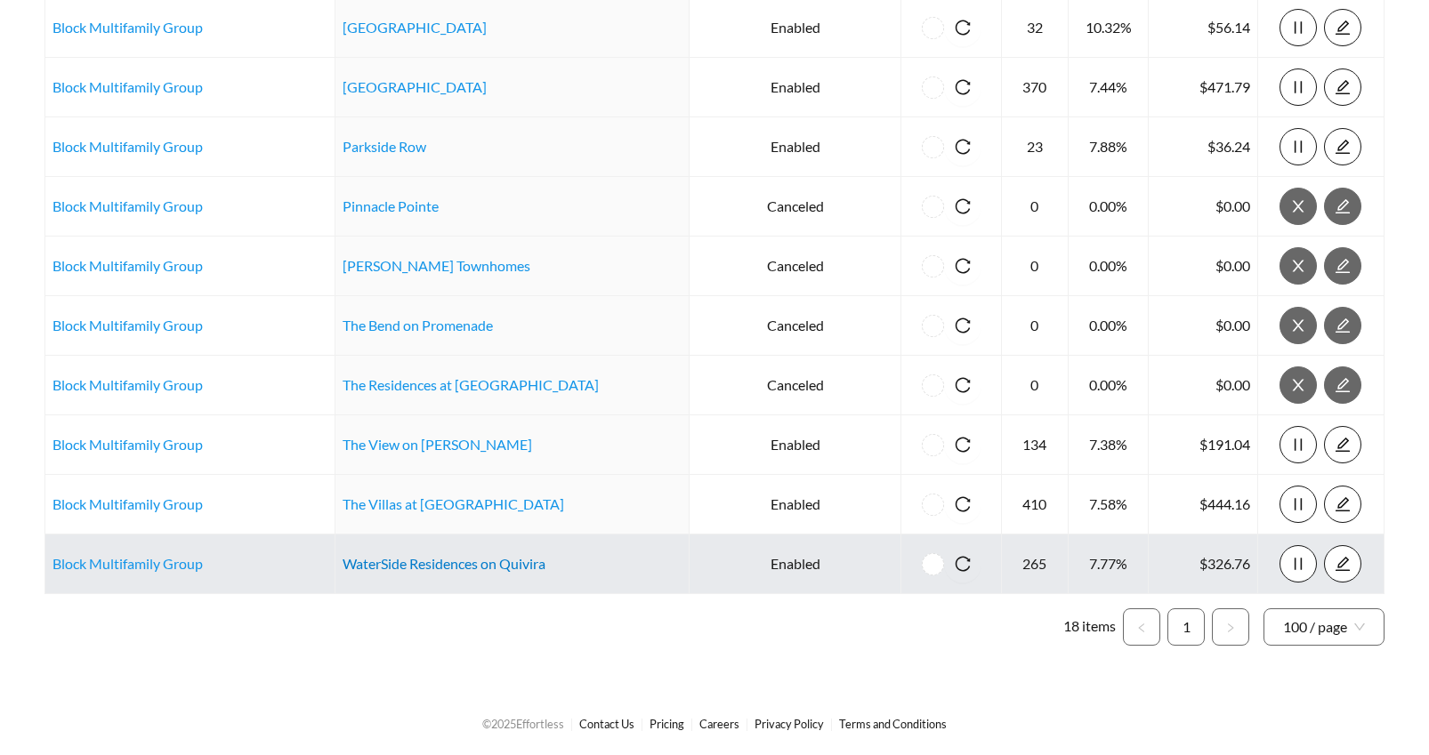
click at [429, 558] on link "WaterSide Residences on Quivira" at bounding box center [444, 563] width 203 height 17
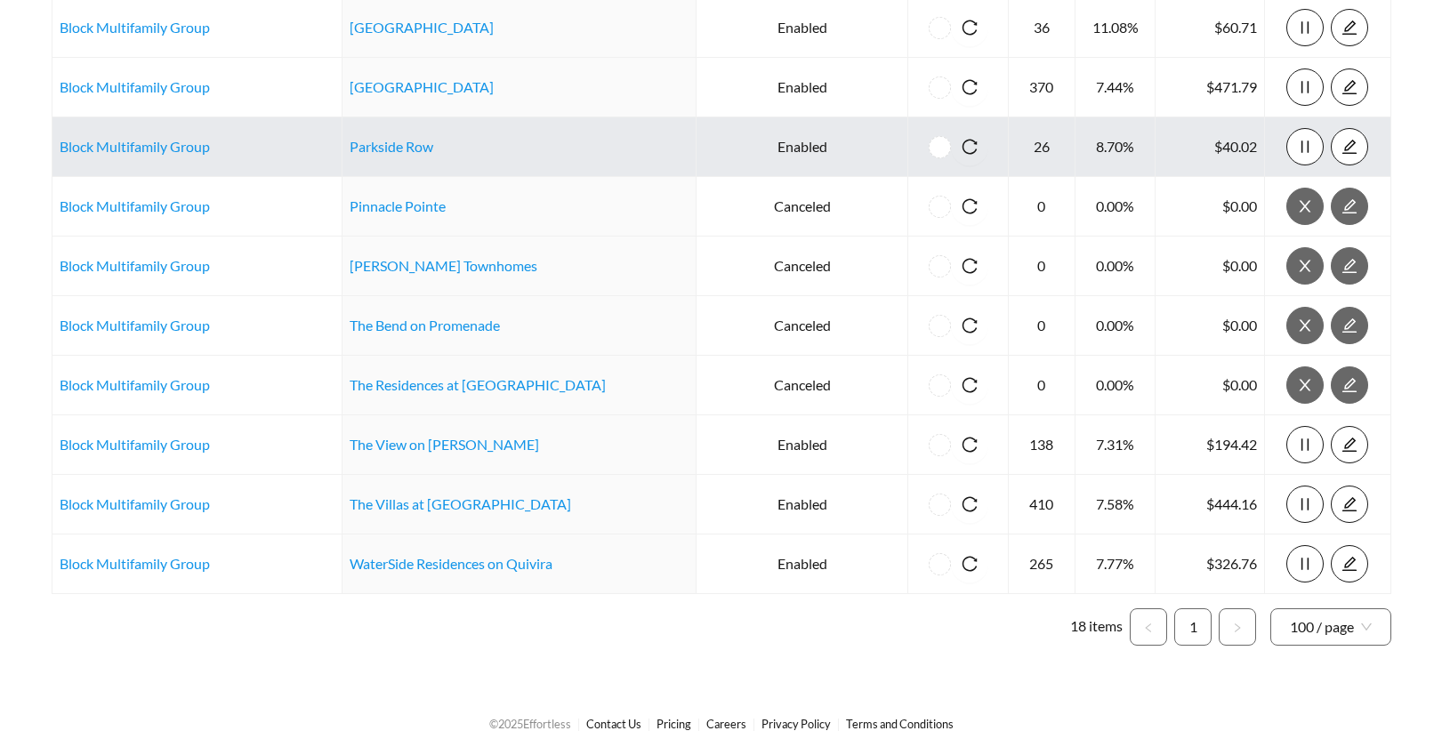
scroll to position [0, 0]
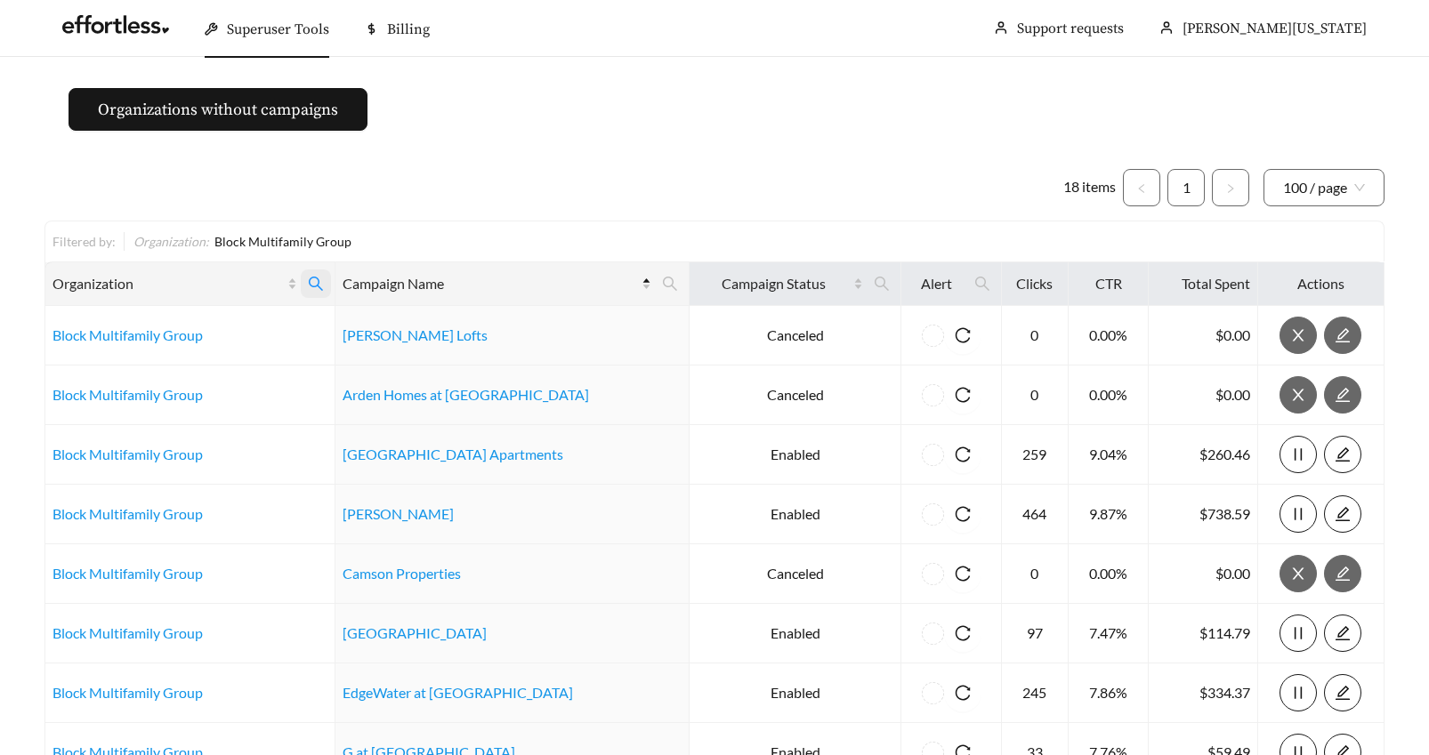
click at [324, 284] on icon "search" at bounding box center [316, 284] width 16 height 16
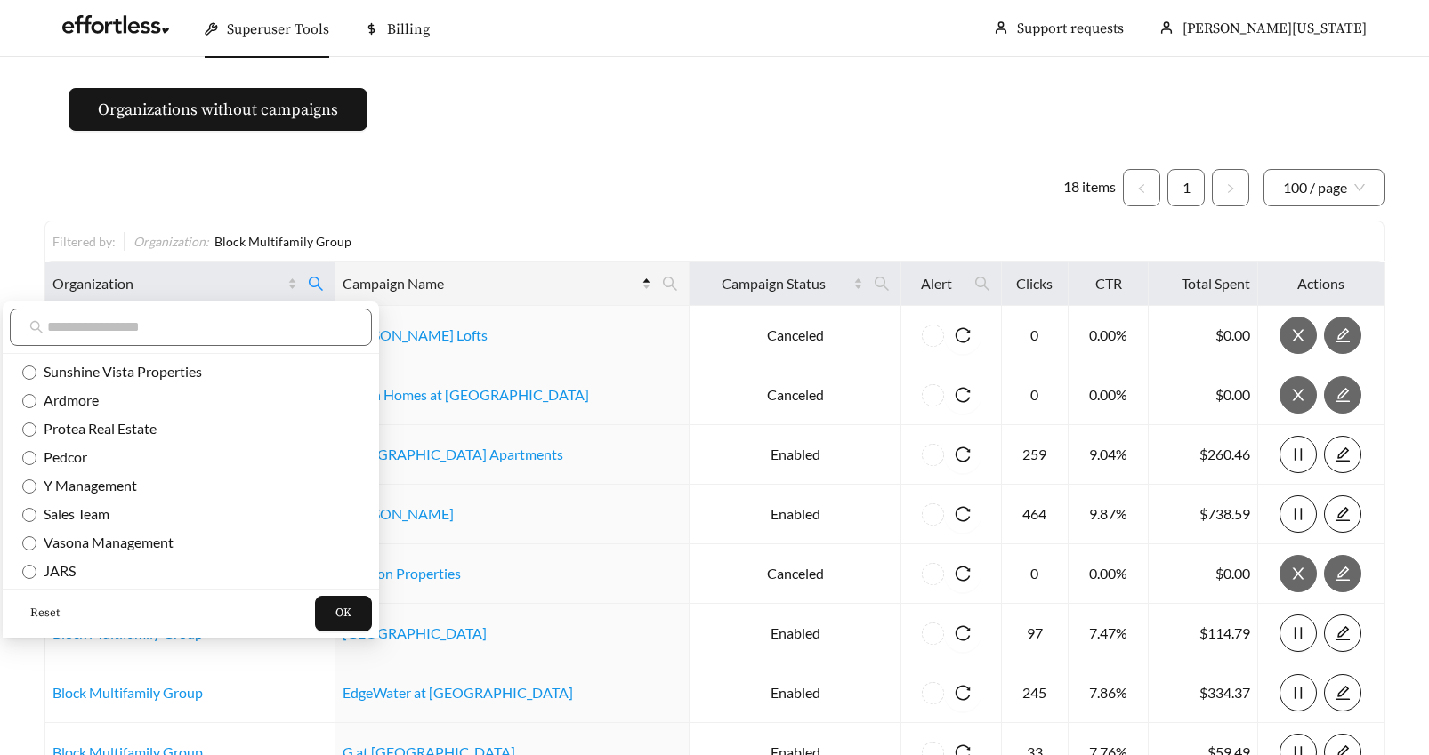
click at [36, 615] on span "Reset" at bounding box center [44, 614] width 29 height 18
click at [66, 327] on input "text" at bounding box center [199, 327] width 305 height 21
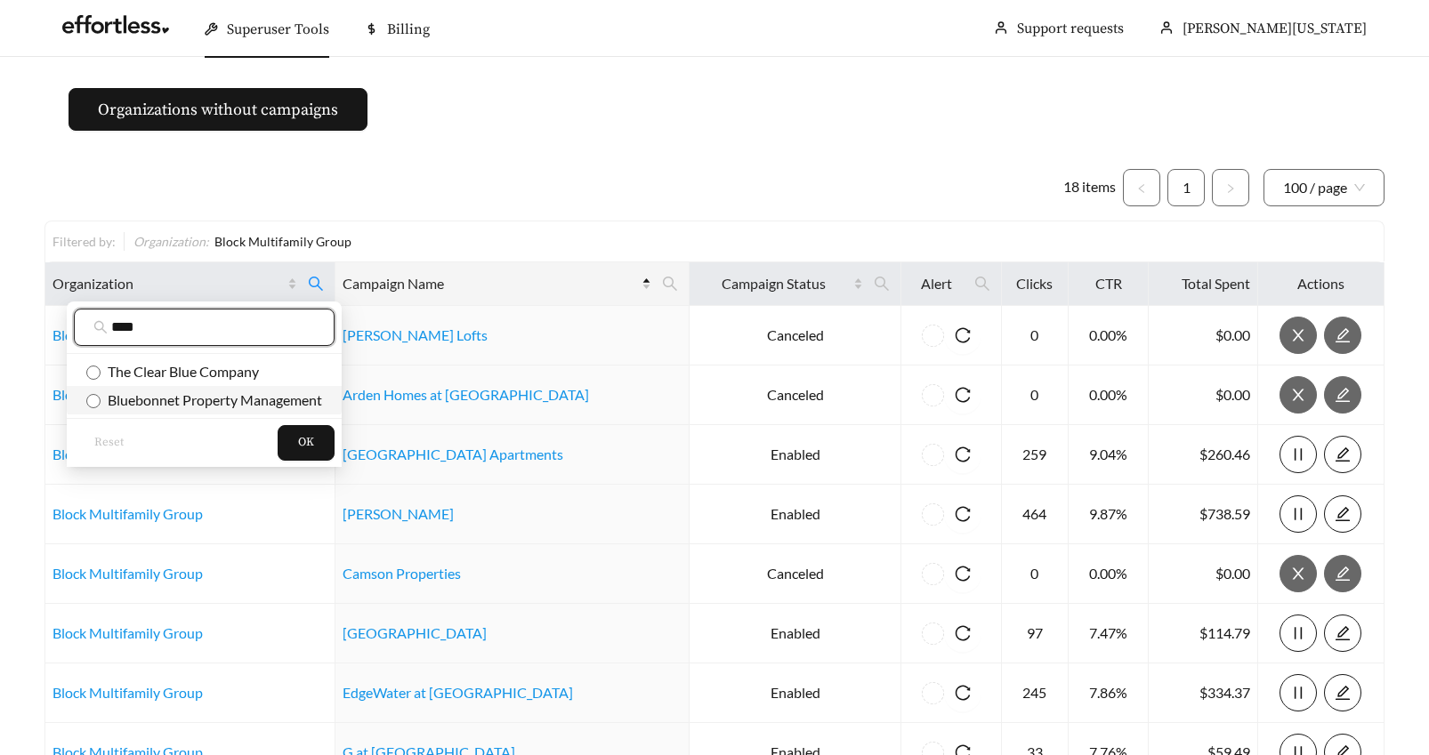
type input "****"
click at [143, 402] on span "Bluebonnet Property Management" at bounding box center [212, 400] width 222 height 17
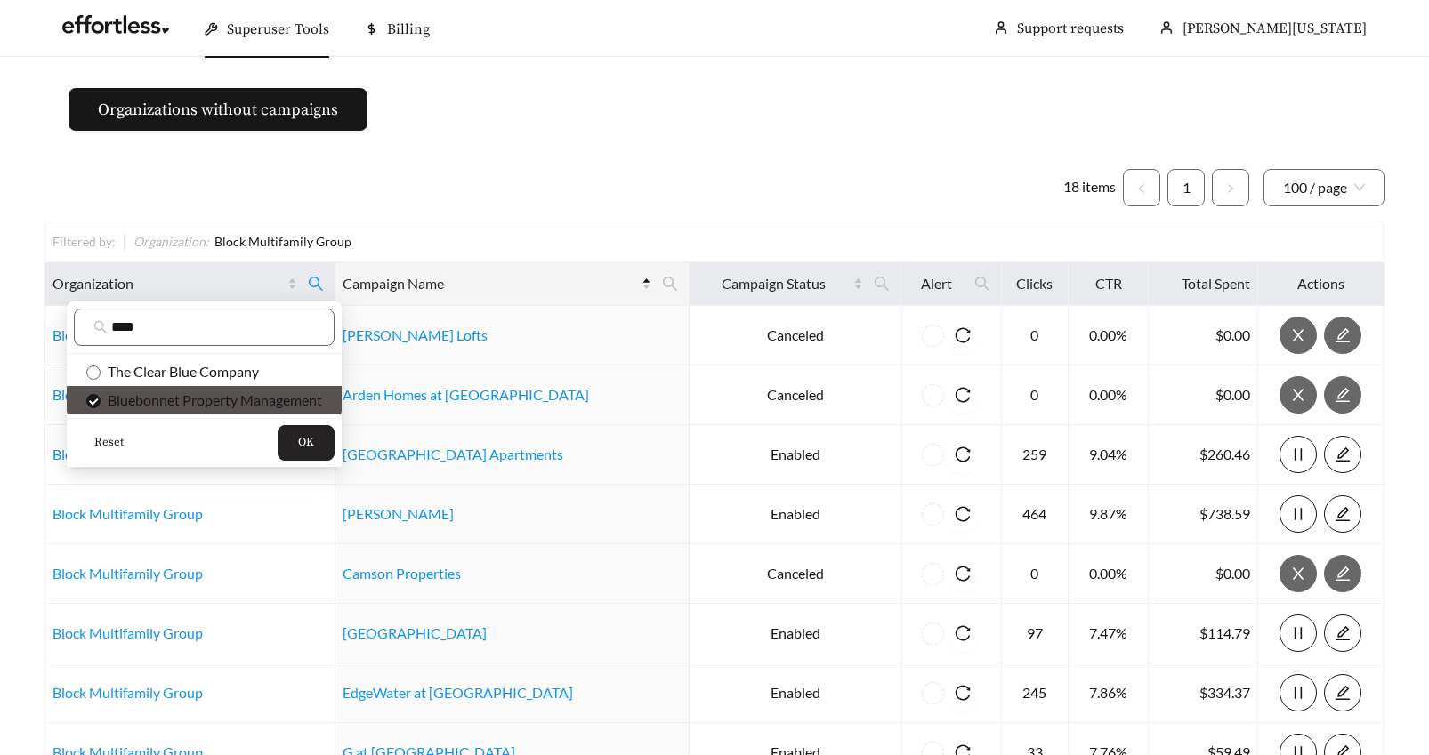
click at [307, 445] on span "OK" at bounding box center [306, 443] width 16 height 18
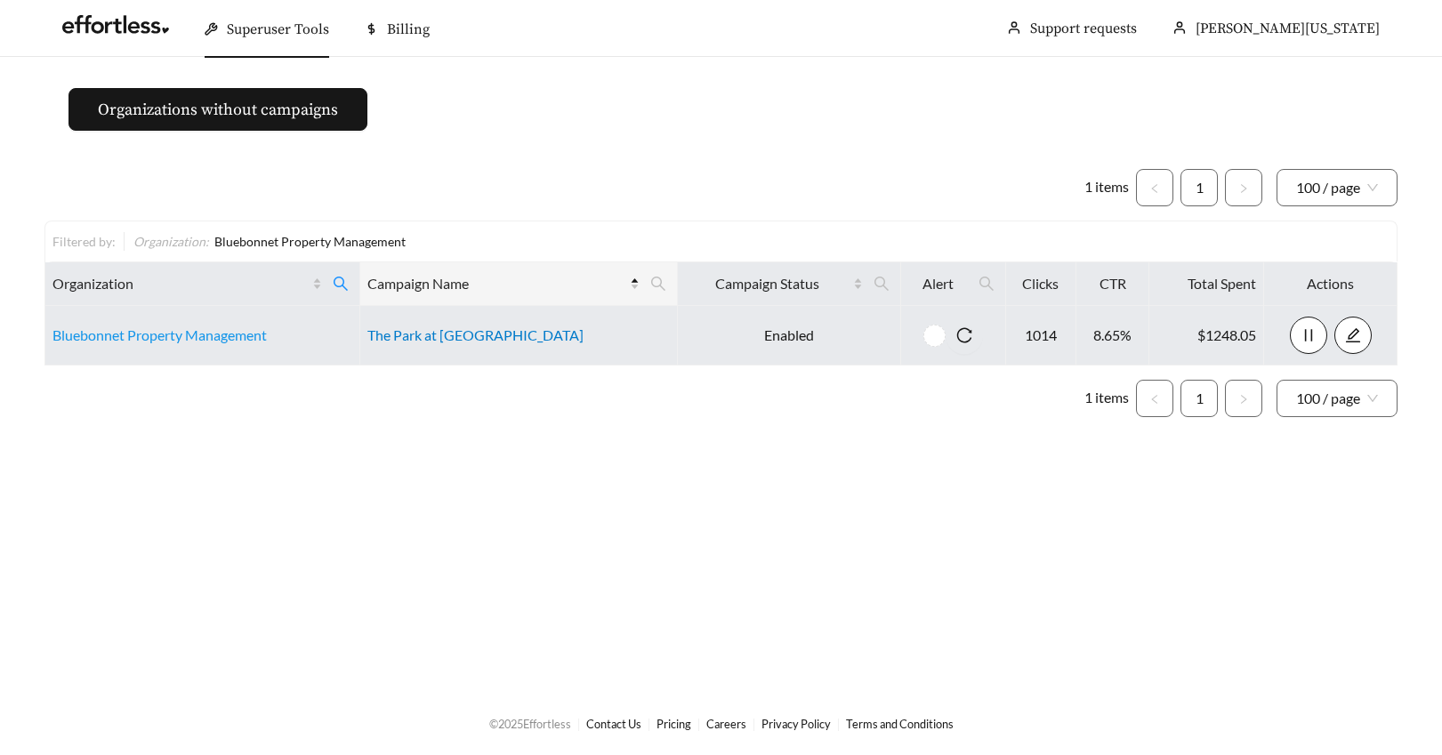
click at [431, 340] on link "The Park at Heritage Hills" at bounding box center [475, 335] width 216 height 17
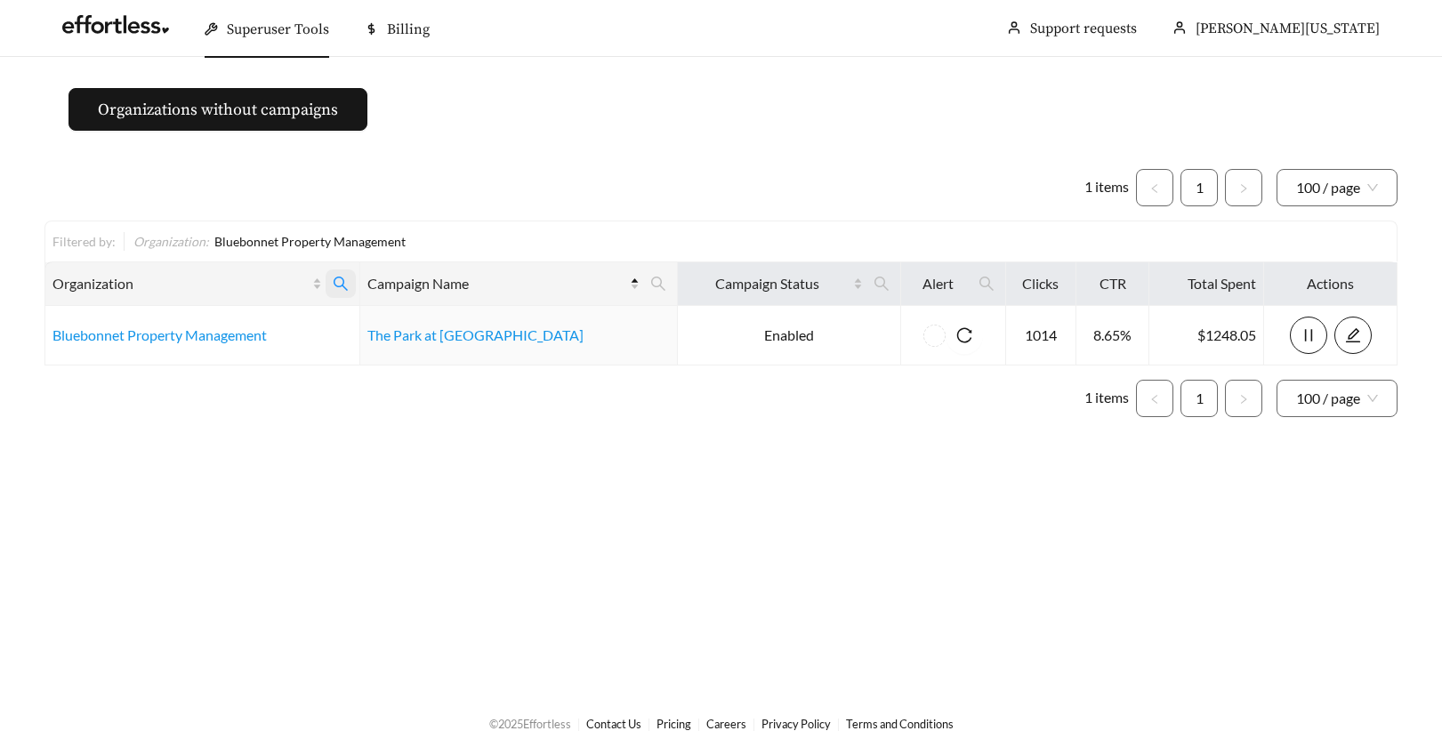
click at [349, 279] on icon "search" at bounding box center [341, 284] width 16 height 16
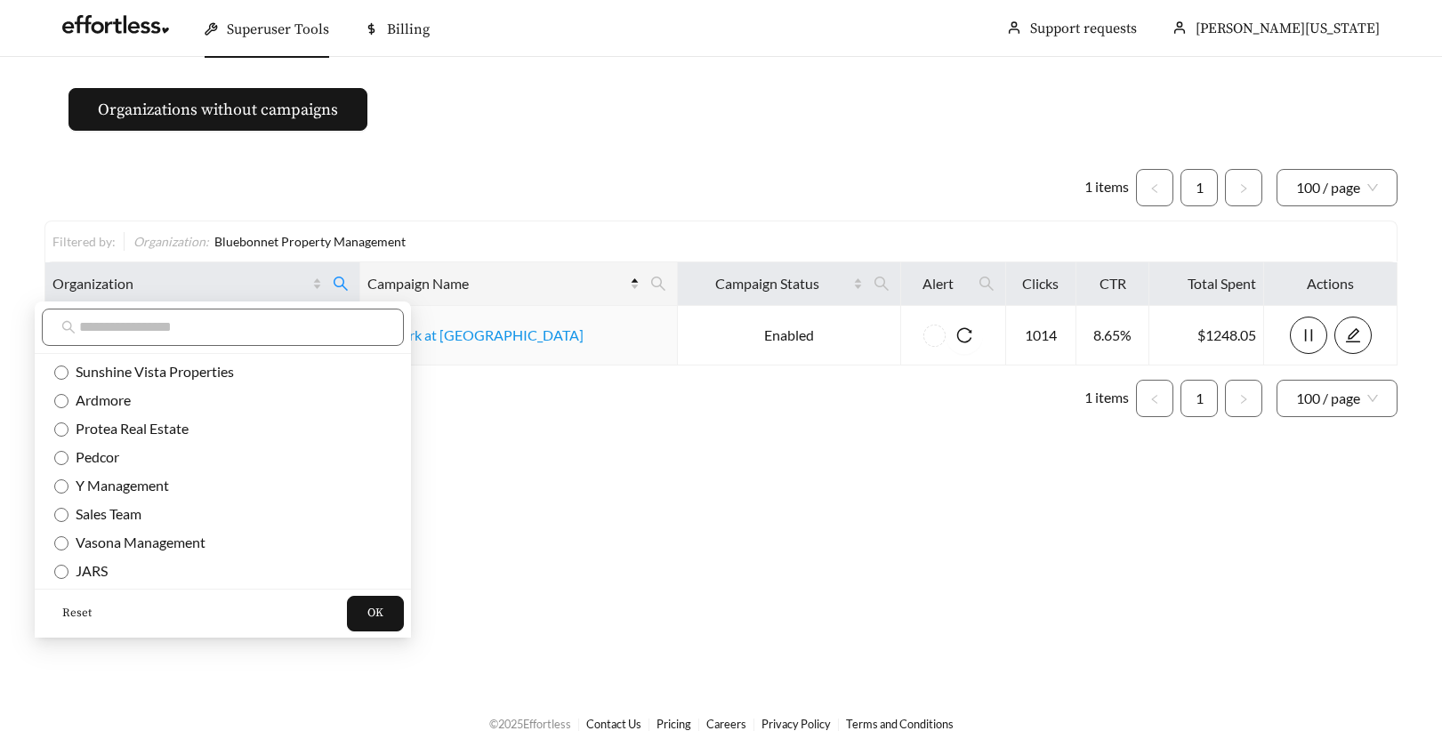
click at [73, 610] on span "Reset" at bounding box center [76, 614] width 29 height 18
click at [119, 322] on input "text" at bounding box center [231, 327] width 305 height 21
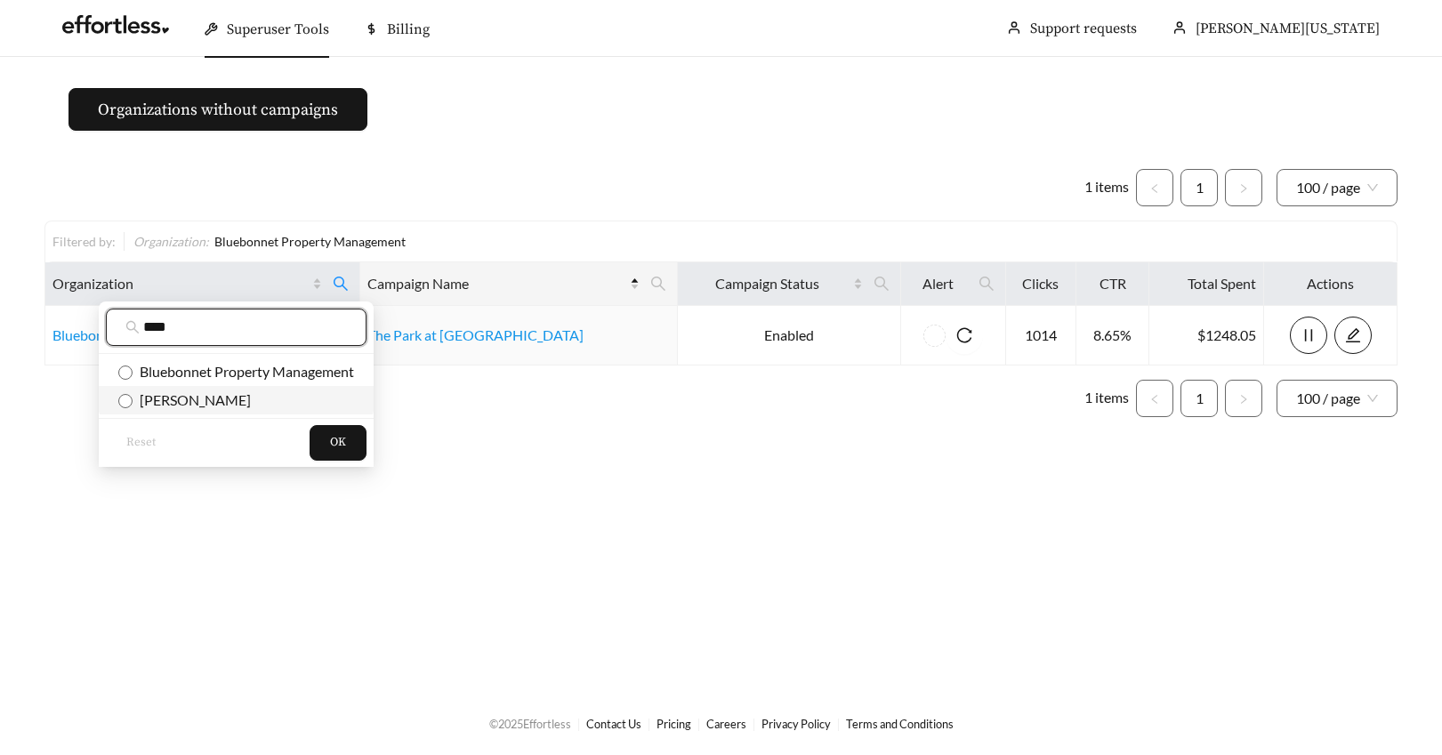
type input "****"
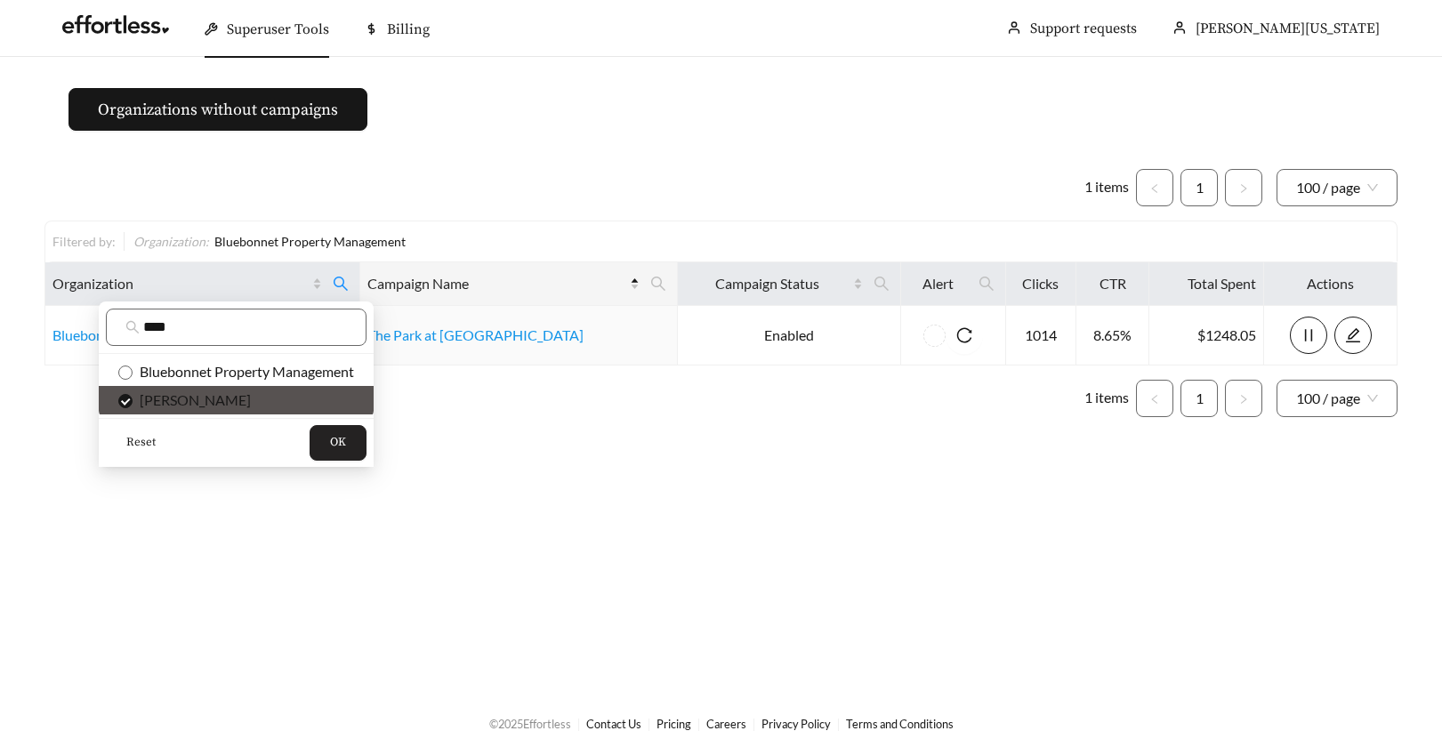
click at [344, 442] on span "OK" at bounding box center [338, 443] width 16 height 18
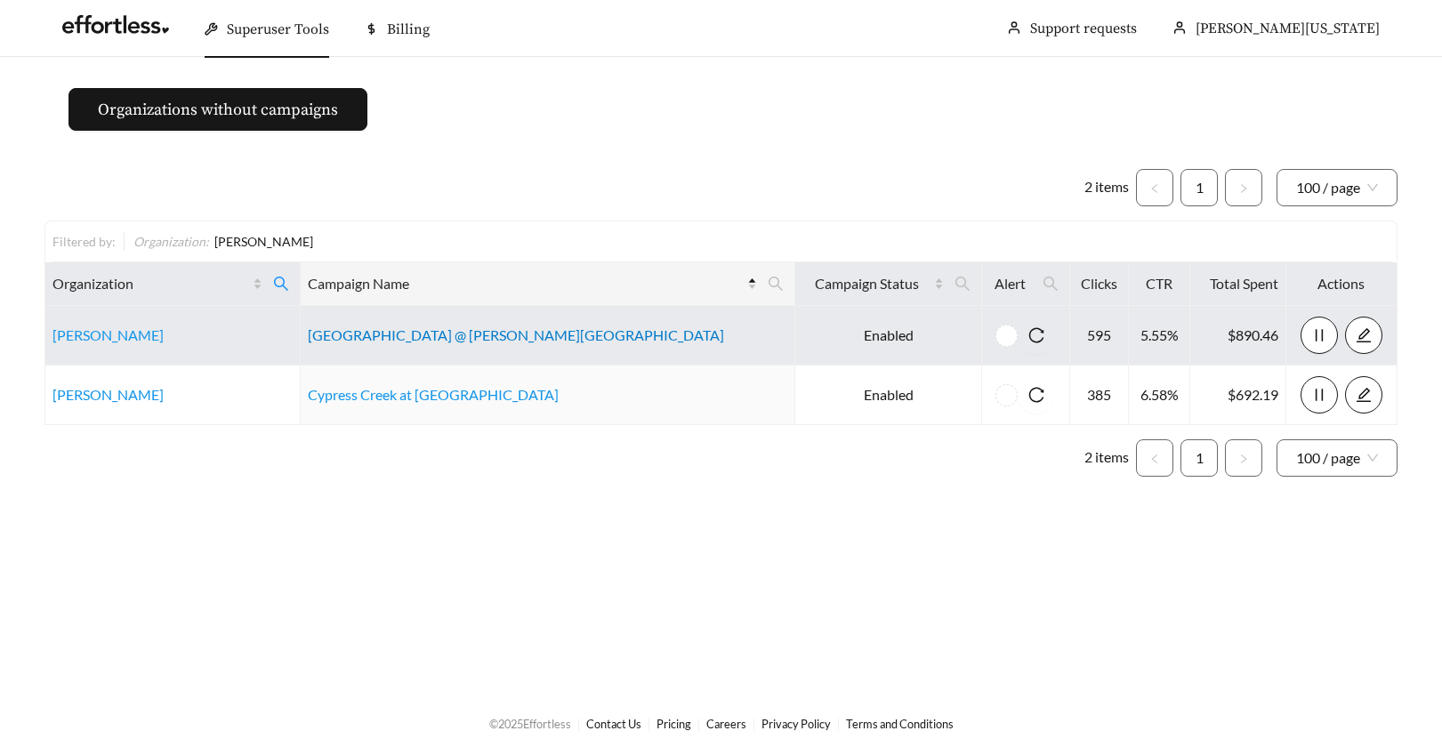
click at [440, 335] on link "Cypress Creek @ Reed Road" at bounding box center [516, 335] width 416 height 17
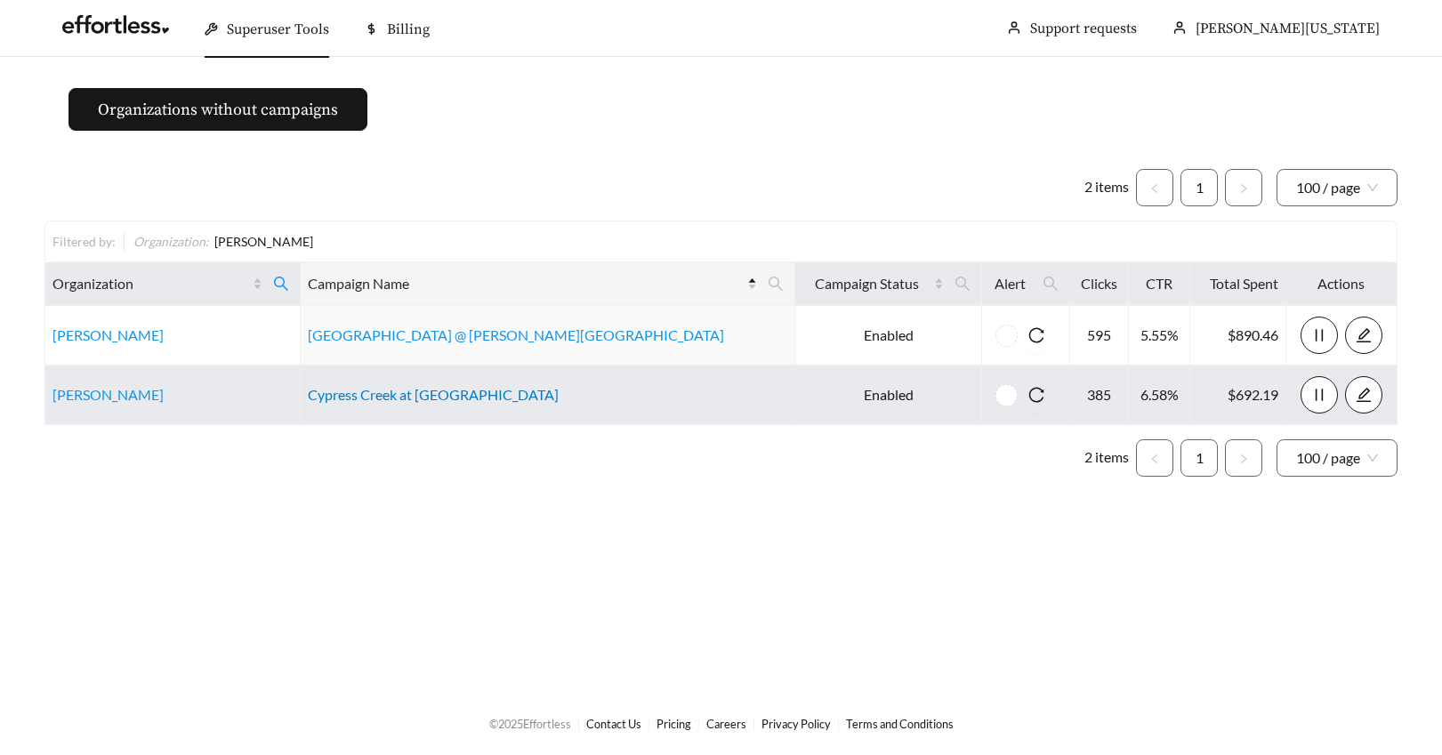
click at [441, 396] on link "Cypress Creek at Lakeline" at bounding box center [433, 394] width 251 height 17
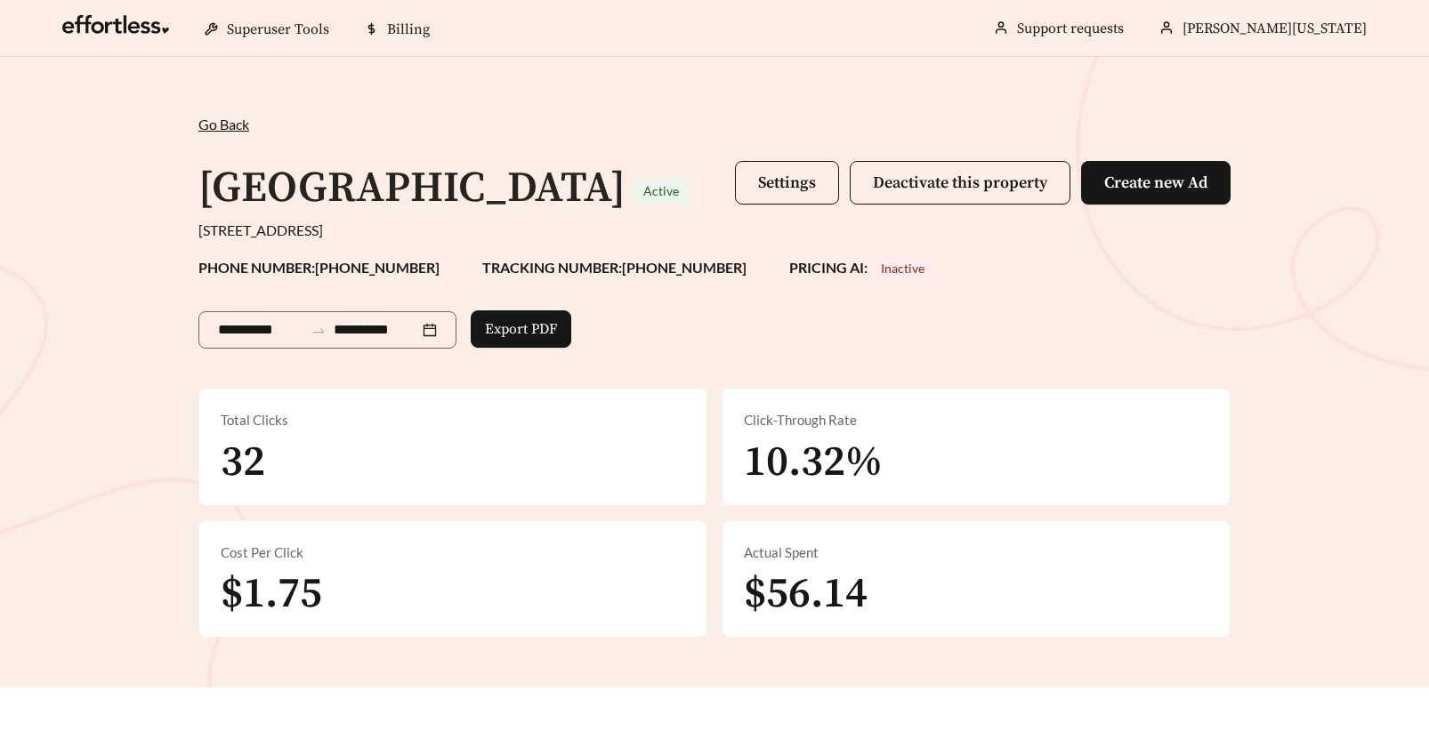
click at [653, 135] on div "**********" at bounding box center [715, 376] width 1068 height 524
click at [653, 134] on div "Go Back /" at bounding box center [714, 124] width 1032 height 21
click at [769, 183] on span "Settings" at bounding box center [787, 183] width 58 height 20
